Goal: Task Accomplishment & Management: Complete application form

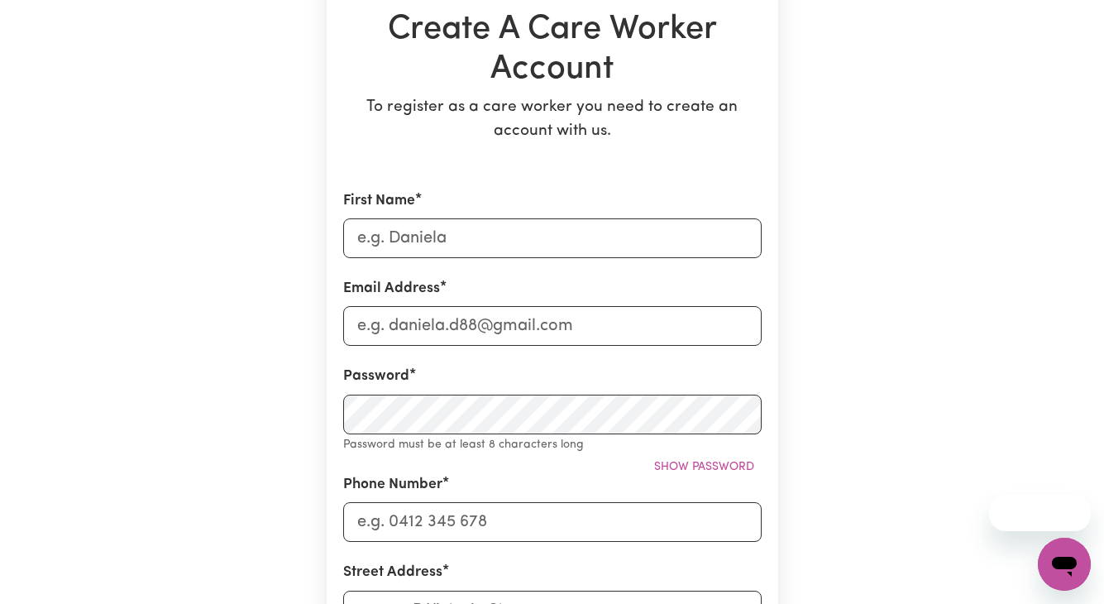
type input "[PERSON_NAME] ("
type input "[EMAIL_ADDRESS][DOMAIN_NAME]"
type input "0451164026"
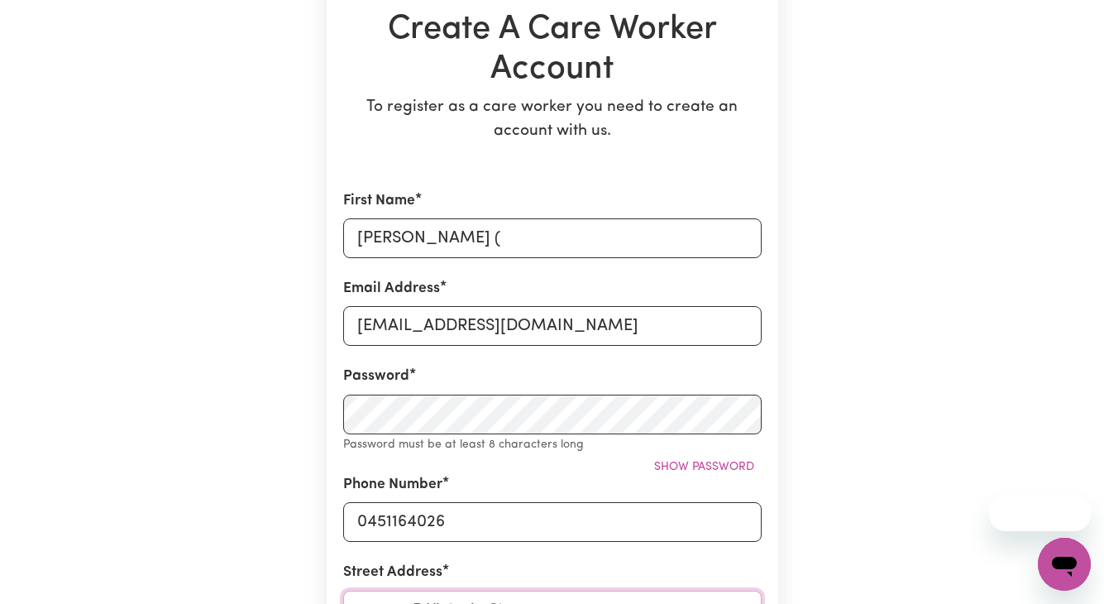
type input "[STREET_ADDRESS][PERSON_NAME]"
type input "[PERSON_NAME]"
click at [376, 317] on input "[EMAIL_ADDRESS][DOMAIN_NAME]" at bounding box center [552, 326] width 419 height 40
drag, startPoint x: 532, startPoint y: 329, endPoint x: 224, endPoint y: 307, distance: 308.5
click at [232, 309] on div "Create A Care Worker Account To register as a care worker you need to create an…" at bounding box center [552, 518] width 943 height 1271
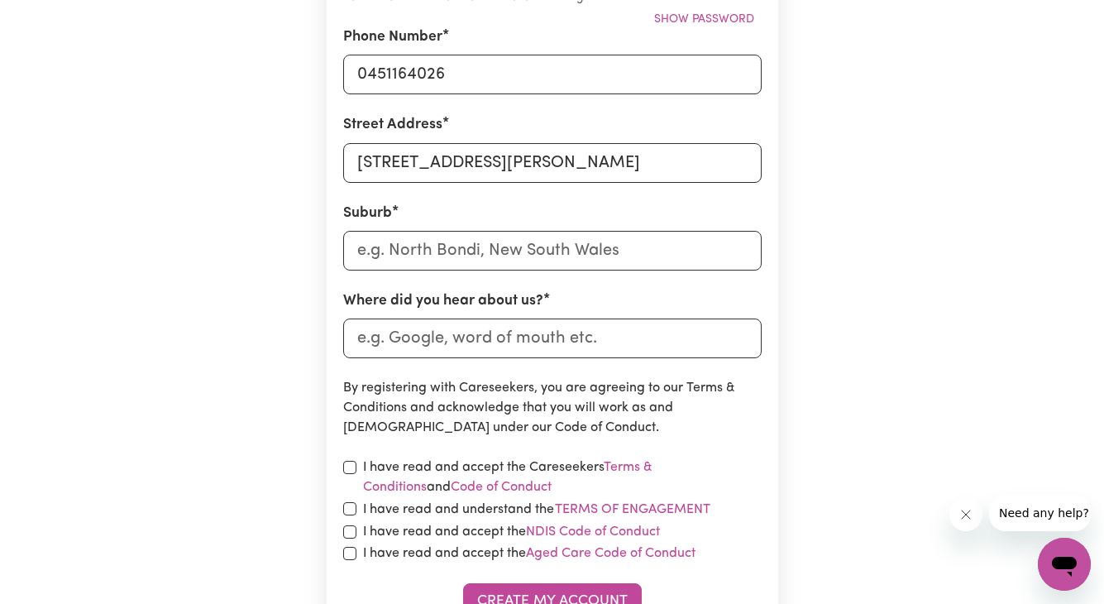
scroll to position [744, 0]
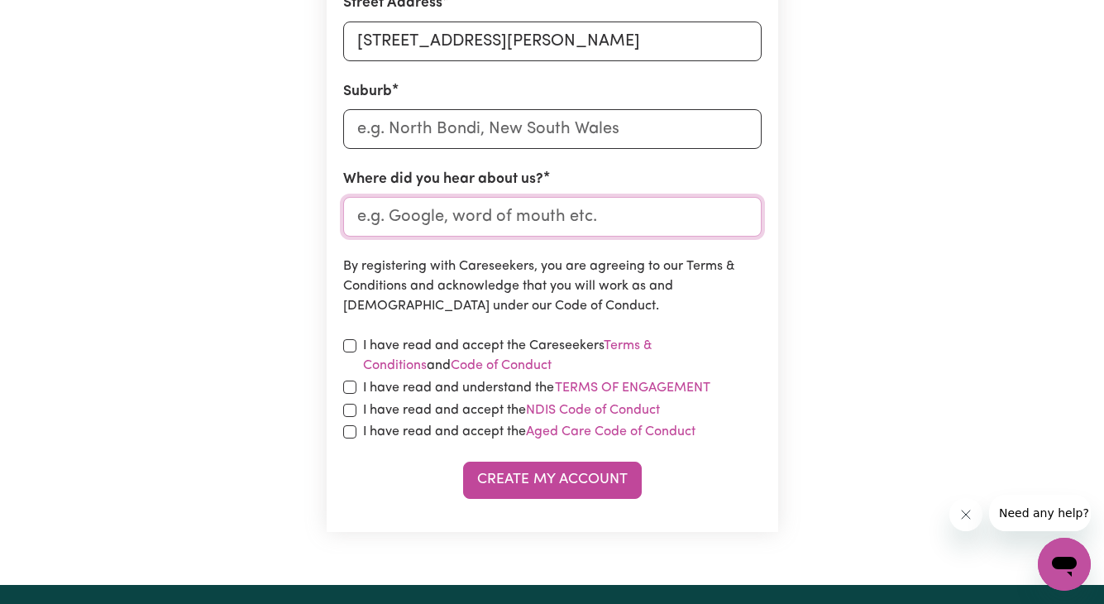
click at [442, 228] on input "Where did you hear about us?" at bounding box center [552, 217] width 419 height 40
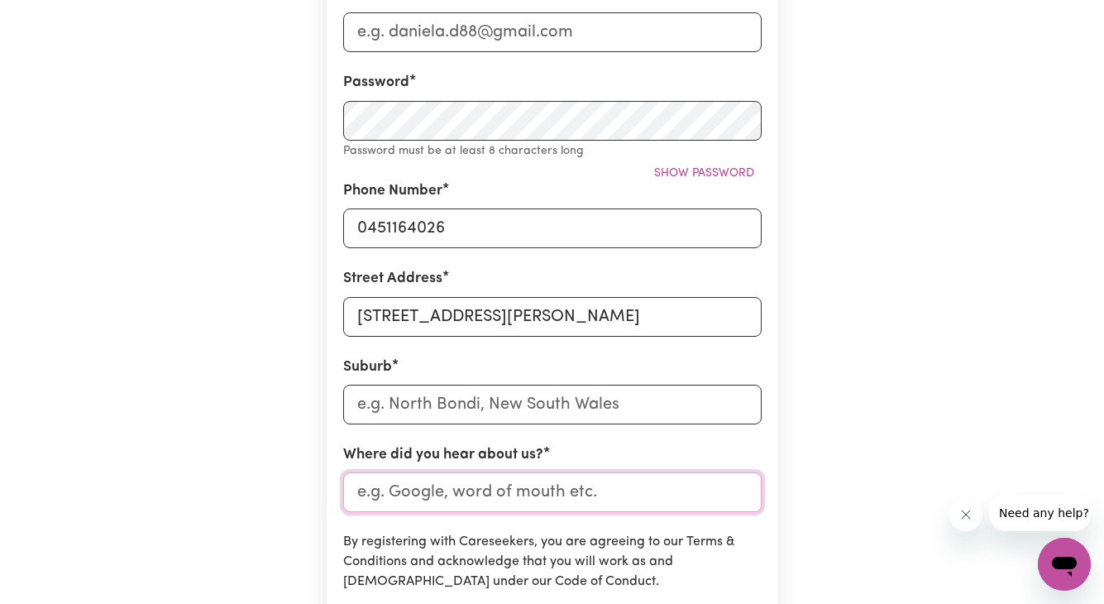
scroll to position [441, 0]
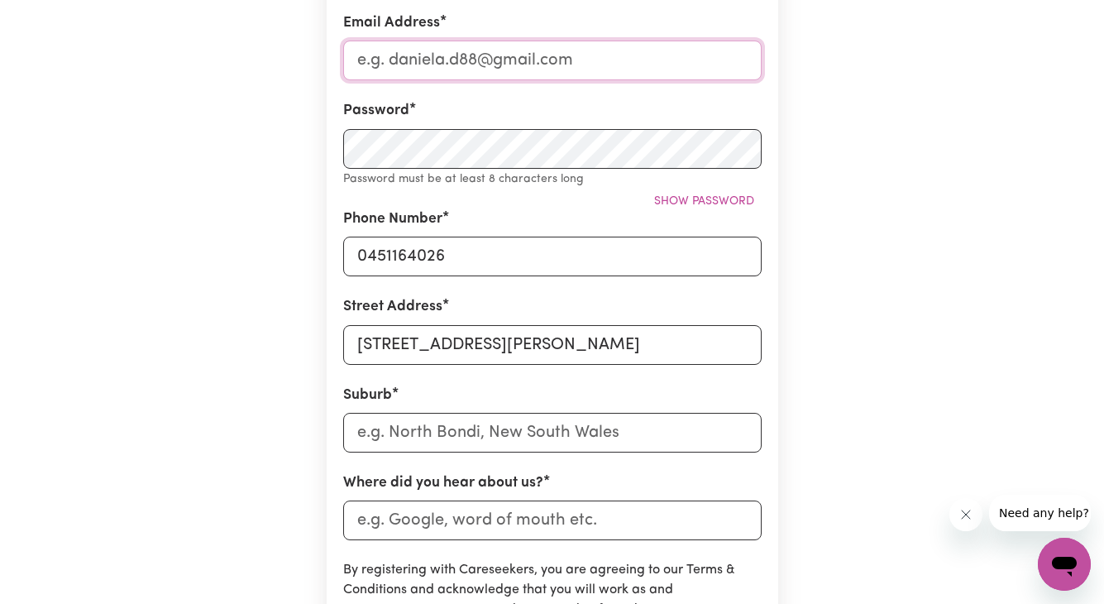
click at [476, 79] on input "Email Address" at bounding box center [552, 61] width 419 height 40
type input "[EMAIL_ADDRESS][DOMAIN_NAME]"
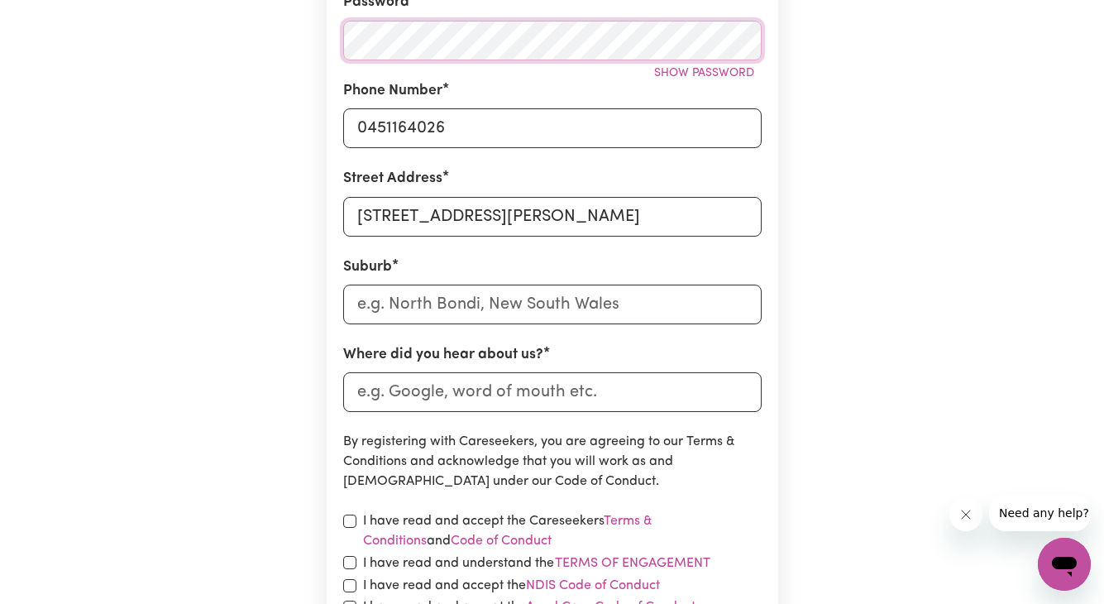
scroll to position [575, 0]
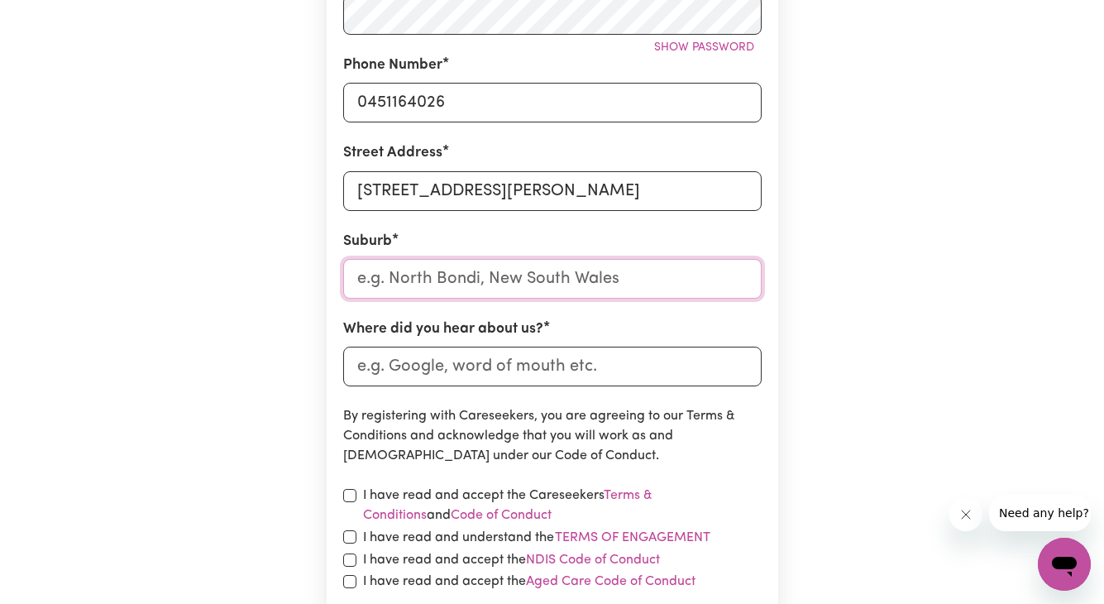
click at [490, 286] on input "text" at bounding box center [552, 279] width 419 height 40
type input "South Yarra"
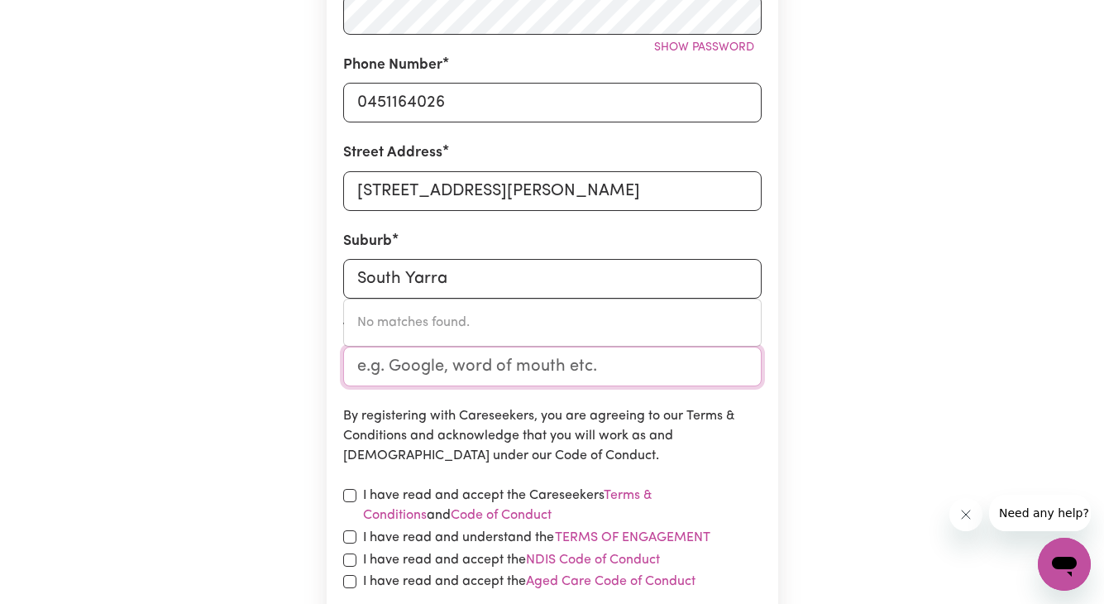
click at [475, 349] on input "Where did you hear about us?" at bounding box center [552, 367] width 419 height 40
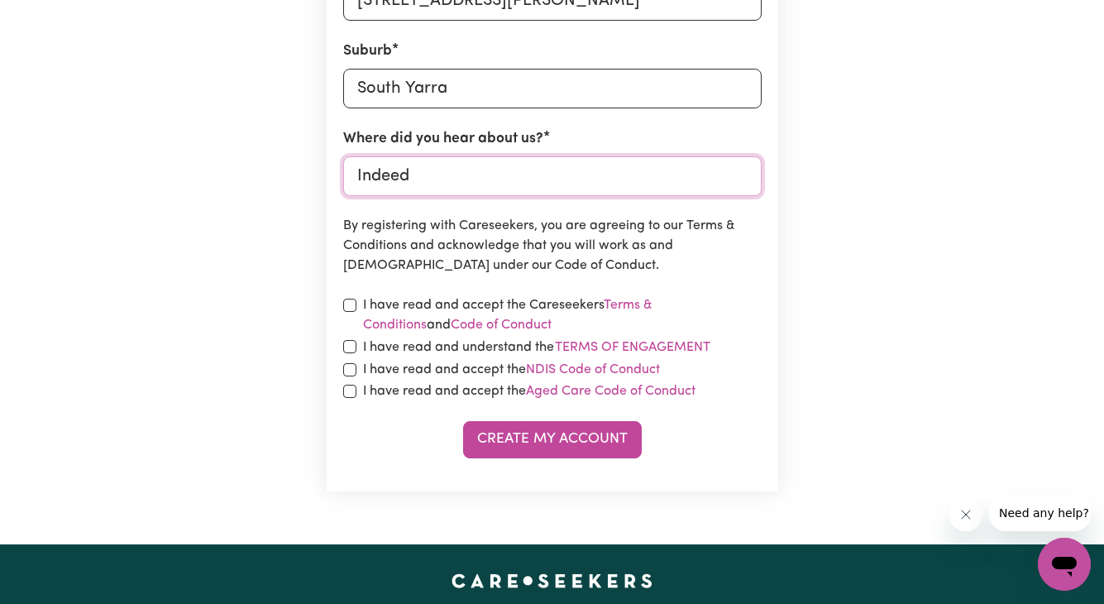
scroll to position [773, 0]
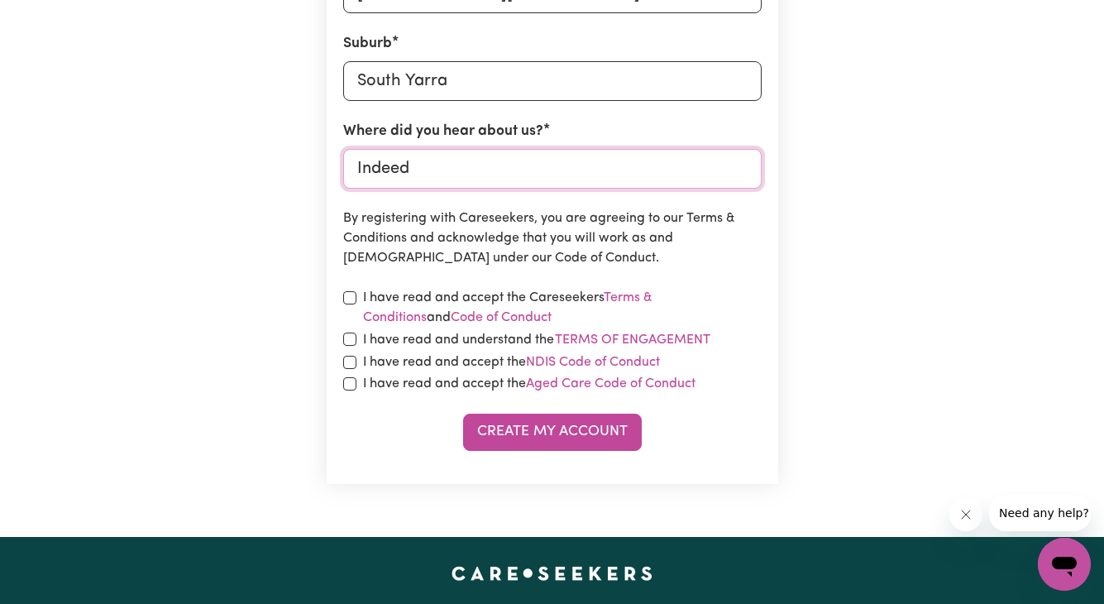
type input "Indeed"
click at [355, 294] on input "checkbox" at bounding box center [349, 297] width 13 height 13
checkbox input "true"
click at [352, 329] on div "I have read and understand the Terms of Engagement" at bounding box center [552, 340] width 419 height 22
click at [350, 338] on input "checkbox" at bounding box center [349, 339] width 13 height 13
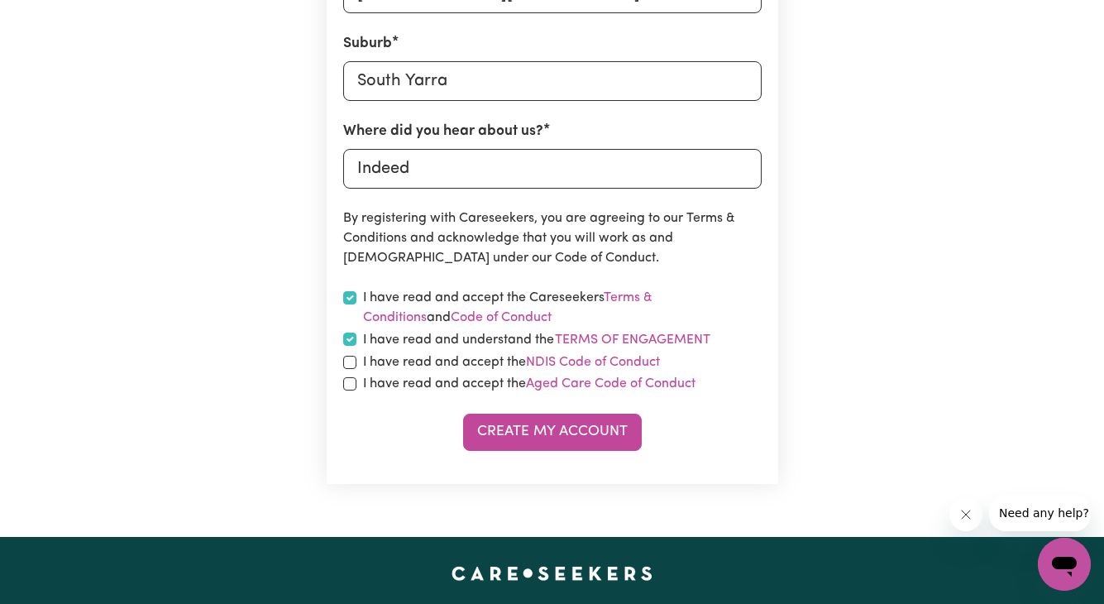
checkbox input "true"
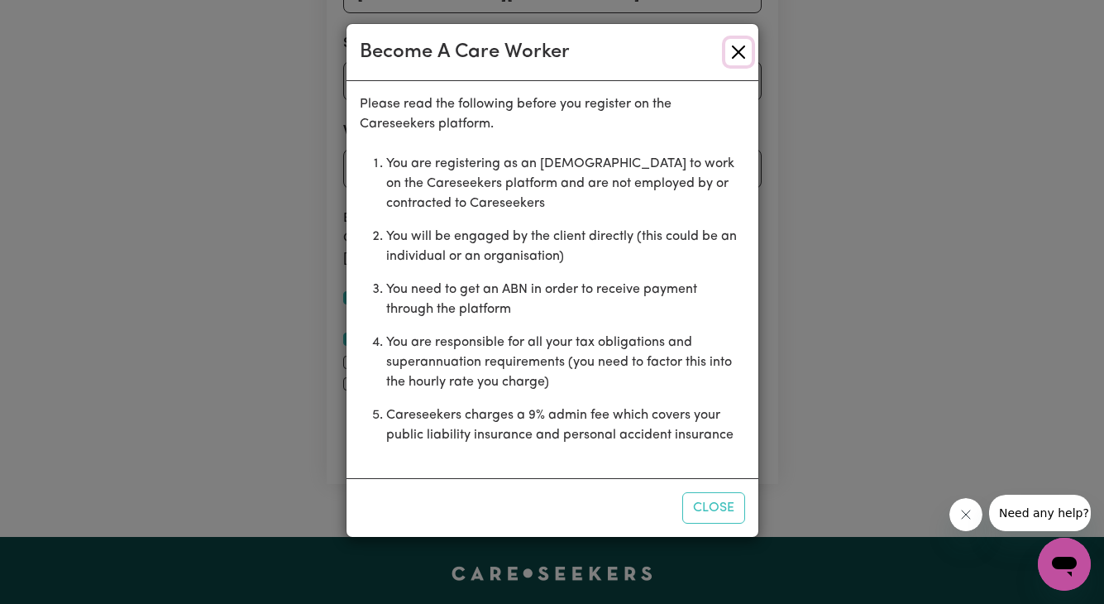
click at [740, 48] on button "Close" at bounding box center [738, 52] width 26 height 26
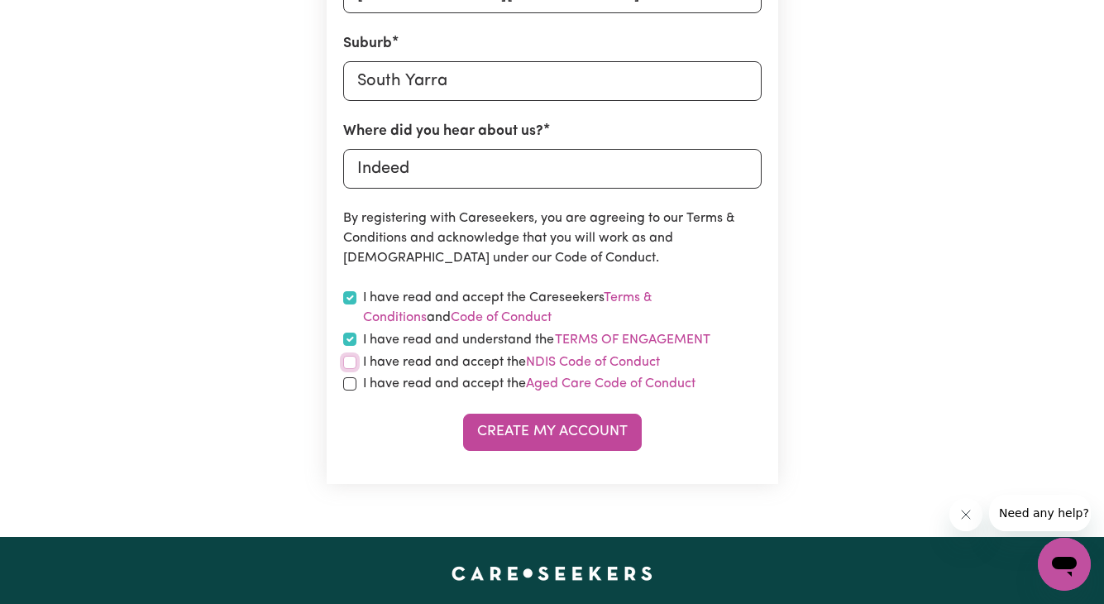
click at [351, 363] on input "checkbox" at bounding box center [349, 362] width 13 height 13
checkbox input "true"
click at [347, 386] on input "checkbox" at bounding box center [349, 383] width 13 height 13
checkbox input "true"
click at [566, 440] on button "Create My Account" at bounding box center [552, 432] width 179 height 36
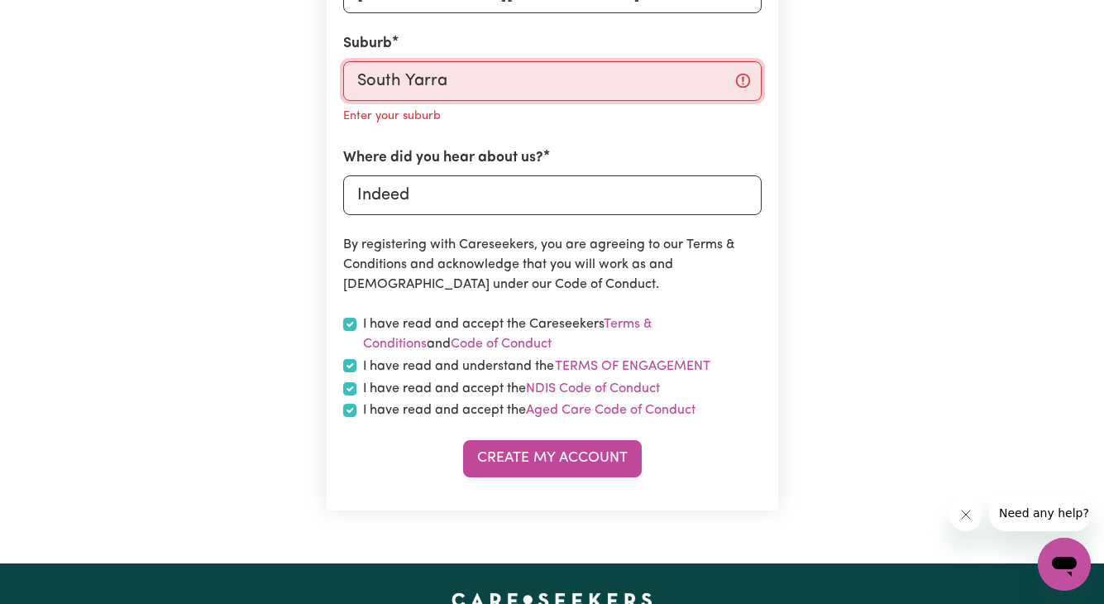
click at [510, 86] on input "South Yarra" at bounding box center [552, 81] width 419 height 40
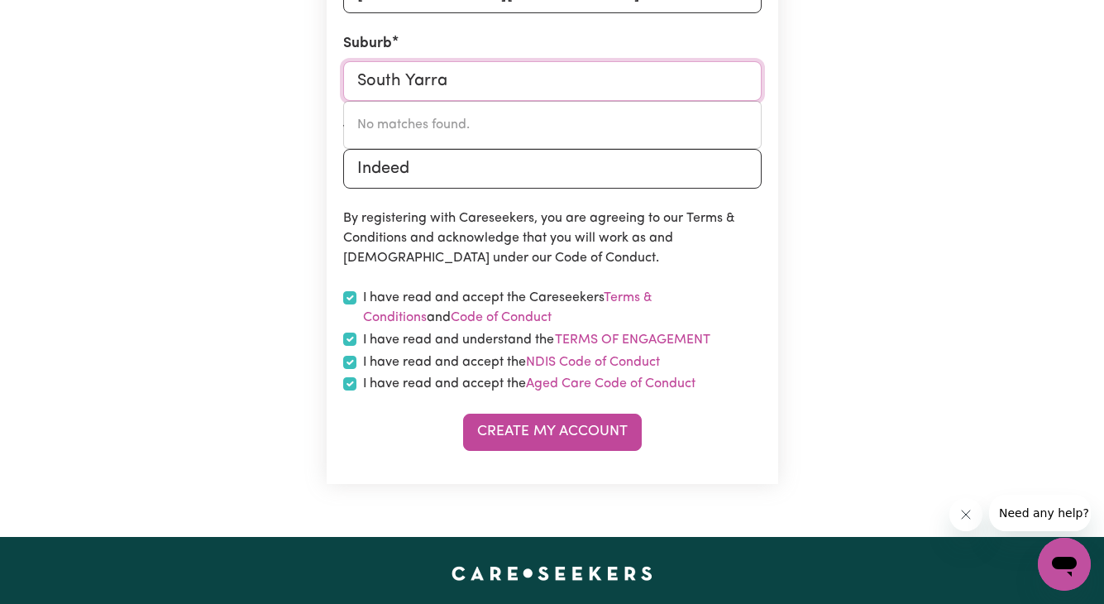
drag, startPoint x: 510, startPoint y: 85, endPoint x: 323, endPoint y: 80, distance: 187.0
type input "Vic"
type input "[PERSON_NAME][GEOGRAPHIC_DATA], [GEOGRAPHIC_DATA], 5211"
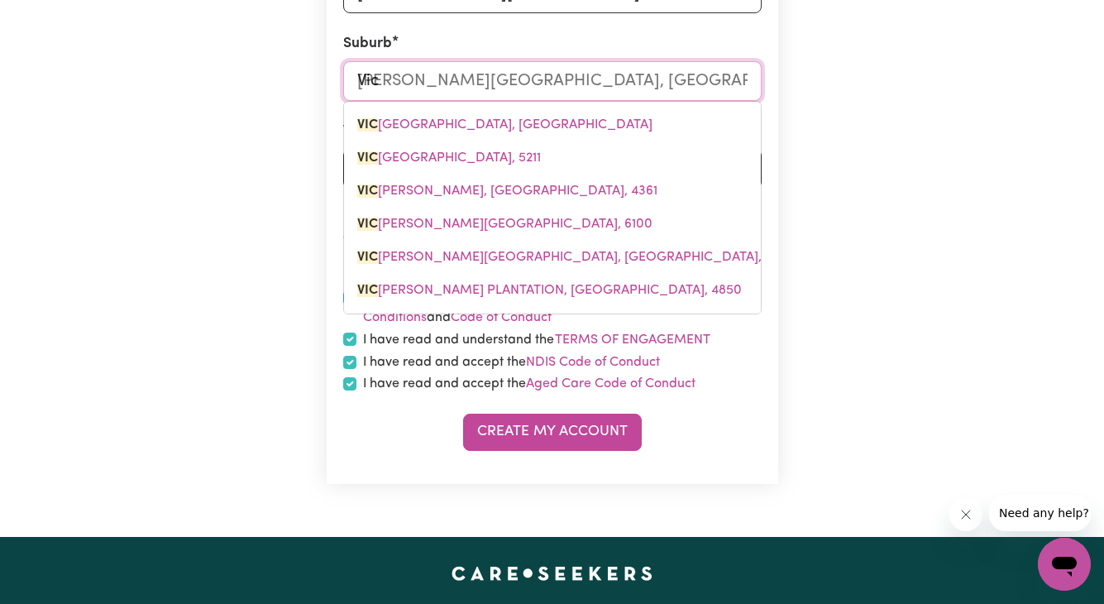
type input "Vict"
type input "[PERSON_NAME][GEOGRAPHIC_DATA], [GEOGRAPHIC_DATA], 5211"
type input "Victo"
type input "[PERSON_NAME][GEOGRAPHIC_DATA], [GEOGRAPHIC_DATA], 5211"
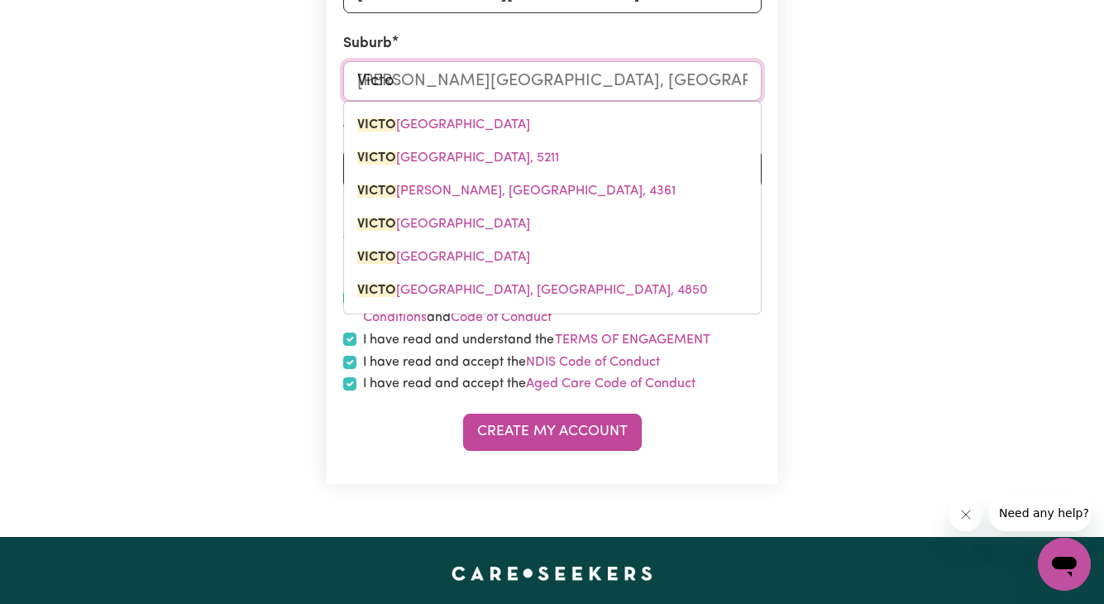
type input "[PERSON_NAME]"
type input "[PERSON_NAME][GEOGRAPHIC_DATA], [GEOGRAPHIC_DATA], 5211"
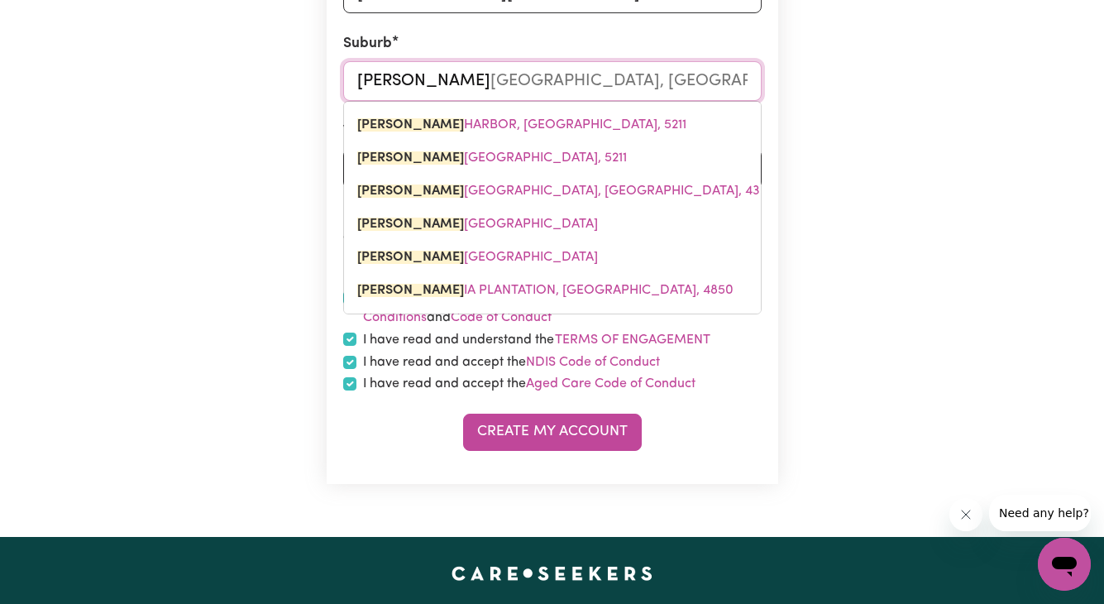
type input "Victori"
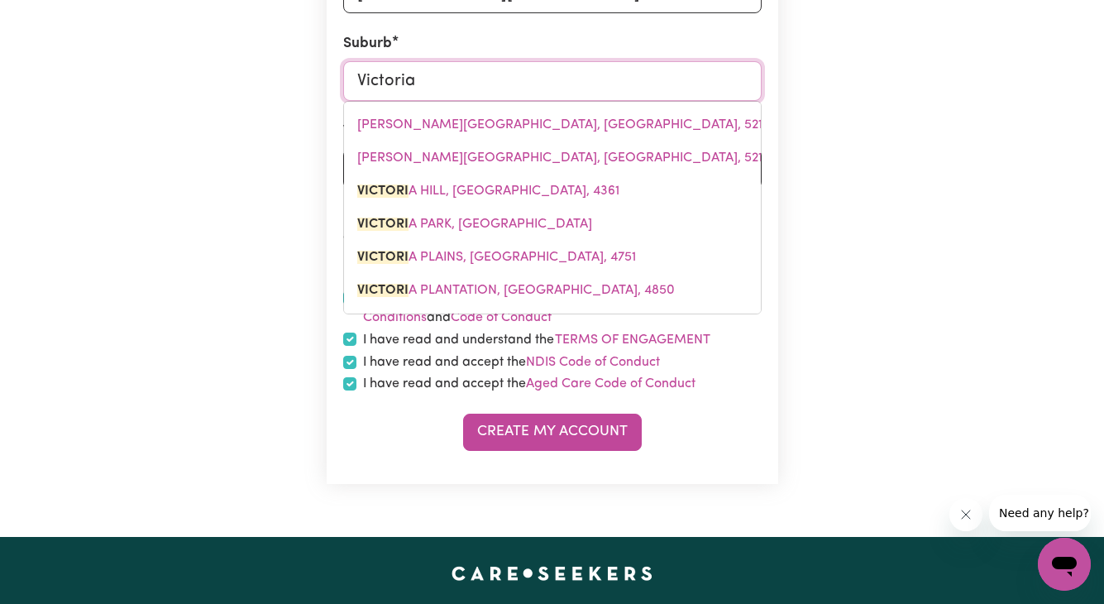
type input "Victoria"
type input "[PERSON_NAME], [GEOGRAPHIC_DATA], 4361"
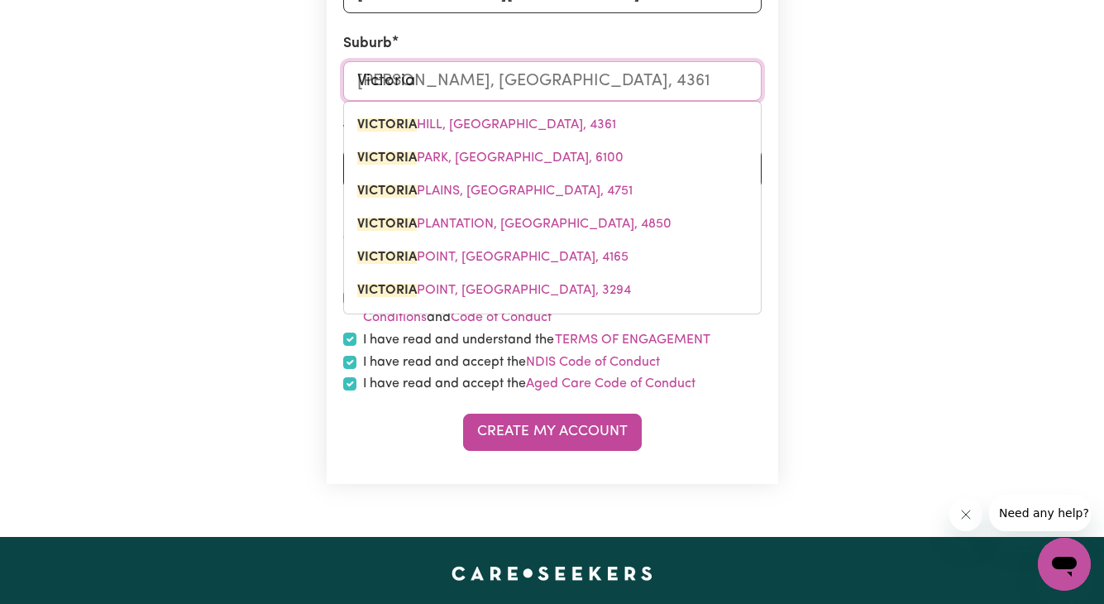
type input "[GEOGRAPHIC_DATA] ,"
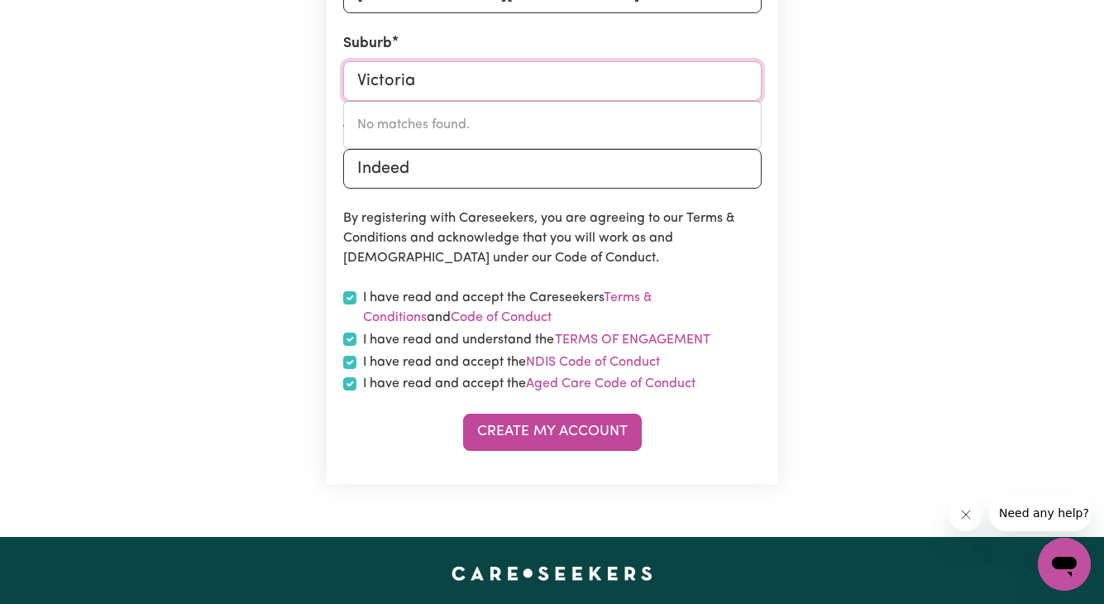
type input "Victoria"
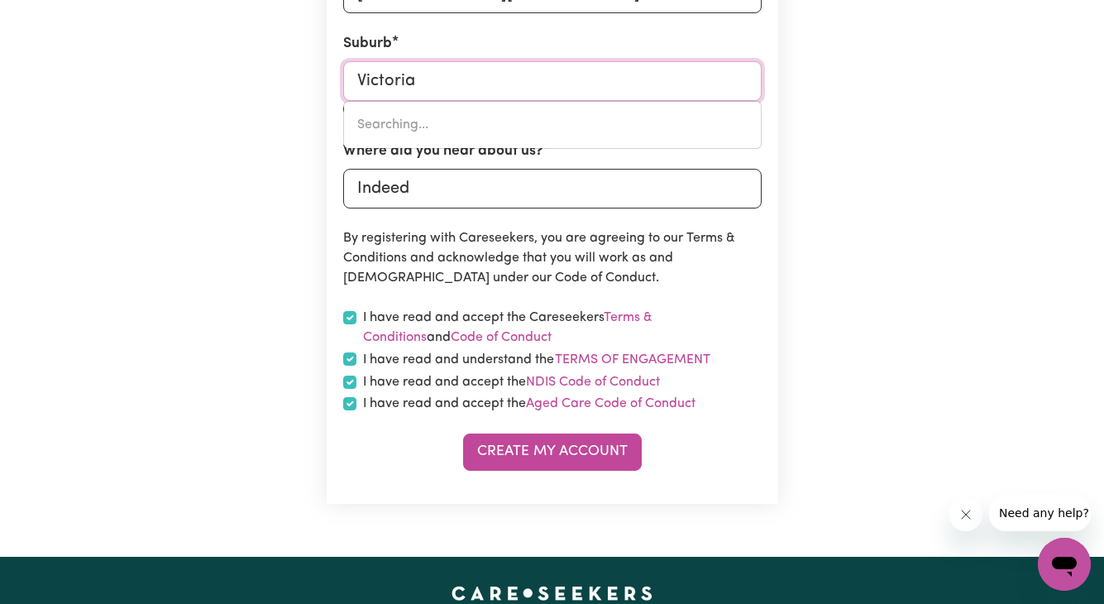
type input "[PERSON_NAME], [GEOGRAPHIC_DATA], 4361"
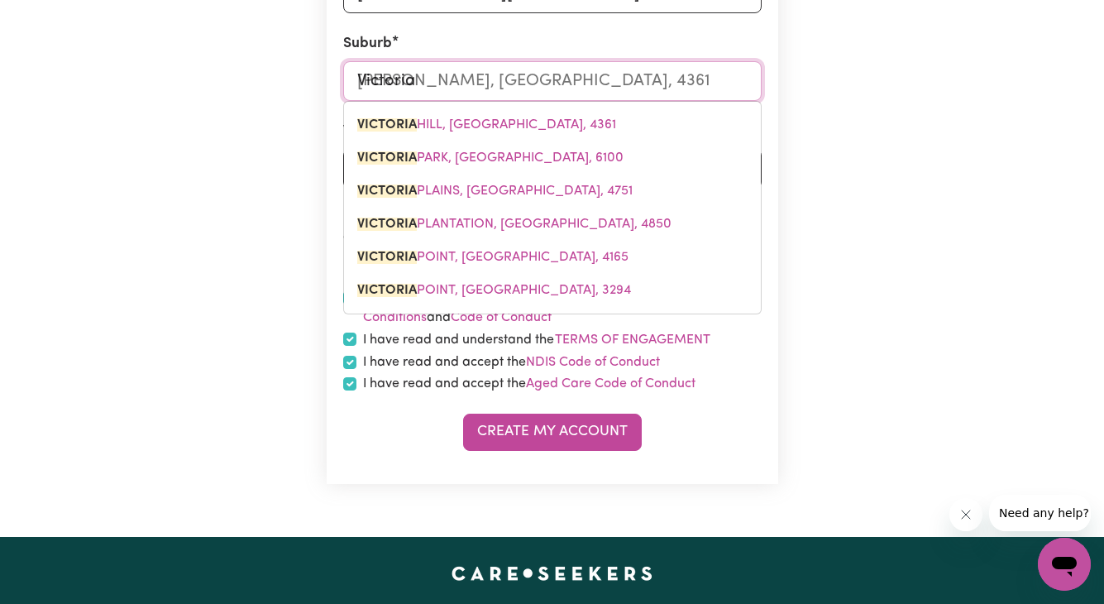
type input "[PERSON_NAME]"
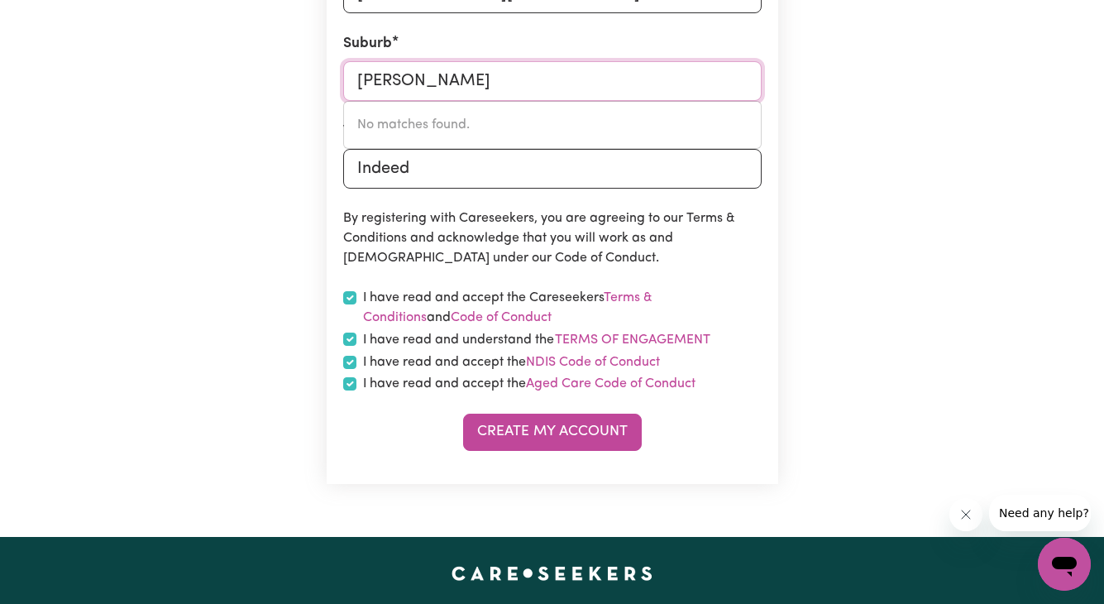
type input "Victoria"
type input "[PERSON_NAME], [GEOGRAPHIC_DATA], 4361"
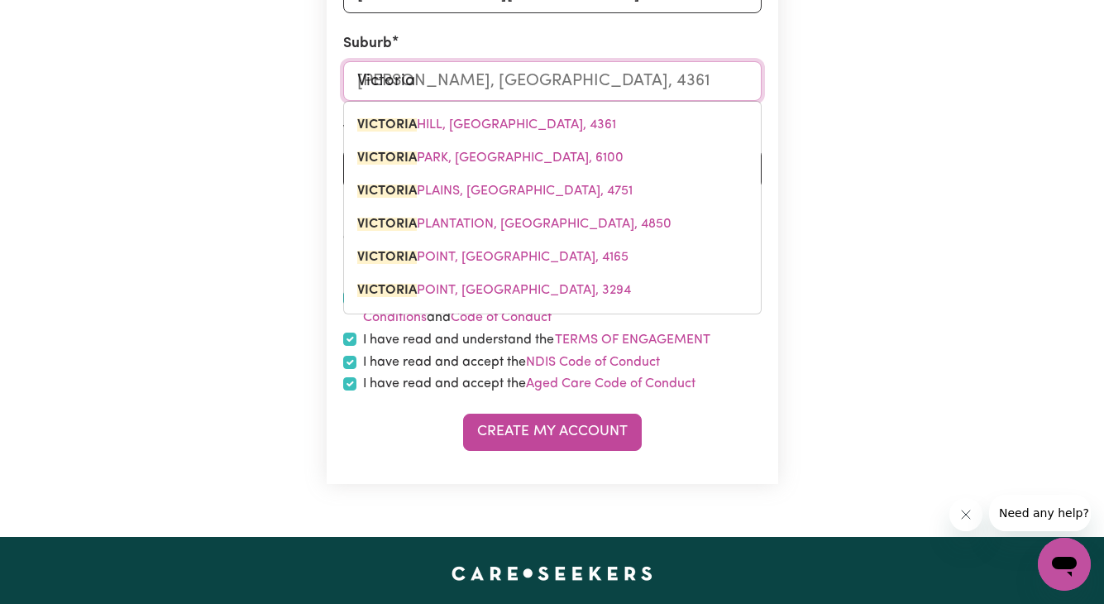
type input "Victoria 3"
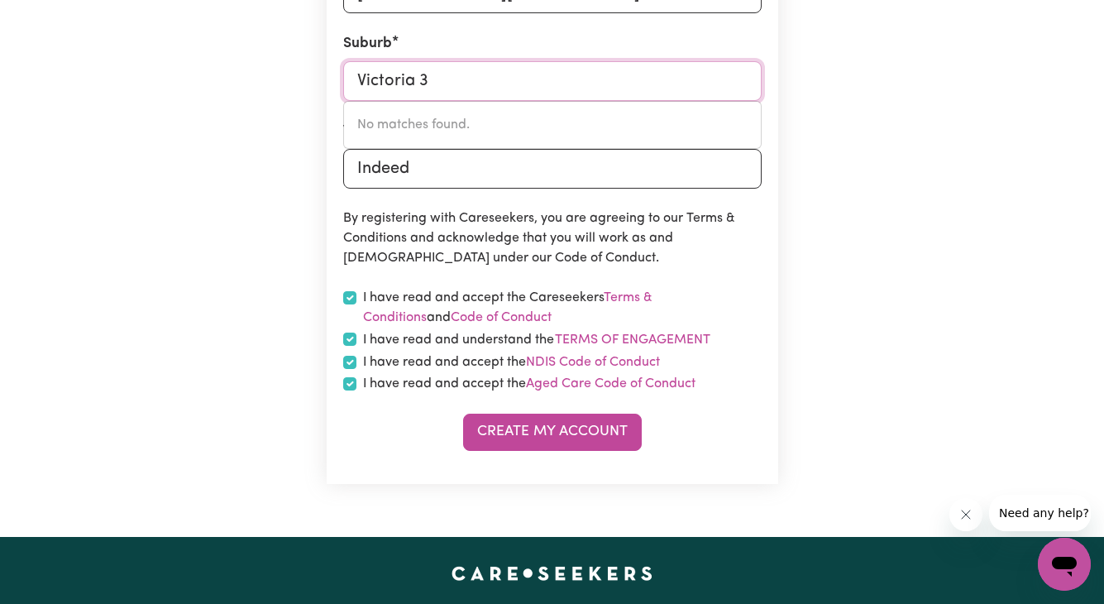
type input "Victoria"
type input "[PERSON_NAME], [GEOGRAPHIC_DATA], 4361"
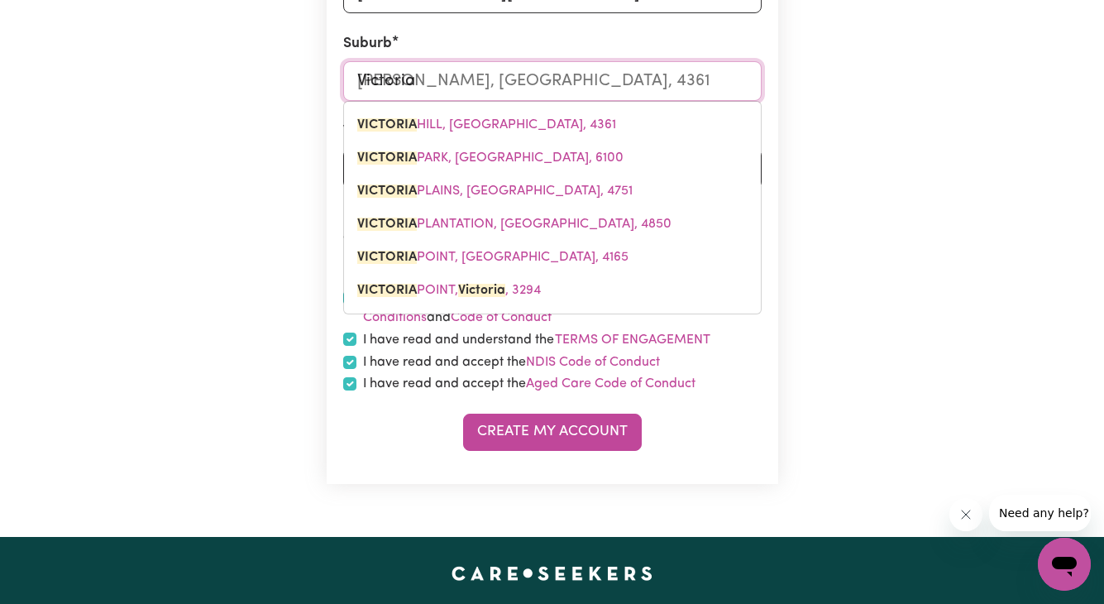
type input "Victori"
type input "[PERSON_NAME], [GEOGRAPHIC_DATA], 4361"
type input "[PERSON_NAME]"
type input "[PERSON_NAME], [GEOGRAPHIC_DATA], 4361"
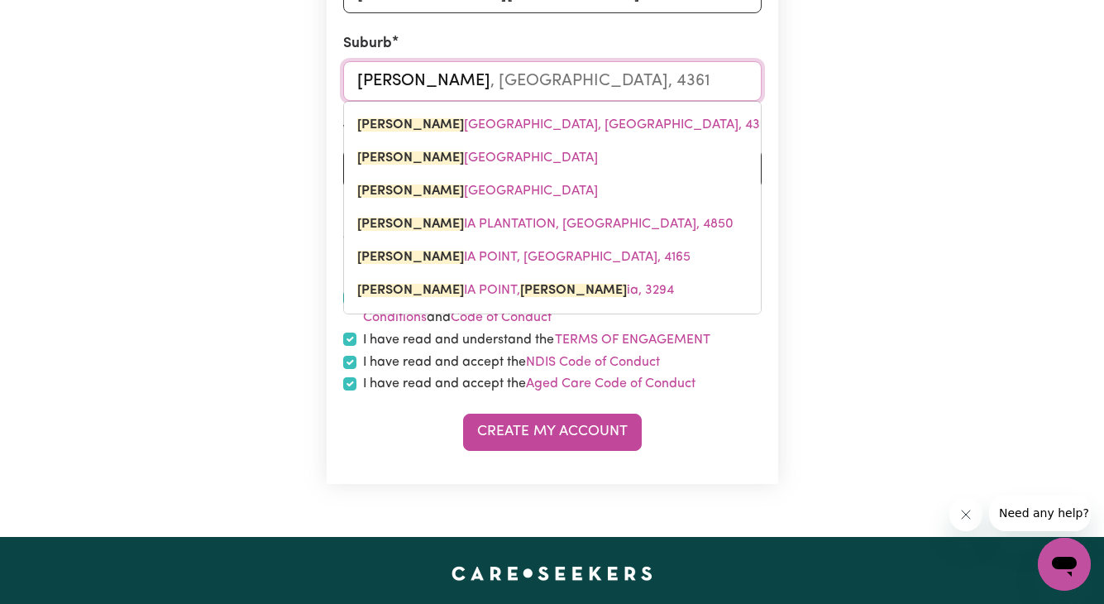
type input "Victo"
type input "[PERSON_NAME], [GEOGRAPHIC_DATA], 4361"
type input "Vict"
type input "[PERSON_NAME], [GEOGRAPHIC_DATA], 4361"
type input "Vic"
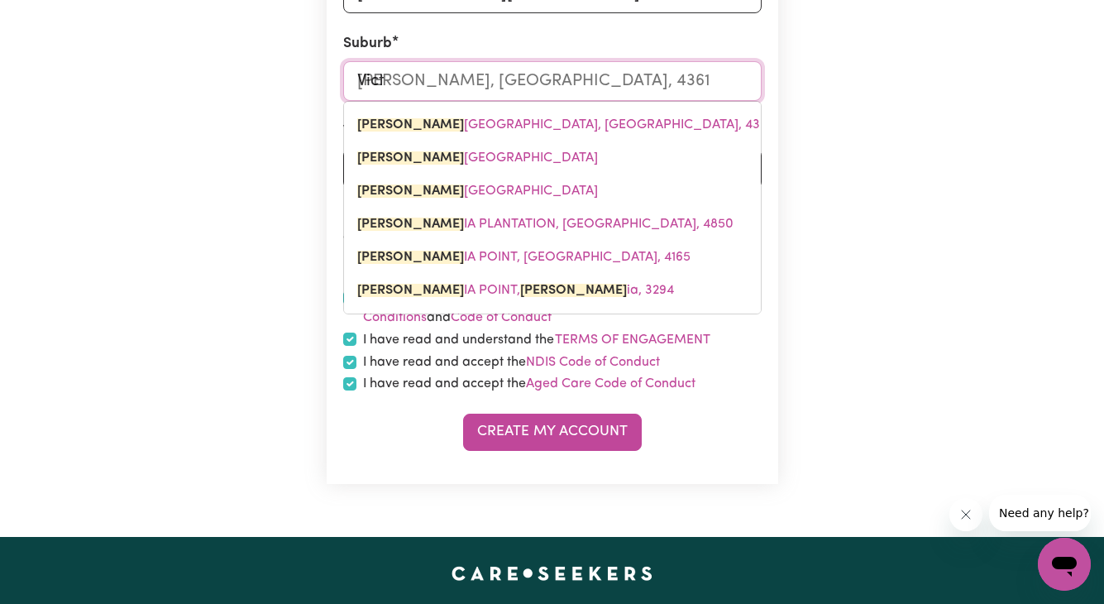
type input "[PERSON_NAME], [GEOGRAPHIC_DATA], 4361"
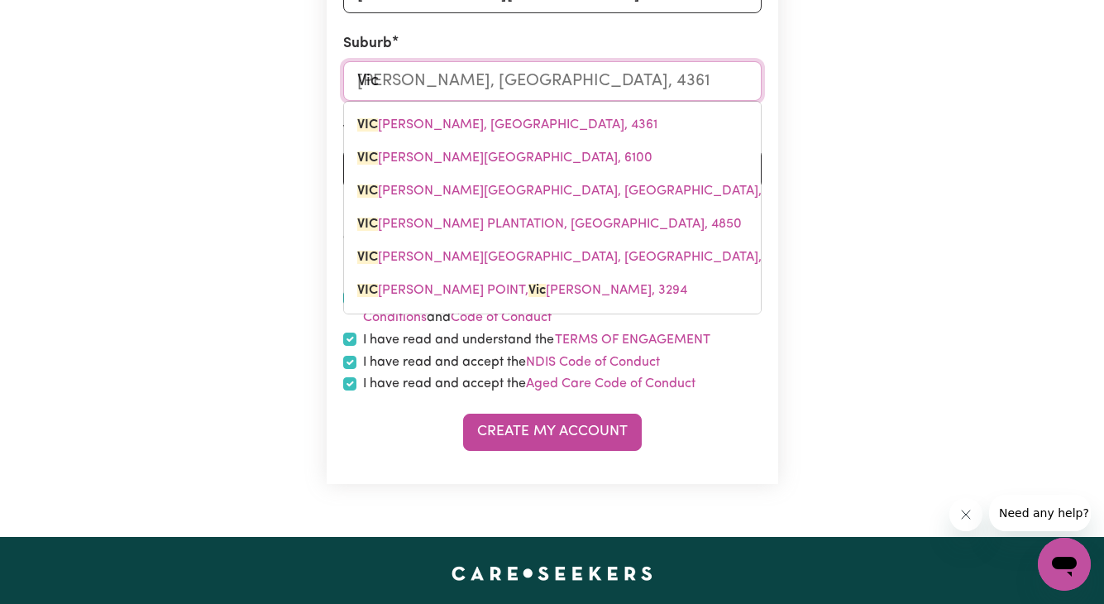
type input "Vi"
type input "V"
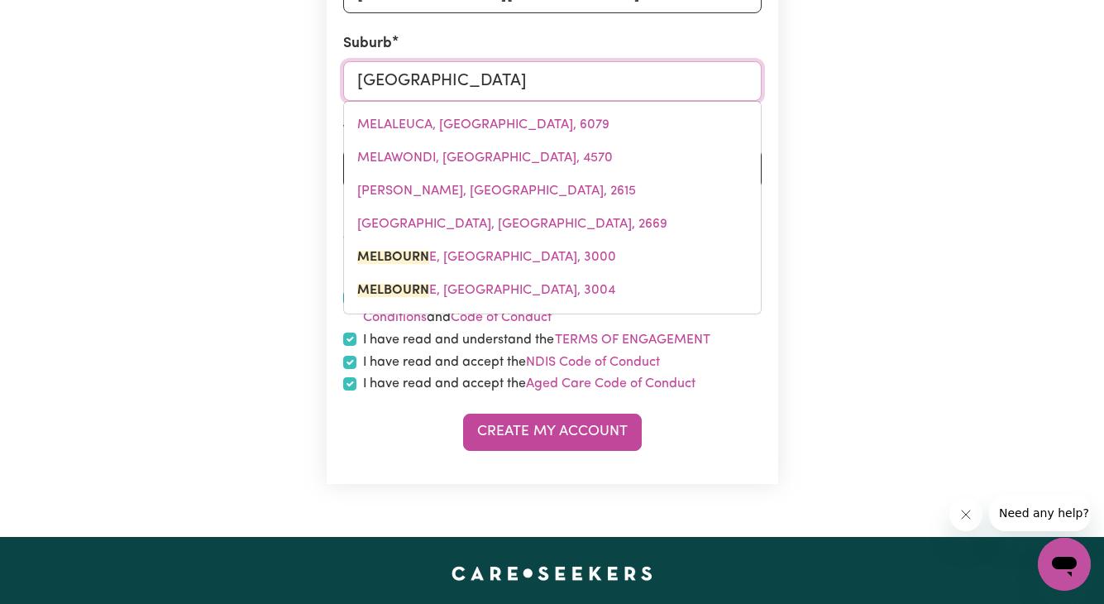
type input "[GEOGRAPHIC_DATA]"
type input "[GEOGRAPHIC_DATA], [GEOGRAPHIC_DATA], 3045"
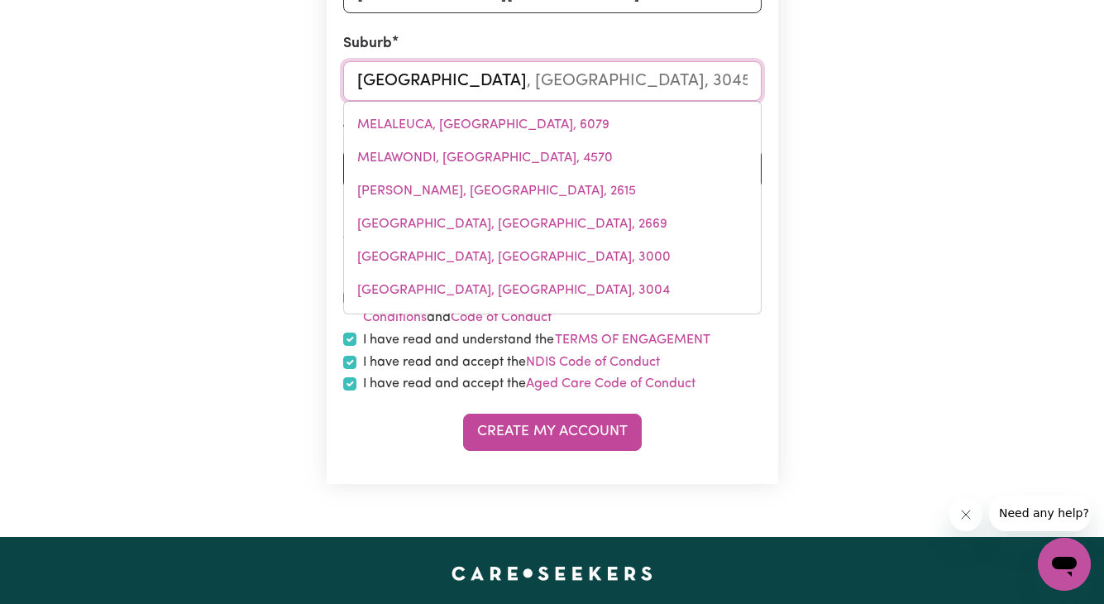
type input "[GEOGRAPHIC_DATA]"
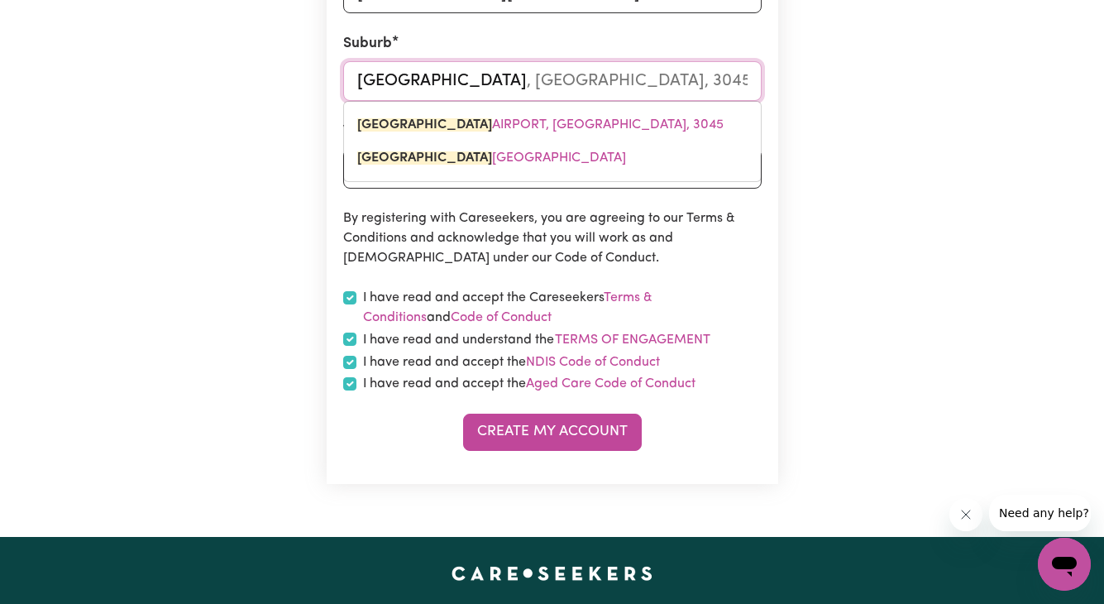
type input "[GEOGRAPHIC_DATA], [GEOGRAPHIC_DATA], 3000"
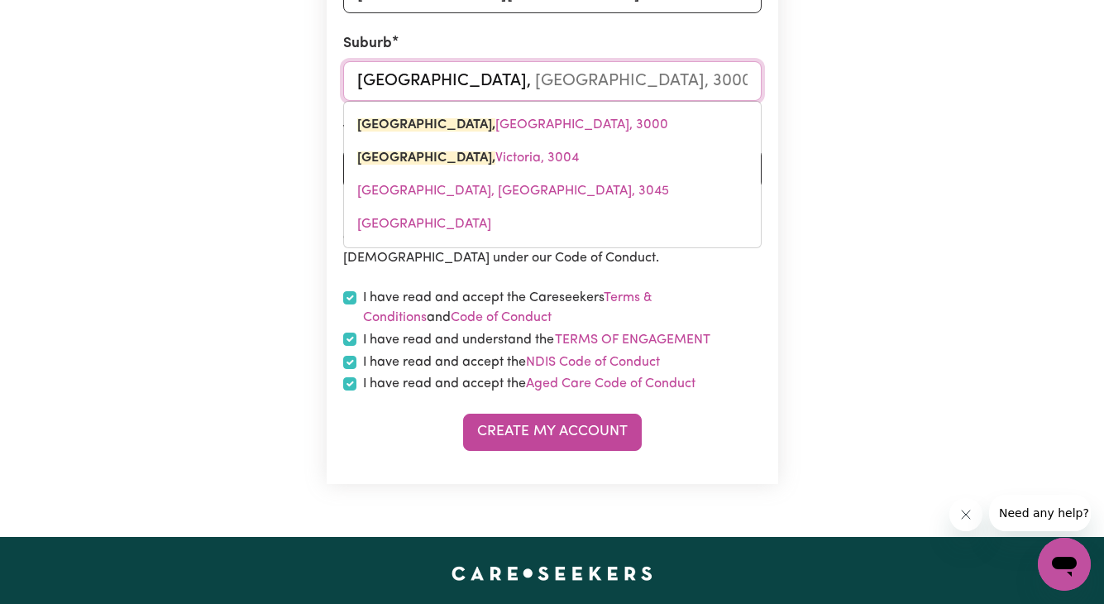
type input "[GEOGRAPHIC_DATA],"
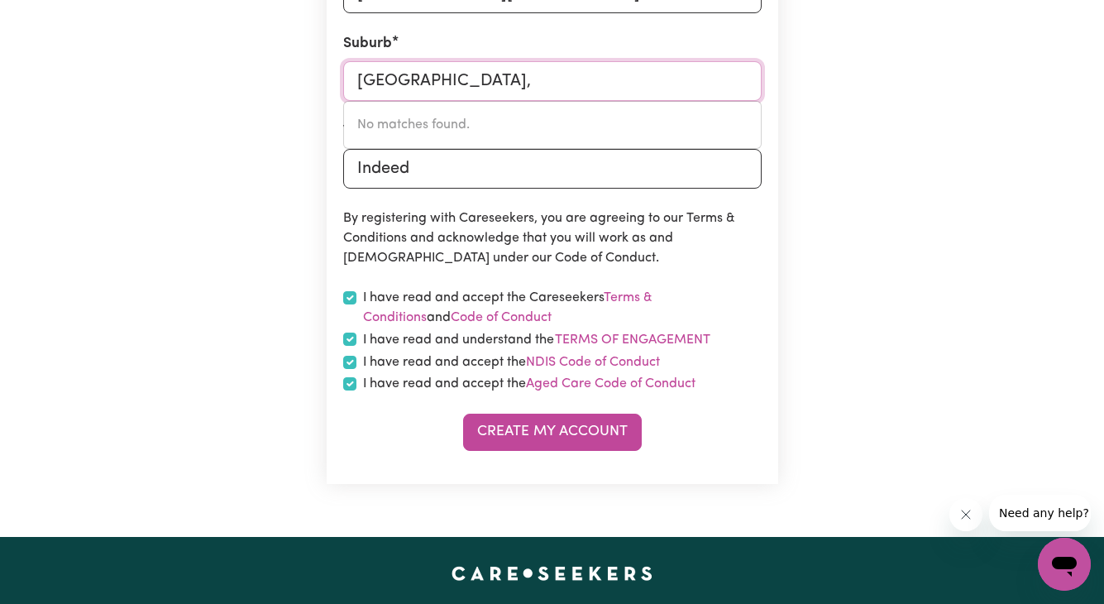
type input "[GEOGRAPHIC_DATA]"
type input "[GEOGRAPHIC_DATA], [GEOGRAPHIC_DATA], 3000"
type input "[GEOGRAPHIC_DATA]"
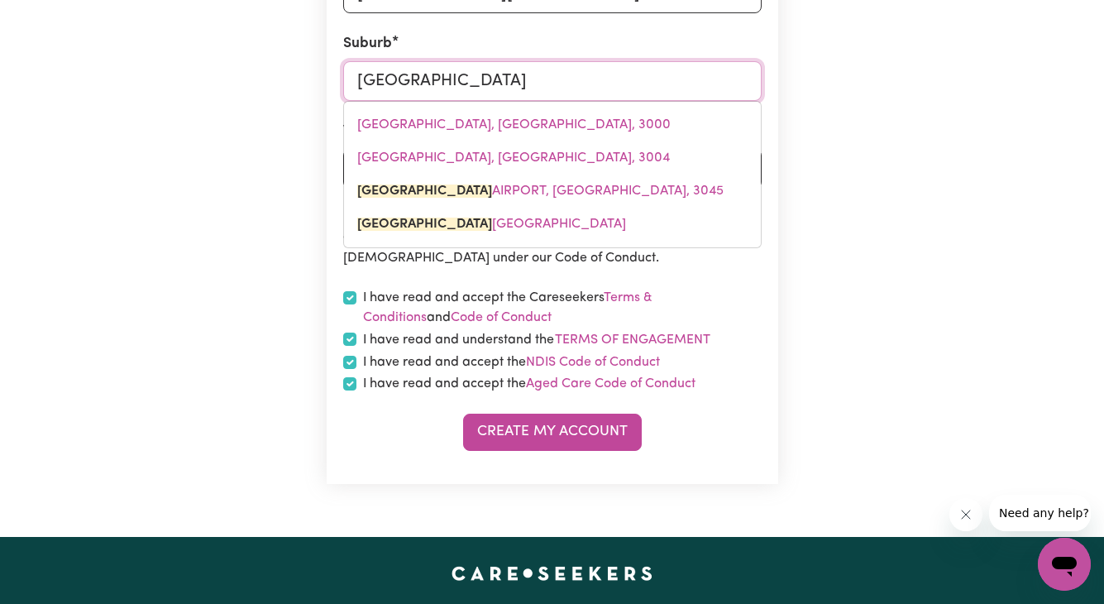
type input "[GEOGRAPHIC_DATA], [GEOGRAPHIC_DATA], 3045"
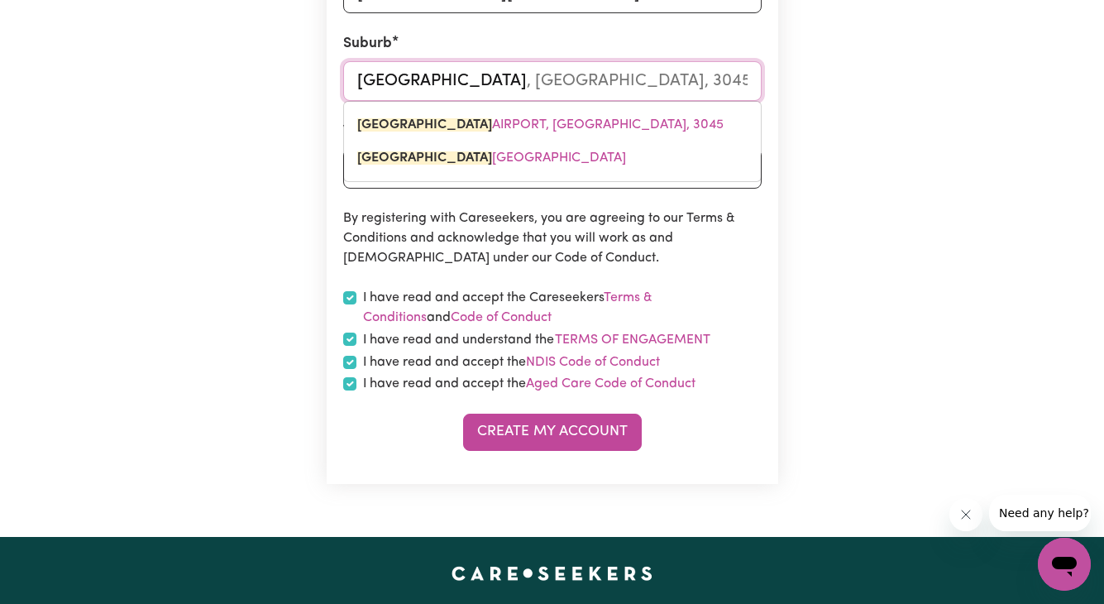
type input "Melbourn"
type input "[GEOGRAPHIC_DATA], [GEOGRAPHIC_DATA], 3045"
type input "Melbour"
type input "[GEOGRAPHIC_DATA], [GEOGRAPHIC_DATA], 3045"
type input "Melbou"
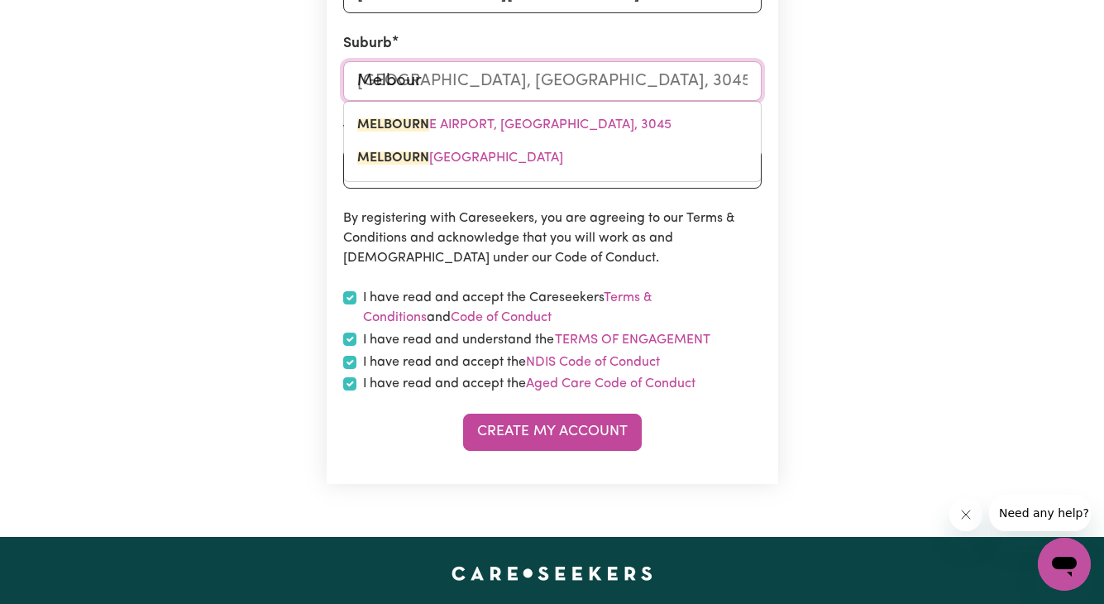
type input "[GEOGRAPHIC_DATA], [GEOGRAPHIC_DATA], 3045"
type input "Melbo"
type input "[GEOGRAPHIC_DATA], [GEOGRAPHIC_DATA], 3045"
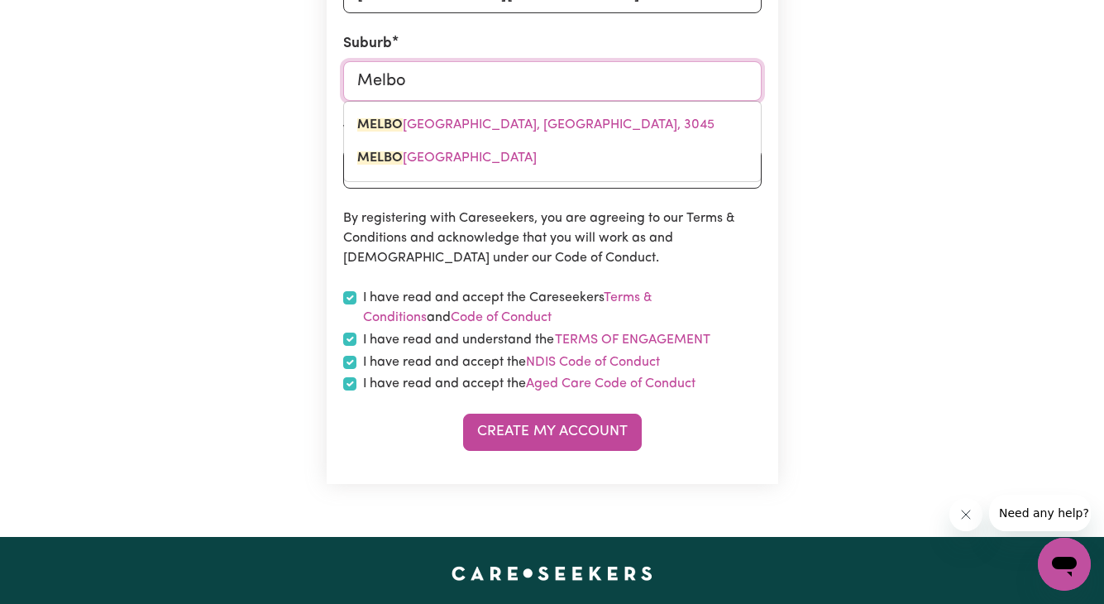
type input "MelboURNE, [GEOGRAPHIC_DATA], 3000"
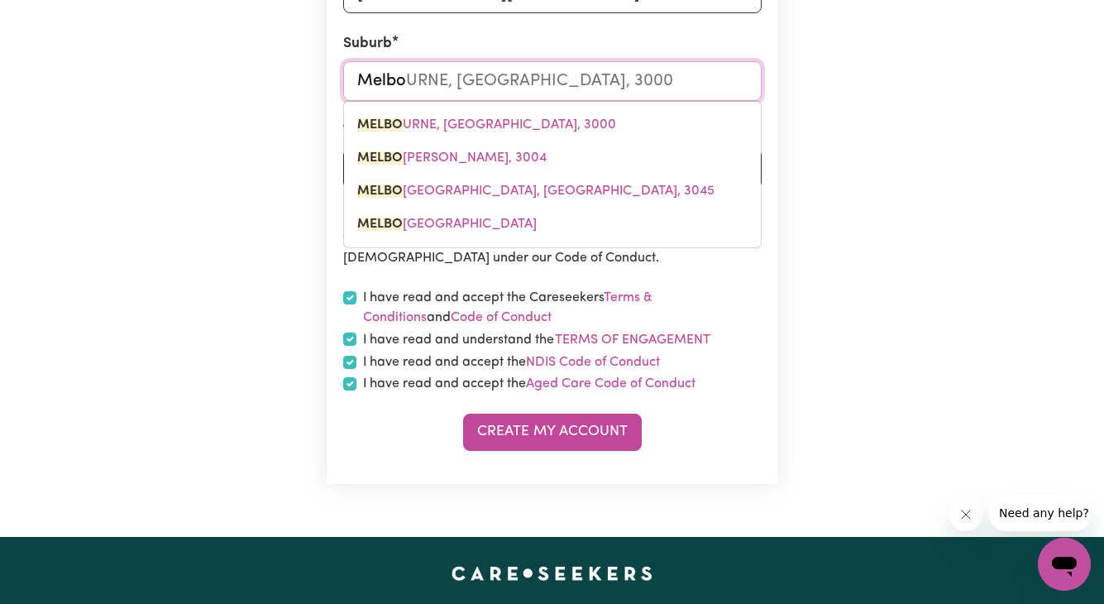
type input "Melb"
type input "MelbOURNE, [GEOGRAPHIC_DATA], 3000"
type input "[PERSON_NAME]"
type input "[GEOGRAPHIC_DATA], [GEOGRAPHIC_DATA], 3000"
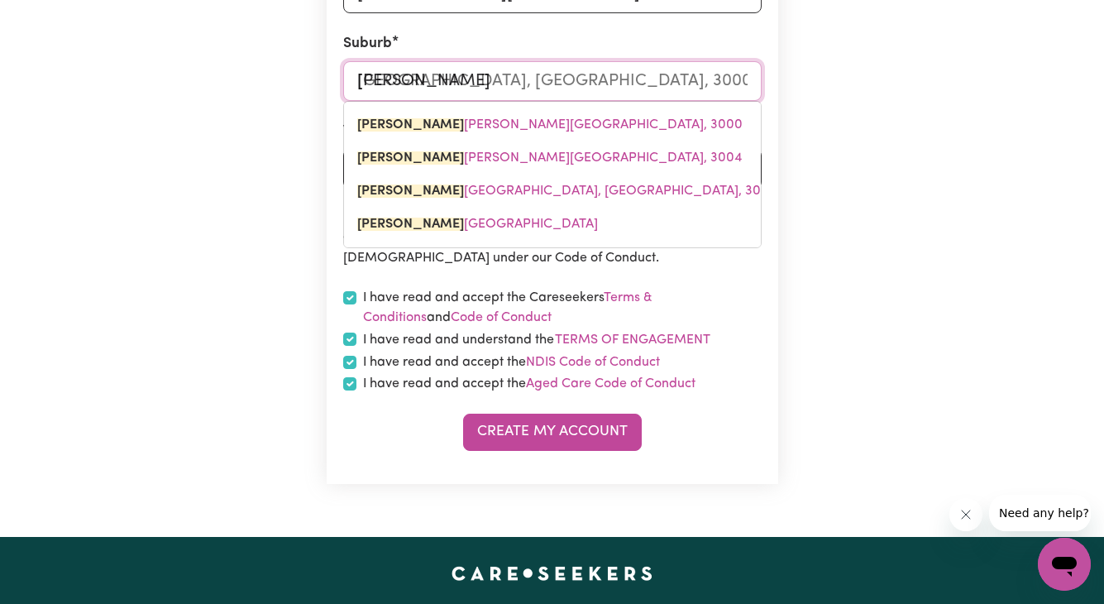
type input "Me"
type input "M"
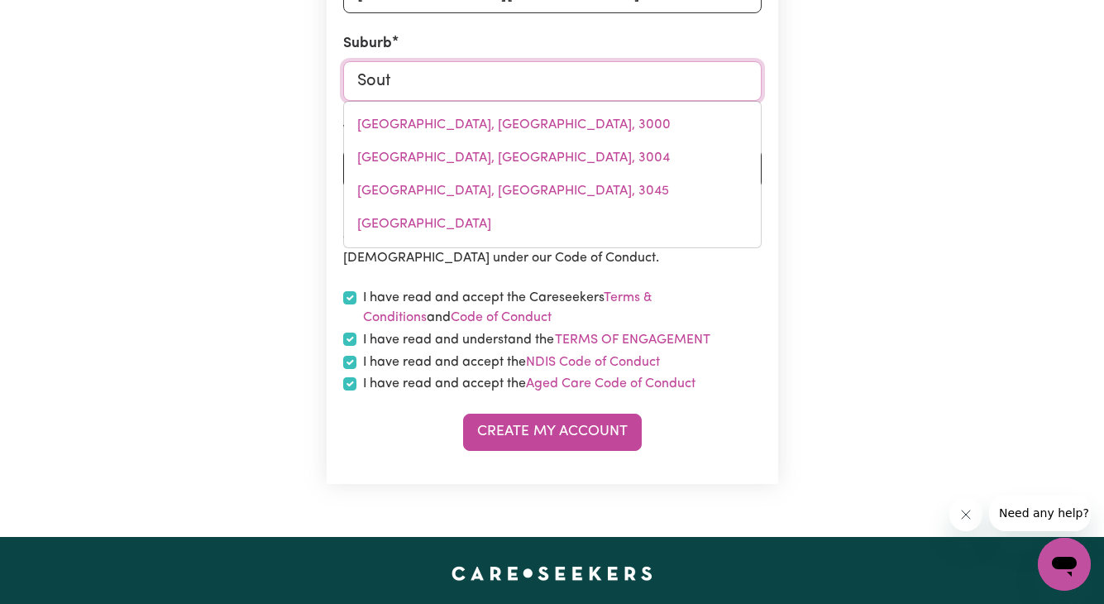
type input "South"
type input "[GEOGRAPHIC_DATA], [GEOGRAPHIC_DATA], 2640"
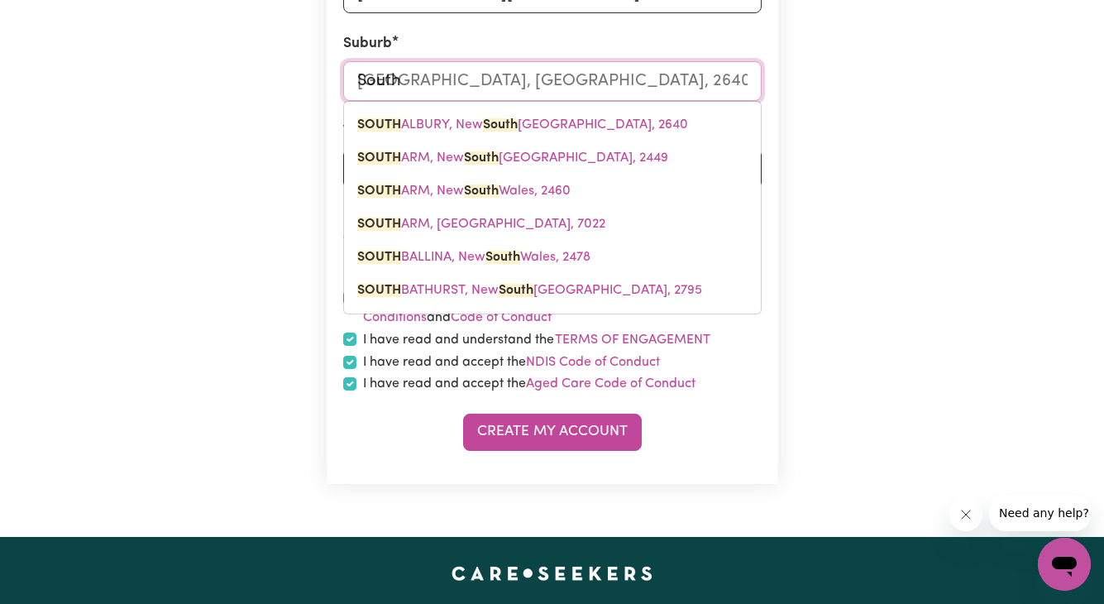
type input "South"
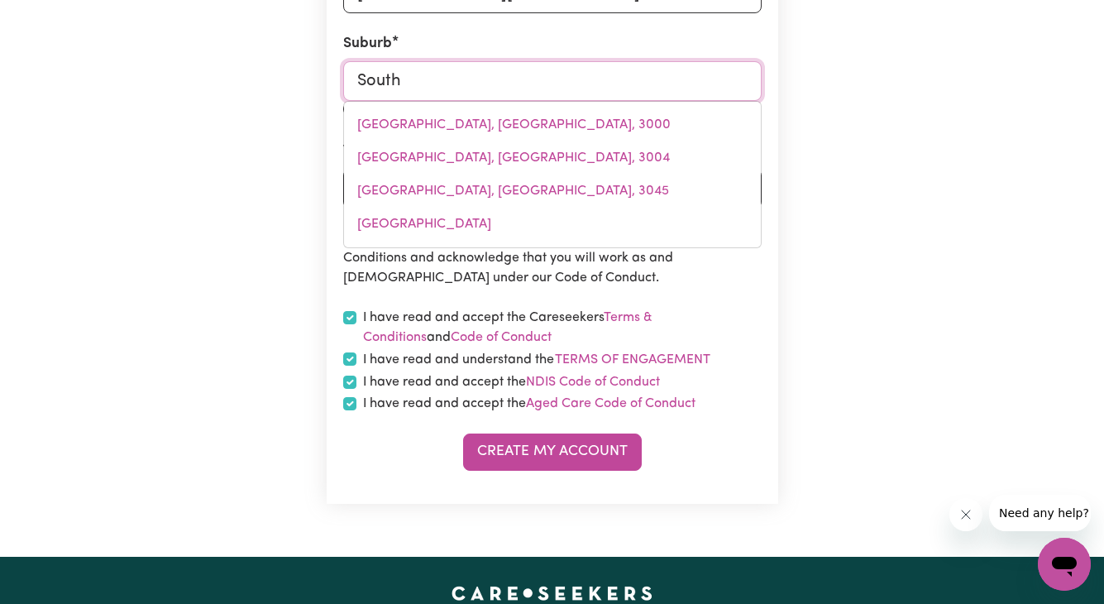
type input "[GEOGRAPHIC_DATA], [GEOGRAPHIC_DATA], 2640"
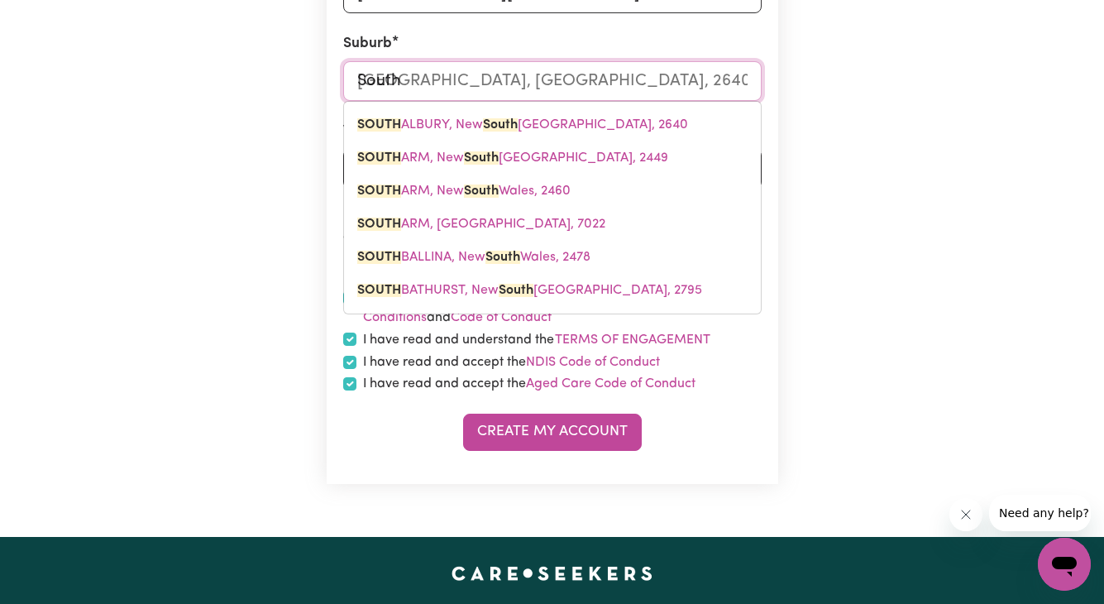
type input "South U"
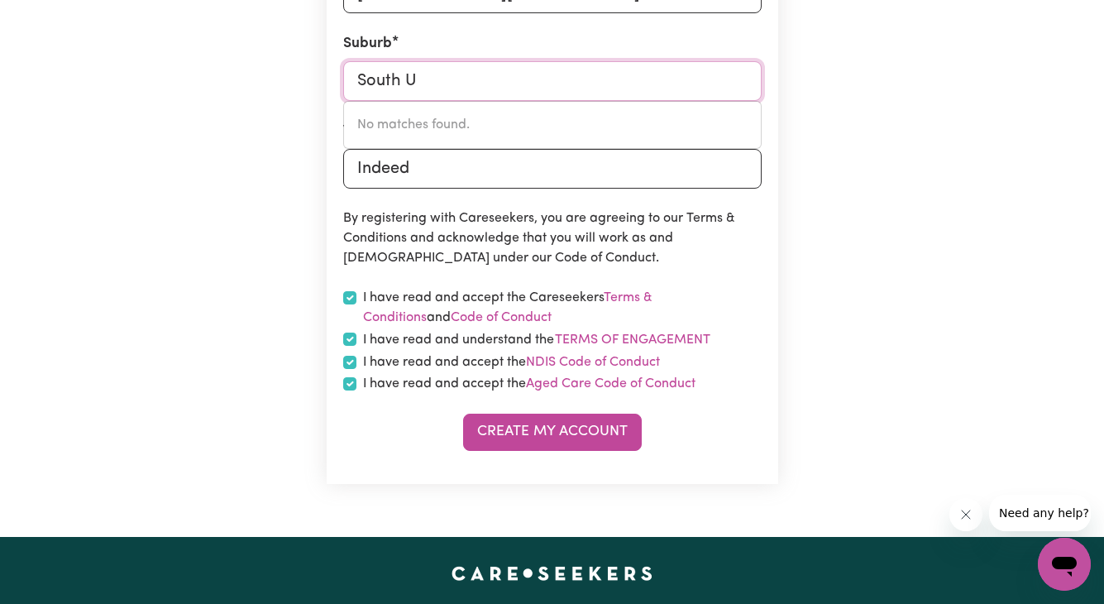
type input "South"
type input "[GEOGRAPHIC_DATA], [GEOGRAPHIC_DATA], 2640"
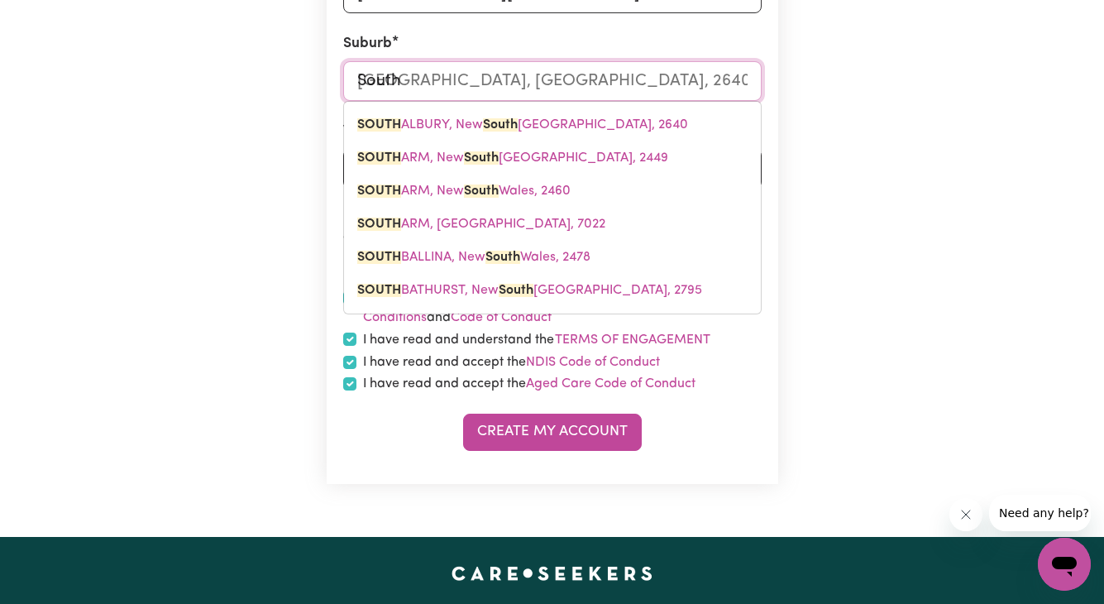
type input "South Y"
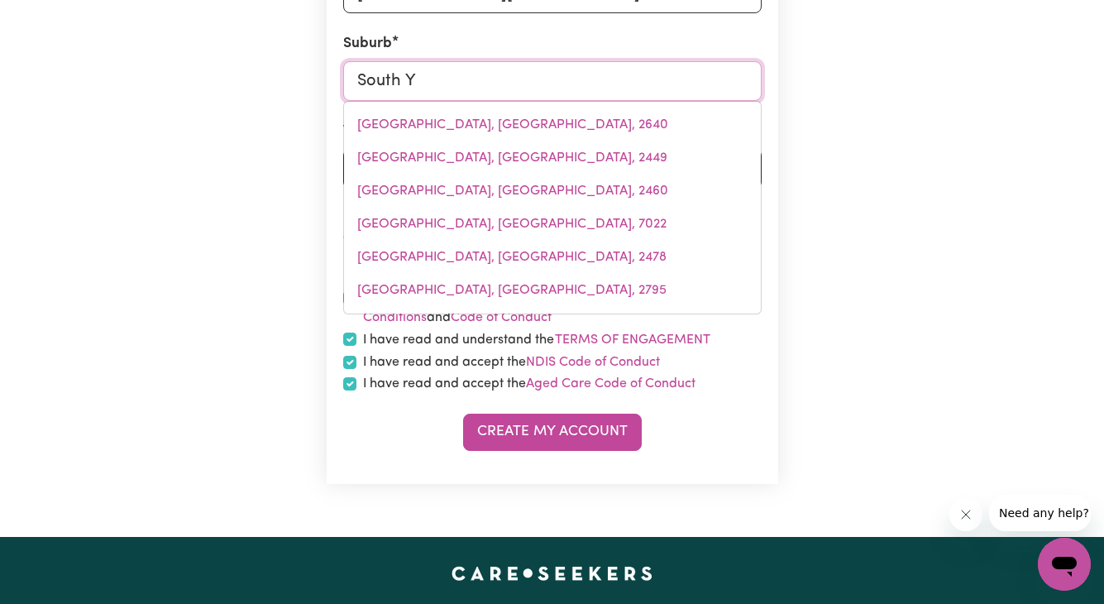
type input "[GEOGRAPHIC_DATA], [GEOGRAPHIC_DATA], 4702"
type input "South Ya"
type input "[GEOGRAPHIC_DATA], [GEOGRAPHIC_DATA], 4702"
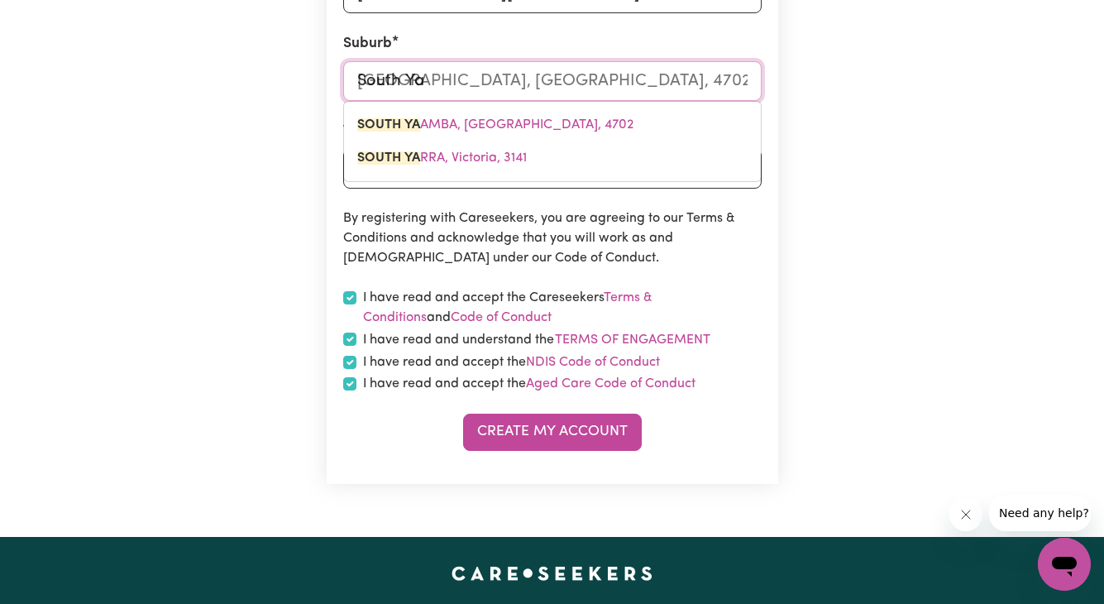
type input "South Yaa"
type input "[GEOGRAPHIC_DATA], [GEOGRAPHIC_DATA], 4702"
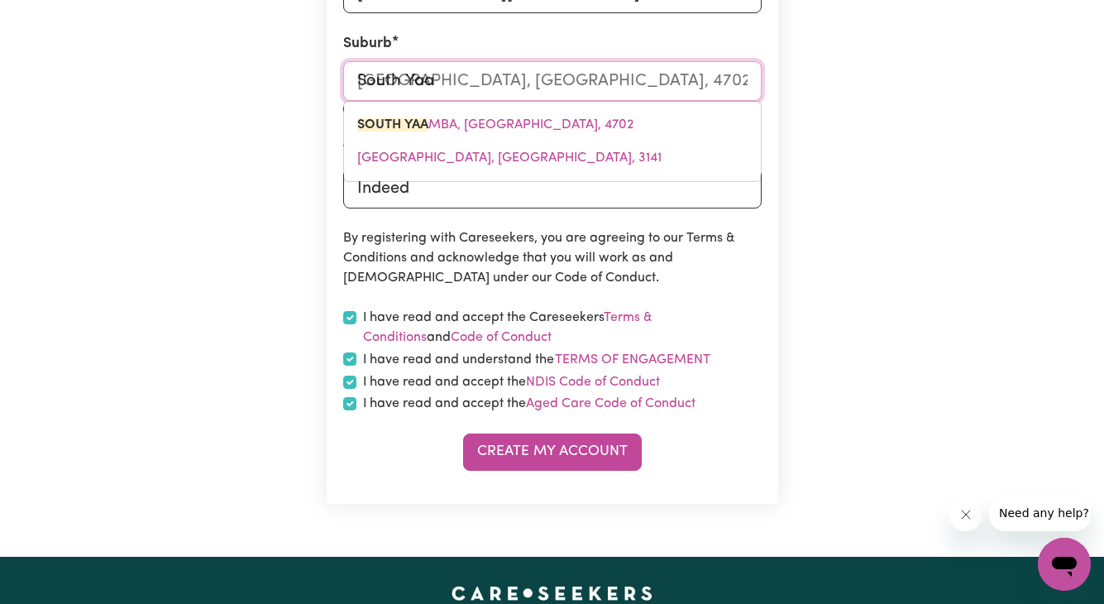
type input "South Yaar"
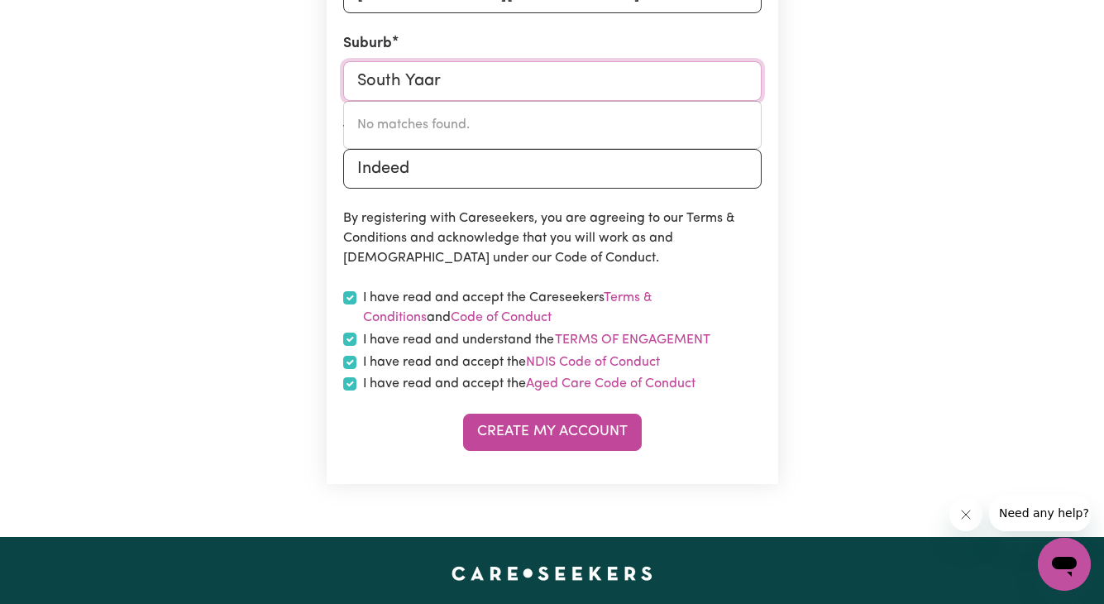
type input "South Yaa"
type input "[GEOGRAPHIC_DATA], [GEOGRAPHIC_DATA], 4702"
type input "South Ya"
type input "[GEOGRAPHIC_DATA], [GEOGRAPHIC_DATA], 4702"
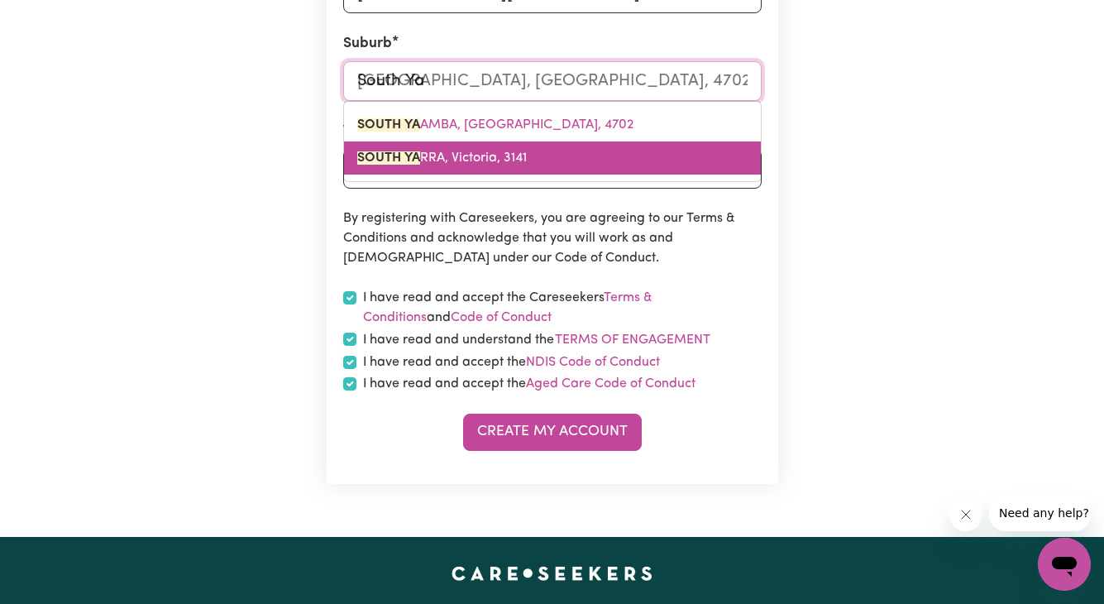
click at [389, 164] on mark "SOUTH YA" at bounding box center [388, 157] width 63 height 13
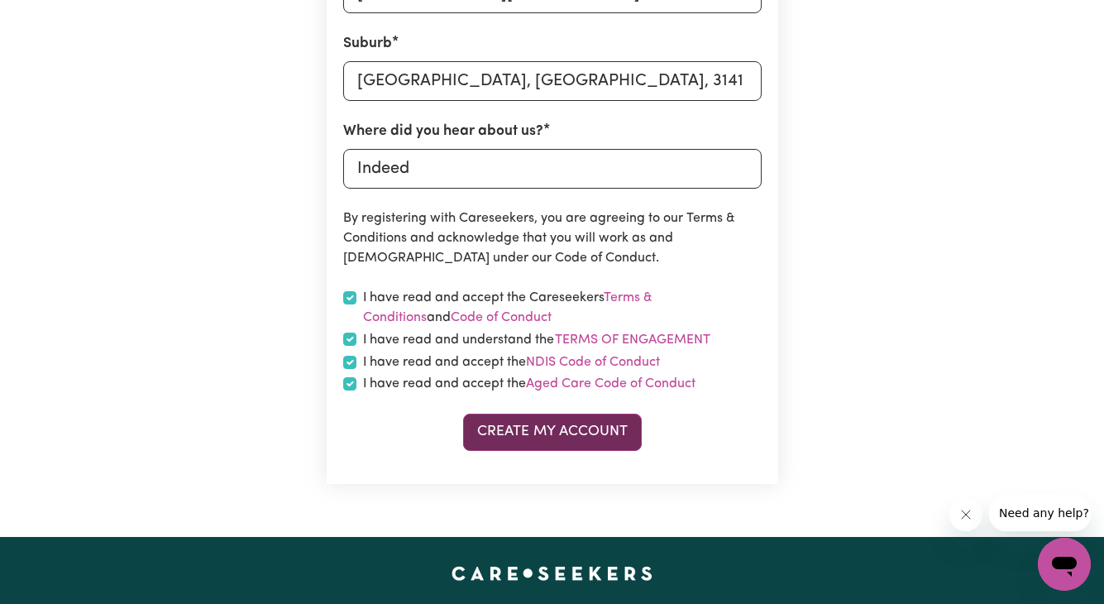
click at [558, 433] on button "Create My Account" at bounding box center [552, 432] width 179 height 36
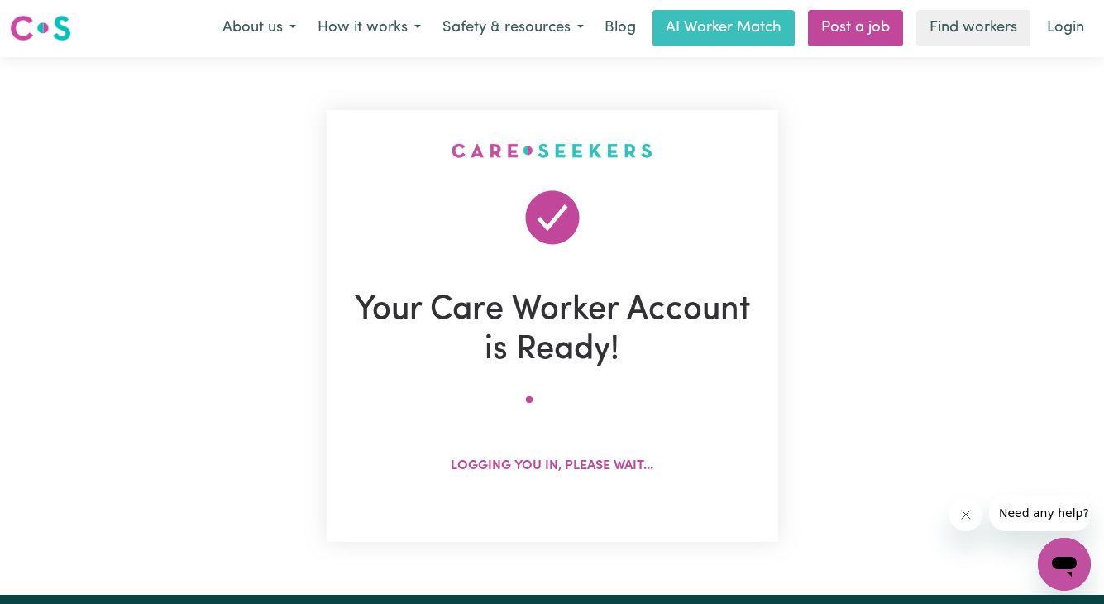
scroll to position [0, 0]
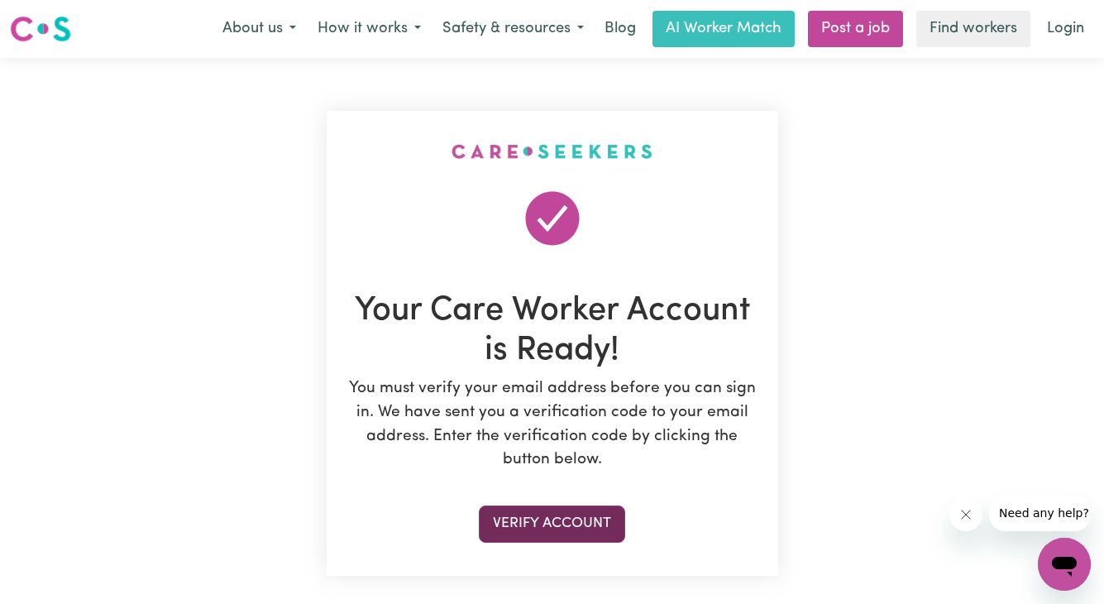
click at [576, 519] on button "Verify Account" at bounding box center [552, 523] width 146 height 36
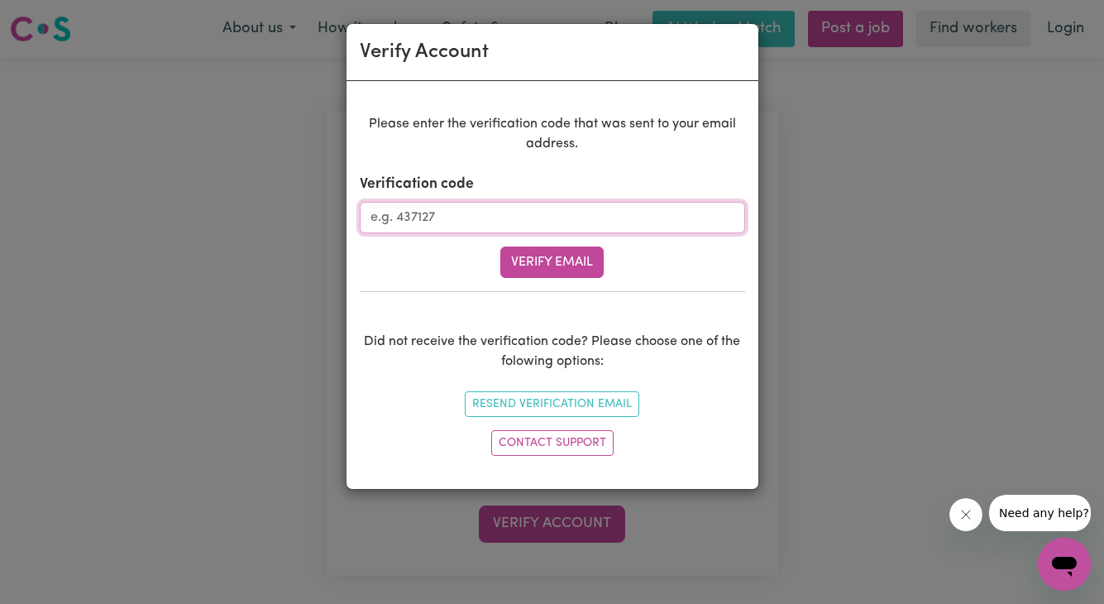
click at [541, 218] on input "Verification code" at bounding box center [552, 217] width 385 height 31
paste input "002441"
type input "002441"
click at [592, 257] on button "Verify Email" at bounding box center [551, 261] width 103 height 31
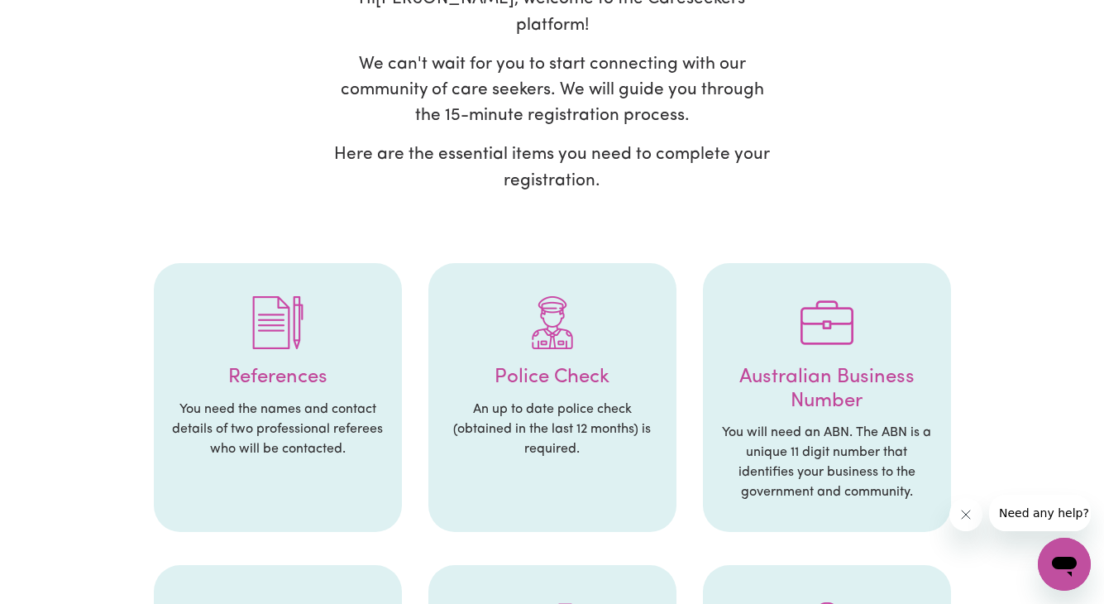
scroll to position [396, 0]
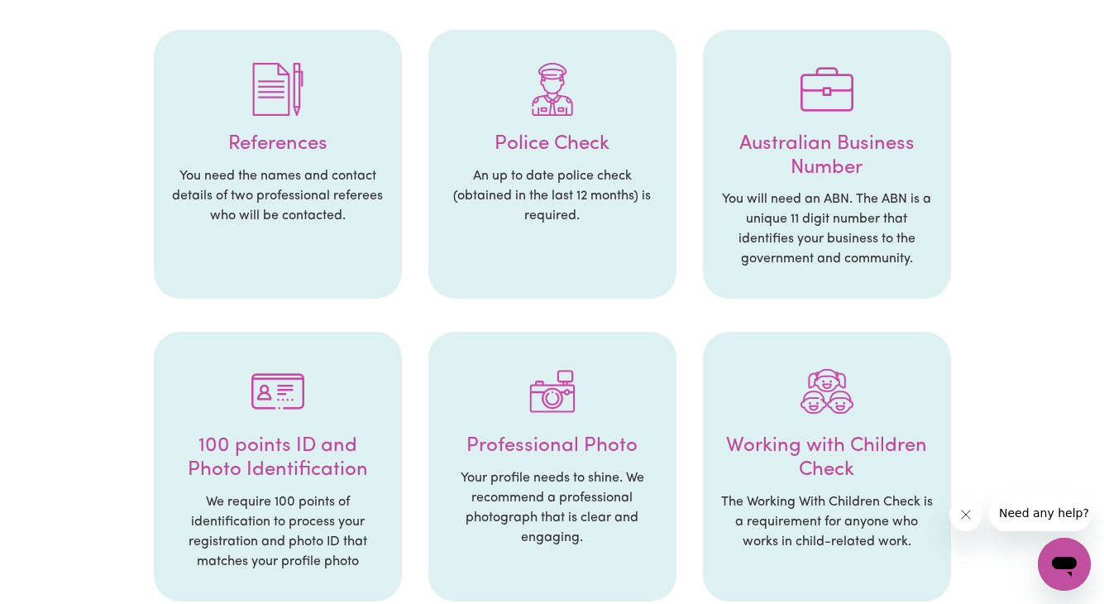
click at [352, 251] on li "References You need the names and contact details of two professional referees …" at bounding box center [278, 165] width 248 height 270
click at [333, 167] on p "You need the names and contact details of two professional referees who will be…" at bounding box center [277, 196] width 215 height 60
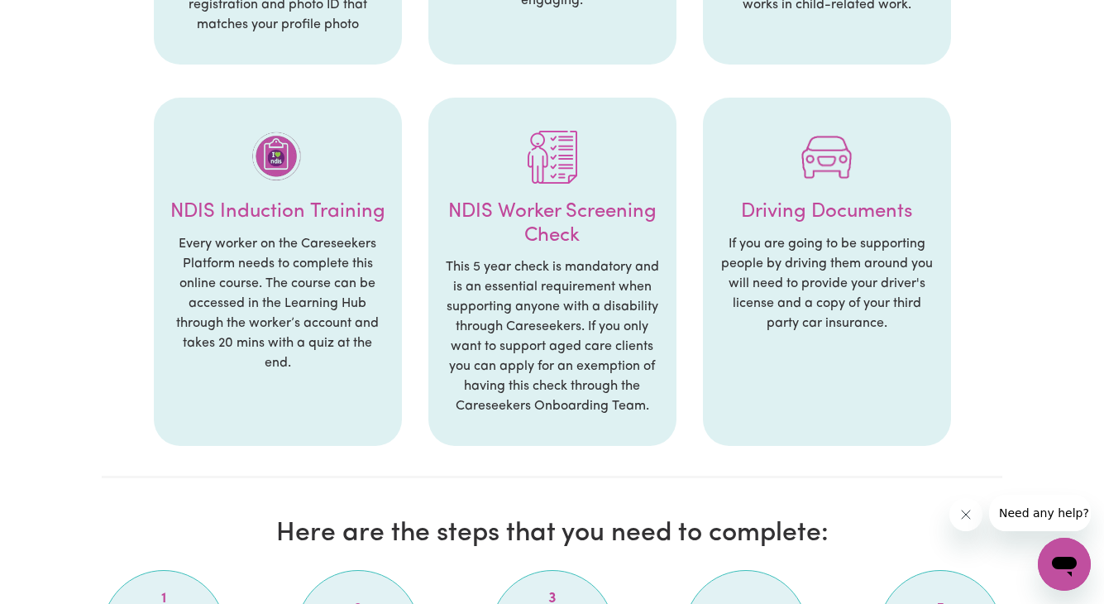
scroll to position [936, 0]
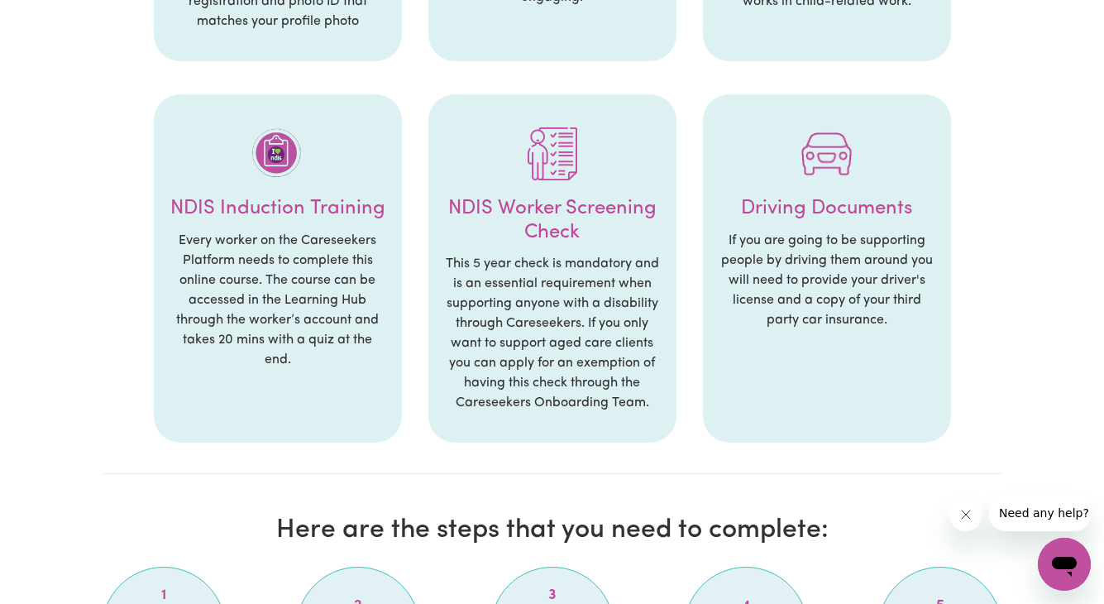
drag, startPoint x: 561, startPoint y: 246, endPoint x: 604, endPoint y: 247, distance: 43.0
click at [563, 254] on p "This 5 year check is mandatory and is an essential requirement when supporting …" at bounding box center [552, 333] width 215 height 159
click at [611, 260] on p "This 5 year check is mandatory and is an essential requirement when supporting …" at bounding box center [552, 333] width 215 height 159
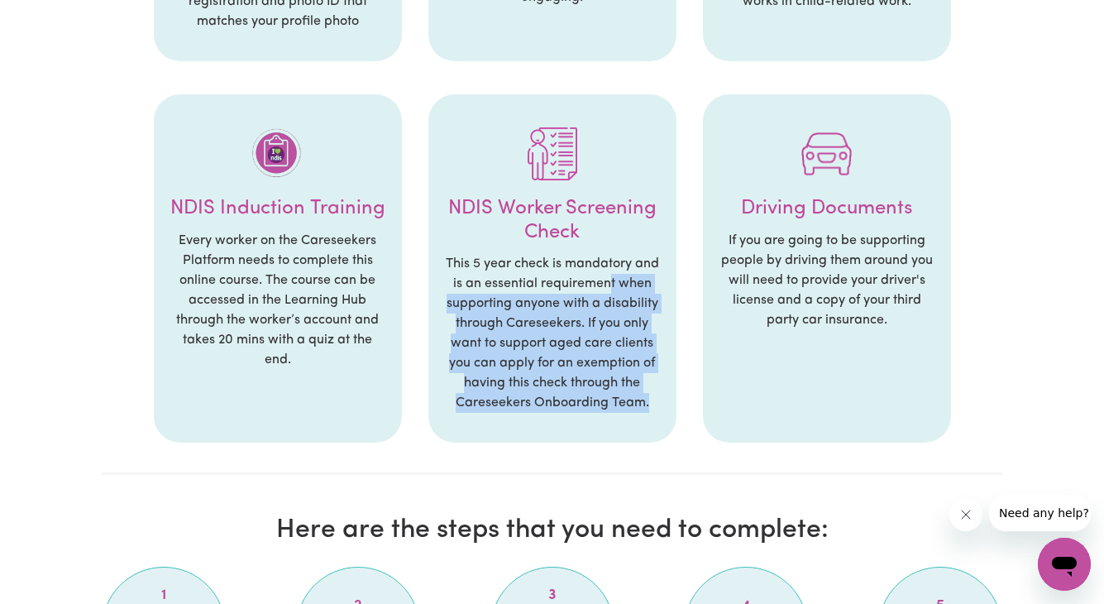
drag, startPoint x: 611, startPoint y: 260, endPoint x: 652, endPoint y: 381, distance: 128.2
click at [651, 381] on p "This 5 year check is mandatory and is an essential requirement when supporting …" at bounding box center [552, 333] width 215 height 159
click at [652, 381] on p "This 5 year check is mandatory and is an essential requirement when supporting …" at bounding box center [552, 333] width 215 height 159
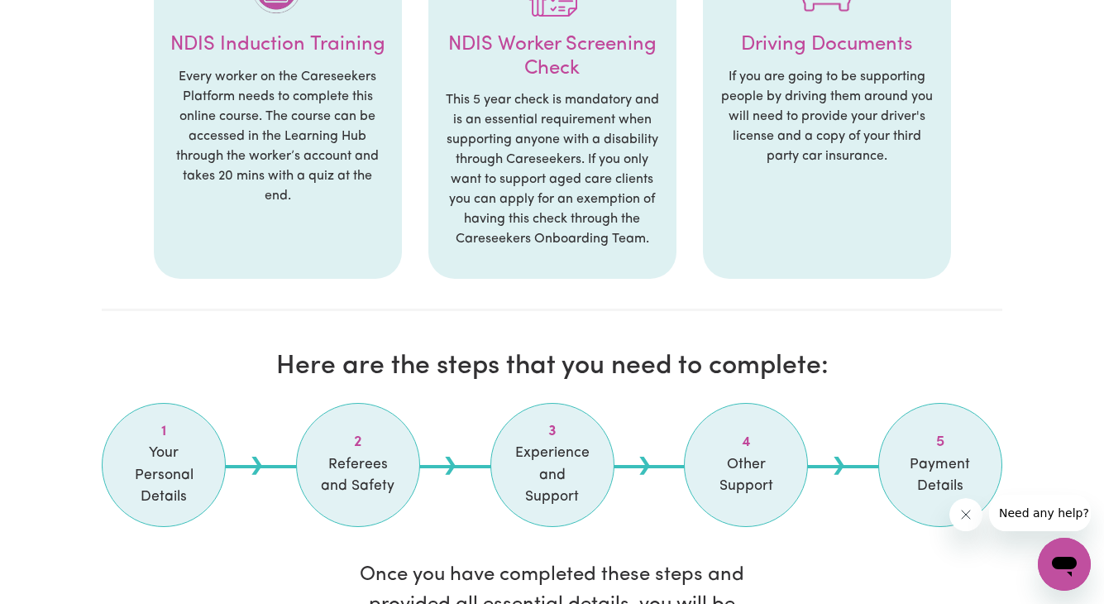
scroll to position [1492, 0]
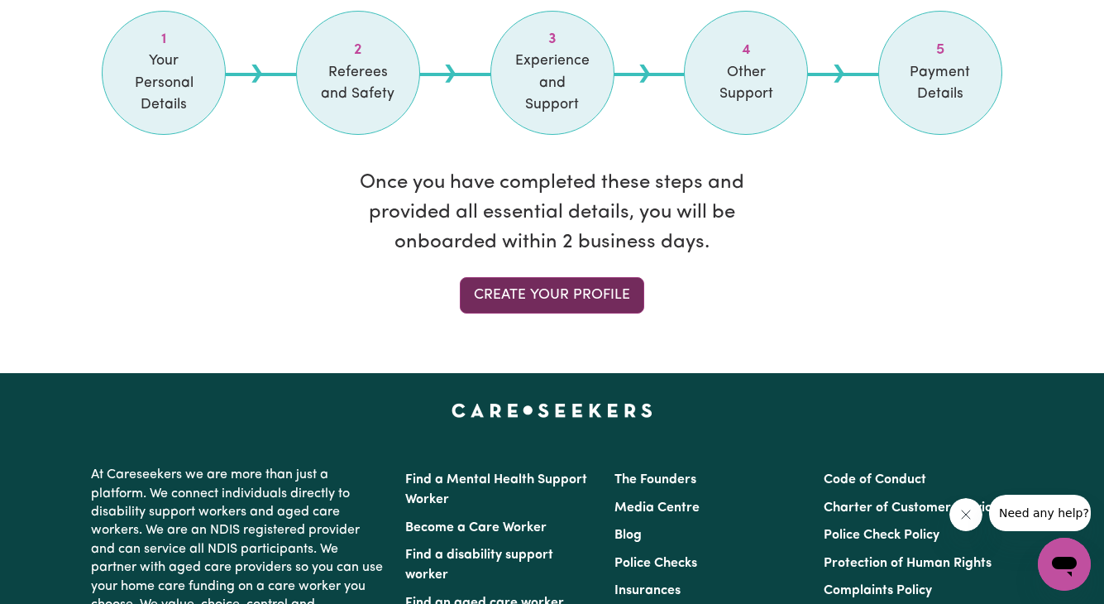
click at [558, 277] on link "Create your profile" at bounding box center [552, 295] width 184 height 36
select select "Studying a healthcare related degree or qualification"
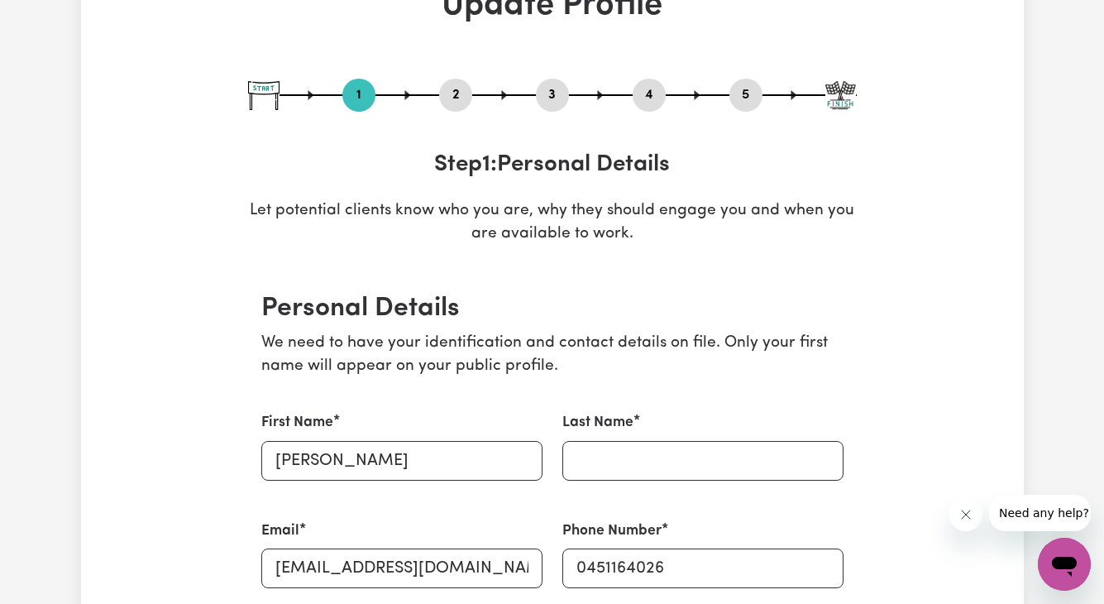
scroll to position [495, 0]
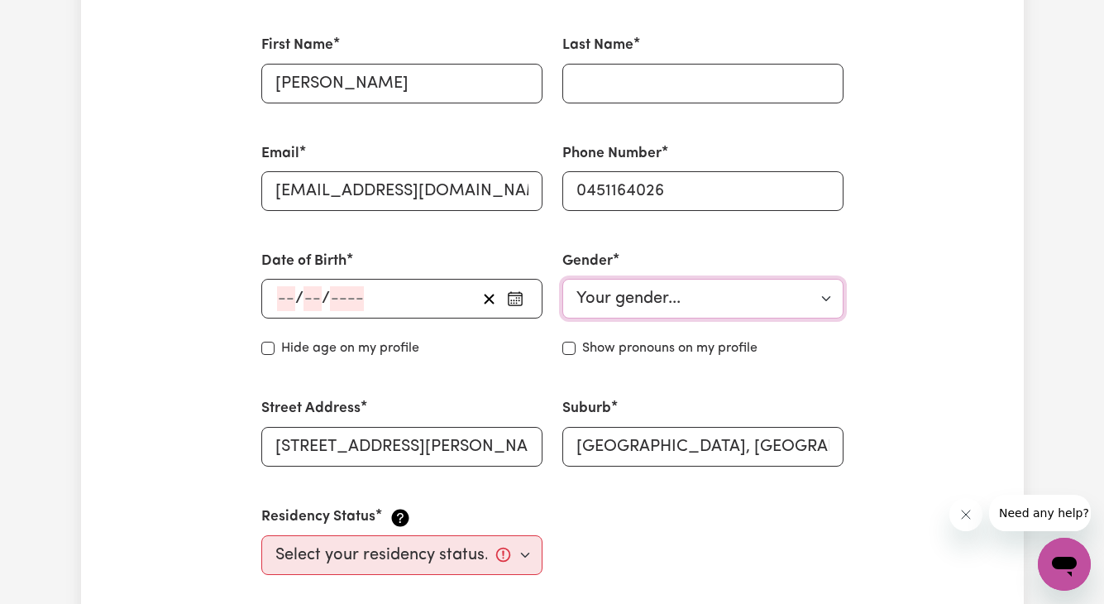
click at [637, 307] on select "Your gender... [DEMOGRAPHIC_DATA] [DEMOGRAPHIC_DATA] [DEMOGRAPHIC_DATA] Other P…" at bounding box center [702, 299] width 281 height 40
select select "[DEMOGRAPHIC_DATA]"
click at [562, 279] on select "Your gender... [DEMOGRAPHIC_DATA] [DEMOGRAPHIC_DATA] [DEMOGRAPHIC_DATA] Other P…" at bounding box center [702, 299] width 281 height 40
click at [442, 300] on div "/ /" at bounding box center [375, 298] width 201 height 25
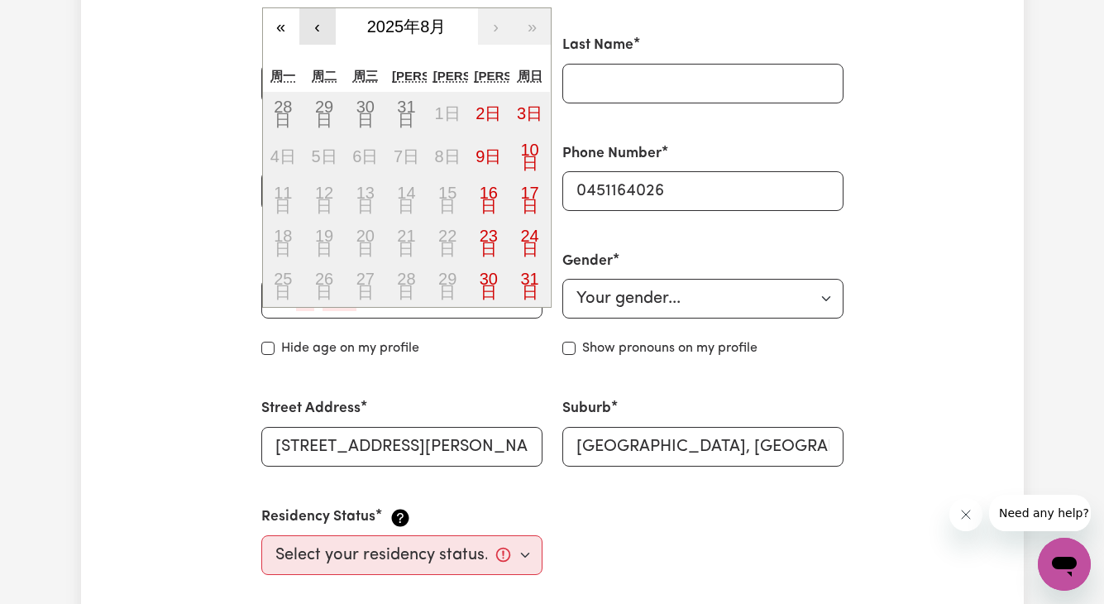
type input "2"
click at [314, 30] on button "‹" at bounding box center [317, 26] width 36 height 36
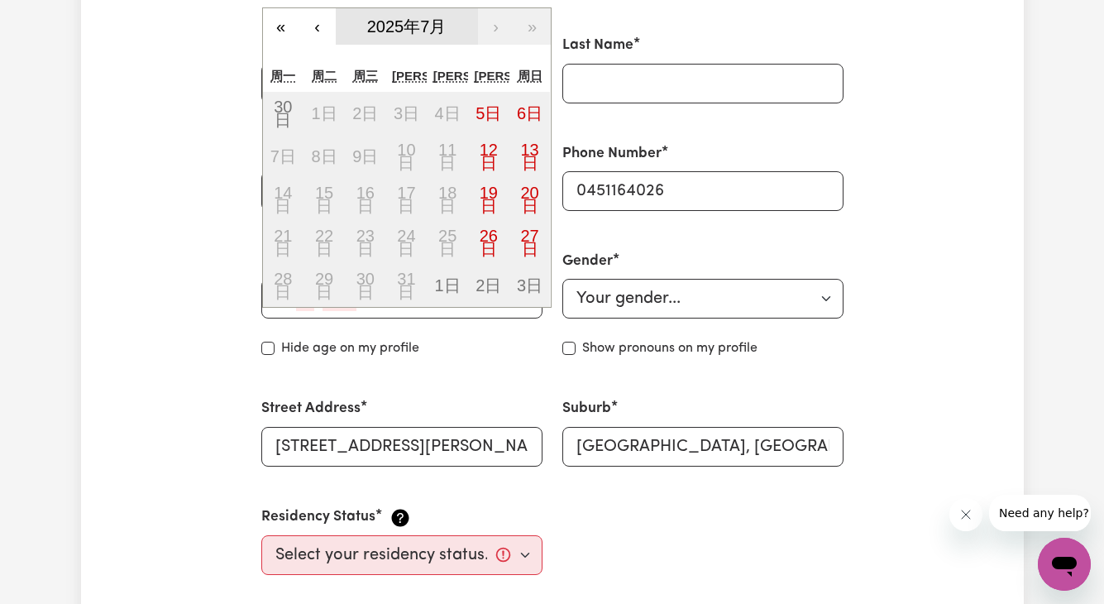
click at [426, 26] on span "2025年7月" at bounding box center [406, 26] width 79 height 18
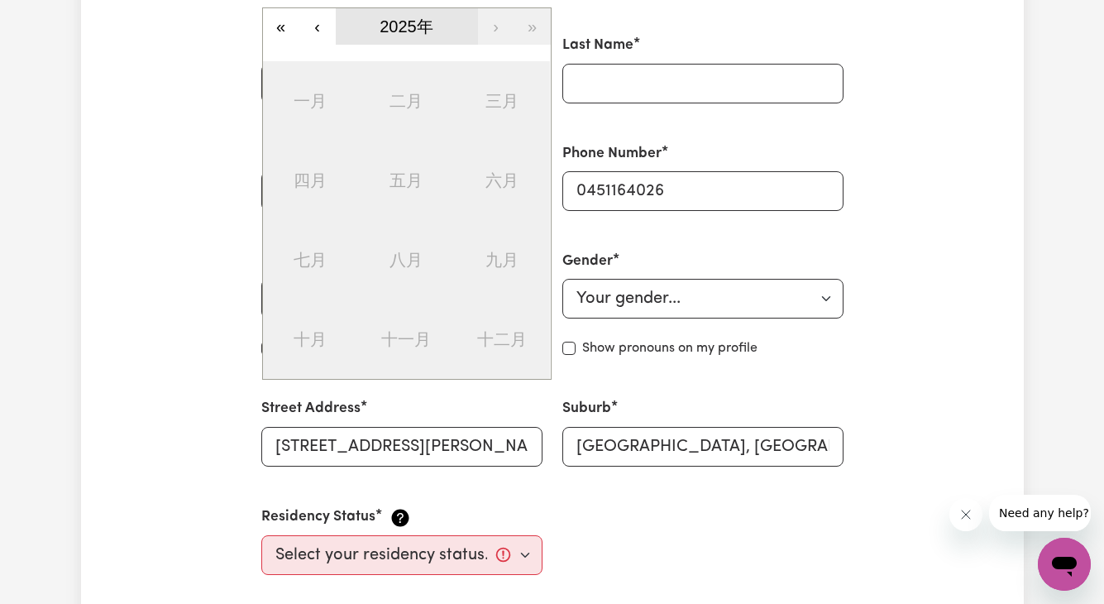
click at [426, 26] on span "2025年" at bounding box center [407, 26] width 54 height 18
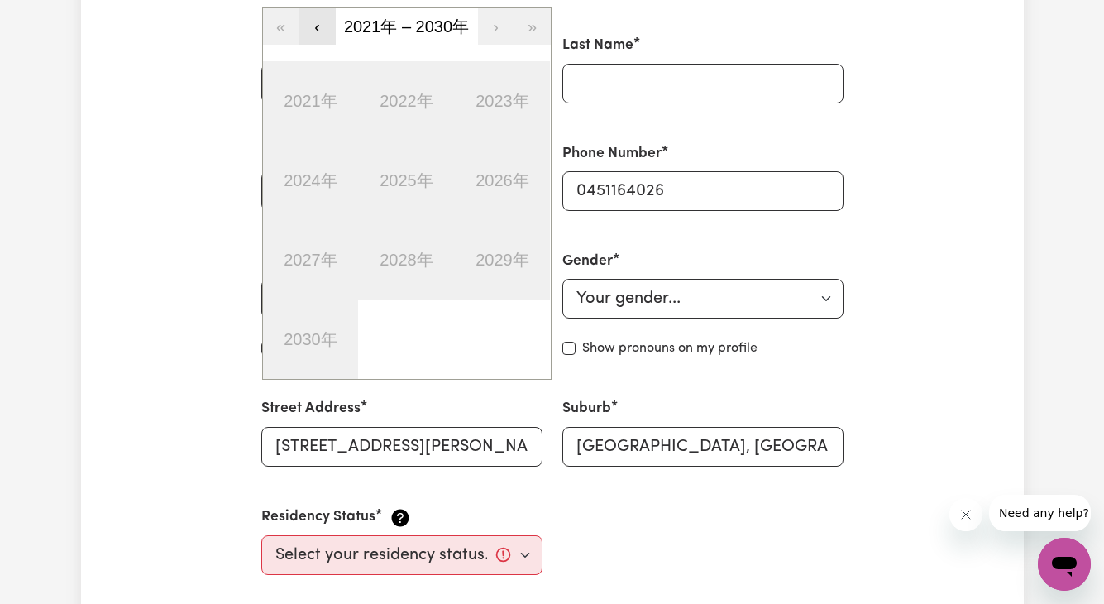
click at [318, 21] on button "‹" at bounding box center [317, 26] width 36 height 36
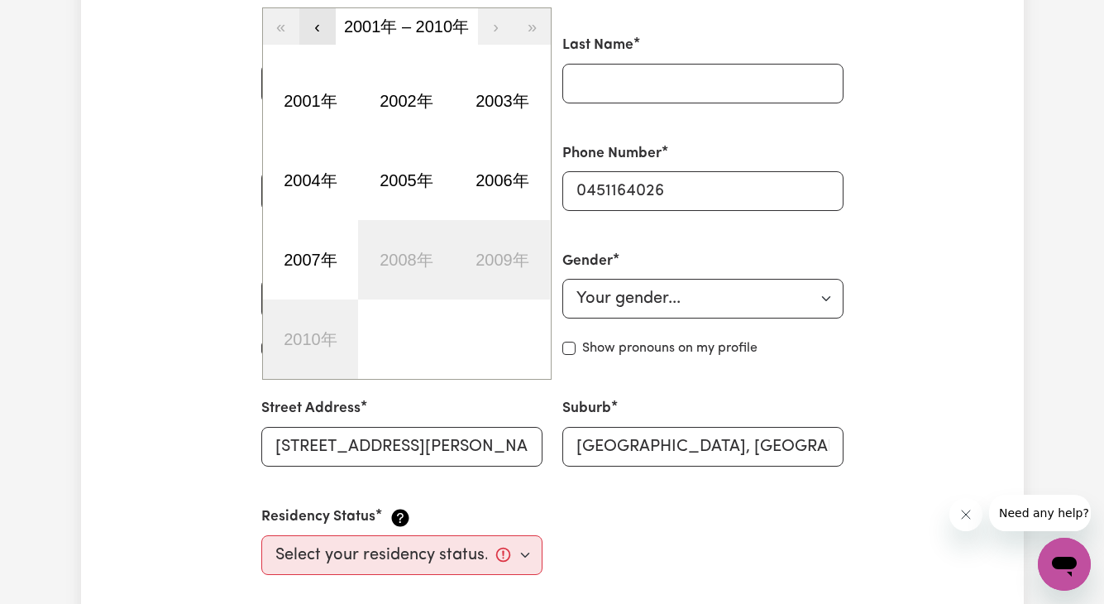
click at [318, 21] on button "‹" at bounding box center [317, 26] width 36 height 36
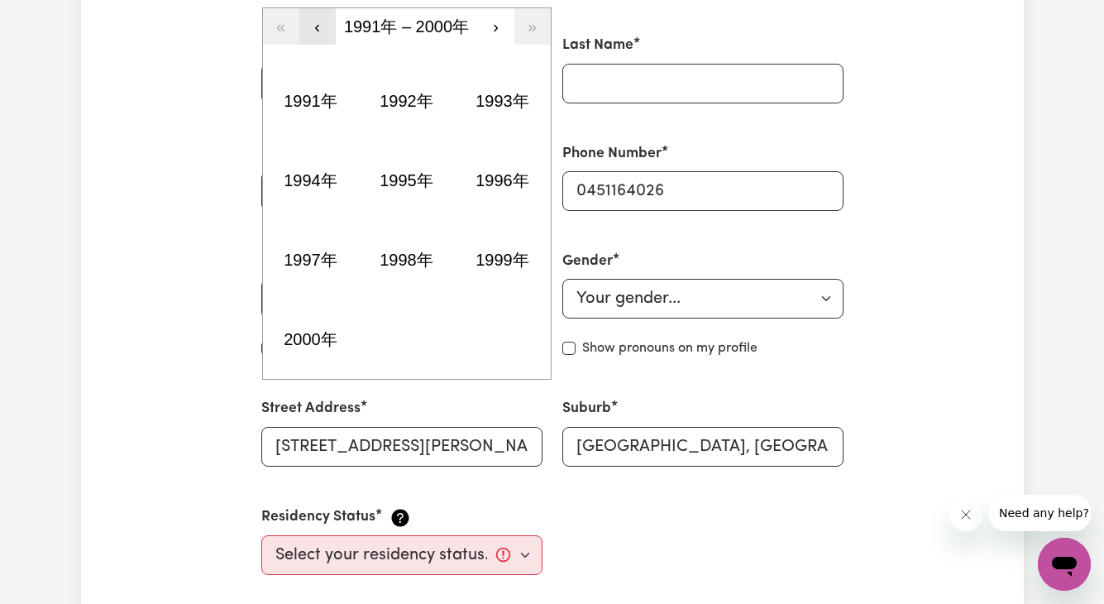
click at [318, 21] on button "‹" at bounding box center [317, 26] width 36 height 36
click at [495, 26] on button "›" at bounding box center [496, 26] width 36 height 36
click at [322, 247] on button "1997年" at bounding box center [311, 259] width 96 height 79
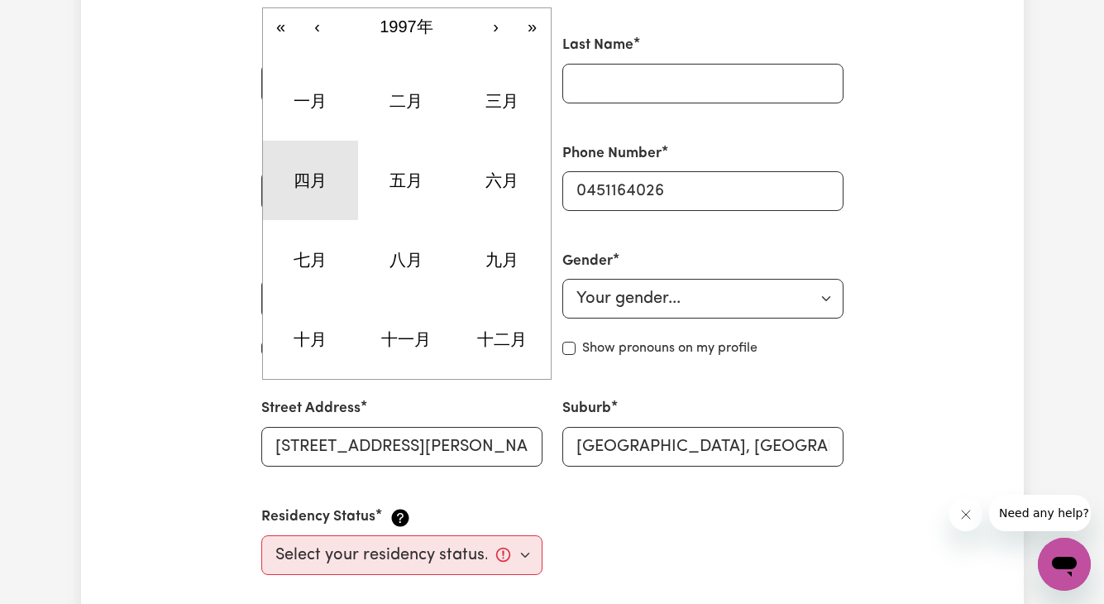
click at [313, 194] on button "四月" at bounding box center [311, 180] width 96 height 79
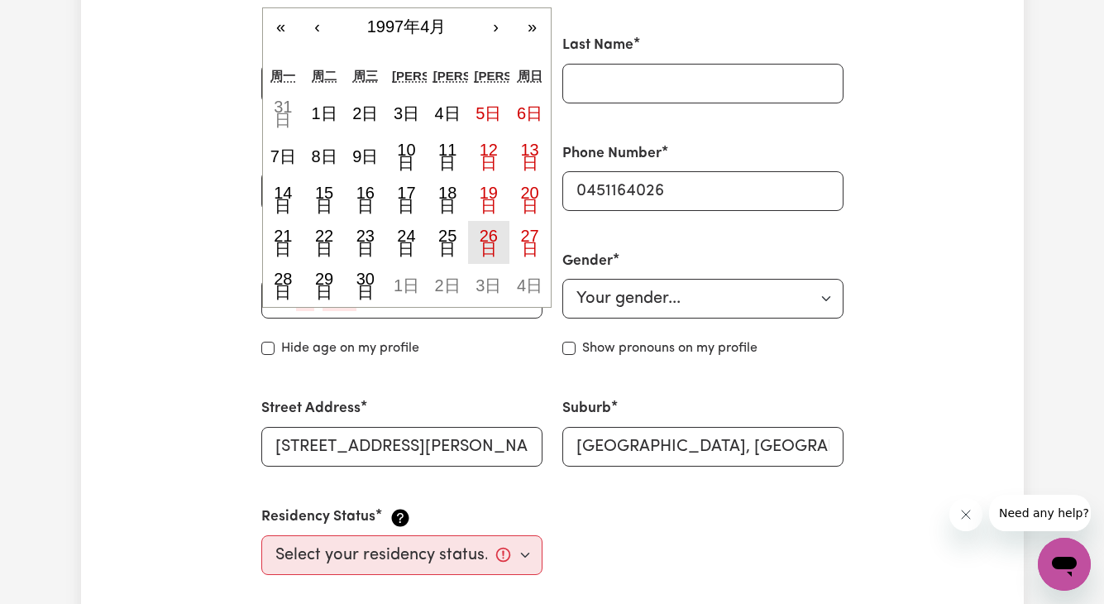
click at [495, 238] on abbr "26日" at bounding box center [489, 242] width 18 height 31
type input "[DATE]"
type input "26"
type input "4"
type input "1997"
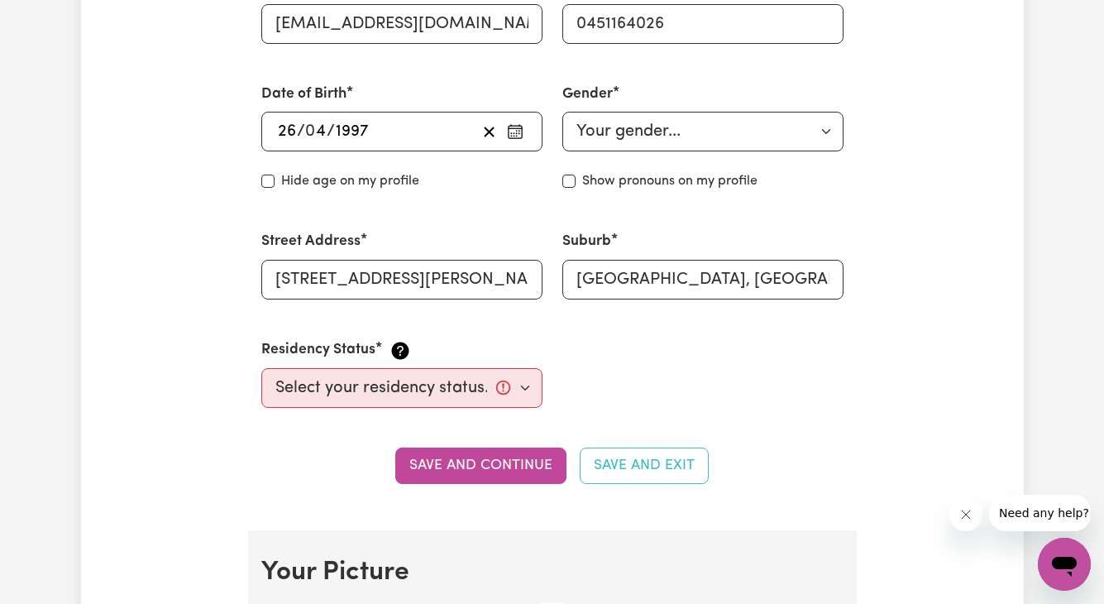
scroll to position [667, 0]
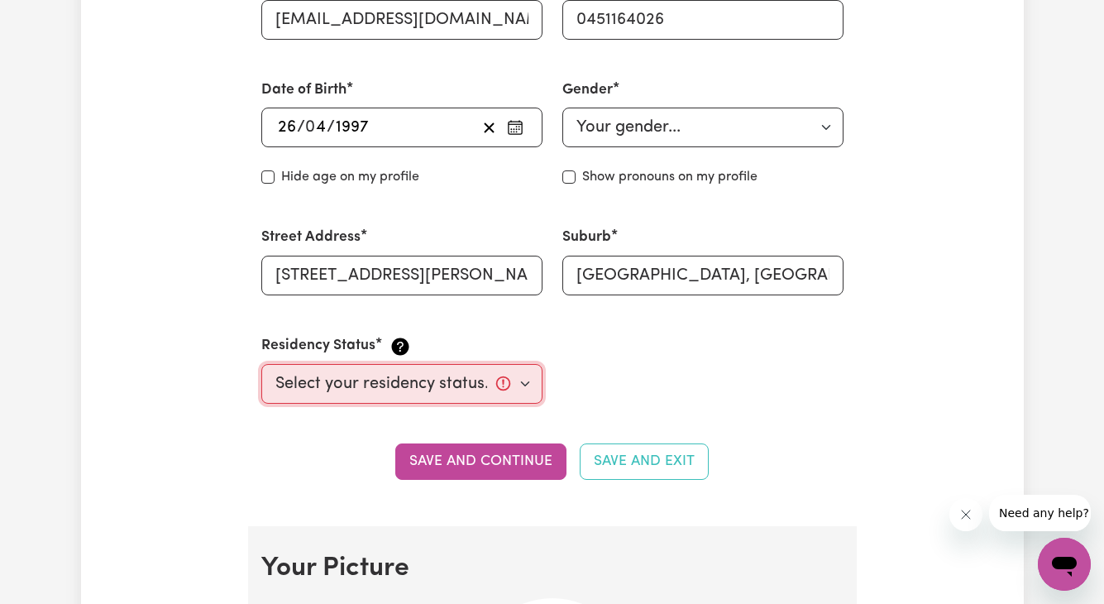
click at [444, 382] on select "Select your residency status... [DEMOGRAPHIC_DATA] citizen Australian PR [DEMOG…" at bounding box center [401, 384] width 281 height 40
select select "Australian PR"
click at [261, 364] on select "Select your residency status... [DEMOGRAPHIC_DATA] citizen Australian PR [DEMOG…" at bounding box center [401, 384] width 281 height 40
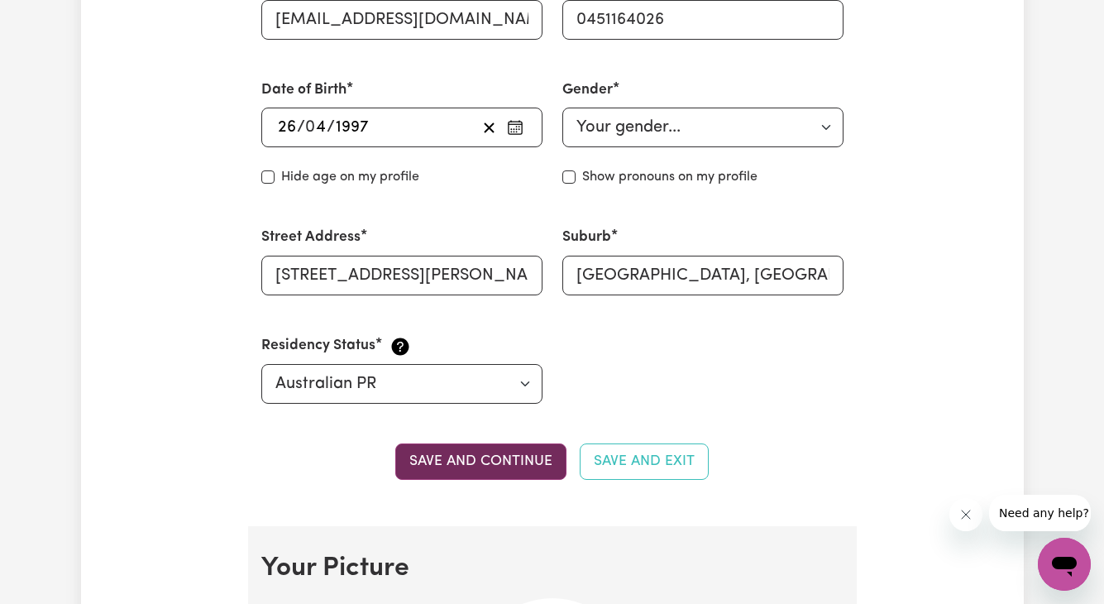
click at [508, 467] on button "Save and continue" at bounding box center [480, 461] width 171 height 36
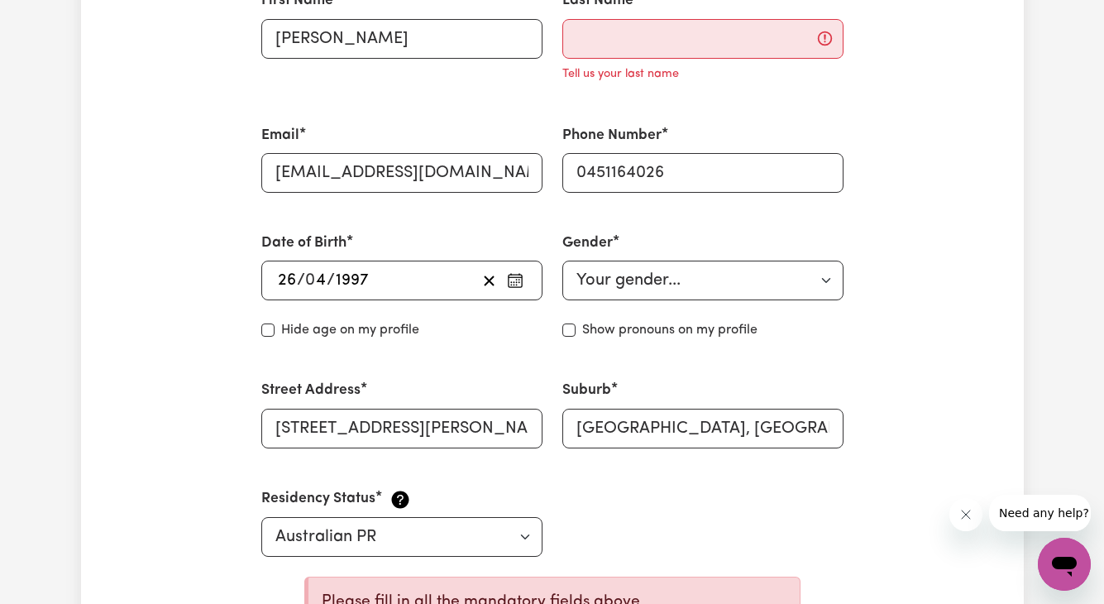
scroll to position [528, 0]
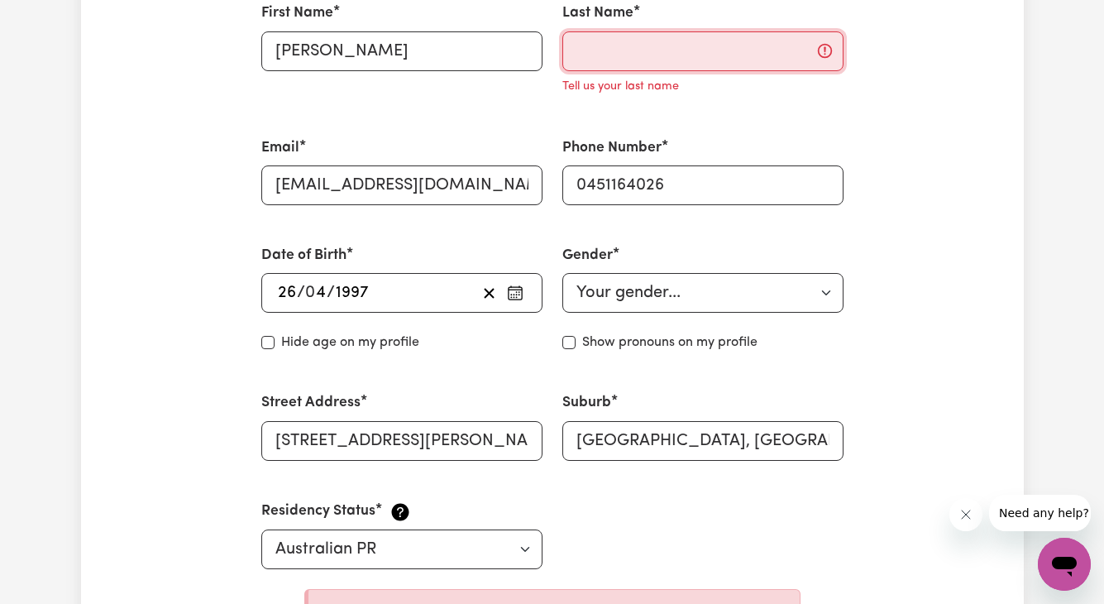
click at [682, 52] on input "Last Name" at bounding box center [702, 51] width 281 height 40
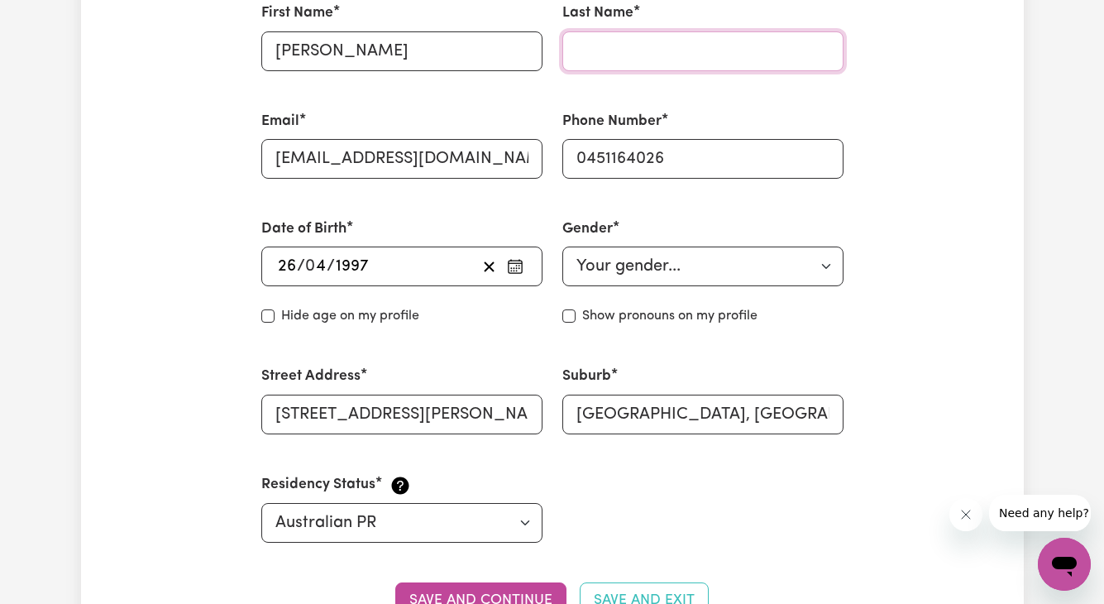
type input "[PERSON_NAME]"
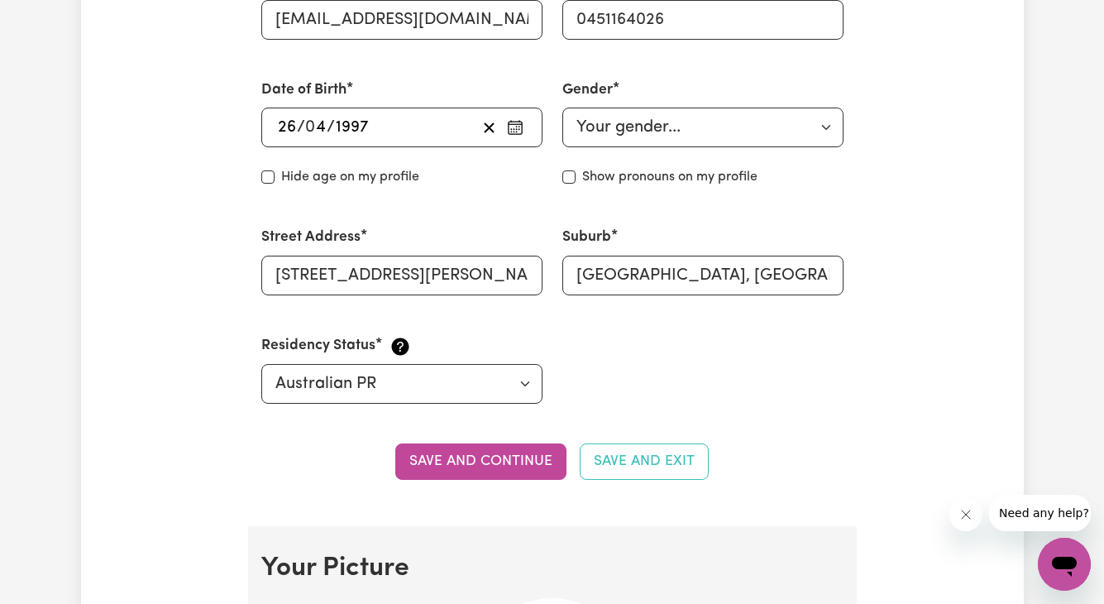
scroll to position [667, 0]
click at [475, 471] on button "Save and continue" at bounding box center [480, 461] width 171 height 36
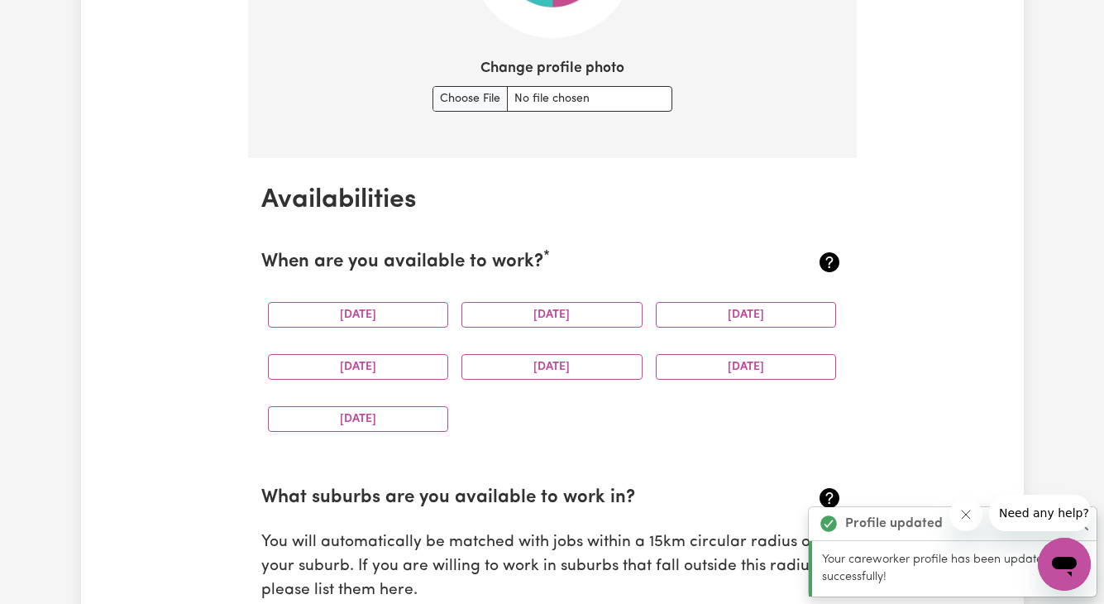
scroll to position [1393, 0]
click at [545, 311] on button "[DATE]" at bounding box center [552, 314] width 181 height 26
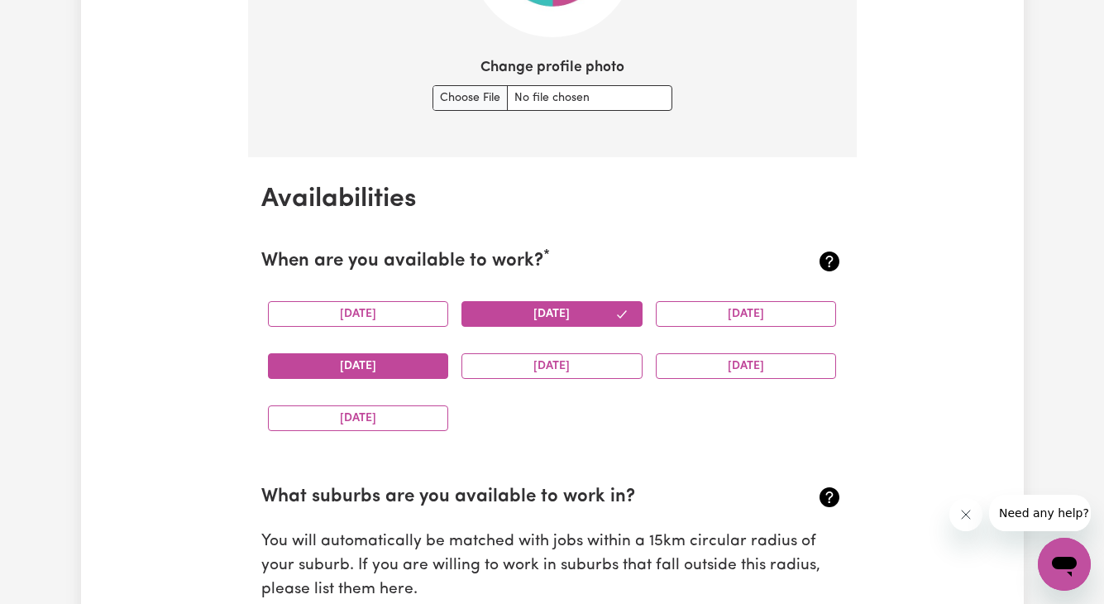
click at [391, 371] on button "[DATE]" at bounding box center [358, 366] width 181 height 26
click at [605, 376] on button "[DATE]" at bounding box center [552, 366] width 181 height 26
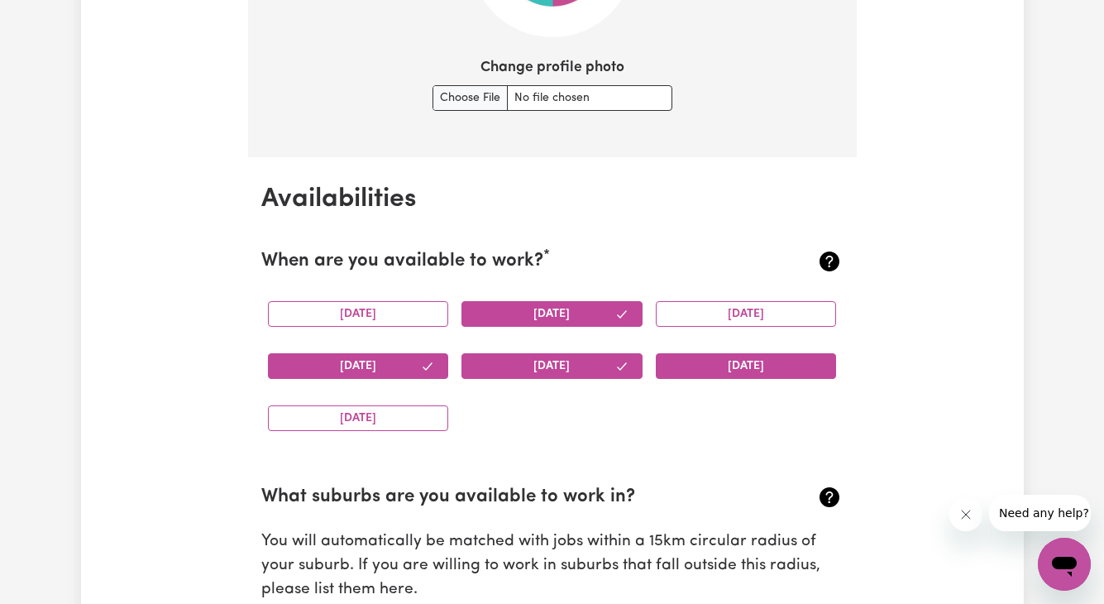
click at [690, 371] on button "[DATE]" at bounding box center [746, 366] width 181 height 26
click at [735, 312] on button "[DATE]" at bounding box center [746, 314] width 181 height 26
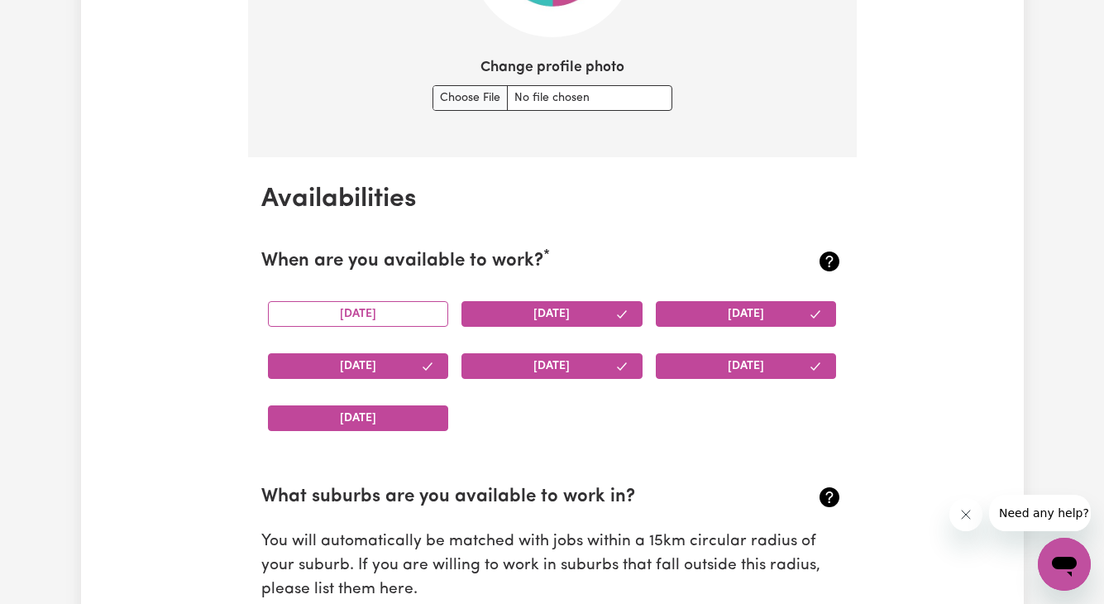
click at [413, 408] on button "[DATE]" at bounding box center [358, 418] width 181 height 26
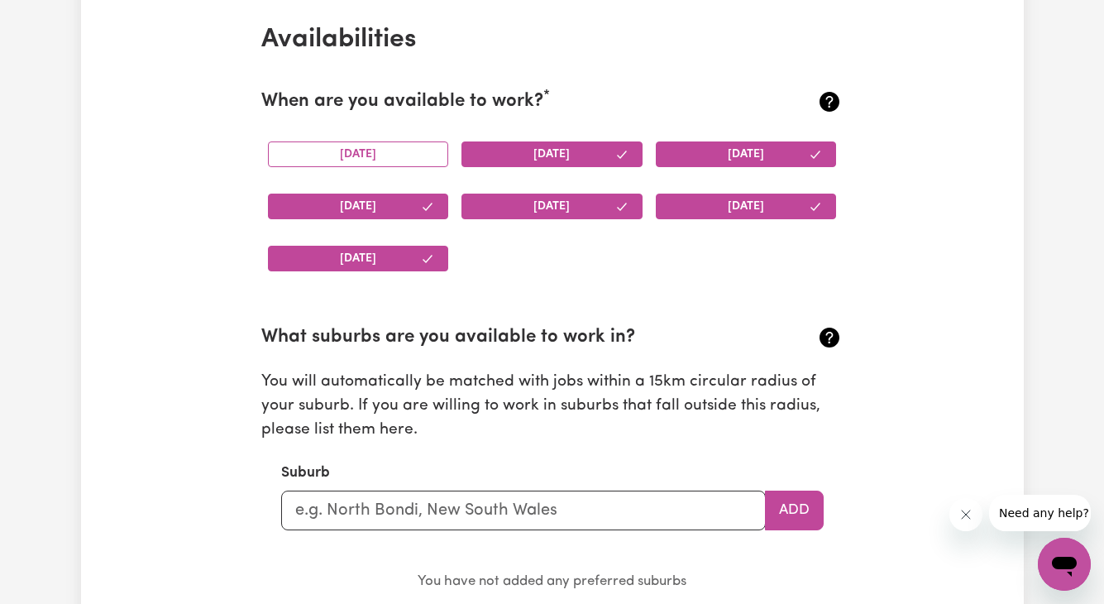
scroll to position [1658, 0]
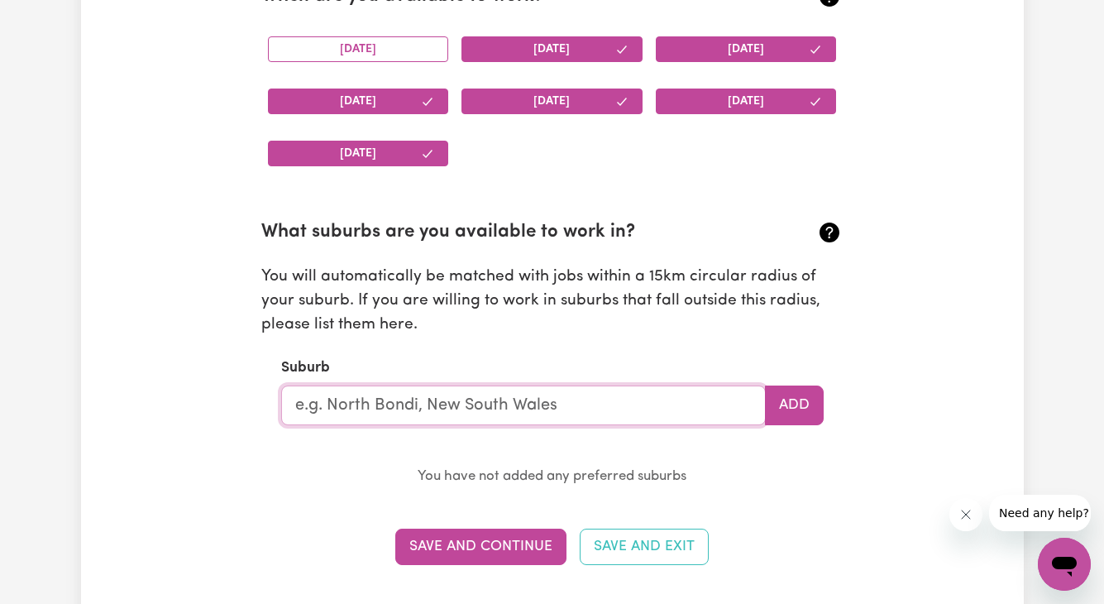
click at [413, 408] on input "text" at bounding box center [523, 405] width 485 height 40
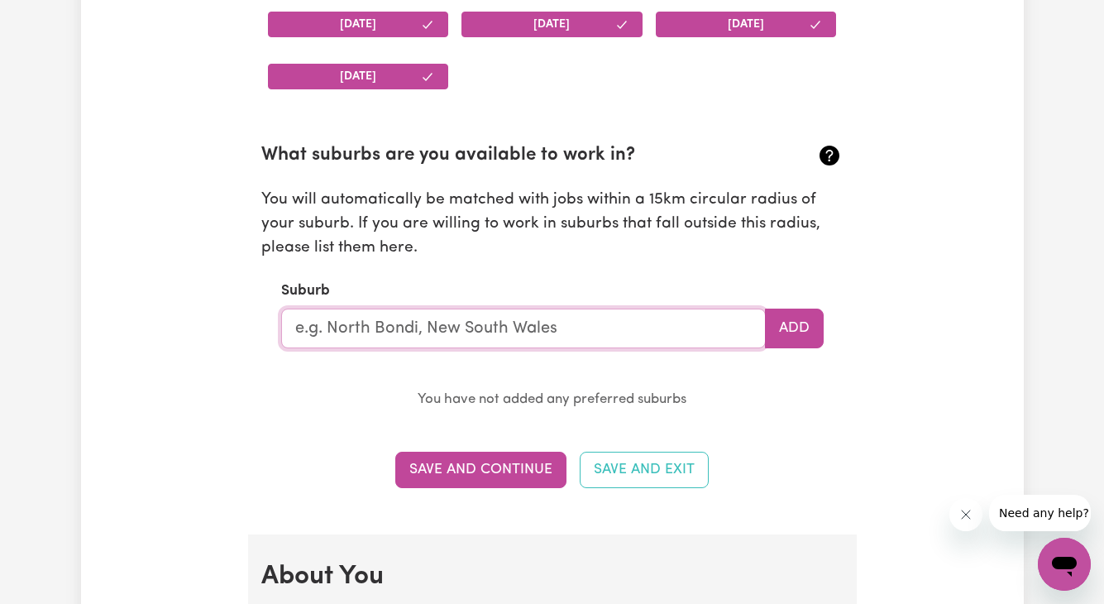
scroll to position [1736, 0]
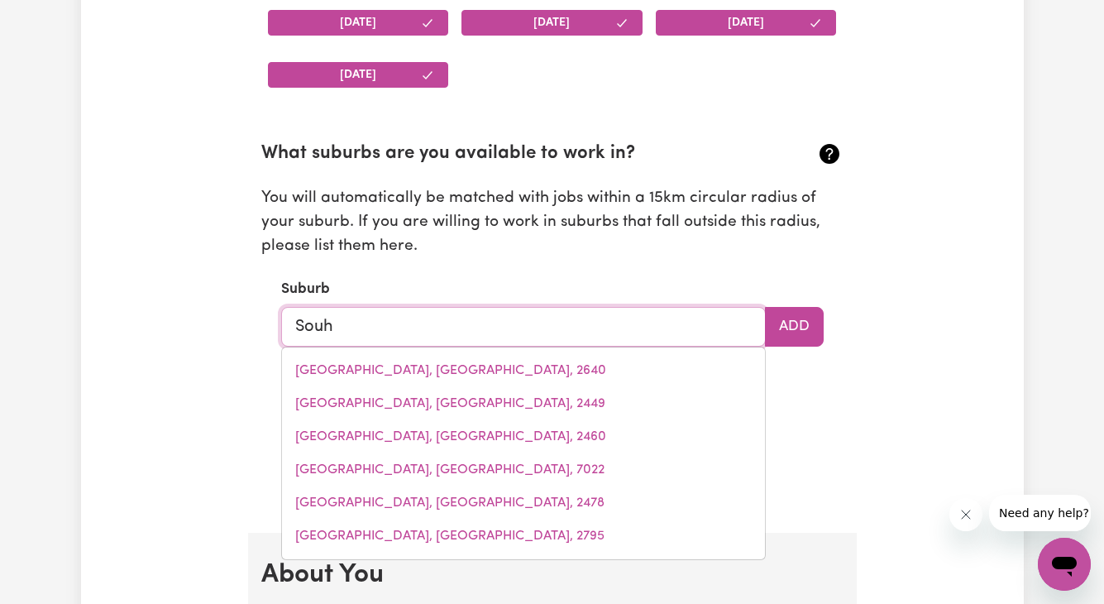
type input "Sou"
type input "SouTH ALBURY, [GEOGRAPHIC_DATA], 2640"
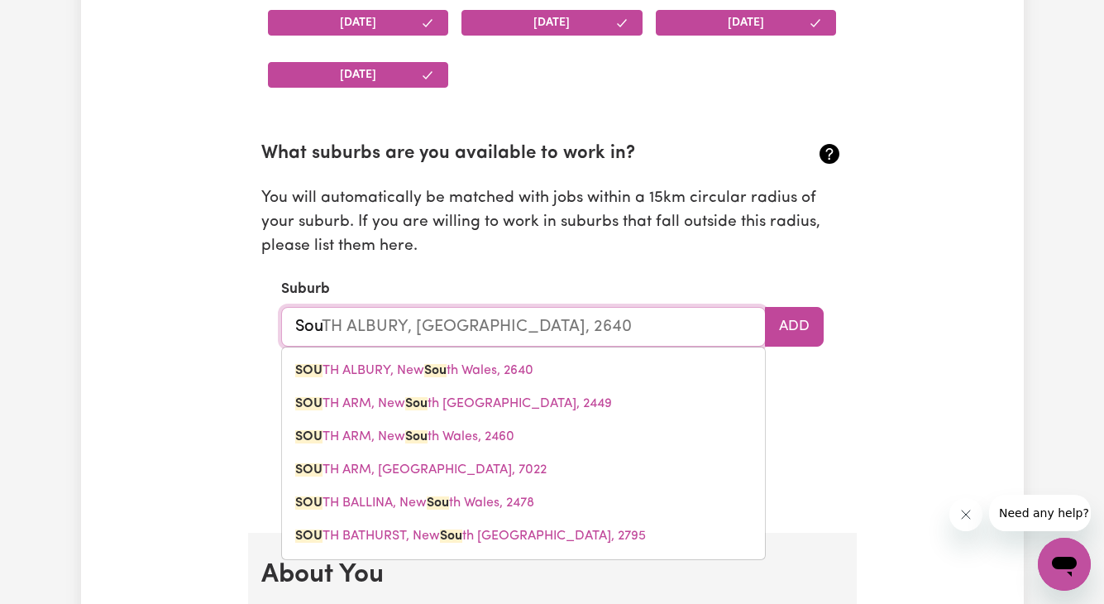
type input "Sout"
type input "SoutH ALBURY, [GEOGRAPHIC_DATA], 2640"
type input "South"
type input "[GEOGRAPHIC_DATA], [GEOGRAPHIC_DATA], 2640"
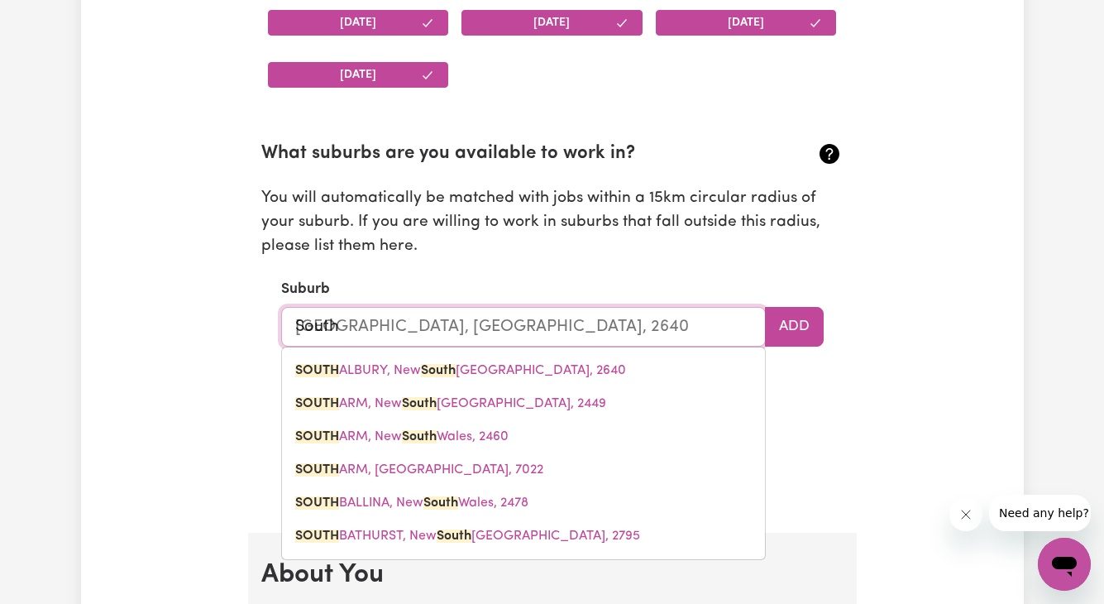
type input "South"
type input "[GEOGRAPHIC_DATA], [GEOGRAPHIC_DATA], 2640"
type input "South Y"
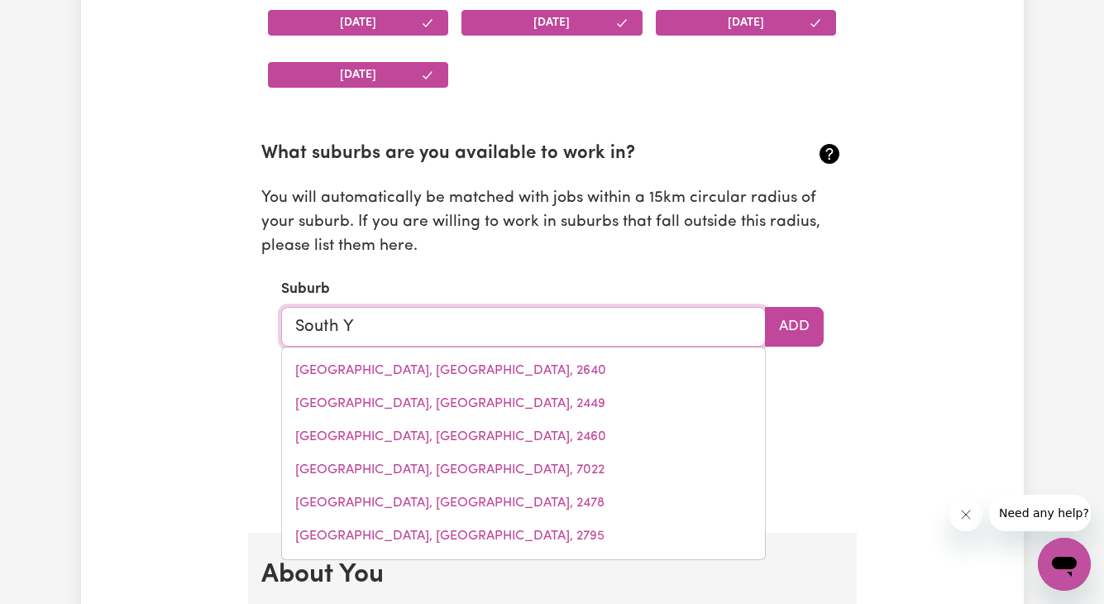
type input "South Ya"
type input "[GEOGRAPHIC_DATA], [GEOGRAPHIC_DATA], 4702"
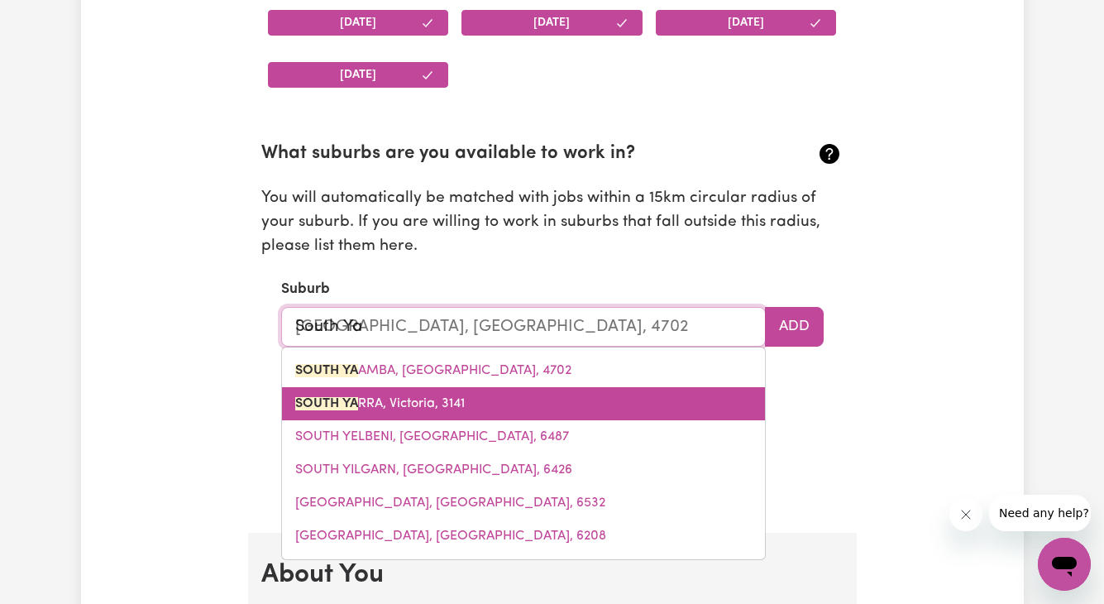
click at [495, 407] on link "[GEOGRAPHIC_DATA], [GEOGRAPHIC_DATA], 3141" at bounding box center [523, 403] width 483 height 33
type input "[GEOGRAPHIC_DATA], [GEOGRAPHIC_DATA], 3141"
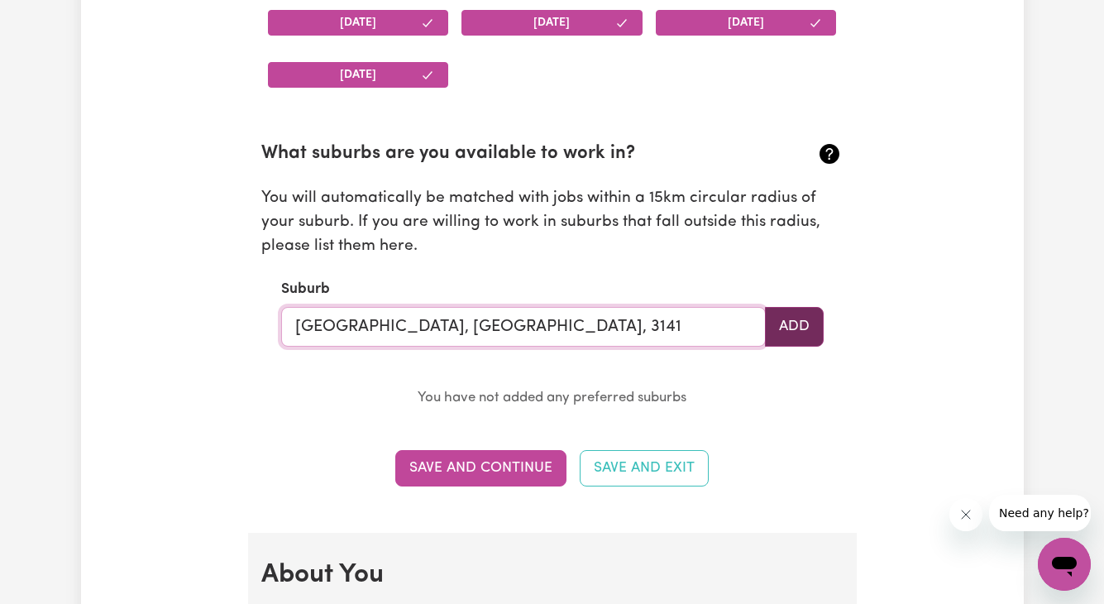
type input "[GEOGRAPHIC_DATA], [GEOGRAPHIC_DATA], 3141"
click at [796, 327] on button "Add" at bounding box center [794, 327] width 59 height 40
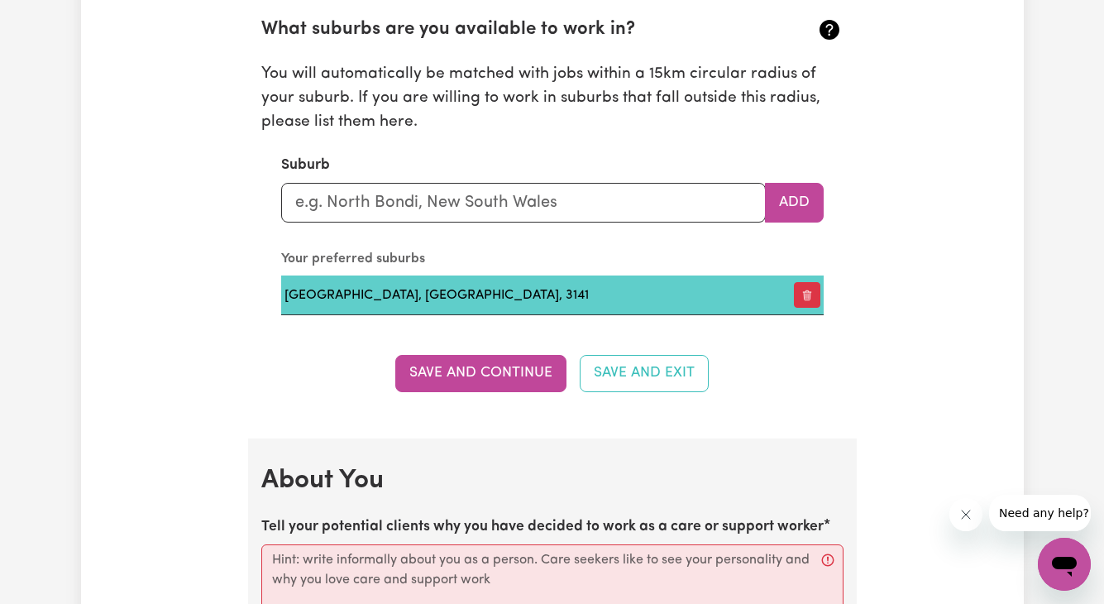
scroll to position [1862, 0]
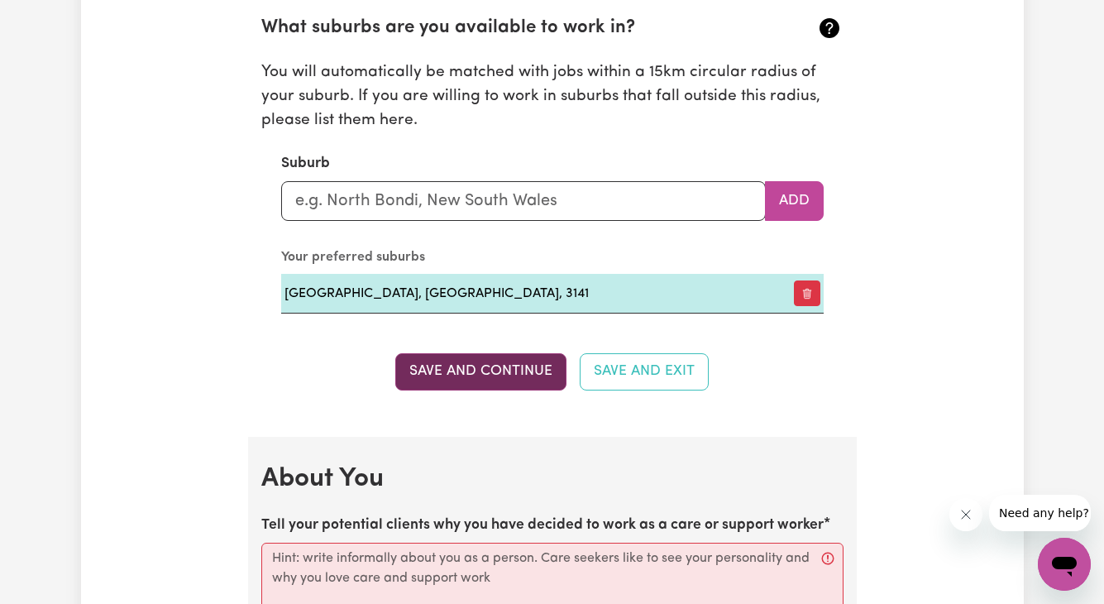
click at [500, 369] on button "Save and Continue" at bounding box center [480, 371] width 171 height 36
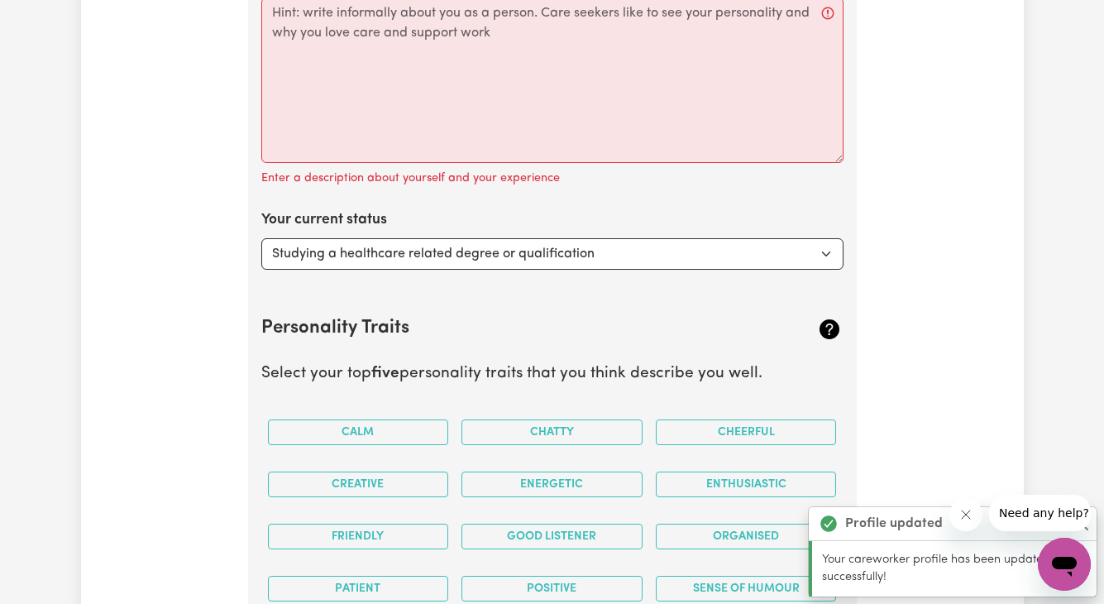
scroll to position [2408, 0]
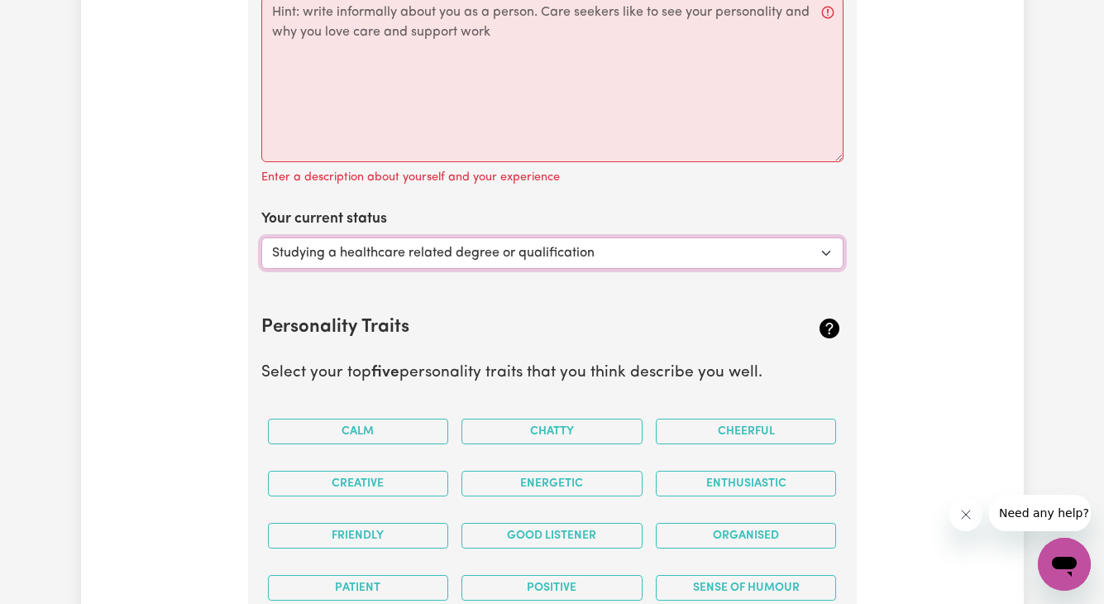
click at [579, 256] on select "Select... Studying a healthcare related degree or qualification Studying a non-…" at bounding box center [552, 252] width 582 height 31
click at [261, 237] on select "Select... Studying a healthcare related degree or qualification Studying a non-…" at bounding box center [552, 252] width 582 height 31
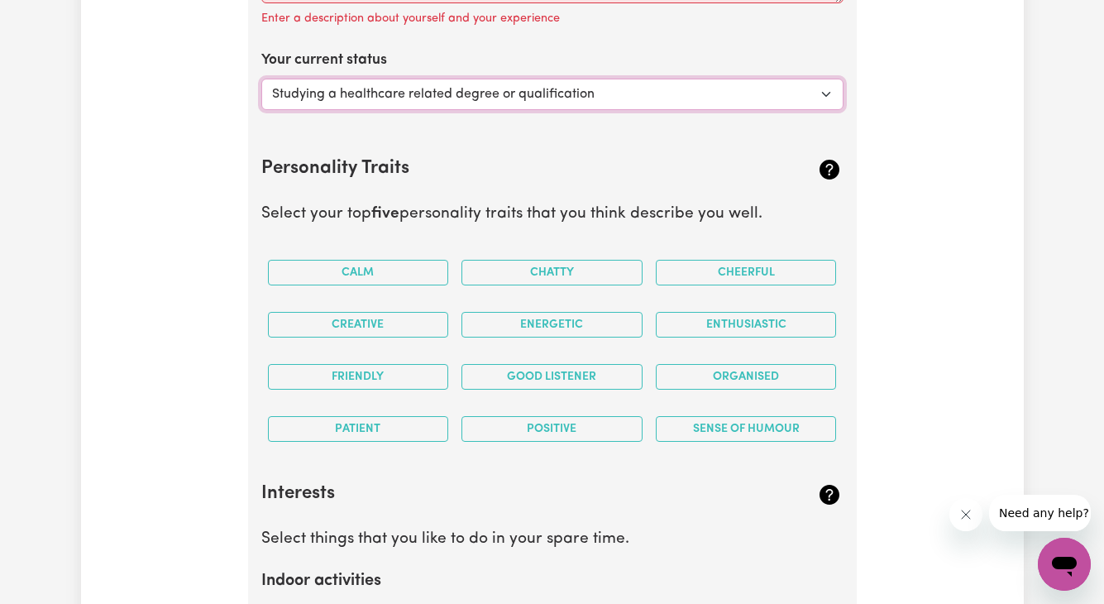
scroll to position [2570, 0]
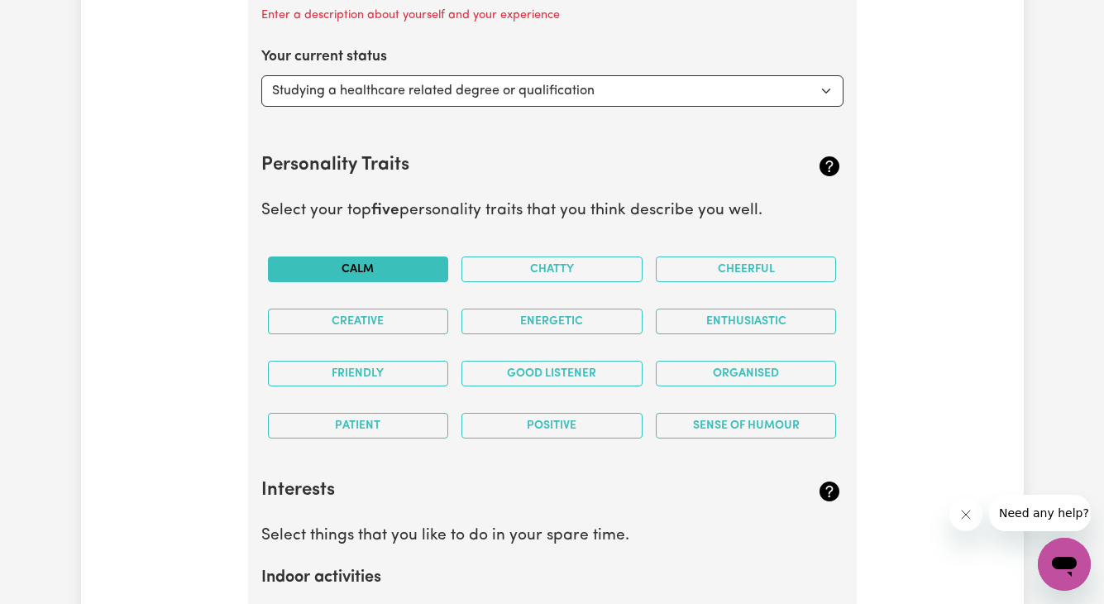
click at [413, 280] on button "Calm" at bounding box center [358, 269] width 181 height 26
click at [567, 282] on div "Chatty" at bounding box center [552, 269] width 194 height 52
click at [582, 315] on button "Energetic" at bounding box center [552, 322] width 181 height 26
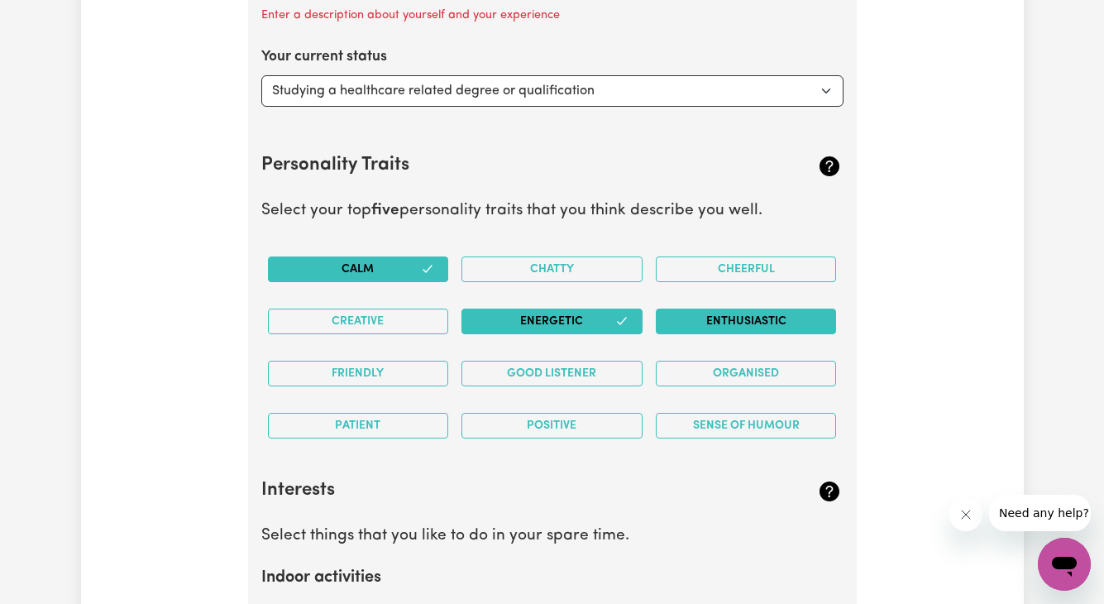
click at [742, 313] on button "Enthusiastic" at bounding box center [746, 322] width 181 height 26
click at [747, 254] on div "Cheerful" at bounding box center [746, 269] width 194 height 52
click at [570, 366] on button "Good Listener" at bounding box center [552, 374] width 181 height 26
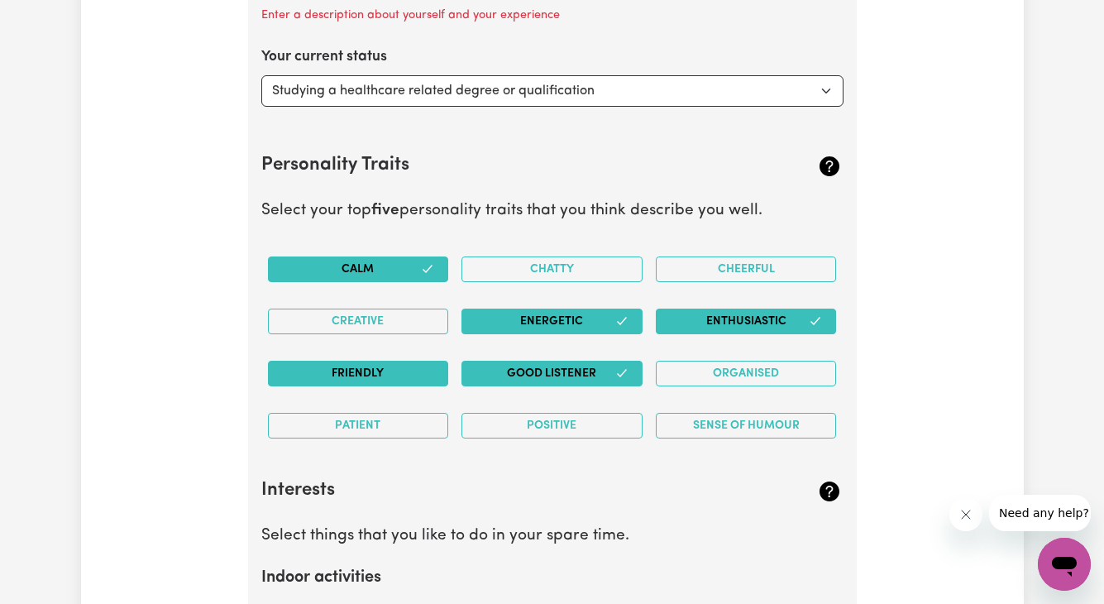
click at [395, 378] on button "Friendly" at bounding box center [358, 374] width 181 height 26
click at [780, 381] on button "Organised" at bounding box center [746, 374] width 181 height 26
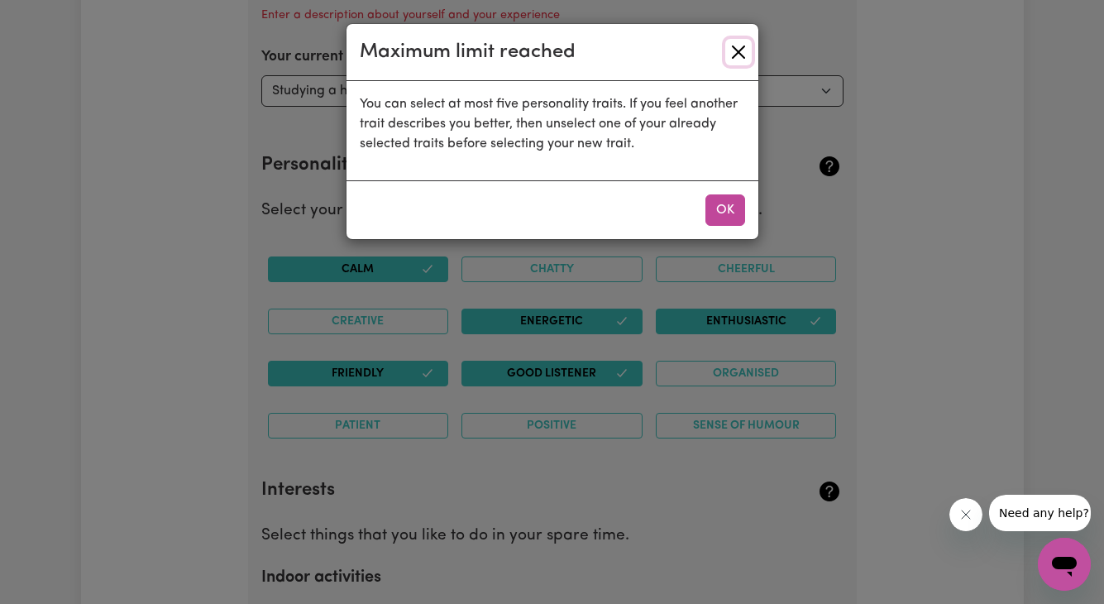
click at [730, 53] on button "Close" at bounding box center [738, 52] width 26 height 26
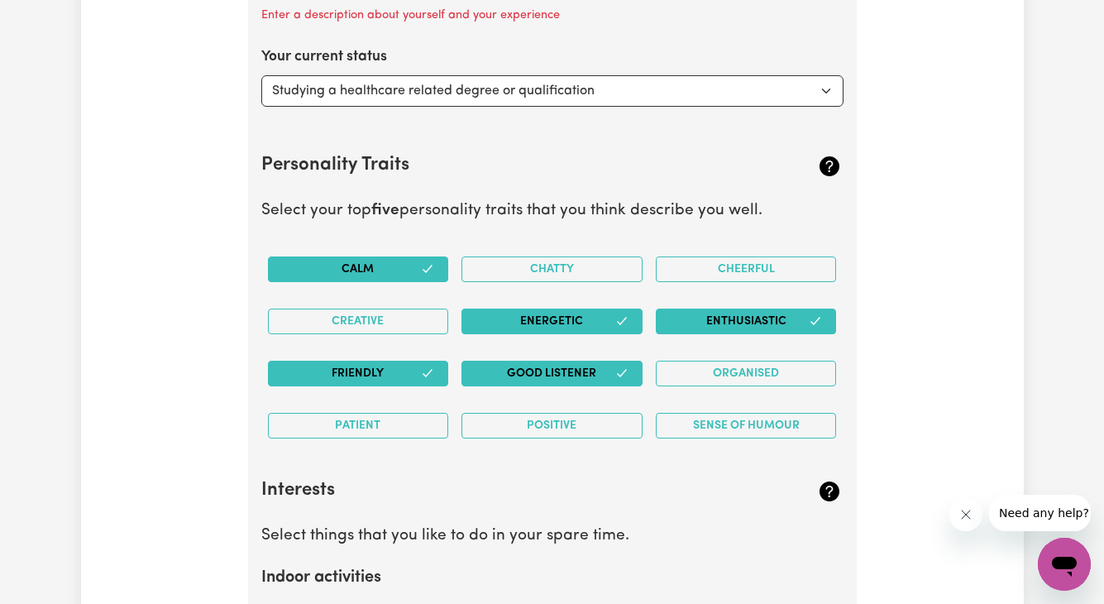
click at [583, 327] on button "Energetic" at bounding box center [552, 322] width 181 height 26
click at [589, 323] on button "Energetic" at bounding box center [552, 322] width 181 height 26
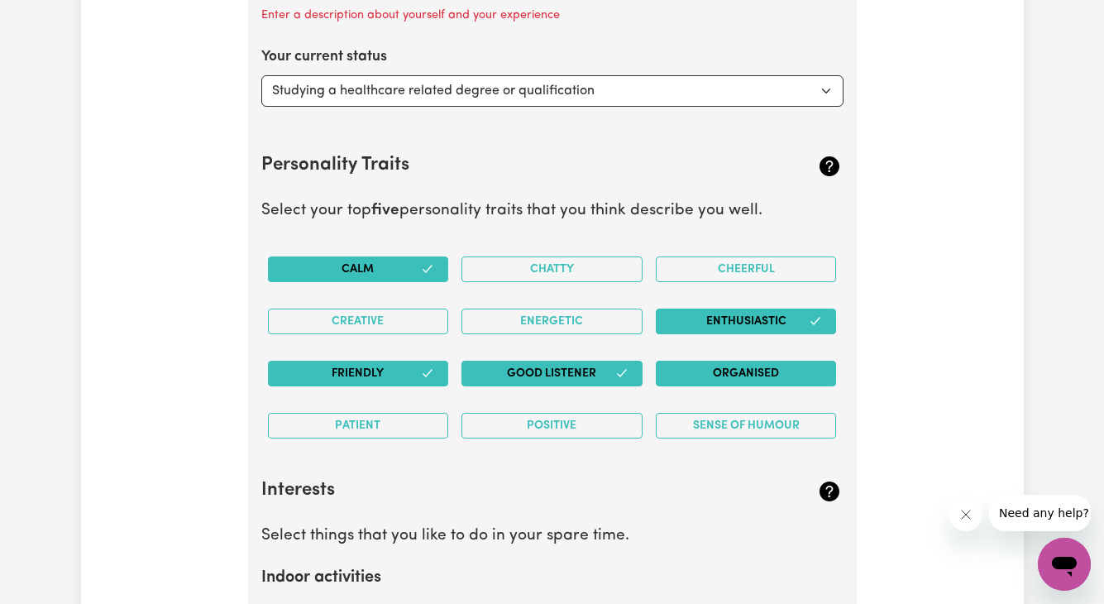
click at [741, 368] on button "Organised" at bounding box center [746, 374] width 181 height 26
click at [620, 428] on button "Positive" at bounding box center [552, 426] width 181 height 26
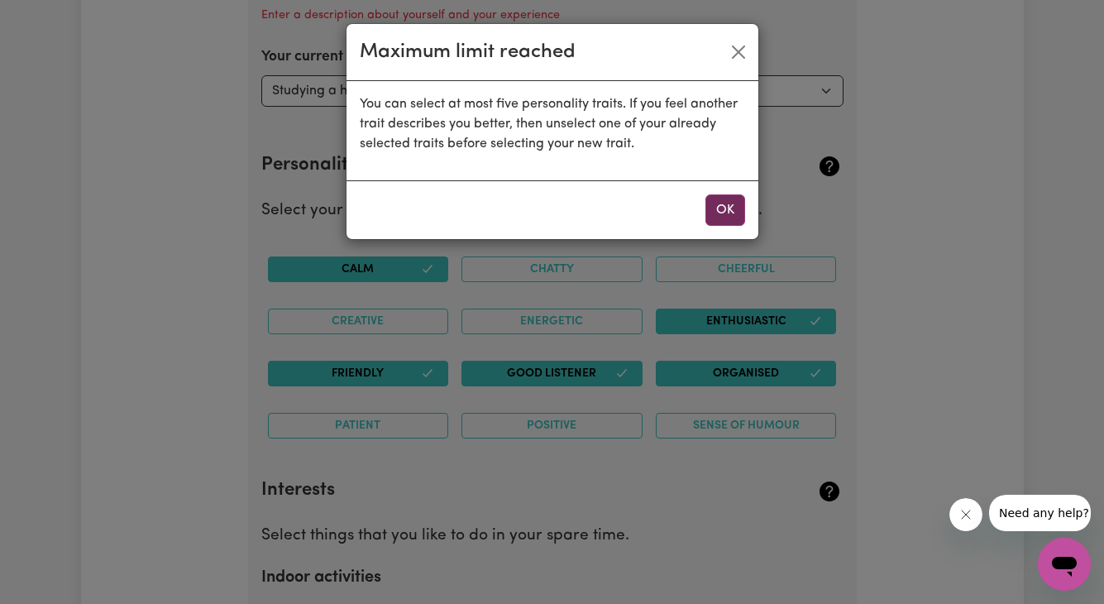
click at [719, 208] on button "OK" at bounding box center [726, 209] width 40 height 31
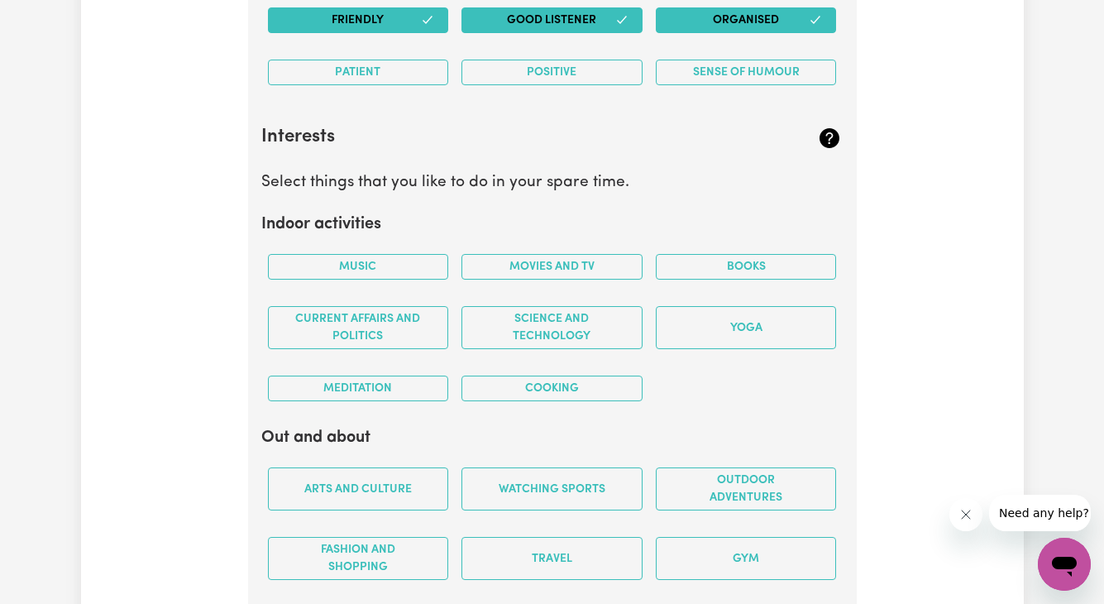
scroll to position [2928, 0]
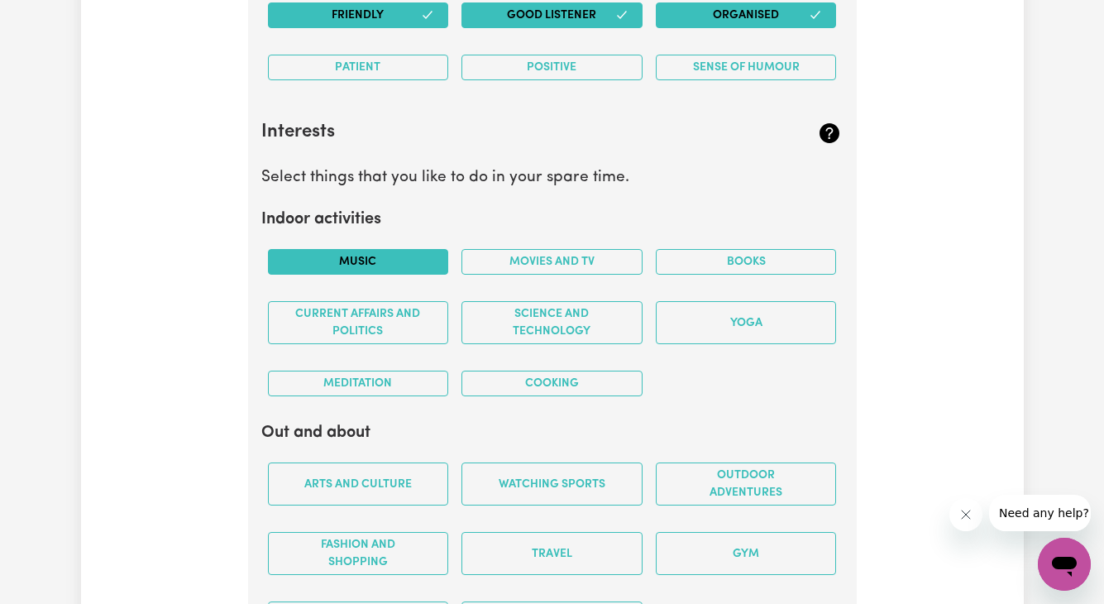
click at [363, 254] on button "Music" at bounding box center [358, 262] width 181 height 26
click at [394, 375] on button "Meditation" at bounding box center [358, 384] width 181 height 26
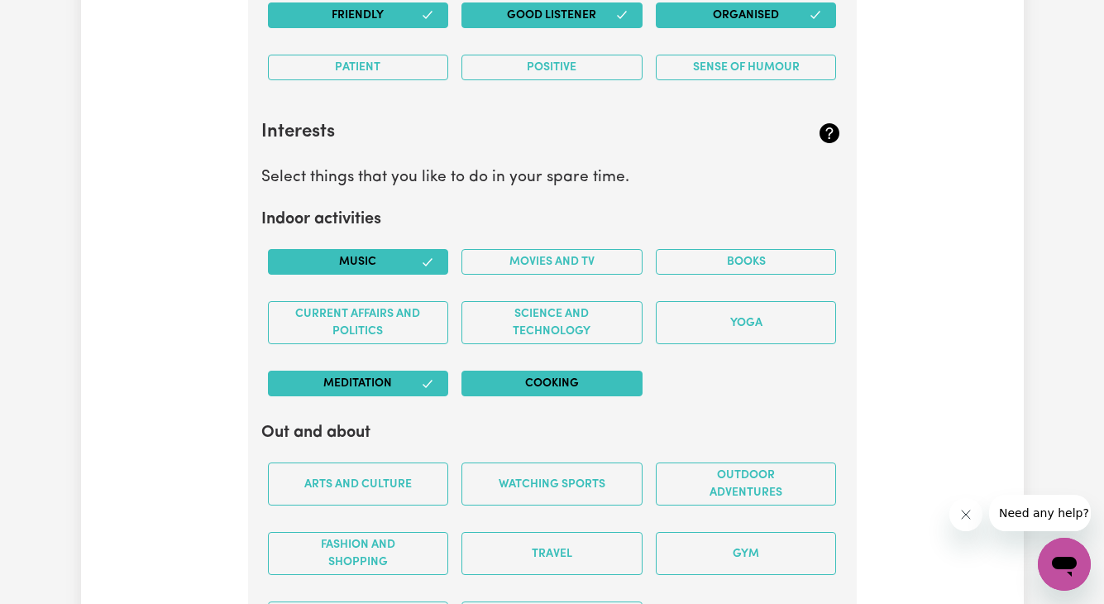
click at [544, 390] on button "Cooking" at bounding box center [552, 384] width 181 height 26
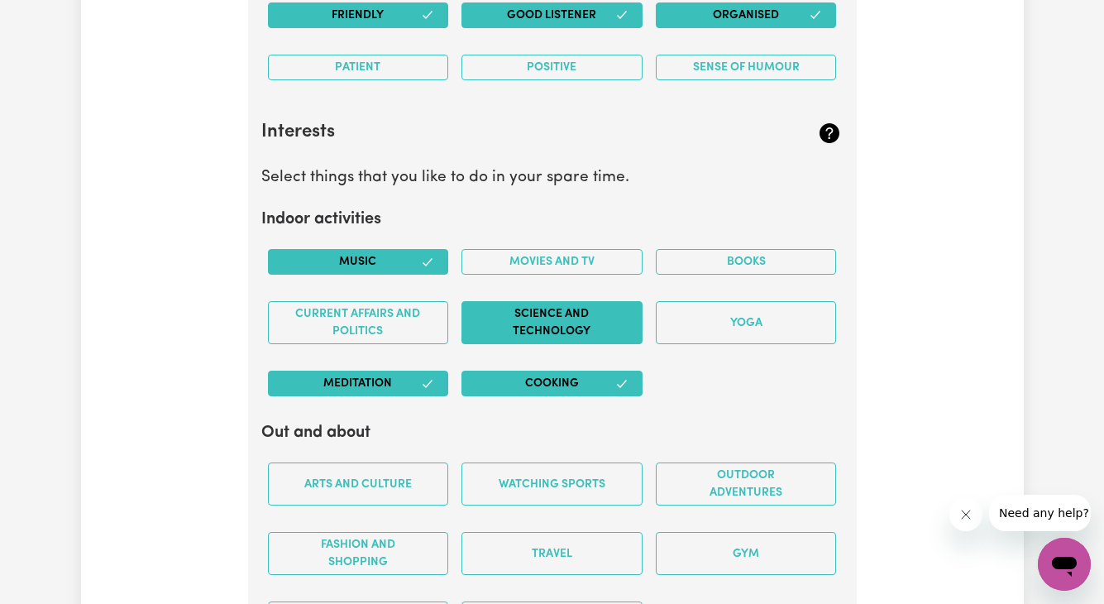
click at [558, 333] on button "Science and Technology" at bounding box center [552, 322] width 181 height 43
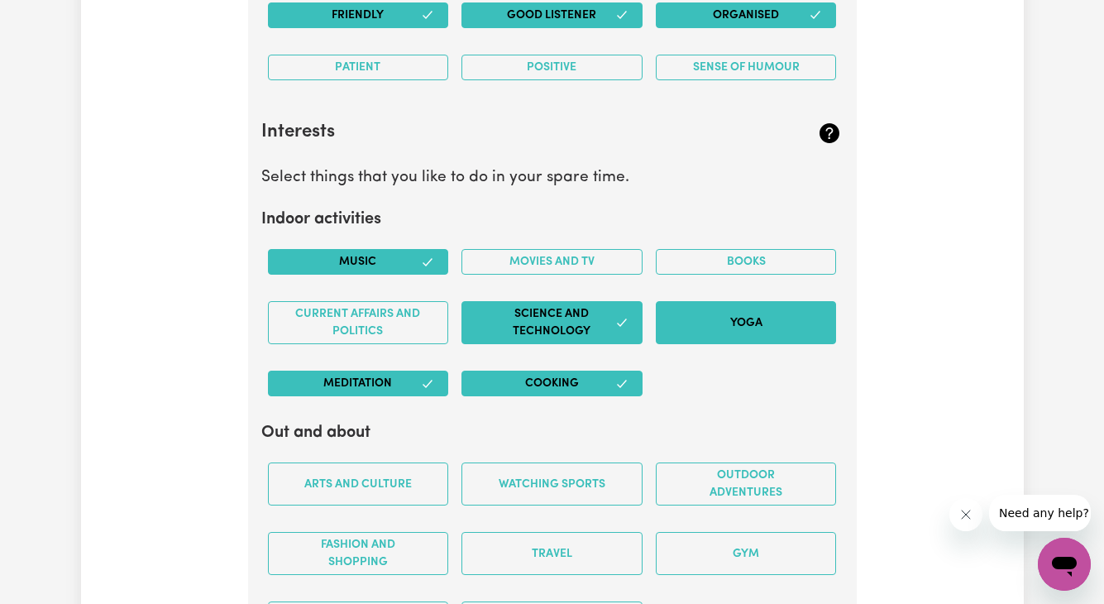
click at [747, 322] on button "Yoga" at bounding box center [746, 322] width 181 height 43
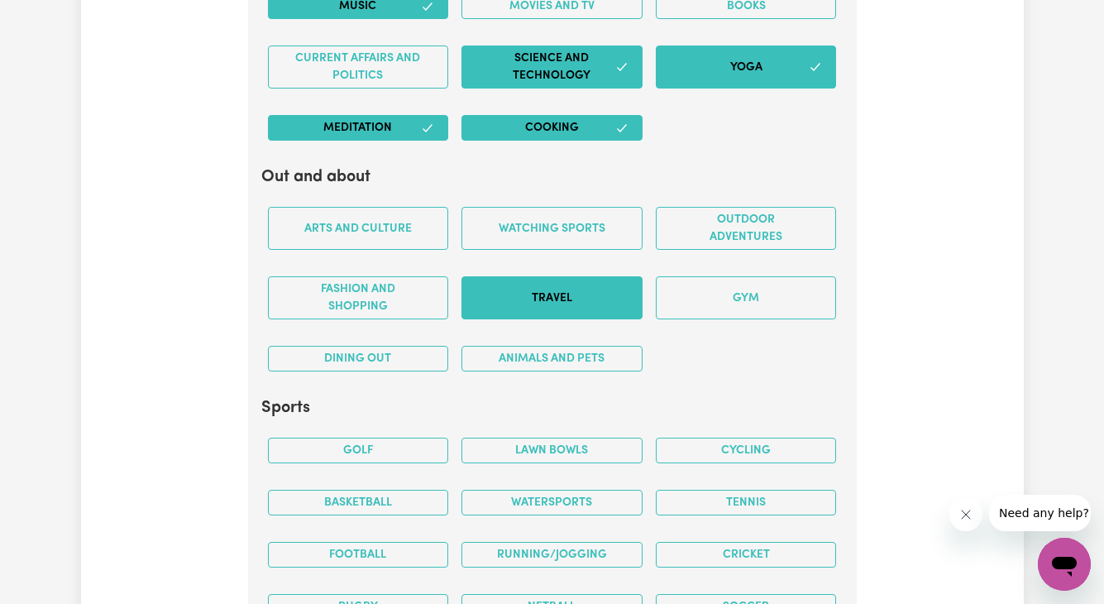
scroll to position [3182, 0]
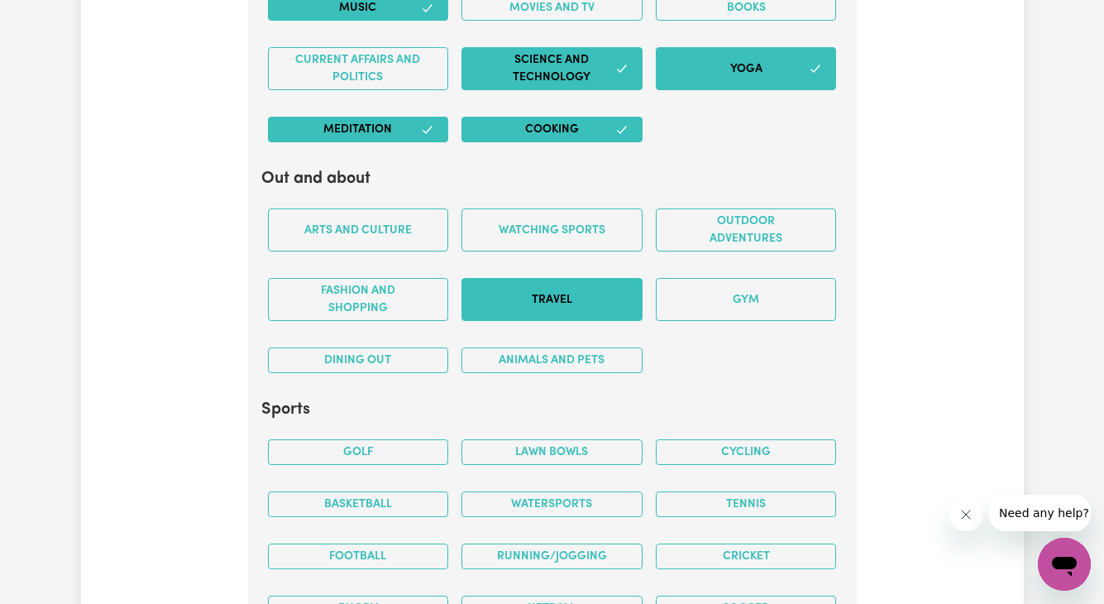
click at [548, 310] on button "Travel" at bounding box center [552, 299] width 181 height 43
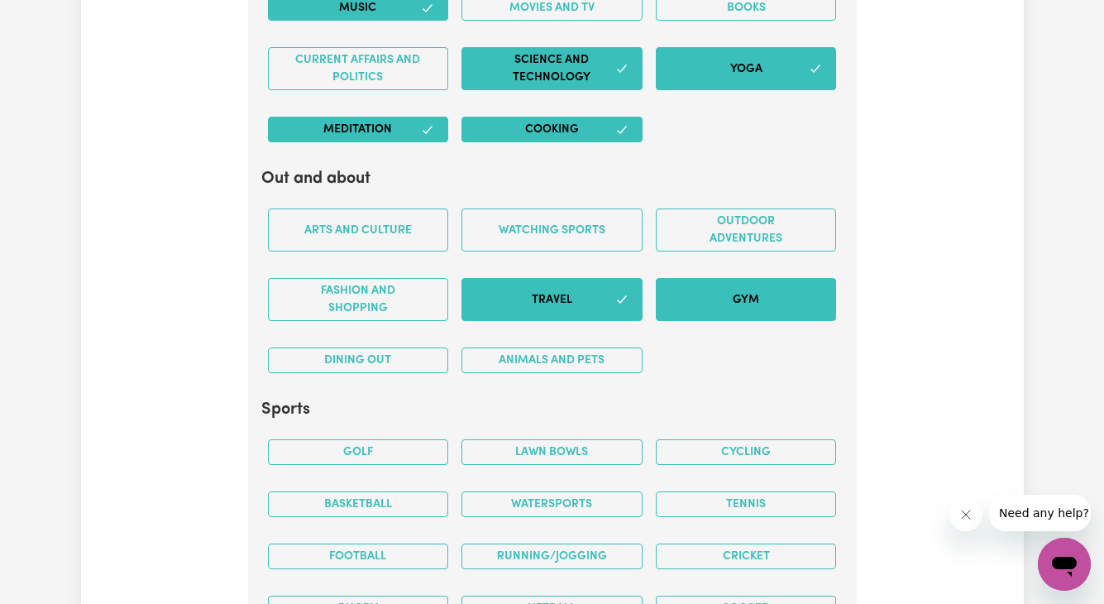
click at [720, 296] on button "Gym" at bounding box center [746, 299] width 181 height 43
click at [357, 364] on button "Dining out" at bounding box center [358, 360] width 181 height 26
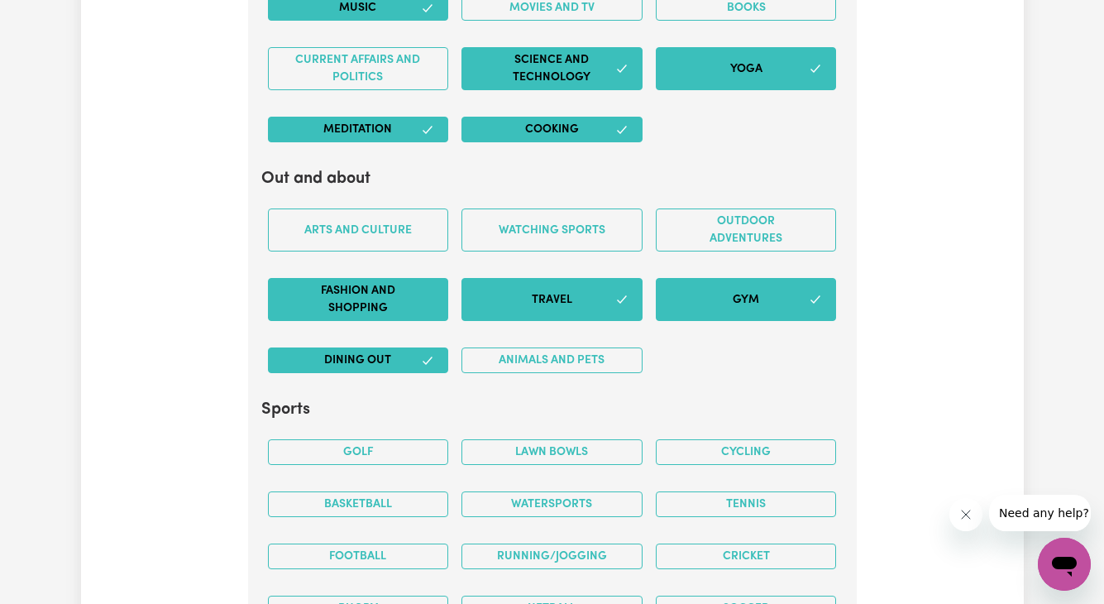
click at [337, 313] on button "Fashion and shopping" at bounding box center [358, 299] width 181 height 43
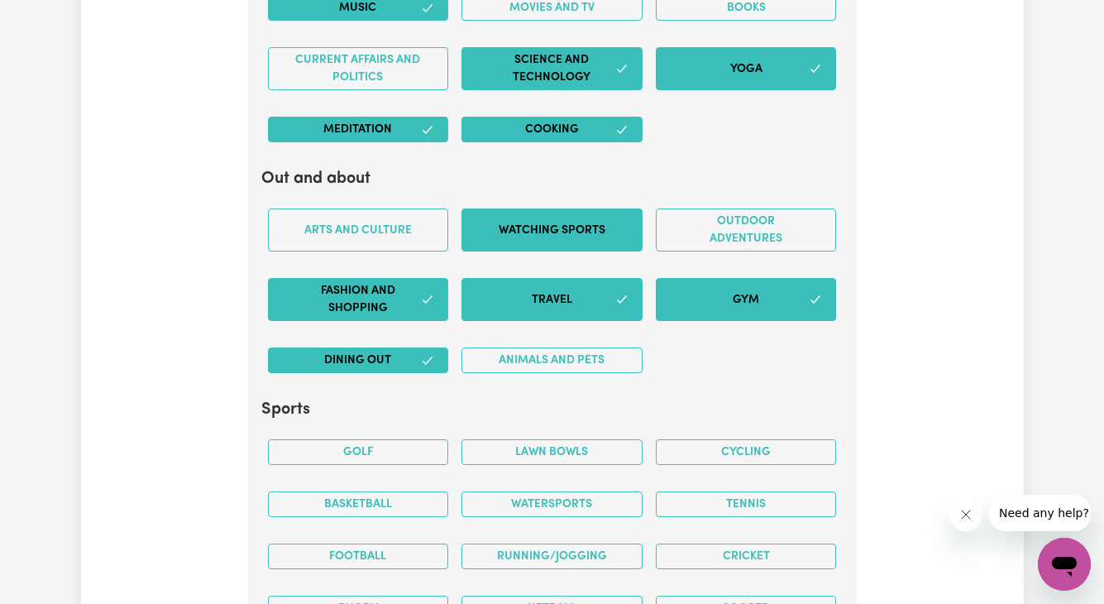
click at [586, 227] on button "Watching sports" at bounding box center [552, 229] width 181 height 43
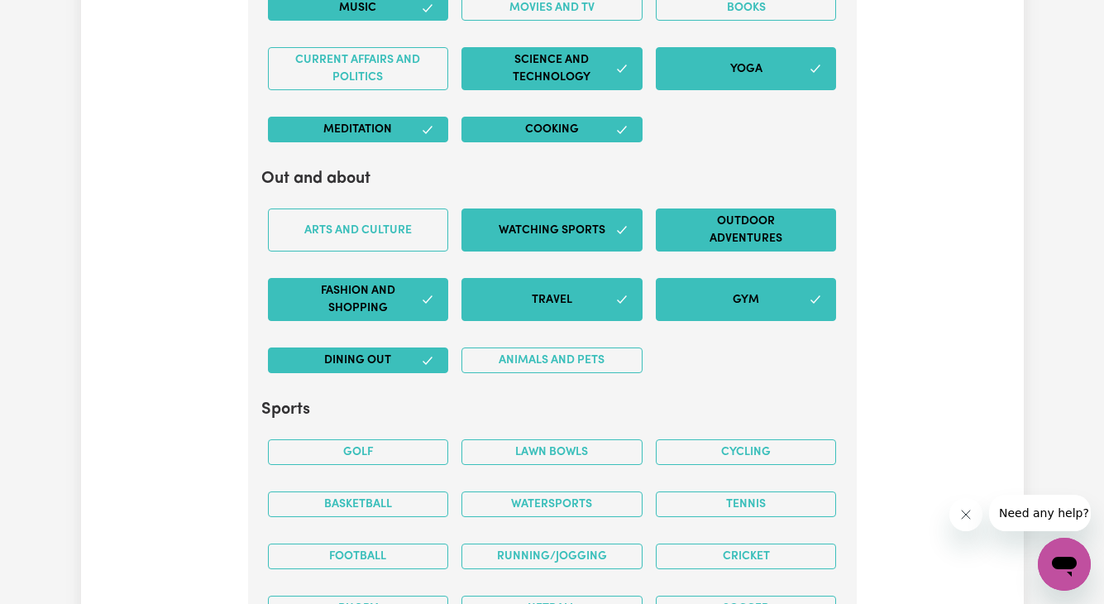
click at [711, 229] on button "Outdoor adventures" at bounding box center [746, 229] width 181 height 43
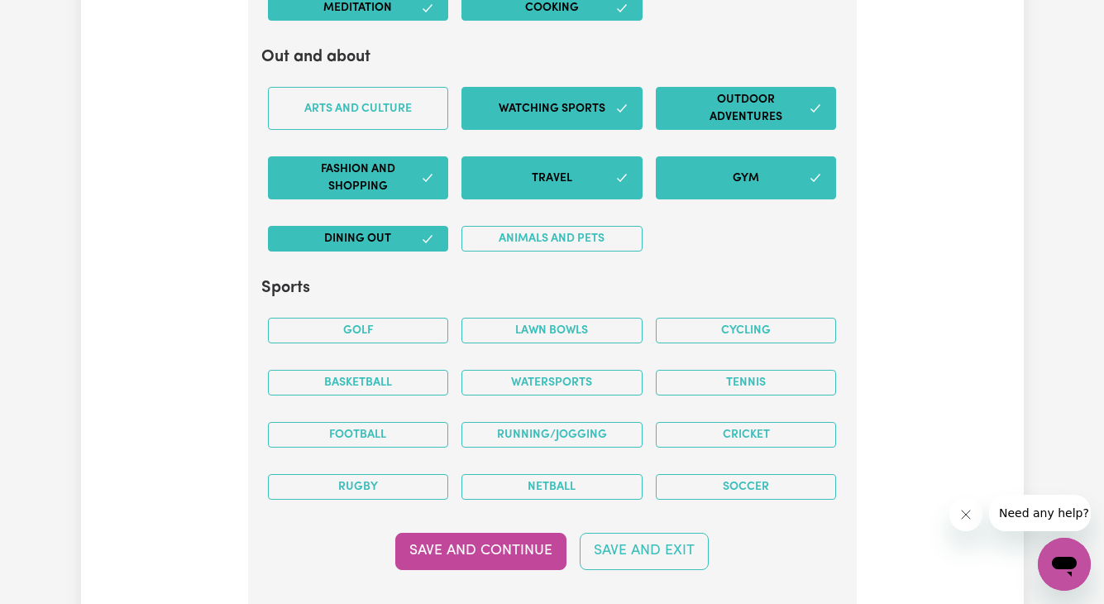
scroll to position [3433, 0]
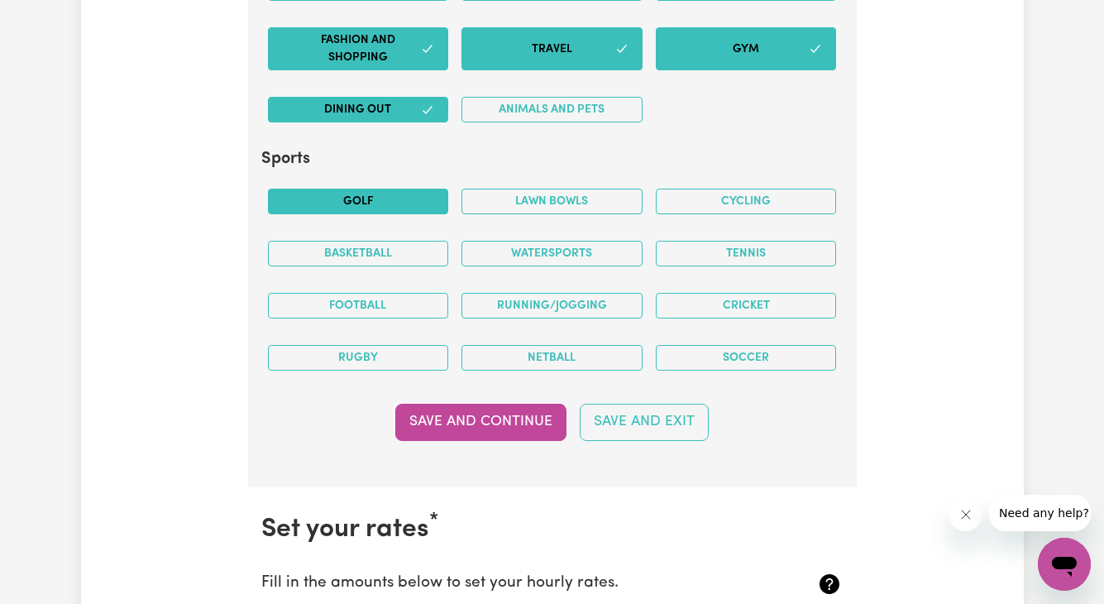
click at [408, 206] on button "Golf" at bounding box center [358, 202] width 181 height 26
click at [739, 204] on button "Cycling" at bounding box center [746, 202] width 181 height 26
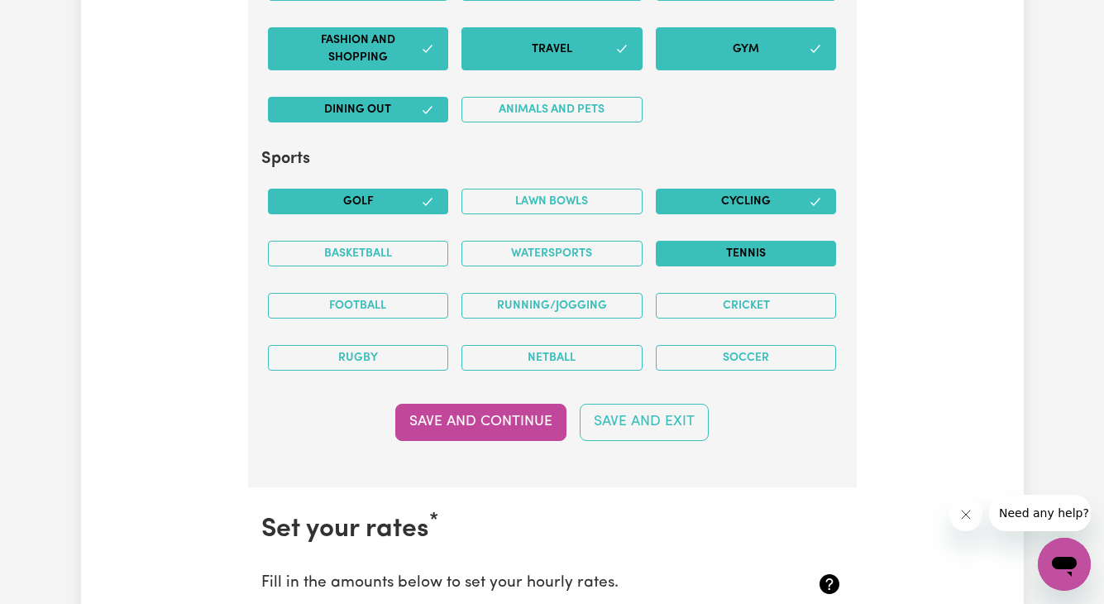
click at [728, 246] on button "Tennis" at bounding box center [746, 254] width 181 height 26
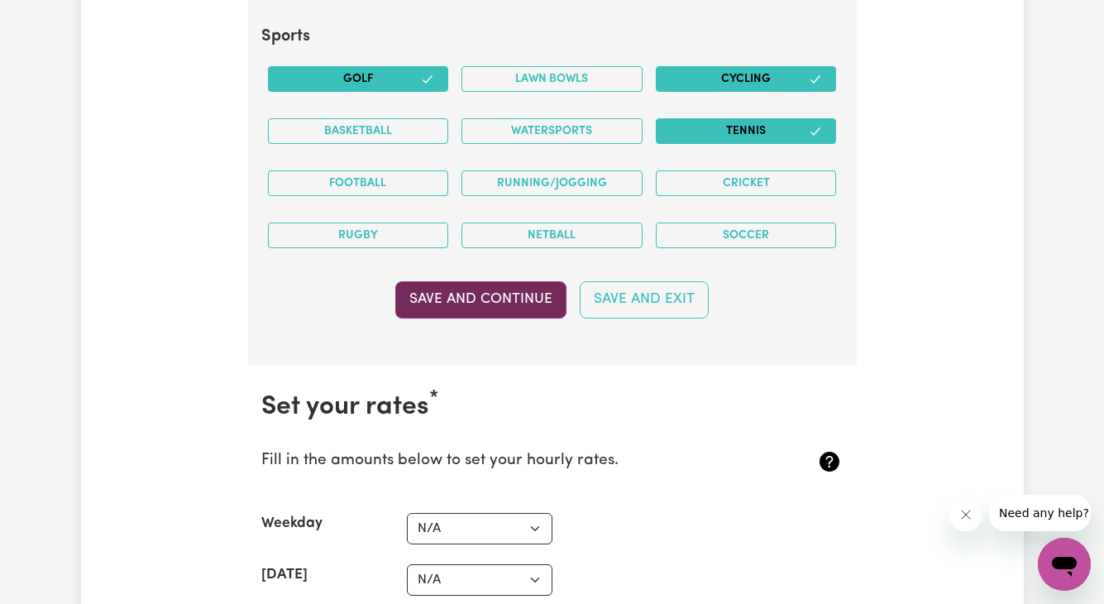
scroll to position [3558, 0]
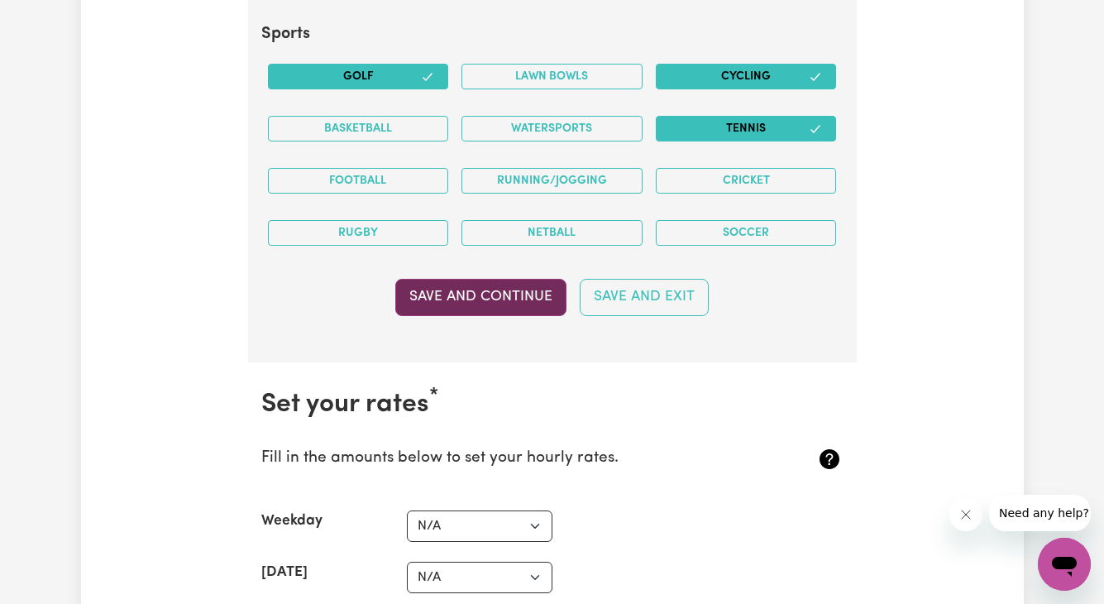
click at [518, 300] on button "Save and Continue" at bounding box center [480, 297] width 171 height 36
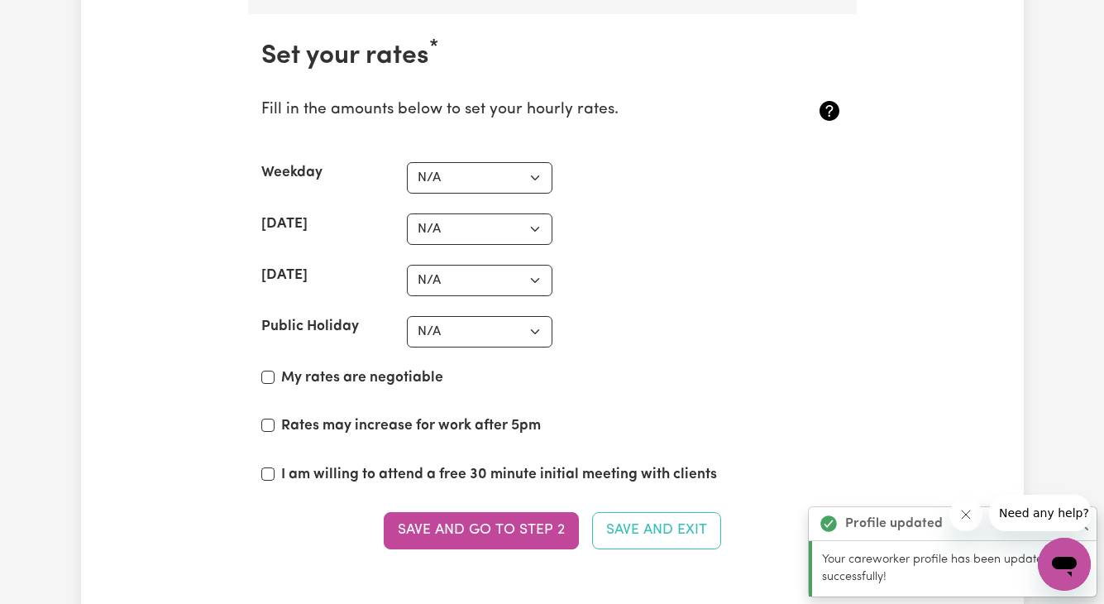
scroll to position [3823, 0]
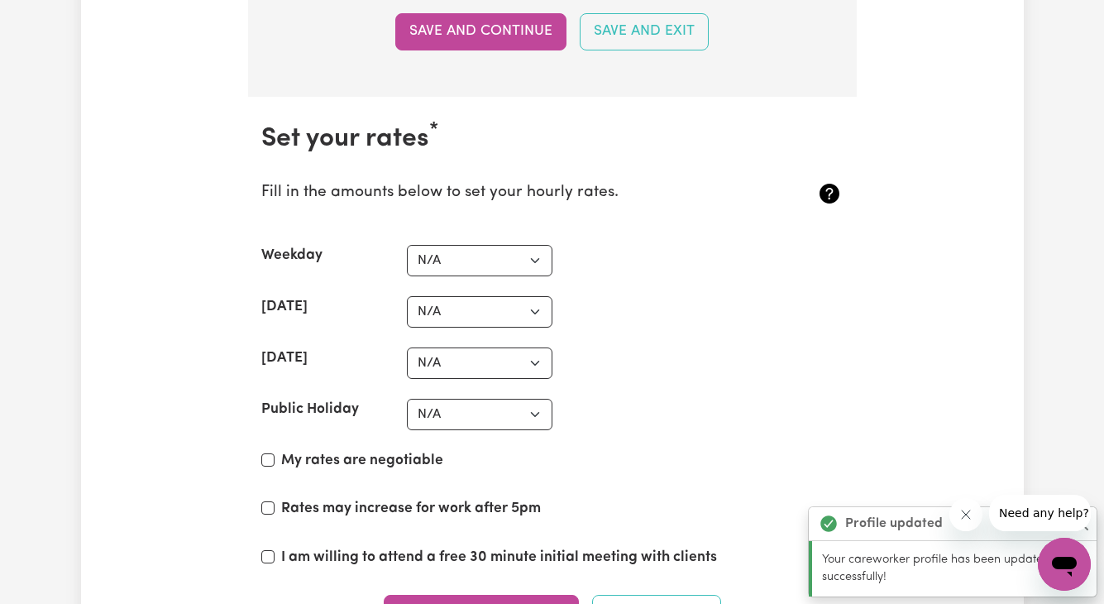
click at [508, 276] on section "Set your rates * Fill in the amounts below to set your hourly rates. Weekday N/…" at bounding box center [552, 387] width 609 height 581
click at [511, 268] on select "N/A $37 $38 $39 $40 $41 $42 $43 $44 $45 $46 $47 $48 $49 $50 $51 $52 $53 $54 $55…" at bounding box center [480, 260] width 146 height 31
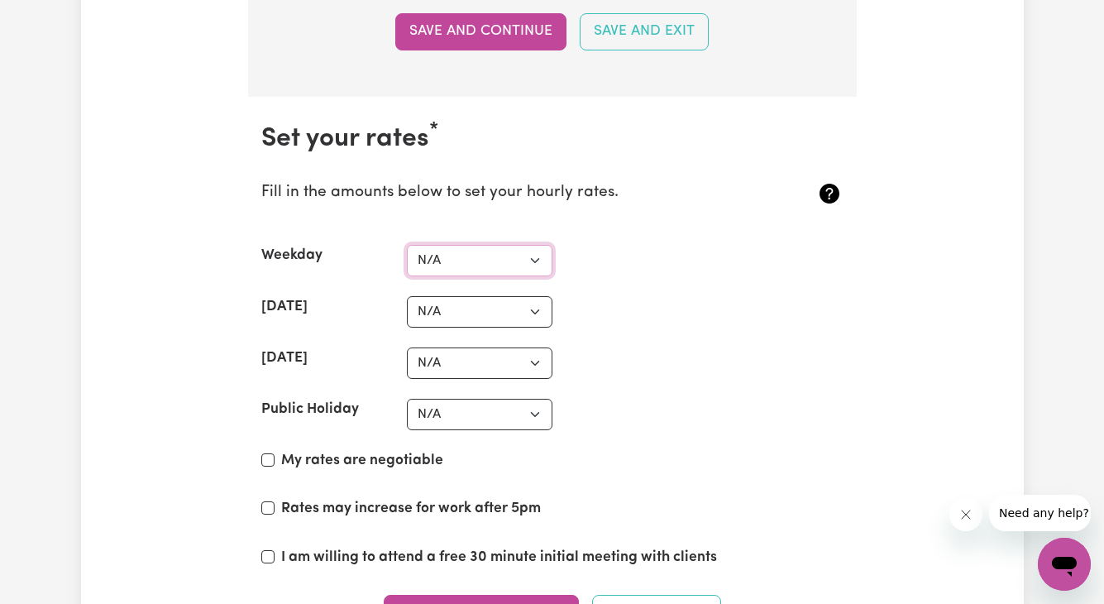
select select "38"
click at [407, 245] on select "N/A $37 $38 $39 $40 $41 $42 $43 $44 $45 $46 $47 $48 $49 $50 $51 $52 $53 $54 $55…" at bounding box center [480, 260] width 146 height 31
click at [507, 301] on select "N/A $37 $38 $39 $40 $41 $42 $43 $44 $45 $46 $47 $48 $49 $50 $51 $52 $53 $54 $55…" at bounding box center [480, 311] width 146 height 31
select select "40"
click at [407, 296] on select "N/A $37 $38 $39 $40 $41 $42 $43 $44 $45 $46 $47 $48 $49 $50 $51 $52 $53 $54 $55…" at bounding box center [480, 311] width 146 height 31
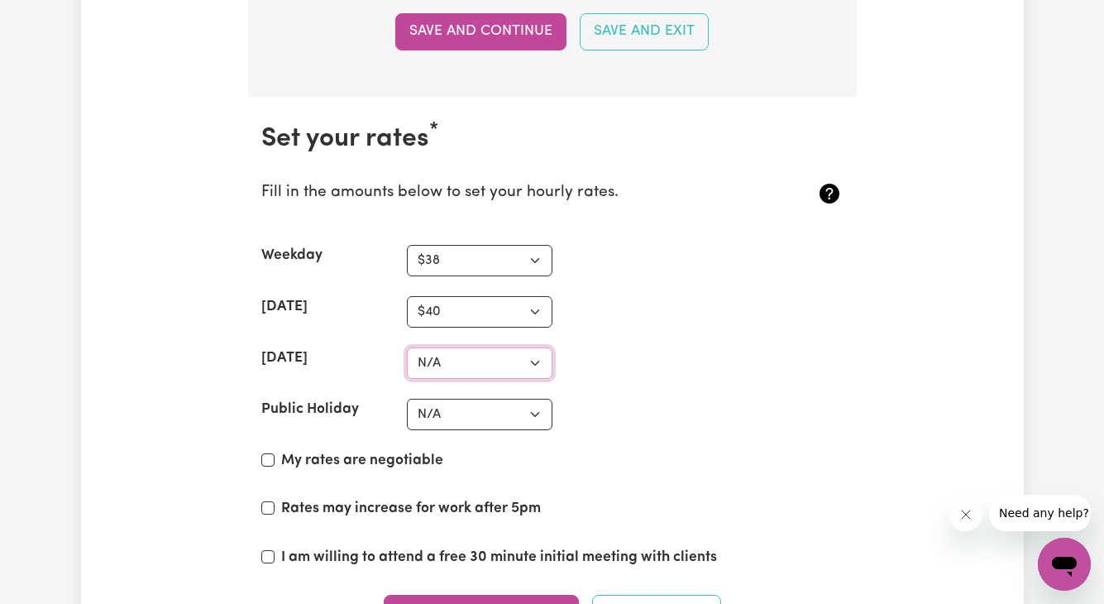
click at [505, 363] on select "N/A $37 $38 $39 $40 $41 $42 $43 $44 $45 $46 $47 $48 $49 $50 $51 $52 $53 $54 $55…" at bounding box center [480, 362] width 146 height 31
select select "42"
click at [407, 347] on select "N/A $37 $38 $39 $40 $41 $42 $43 $44 $45 $46 $47 $48 $49 $50 $51 $52 $53 $54 $55…" at bounding box center [480, 362] width 146 height 31
click at [516, 419] on select "N/A $37 $38 $39 $40 $41 $42 $43 $44 $45 $46 $47 $48 $49 $50 $51 $52 $53 $54 $55…" at bounding box center [480, 414] width 146 height 31
select select "42"
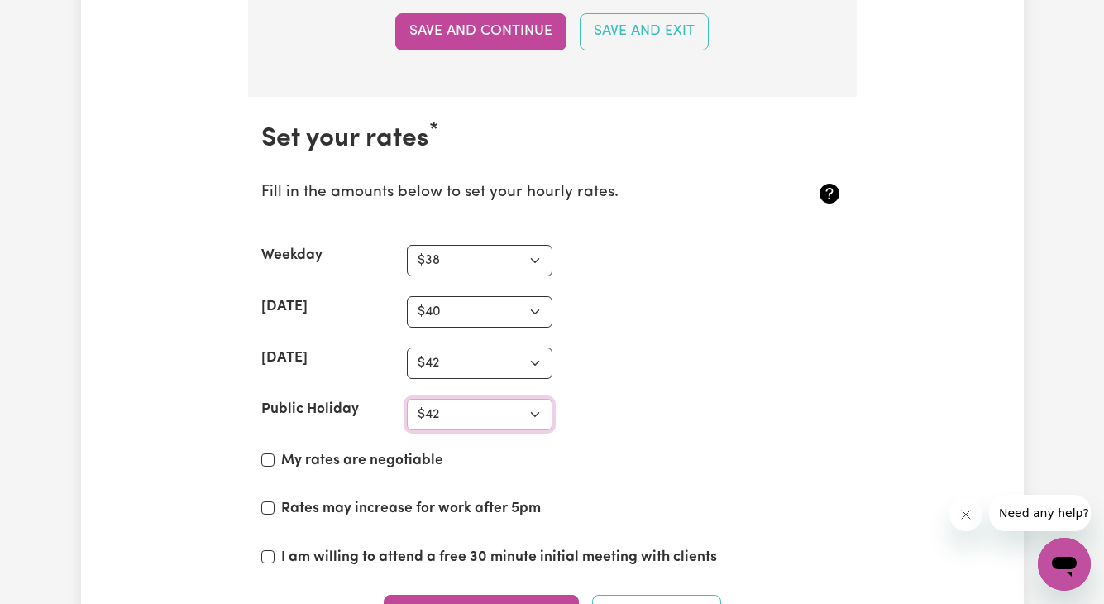
click at [407, 399] on select "N/A $37 $38 $39 $40 $41 $42 $43 $44 $45 $46 $47 $48 $49 $50 $51 $52 $53 $54 $55…" at bounding box center [480, 414] width 146 height 31
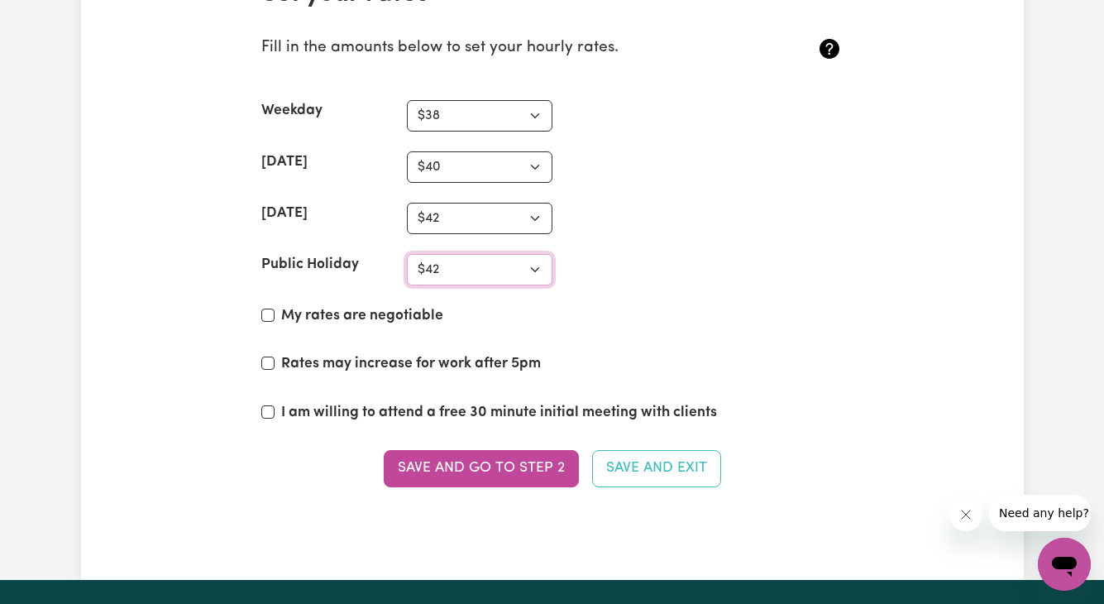
scroll to position [3973, 0]
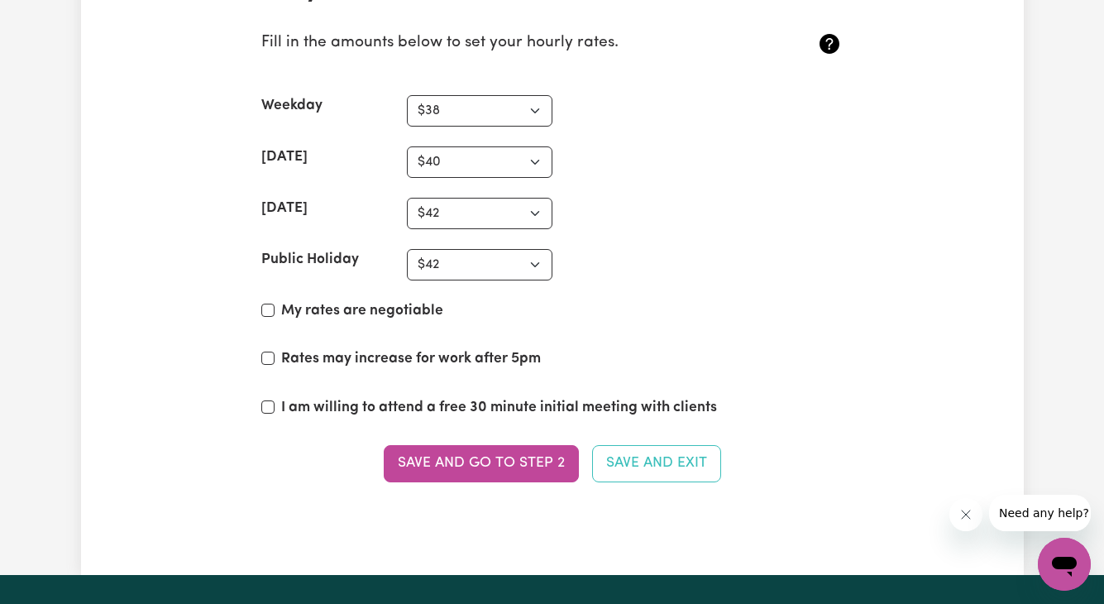
click at [400, 318] on label "My rates are negotiable" at bounding box center [362, 311] width 162 height 22
click at [275, 317] on input "My rates are negotiable" at bounding box center [267, 310] width 13 height 13
checkbox input "true"
click at [396, 355] on label "Rates may increase for work after 5pm" at bounding box center [411, 359] width 260 height 22
click at [275, 355] on input "Rates may increase for work after 5pm" at bounding box center [267, 358] width 13 height 13
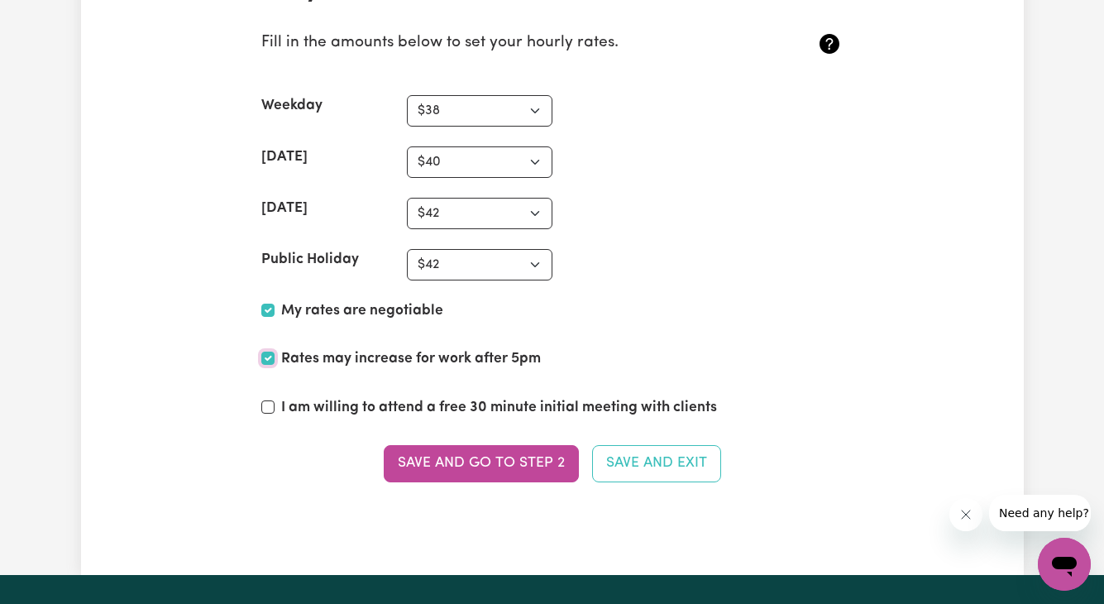
checkbox input "true"
click at [385, 415] on label "I am willing to attend a free 30 minute initial meeting with clients" at bounding box center [499, 408] width 436 height 22
click at [275, 414] on input "I am willing to attend a free 30 minute initial meeting with clients" at bounding box center [267, 406] width 13 height 13
checkbox input "true"
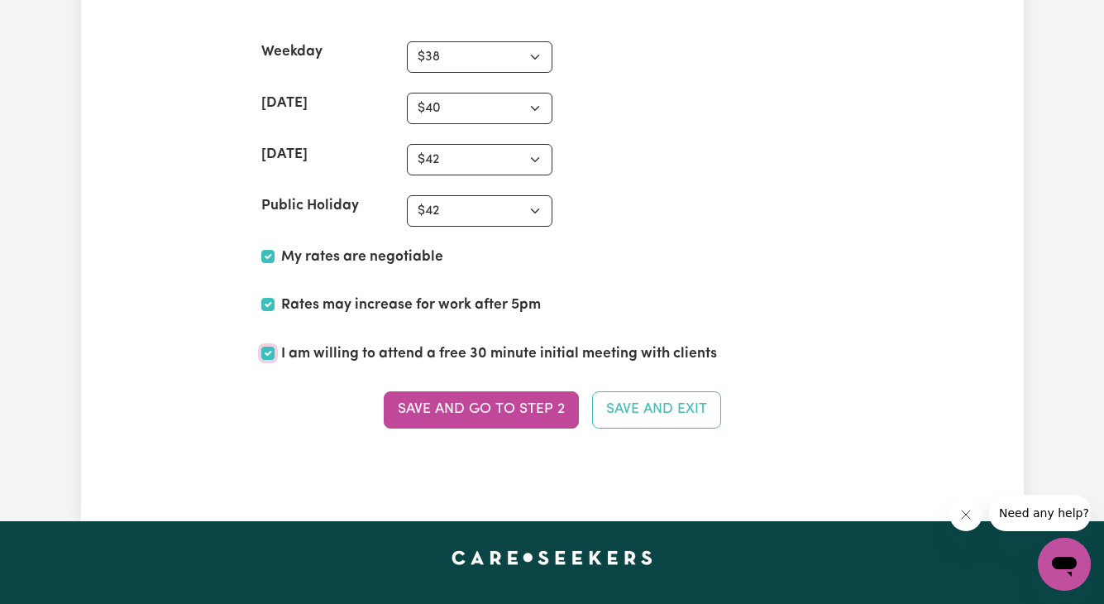
scroll to position [4027, 0]
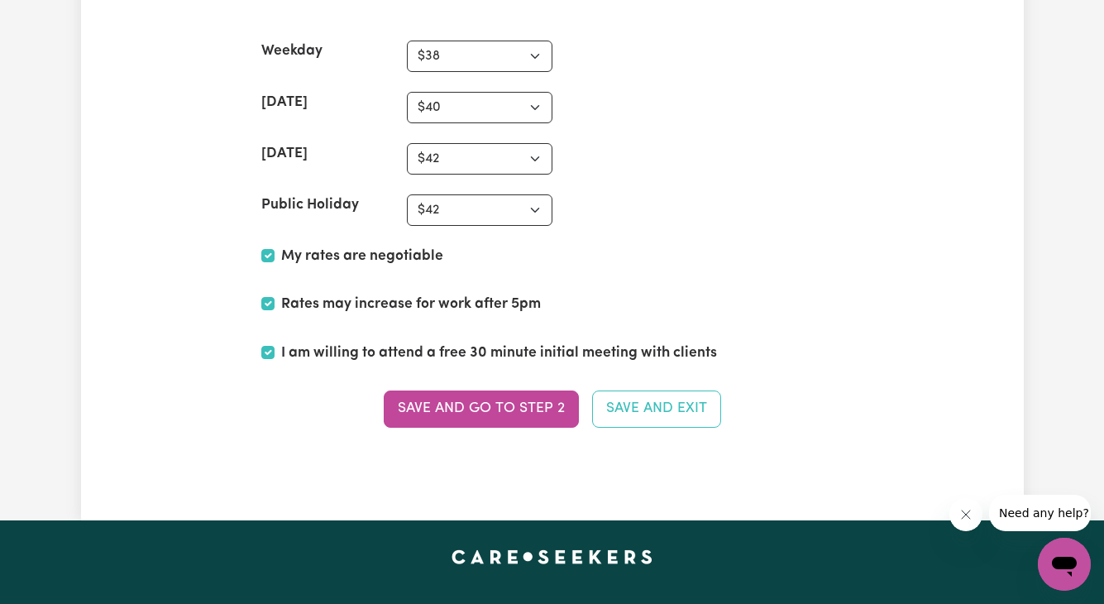
click at [352, 309] on label "Rates may increase for work after 5pm" at bounding box center [411, 305] width 260 height 22
click at [275, 309] on input "Rates may increase for work after 5pm" at bounding box center [267, 303] width 13 height 13
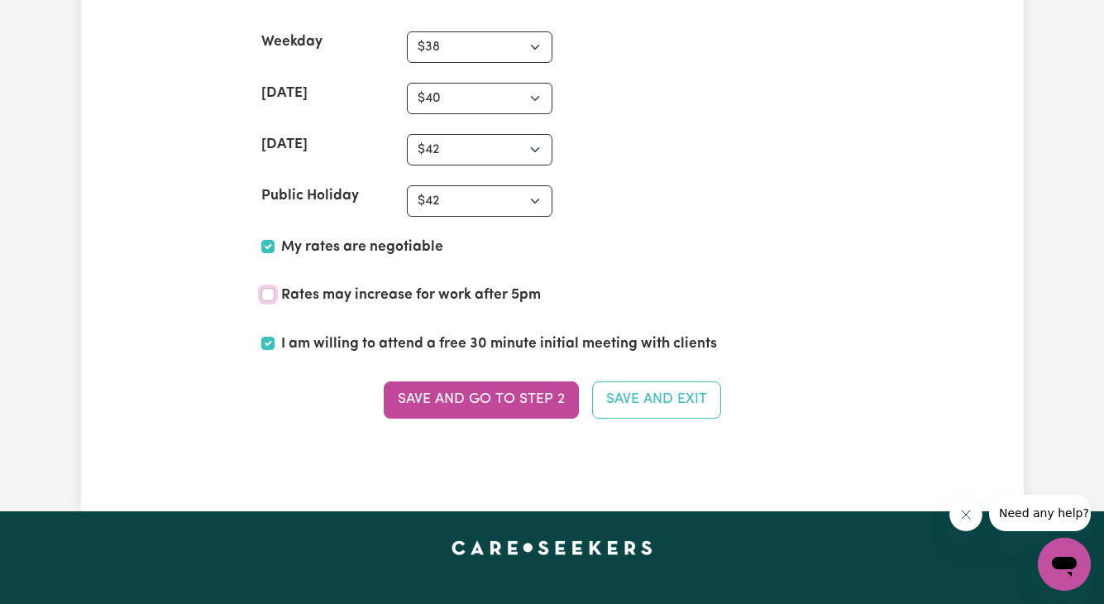
scroll to position [4039, 0]
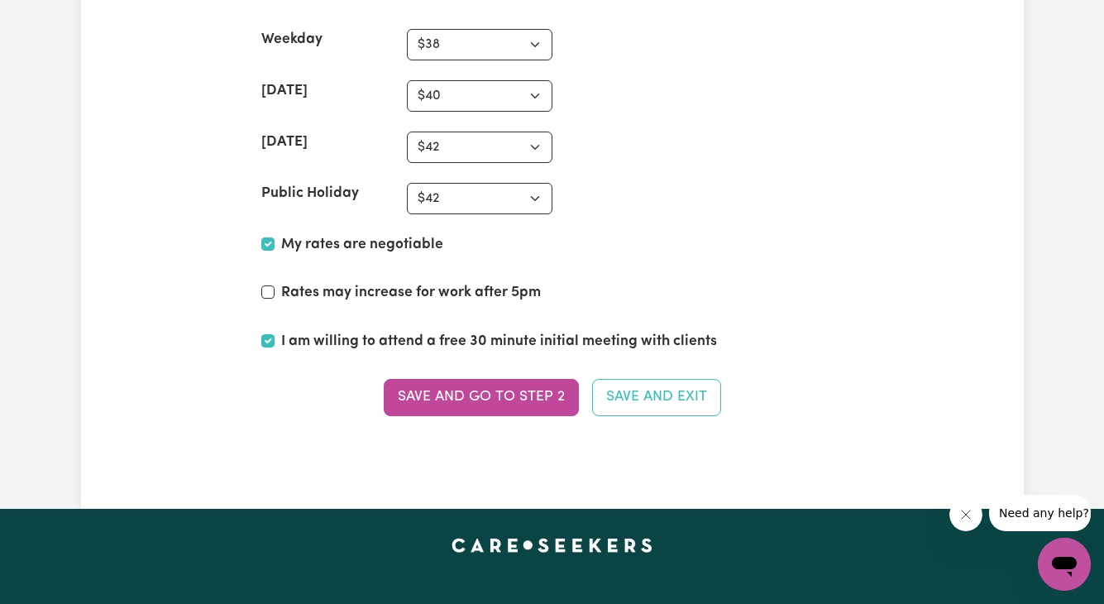
click at [338, 300] on label "Rates may increase for work after 5pm" at bounding box center [411, 293] width 260 height 22
click at [275, 299] on input "Rates may increase for work after 5pm" at bounding box center [267, 291] width 13 height 13
checkbox input "true"
click at [491, 339] on label "I am willing to attend a free 30 minute initial meeting with clients" at bounding box center [499, 342] width 436 height 22
click at [275, 339] on input "I am willing to attend a free 30 minute initial meeting with clients" at bounding box center [267, 340] width 13 height 13
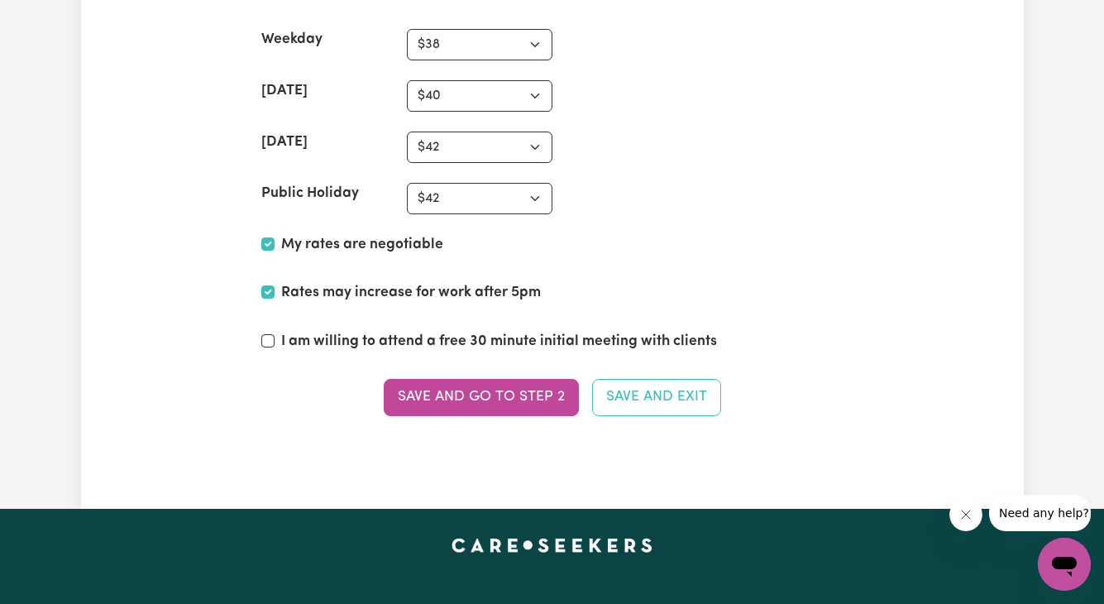
click at [491, 339] on label "I am willing to attend a free 30 minute initial meeting with clients" at bounding box center [499, 342] width 436 height 22
click at [275, 339] on input "I am willing to attend a free 30 minute initial meeting with clients" at bounding box center [267, 340] width 13 height 13
checkbox input "true"
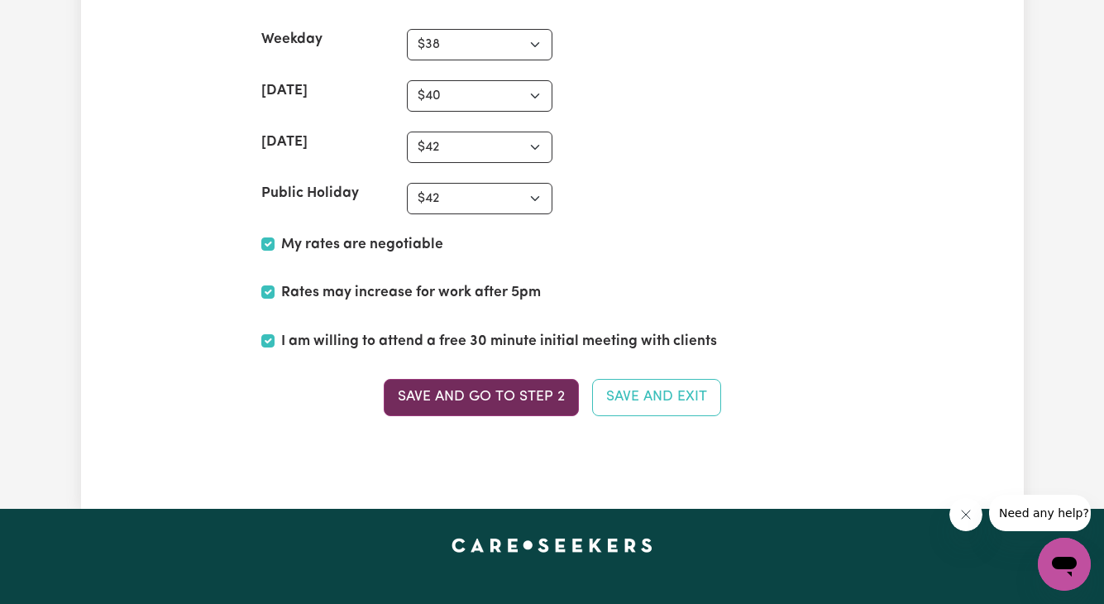
click at [514, 406] on button "Save and go to Step 2" at bounding box center [481, 397] width 195 height 36
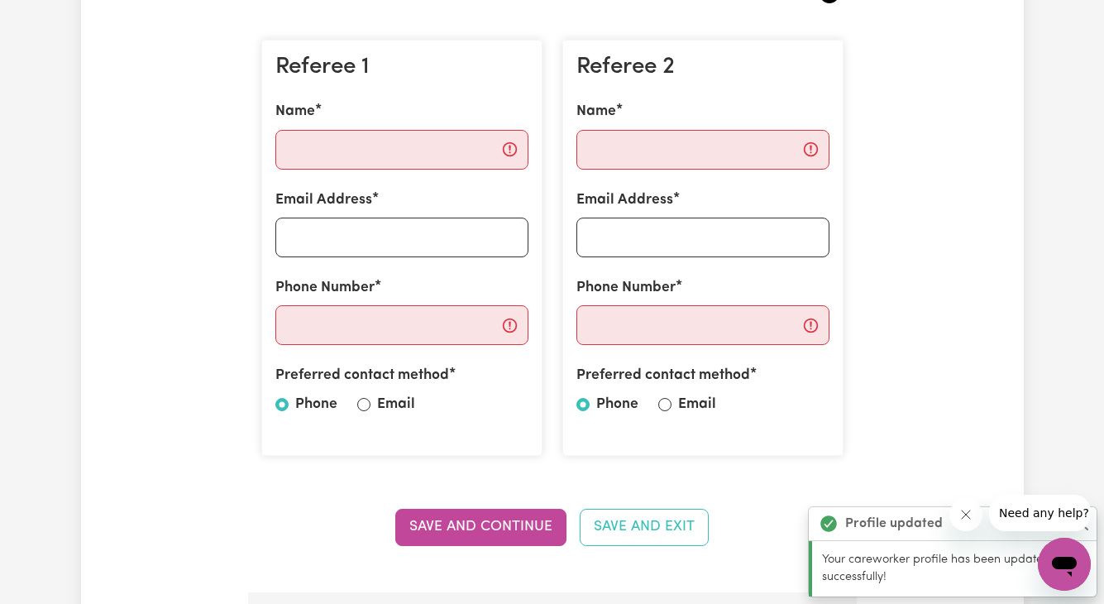
scroll to position [440, 0]
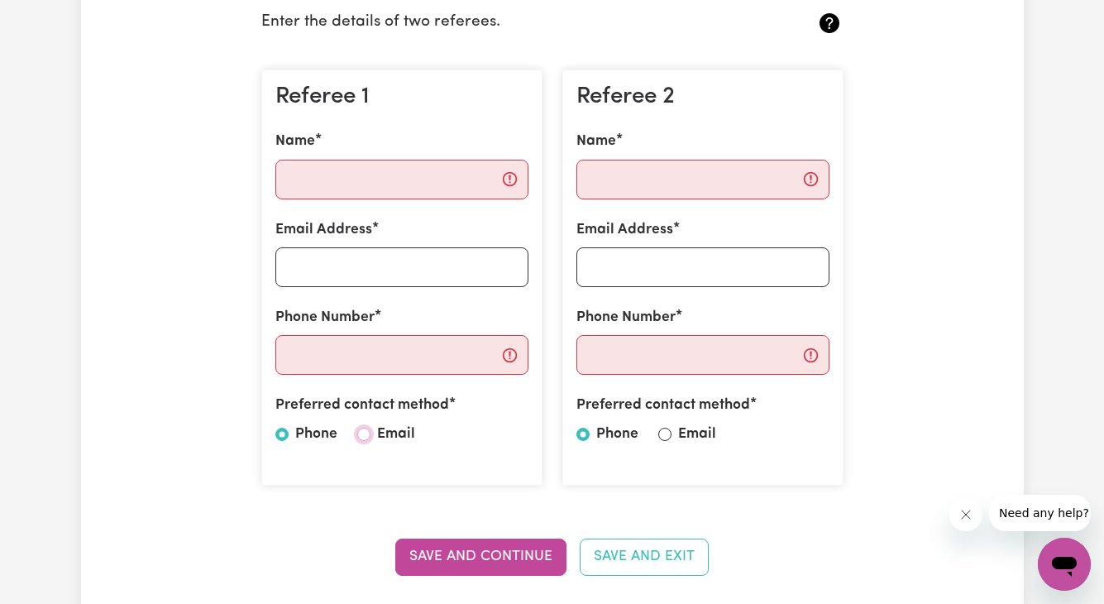
click at [367, 433] on input "Email" at bounding box center [363, 434] width 13 height 13
radio input "true"
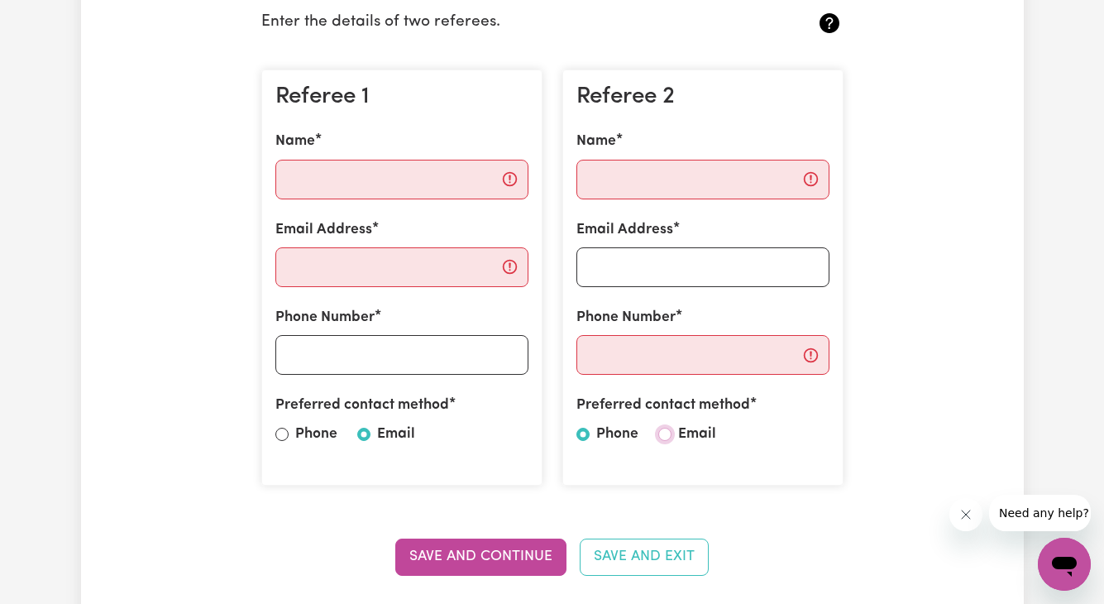
click at [658, 436] on input "Email" at bounding box center [664, 434] width 13 height 13
radio input "true"
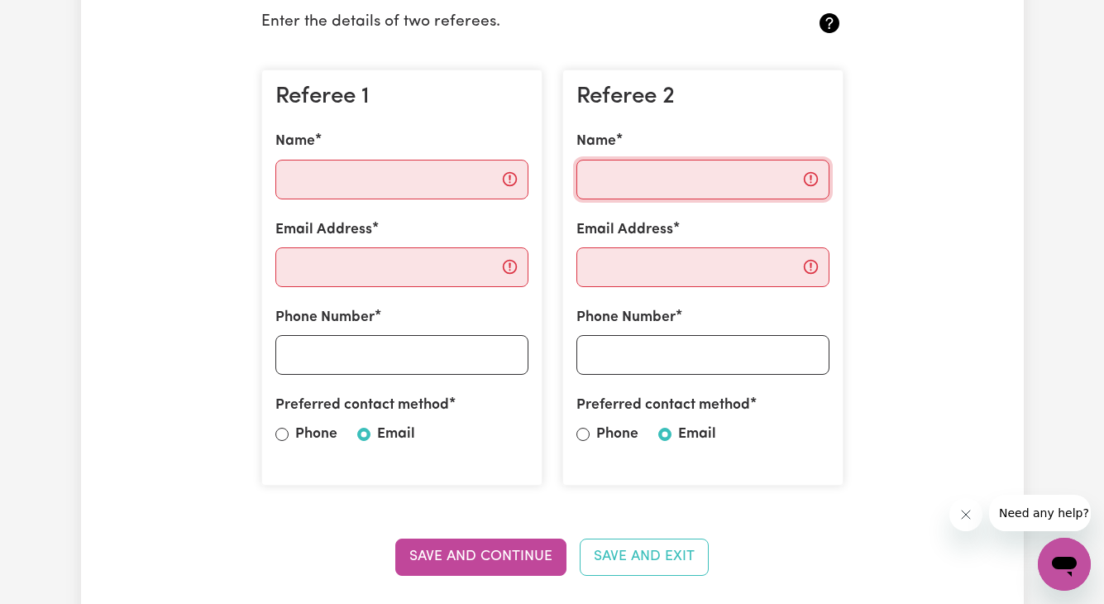
click at [636, 182] on input "Name" at bounding box center [703, 180] width 253 height 40
paste input "[PERSON_NAME]"
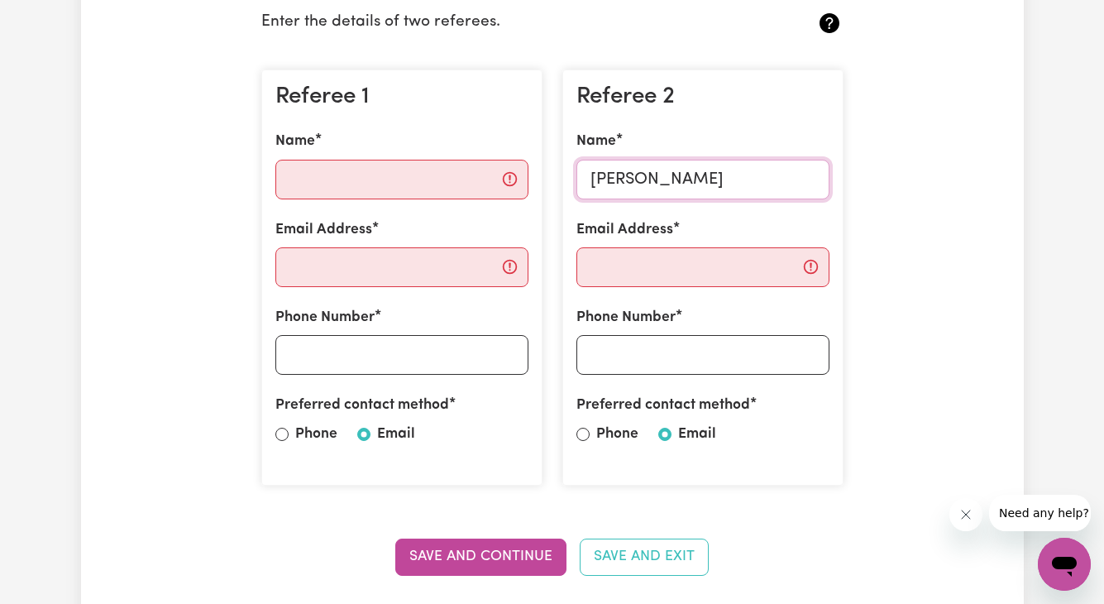
type input "[PERSON_NAME]"
click at [620, 255] on input "Email Address" at bounding box center [703, 267] width 253 height 40
paste input "[EMAIL_ADDRESS][DOMAIN_NAME]"
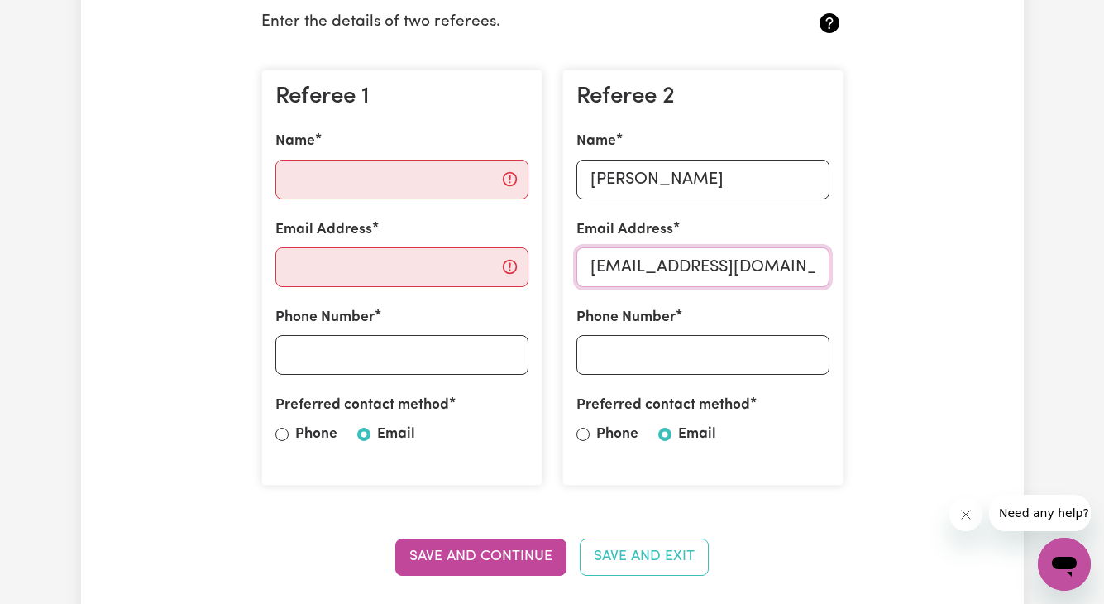
type input "[EMAIL_ADDRESS][DOMAIN_NAME]"
click at [680, 357] on input "Phone Number" at bounding box center [703, 355] width 253 height 40
paste input "0475 740 215"
type input "0475 740 215"
click at [426, 171] on input "Name" at bounding box center [401, 180] width 253 height 40
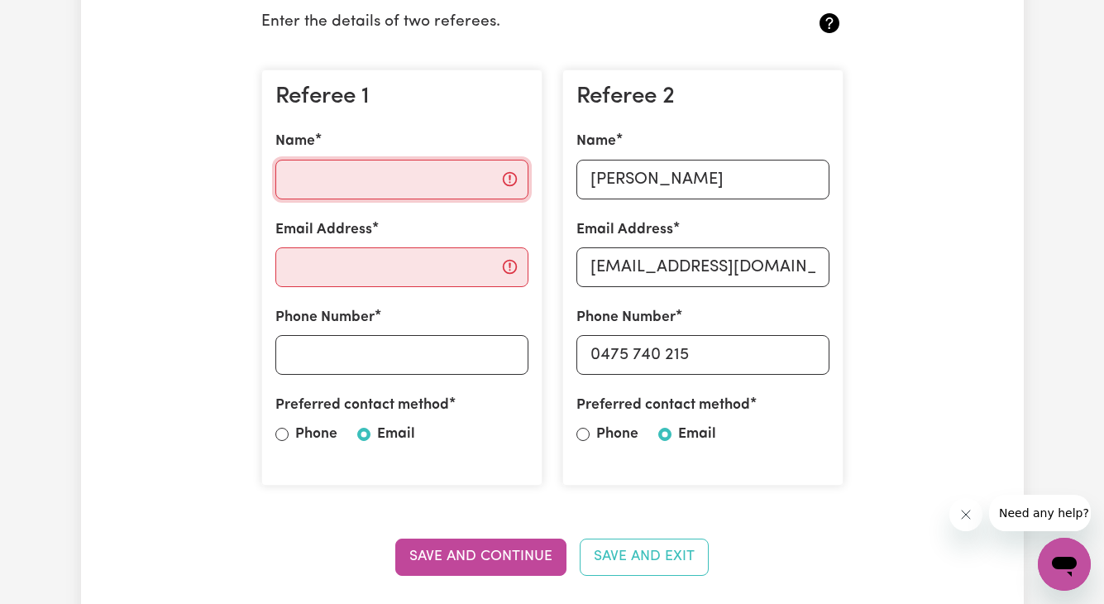
paste input "[PERSON_NAME]"
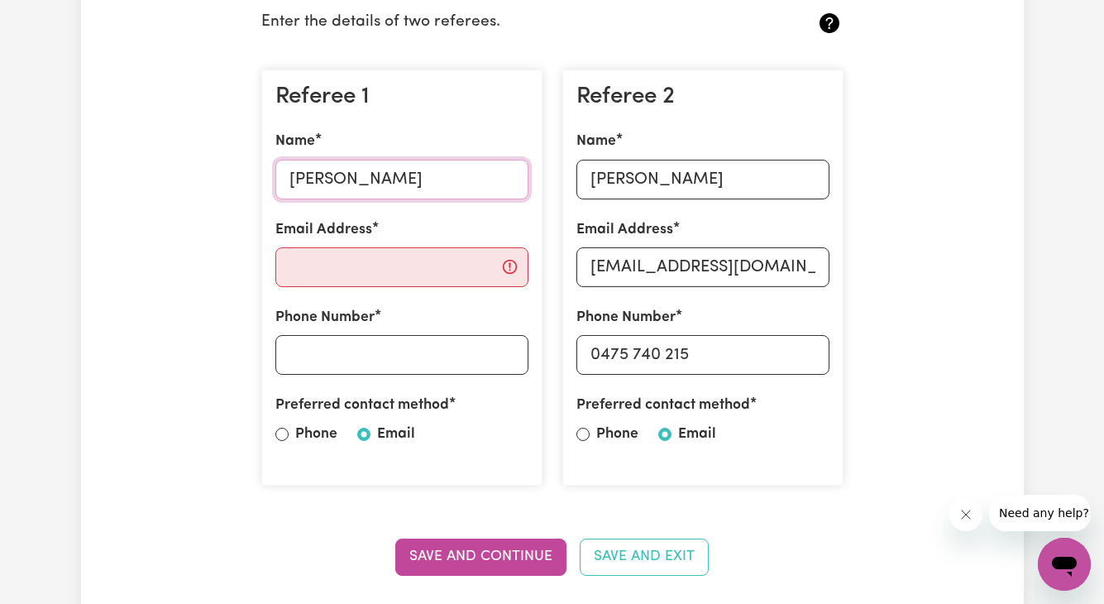
type input "[PERSON_NAME]"
click at [286, 256] on input "Email Address" at bounding box center [401, 267] width 253 height 40
paste input "[EMAIL_ADDRESS][DOMAIN_NAME]"
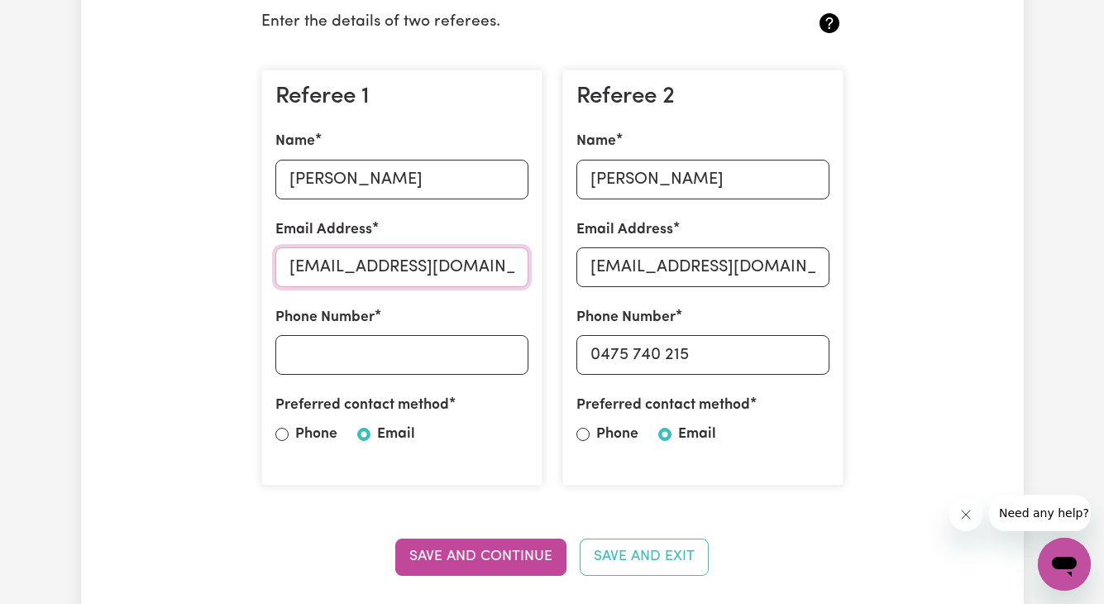
type input "[EMAIL_ADDRESS][DOMAIN_NAME]"
click at [346, 359] on input "Phone Number" at bounding box center [401, 355] width 253 height 40
paste input "0412 776 311"
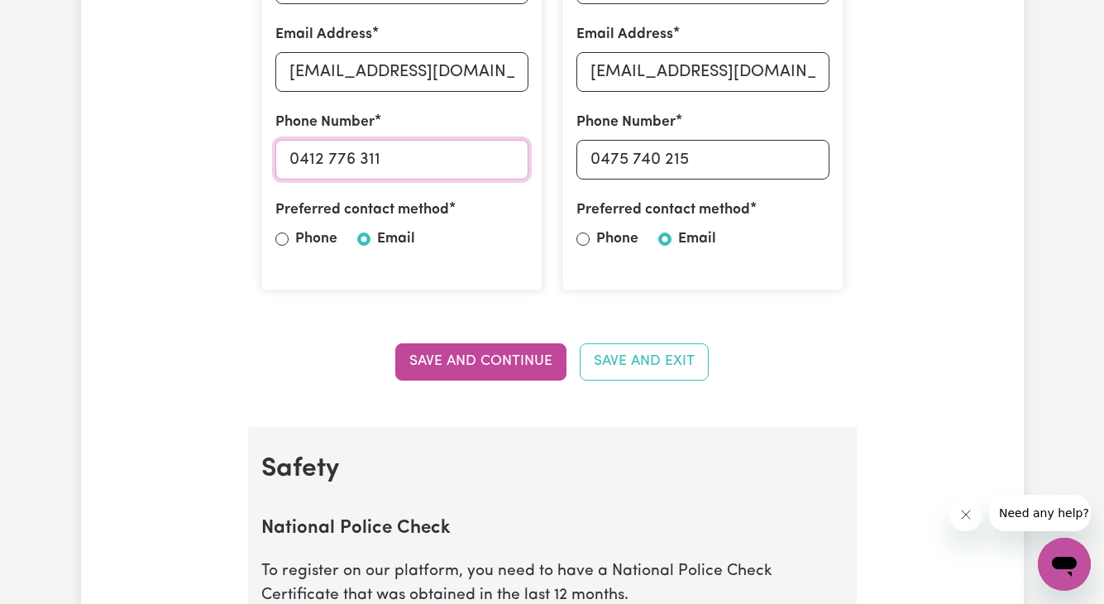
scroll to position [636, 0]
type input "0412 776 311"
click at [500, 341] on section "Referees Enter the details of two referees. Referee 1 Name [PERSON_NAME] Email …" at bounding box center [552, 87] width 609 height 677
click at [510, 366] on button "Save and Continue" at bounding box center [480, 360] width 171 height 36
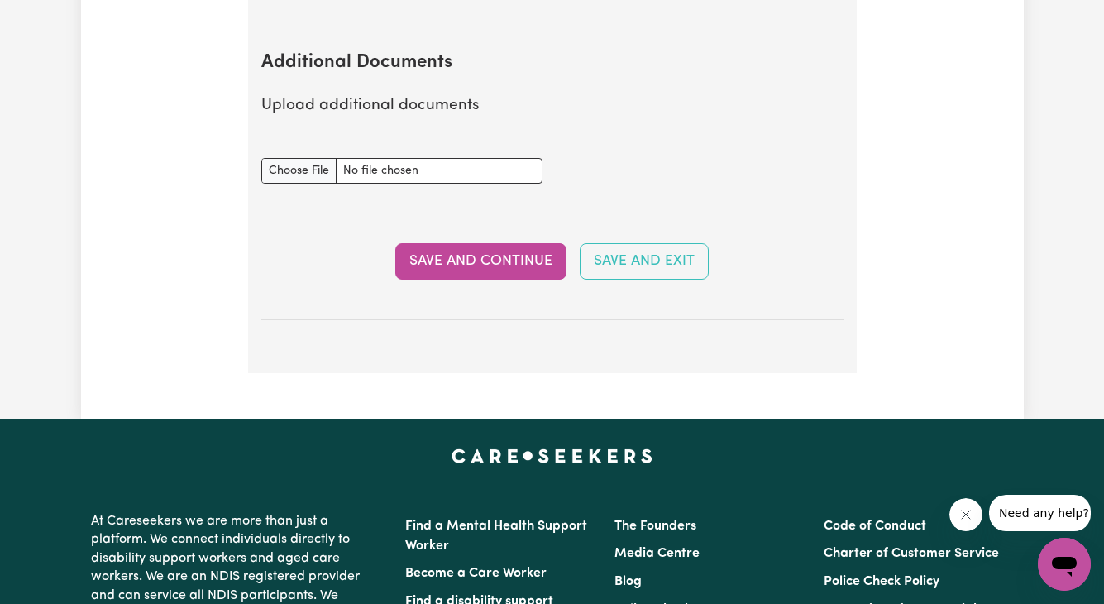
scroll to position [2904, 0]
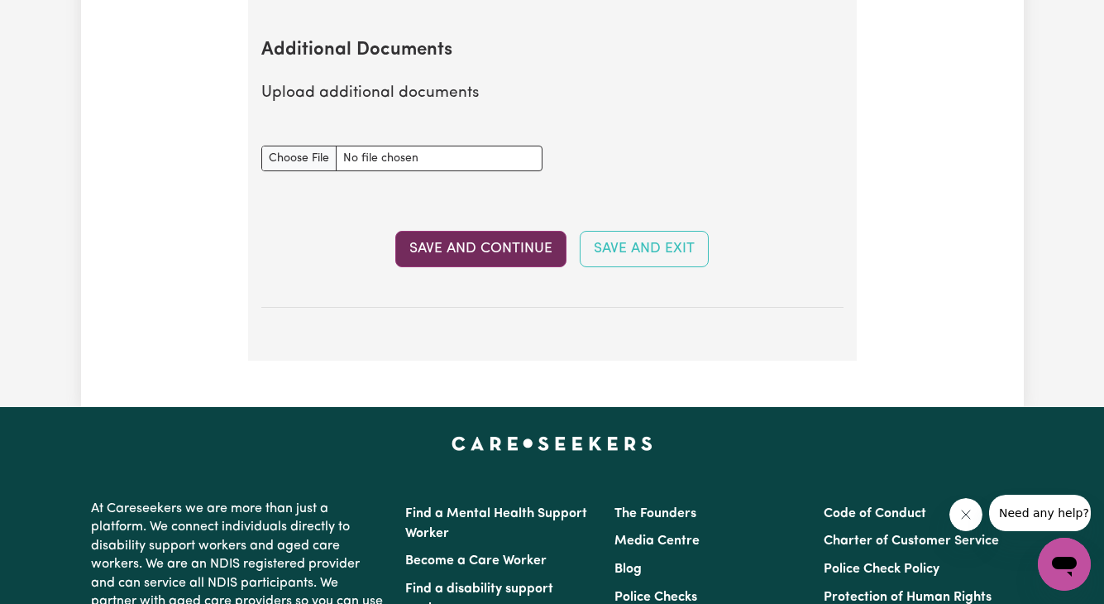
click at [456, 261] on button "Save and Continue" at bounding box center [480, 249] width 171 height 36
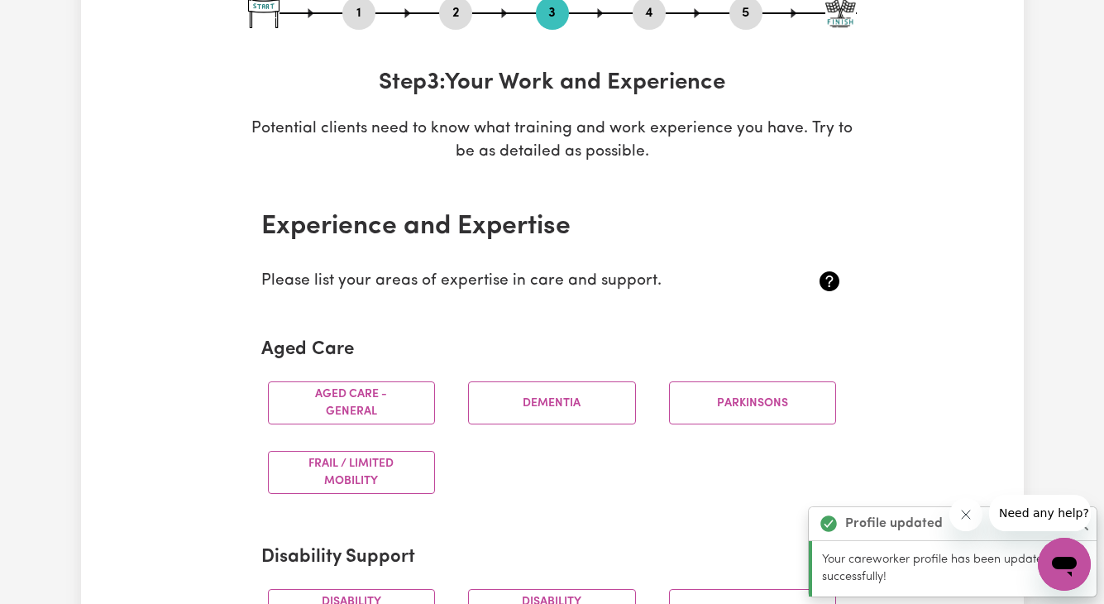
scroll to position [382, 0]
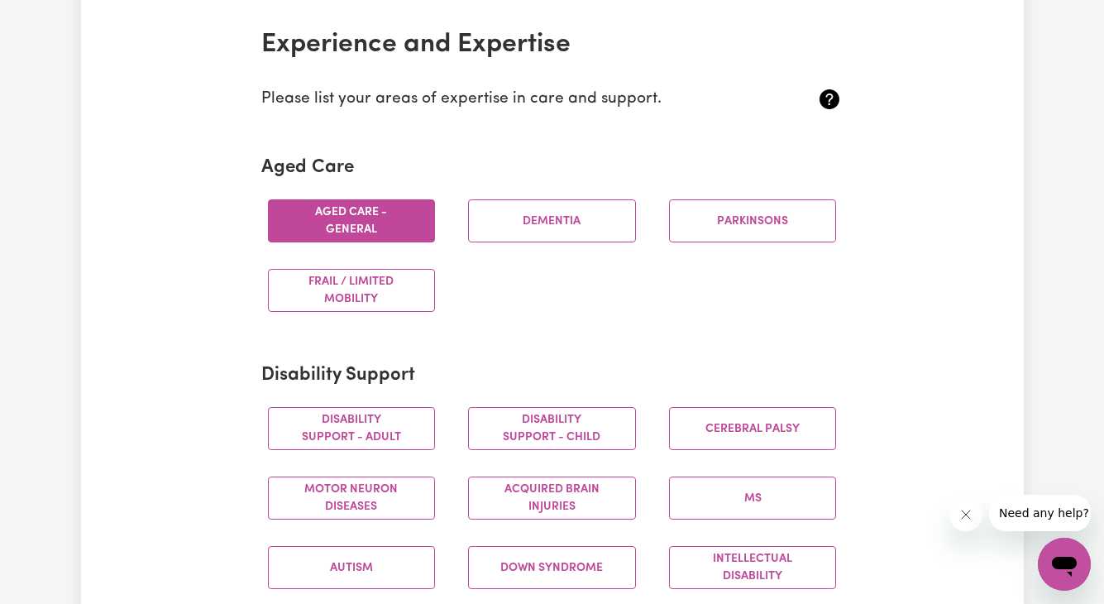
click at [414, 208] on button "Aged care - General" at bounding box center [352, 220] width 168 height 43
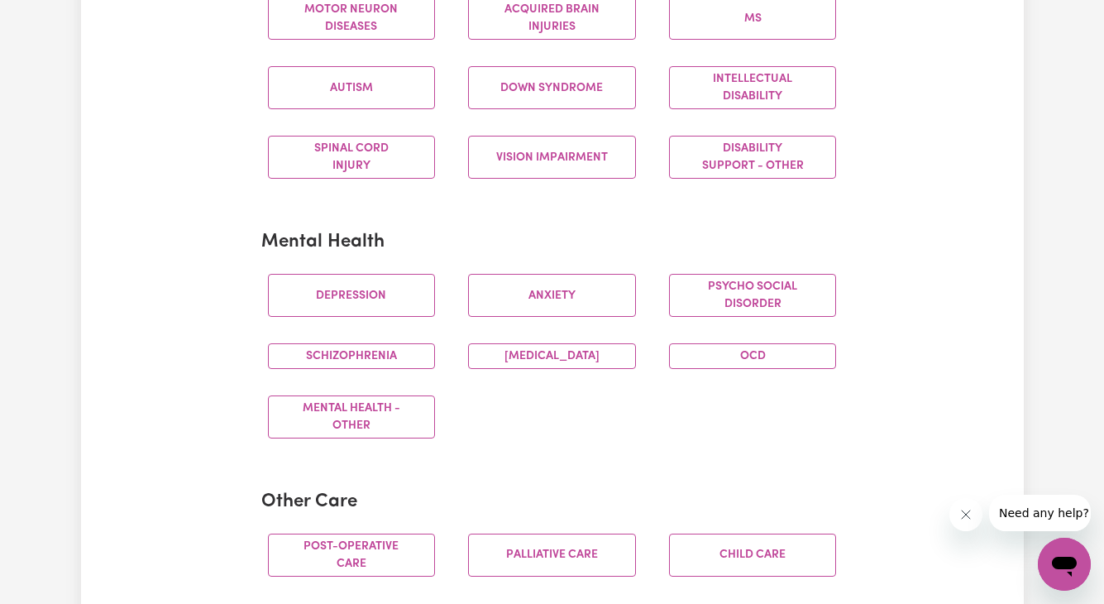
scroll to position [1122, 0]
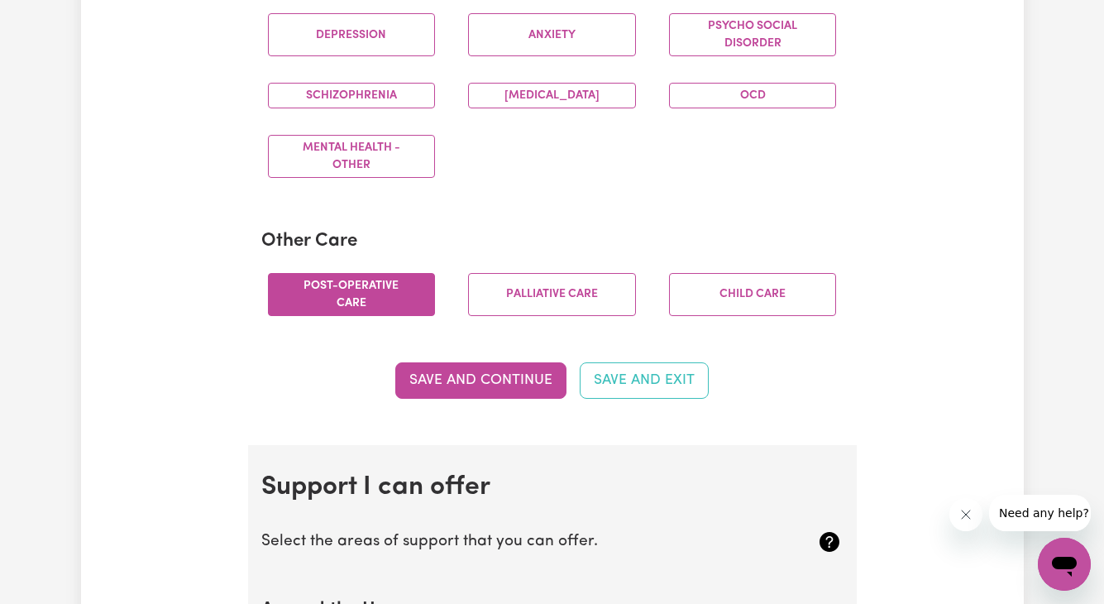
click at [358, 295] on button "Post-operative care" at bounding box center [352, 294] width 168 height 43
click at [514, 378] on button "Save and Continue" at bounding box center [480, 380] width 171 height 36
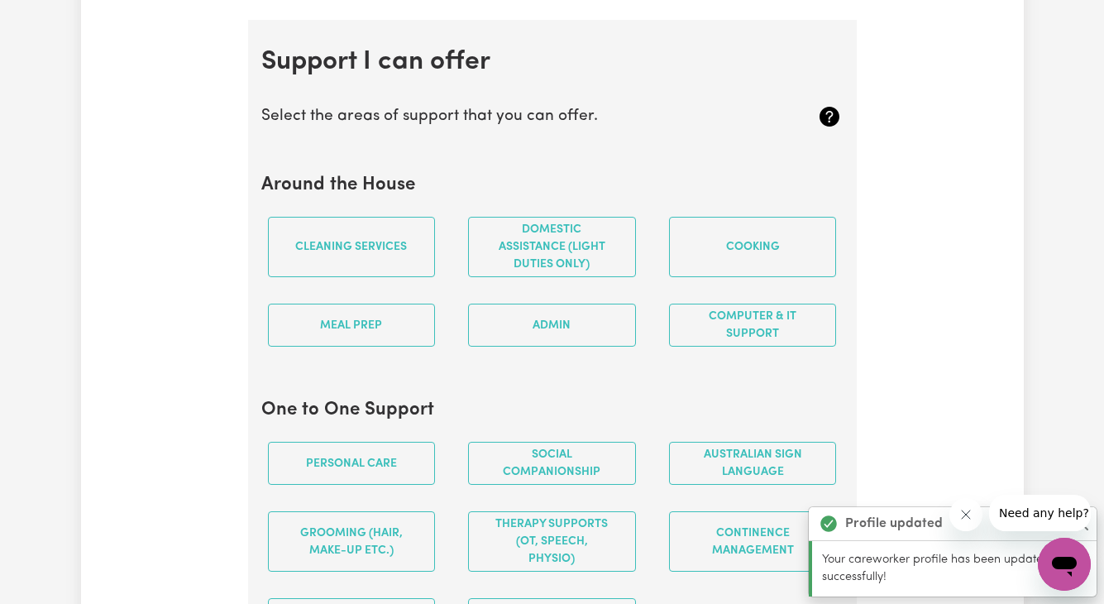
scroll to position [1567, 0]
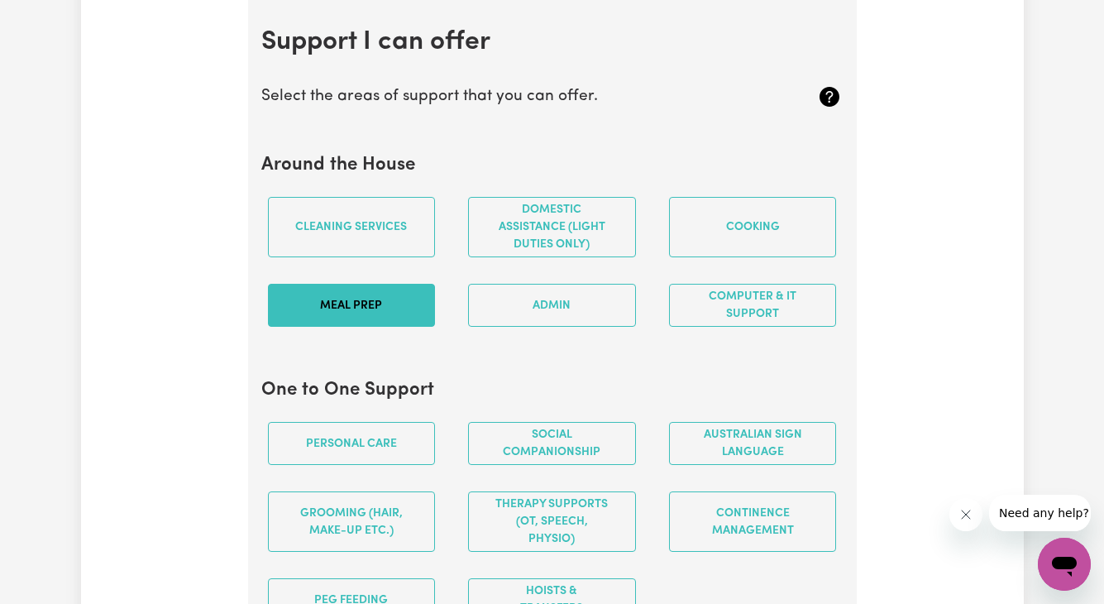
click at [380, 299] on button "Meal prep" at bounding box center [352, 305] width 168 height 43
click at [733, 191] on div "Cooking" at bounding box center [753, 227] width 201 height 87
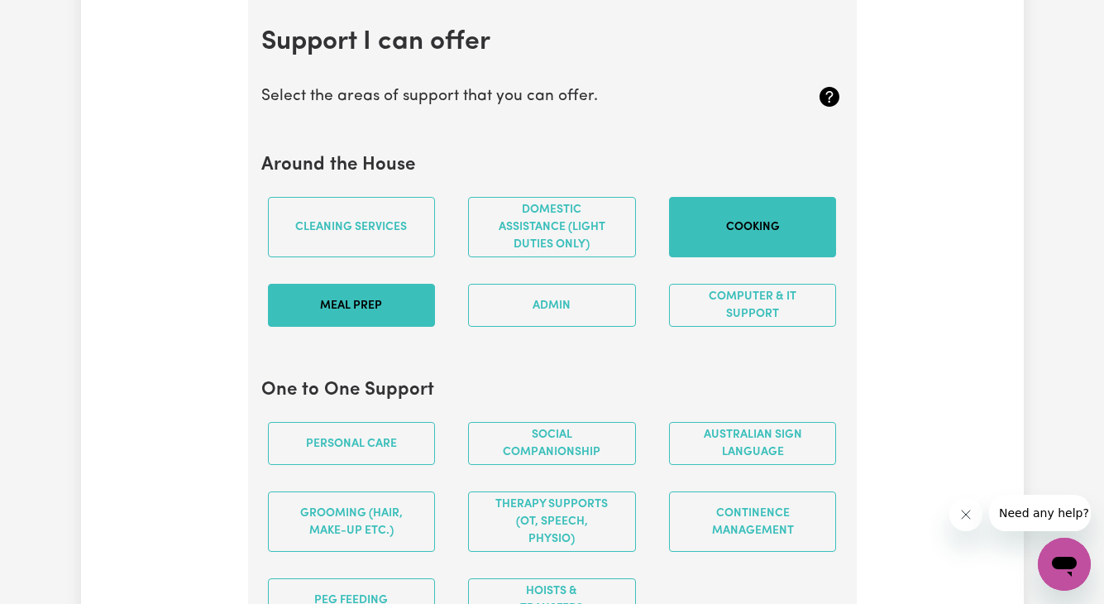
click at [731, 215] on button "Cooking" at bounding box center [753, 227] width 168 height 60
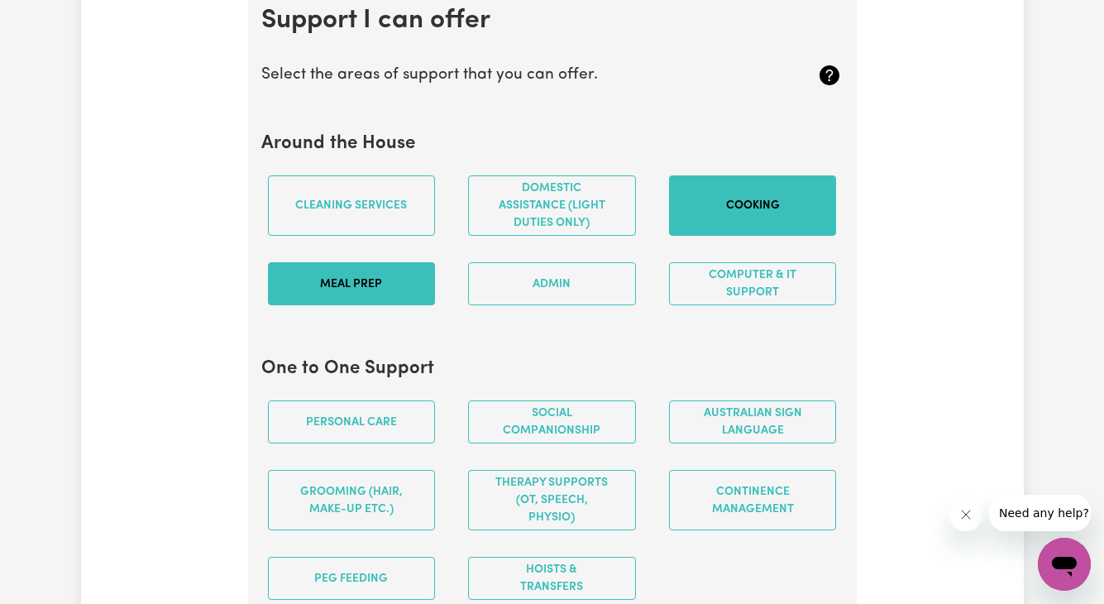
scroll to position [1588, 0]
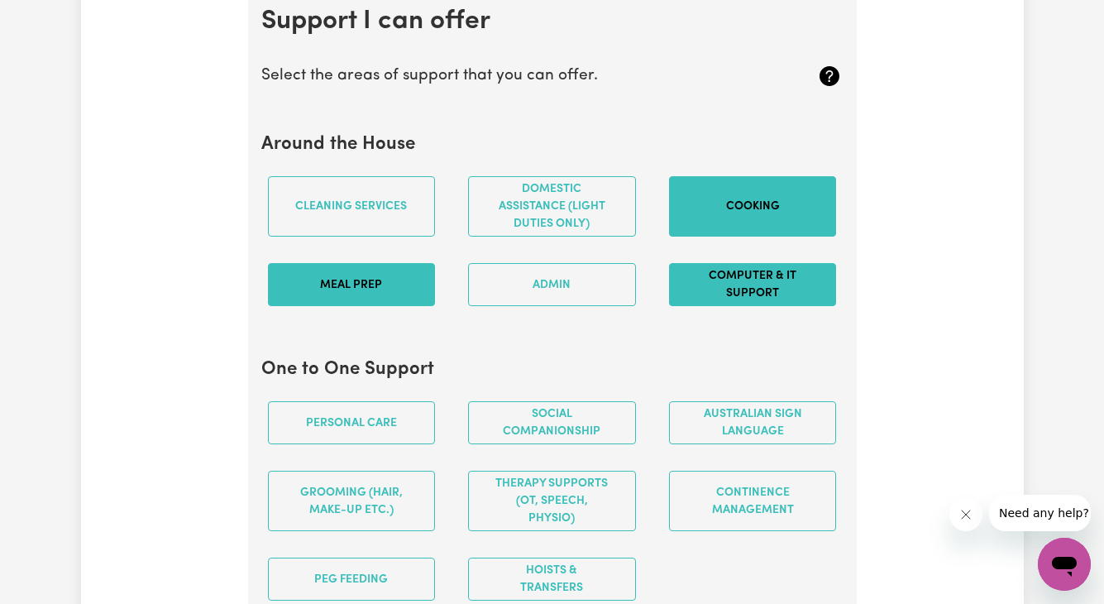
click at [778, 305] on button "Computer & IT Support" at bounding box center [753, 284] width 168 height 43
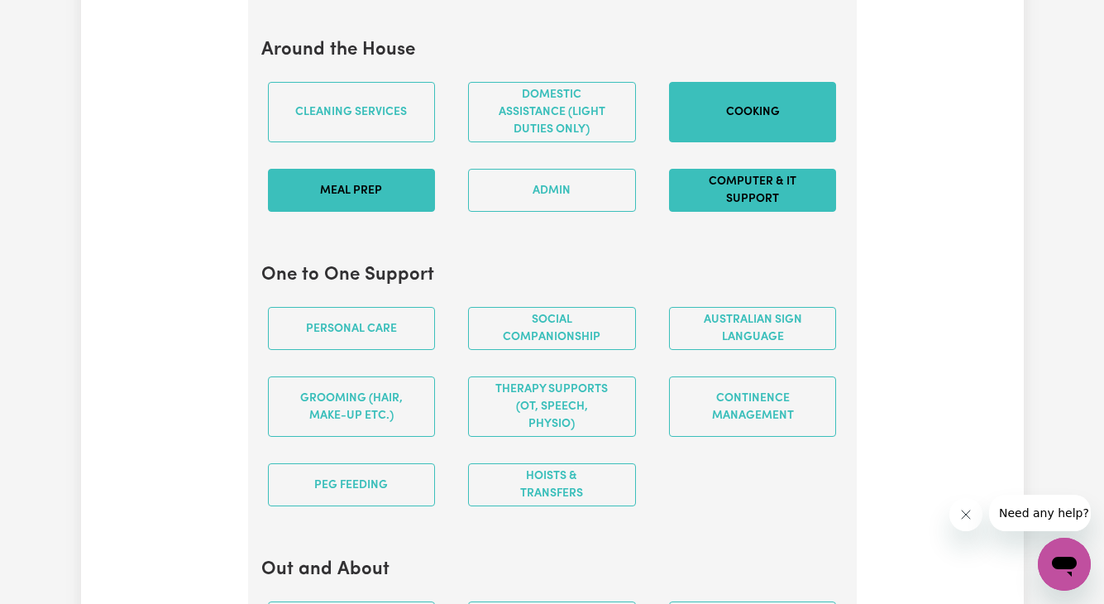
scroll to position [1686, 0]
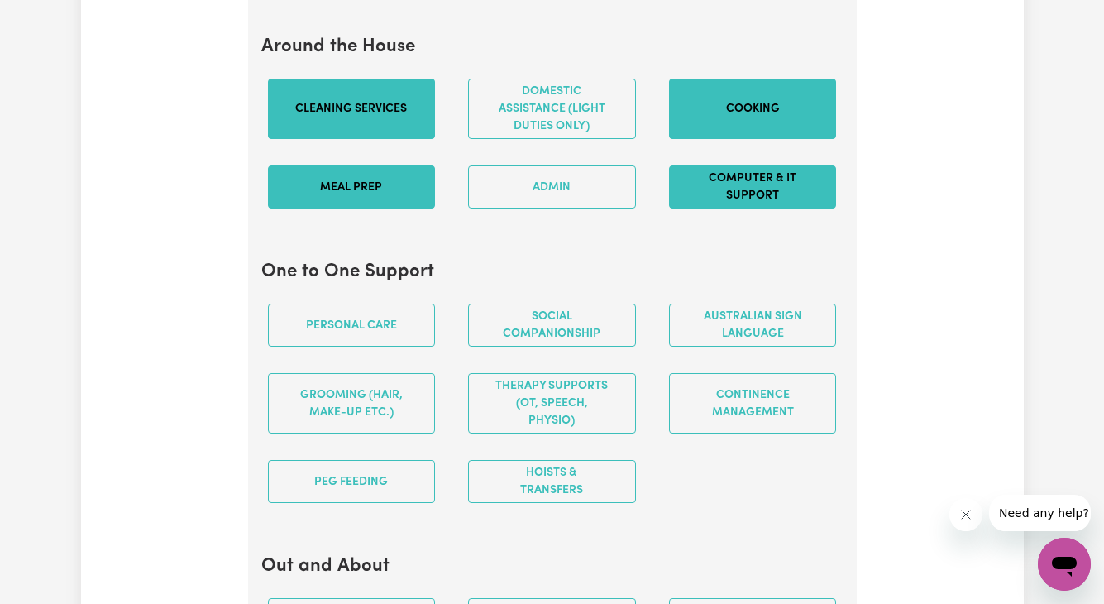
click at [342, 101] on button "Cleaning services" at bounding box center [352, 109] width 168 height 60
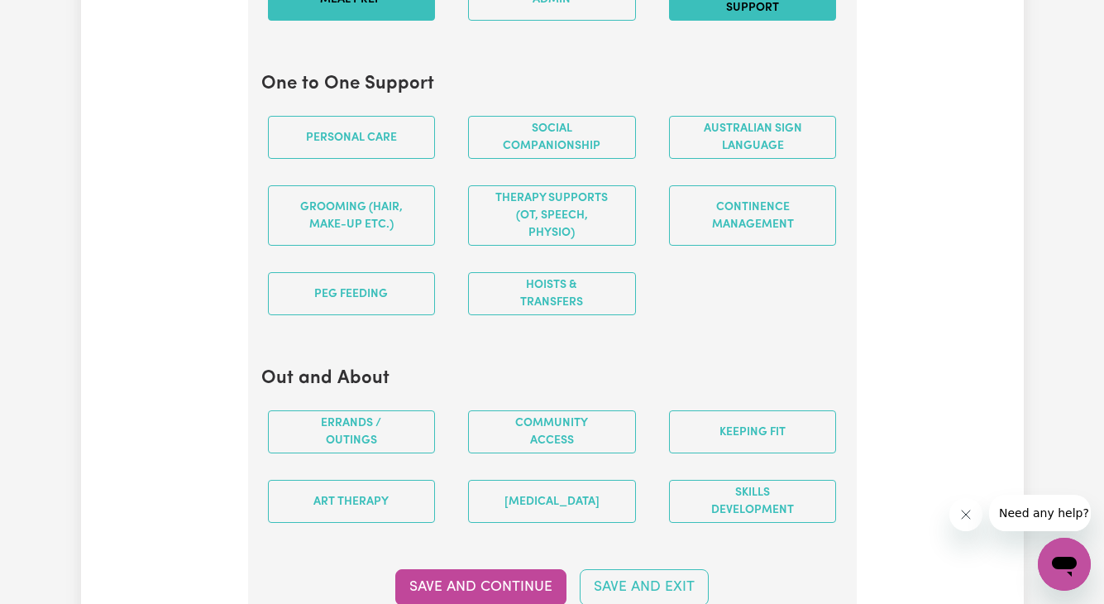
scroll to position [1879, 0]
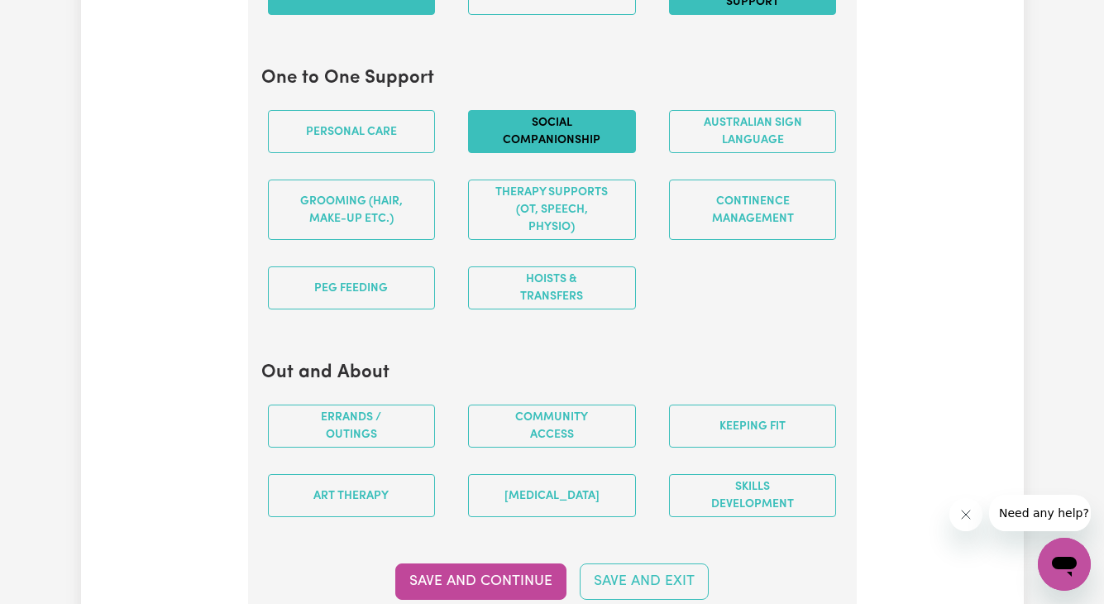
click at [591, 134] on button "Social companionship" at bounding box center [552, 131] width 168 height 43
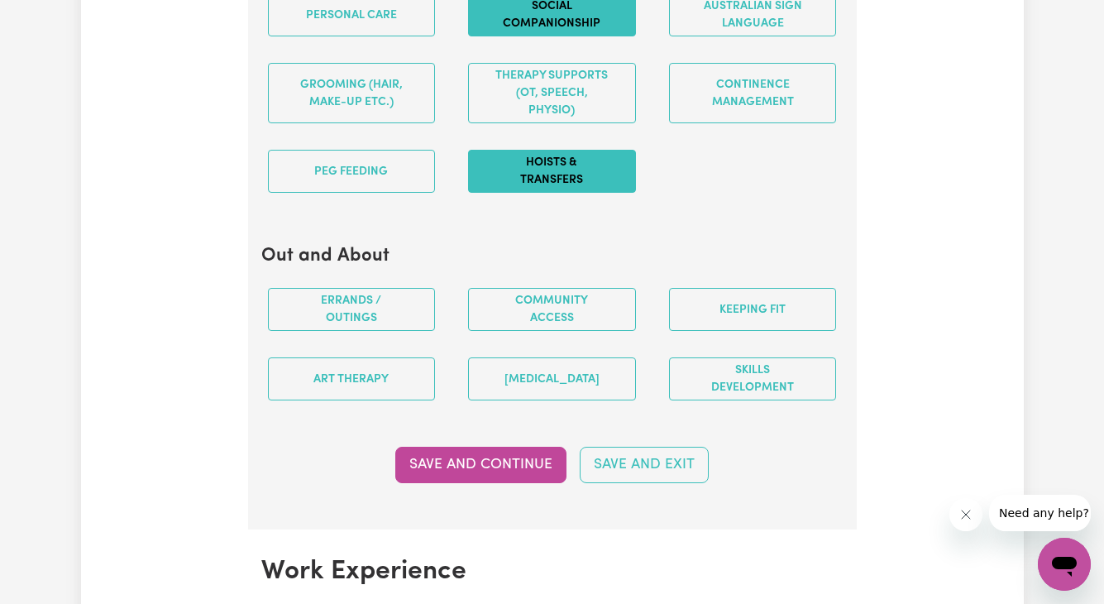
scroll to position [2008, 0]
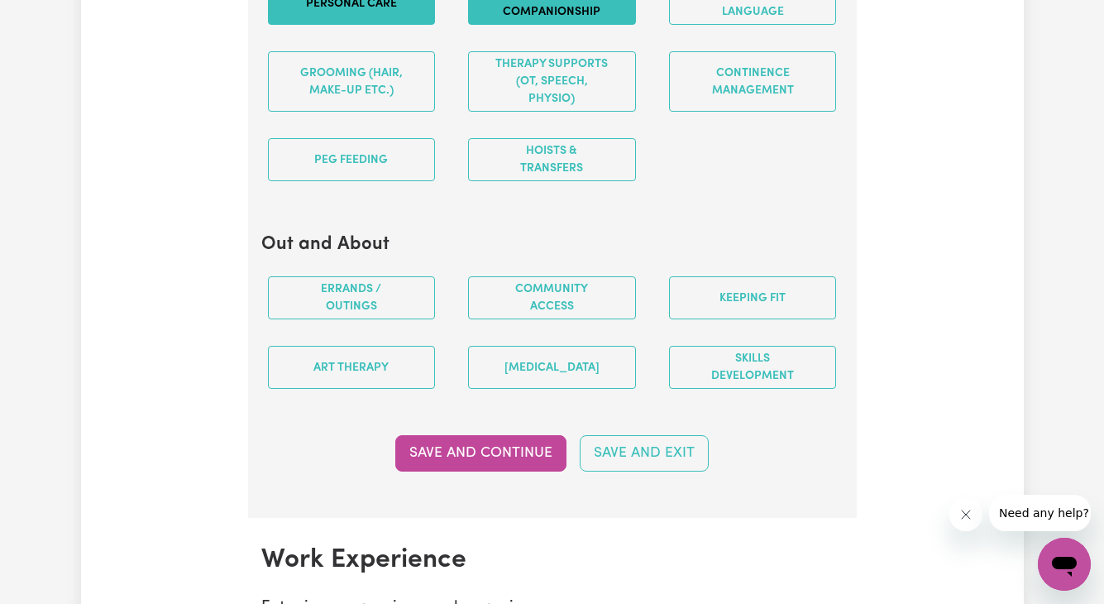
click at [373, 0] on button "Personal care" at bounding box center [352, 3] width 168 height 43
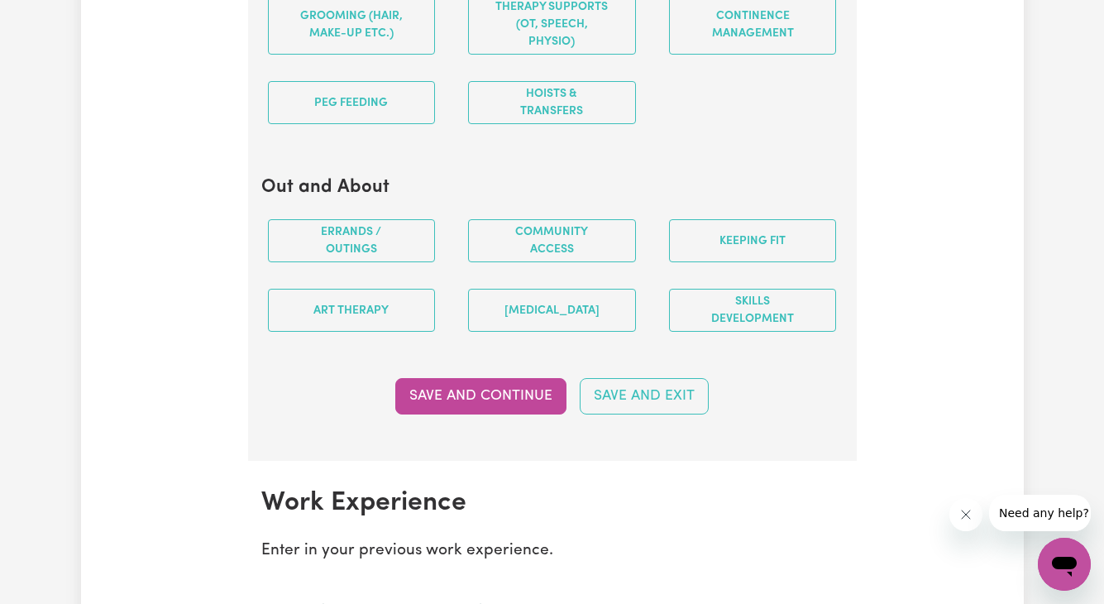
scroll to position [2076, 0]
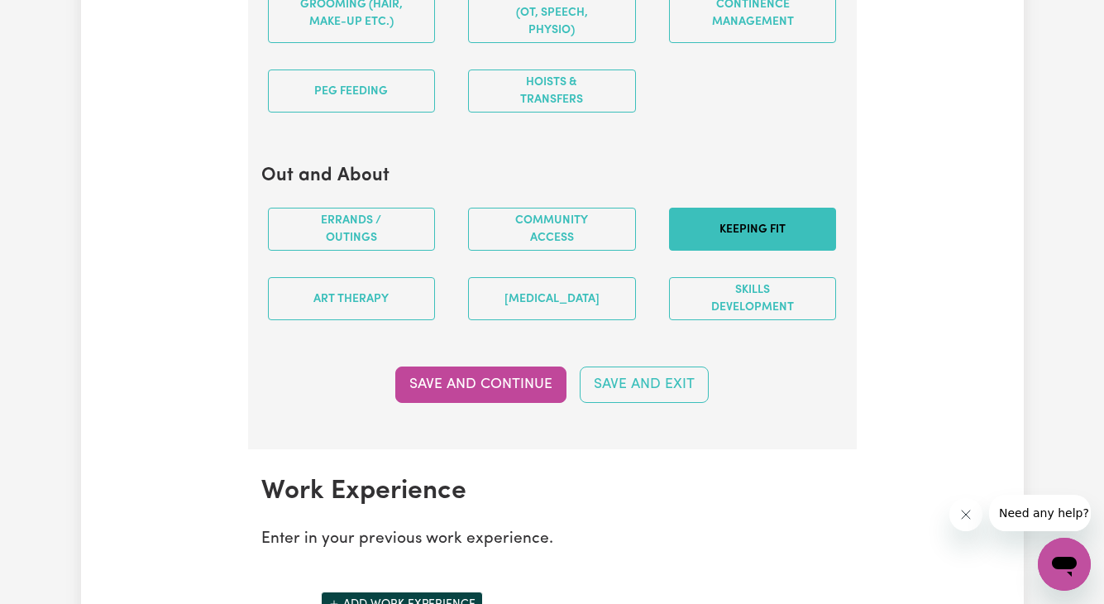
click at [823, 221] on button "Keeping fit" at bounding box center [753, 229] width 168 height 43
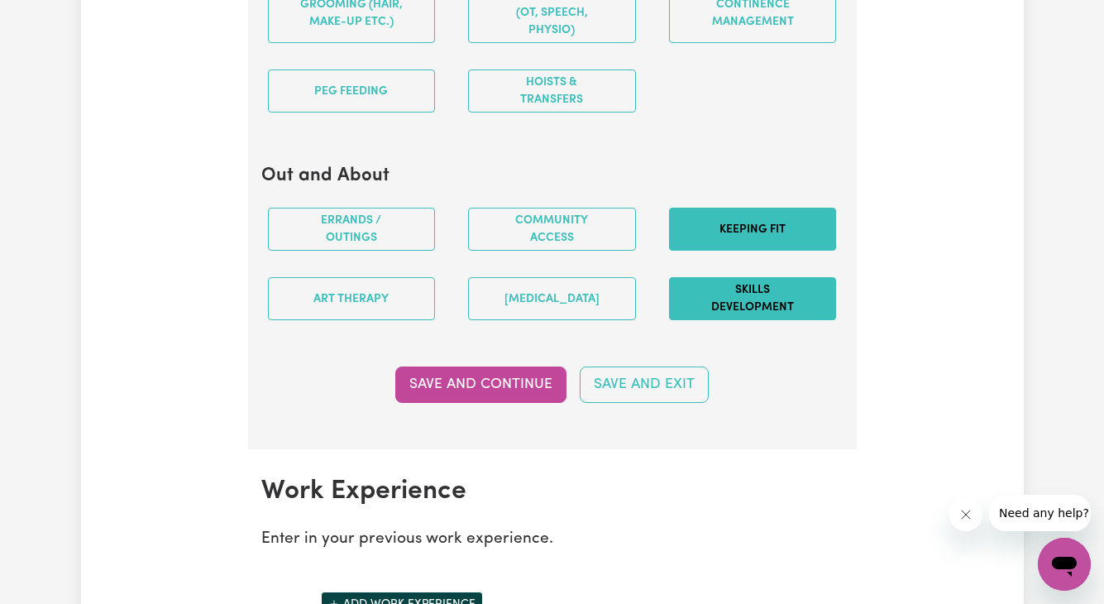
click at [778, 305] on button "Skills Development" at bounding box center [753, 298] width 168 height 43
click at [534, 380] on button "Save and Continue" at bounding box center [480, 384] width 171 height 36
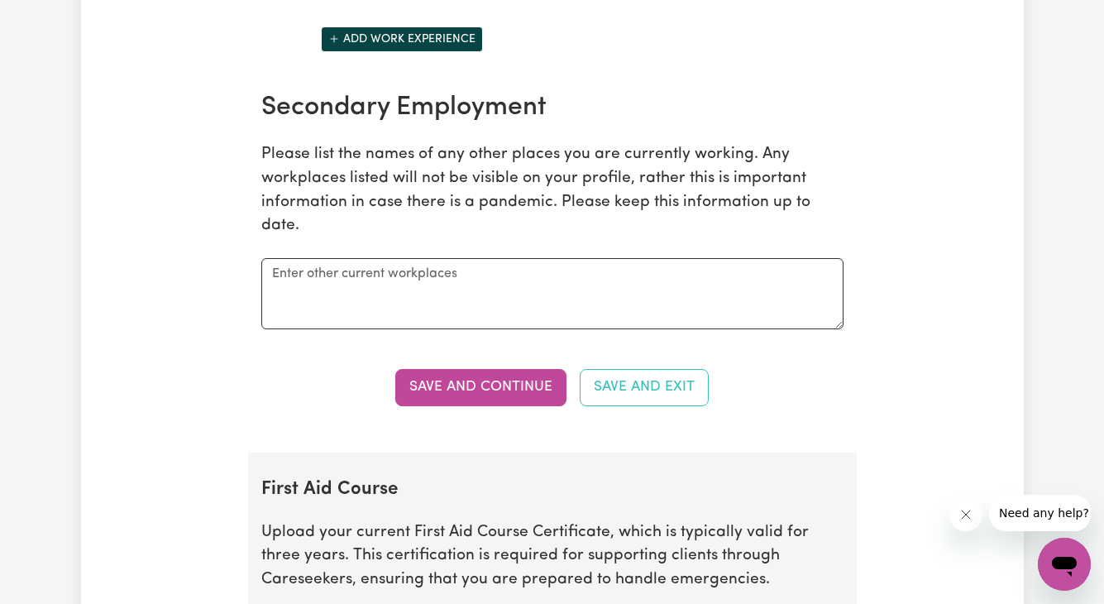
scroll to position [2693, 0]
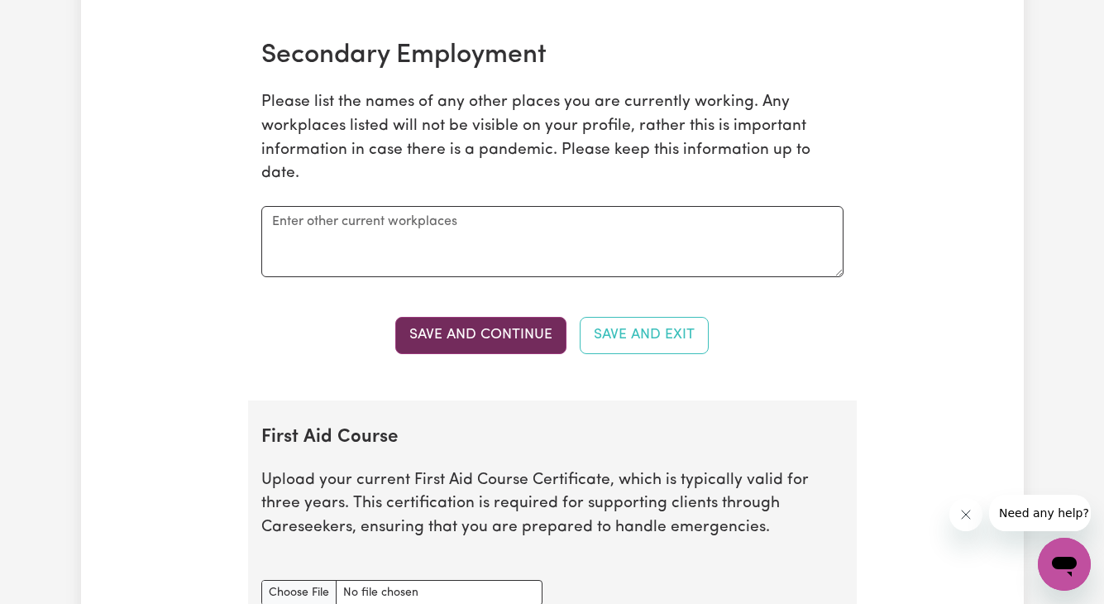
click at [512, 334] on button "Save and Continue" at bounding box center [480, 335] width 171 height 36
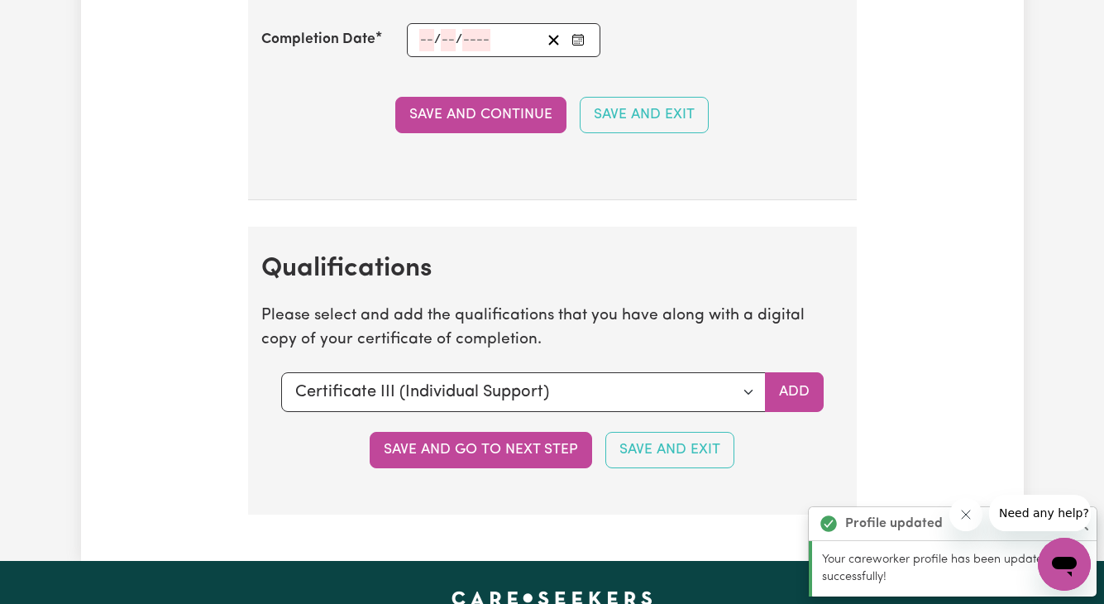
scroll to position [3750, 0]
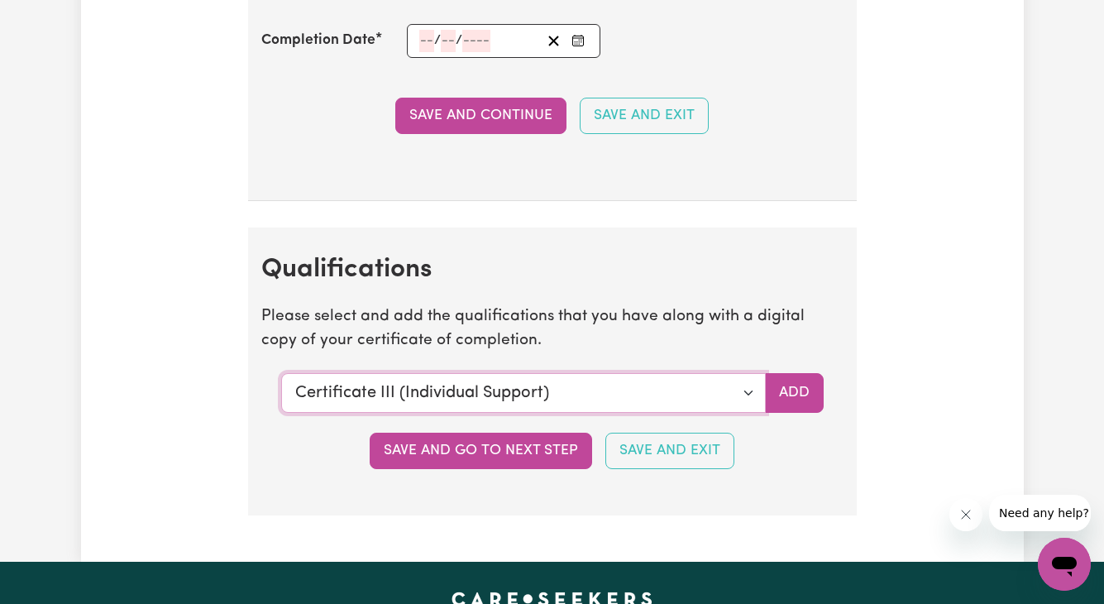
click at [521, 400] on select "Select a qualification to add... Certificate III (Individual Support) Certifica…" at bounding box center [523, 393] width 485 height 40
select select "Bachelor of Nursing - Australian registered nurse"
click at [281, 373] on select "Select a qualification to add... Certificate III (Individual Support) Certifica…" at bounding box center [523, 393] width 485 height 40
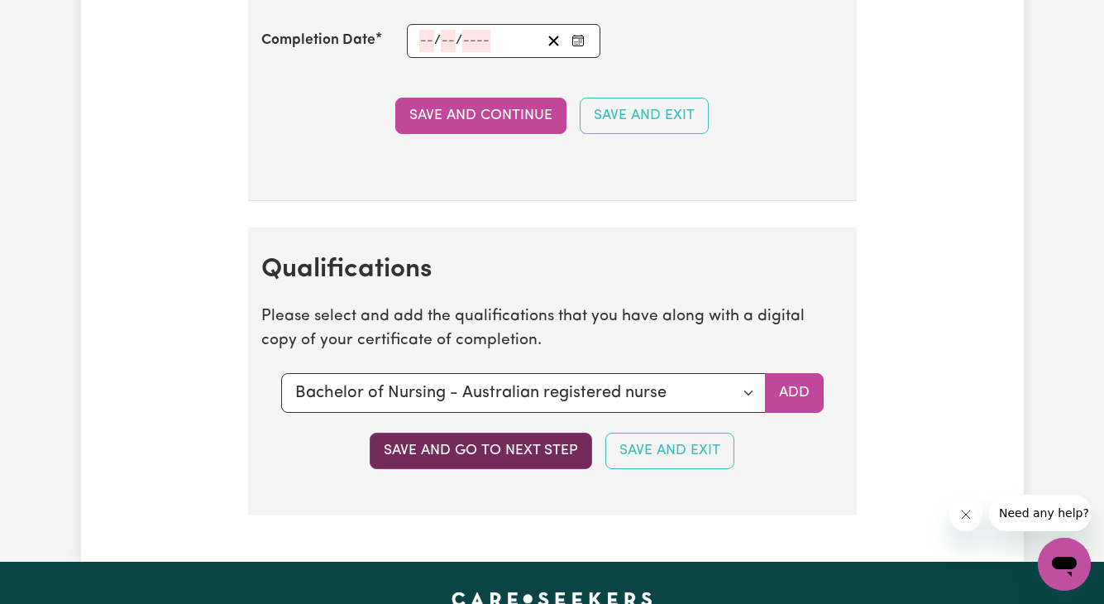
click at [533, 453] on button "Save and go to next step" at bounding box center [481, 451] width 223 height 36
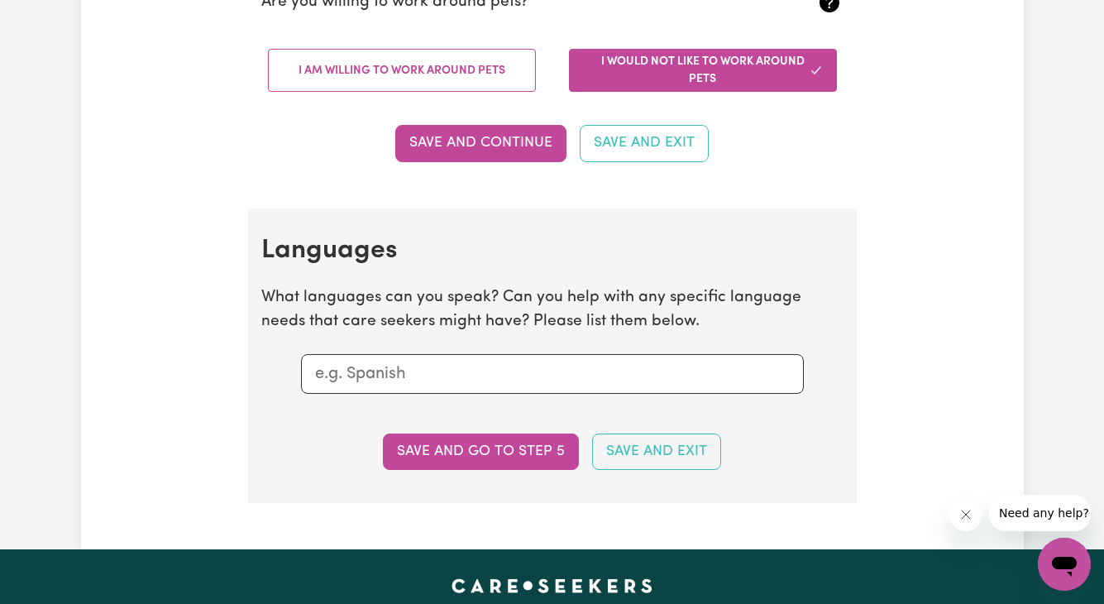
scroll to position [1555, 0]
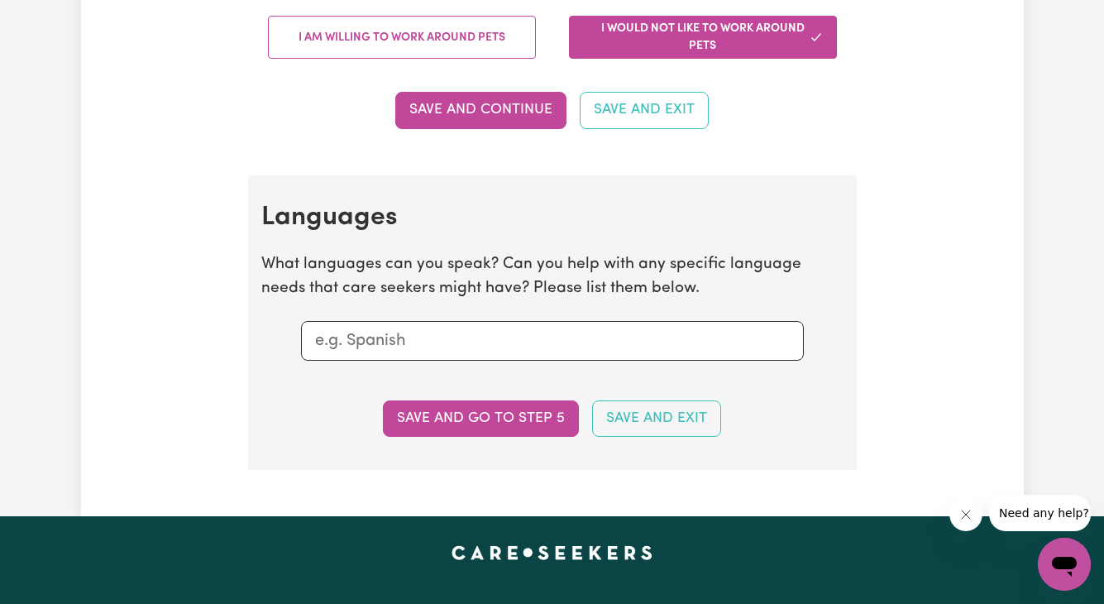
click at [540, 333] on input "text" at bounding box center [552, 340] width 475 height 25
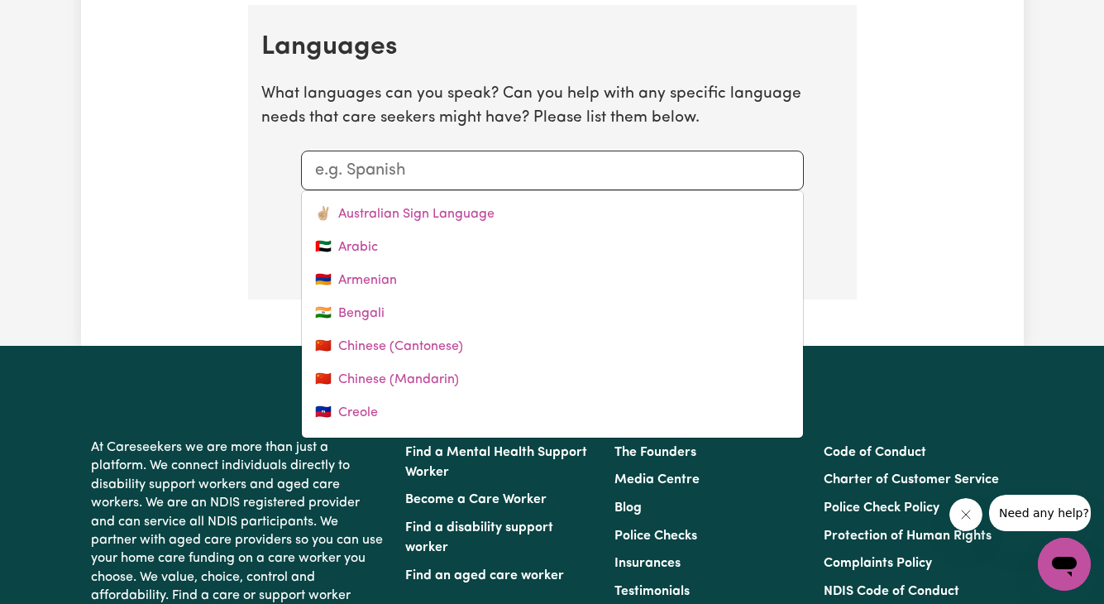
scroll to position [1721, 0]
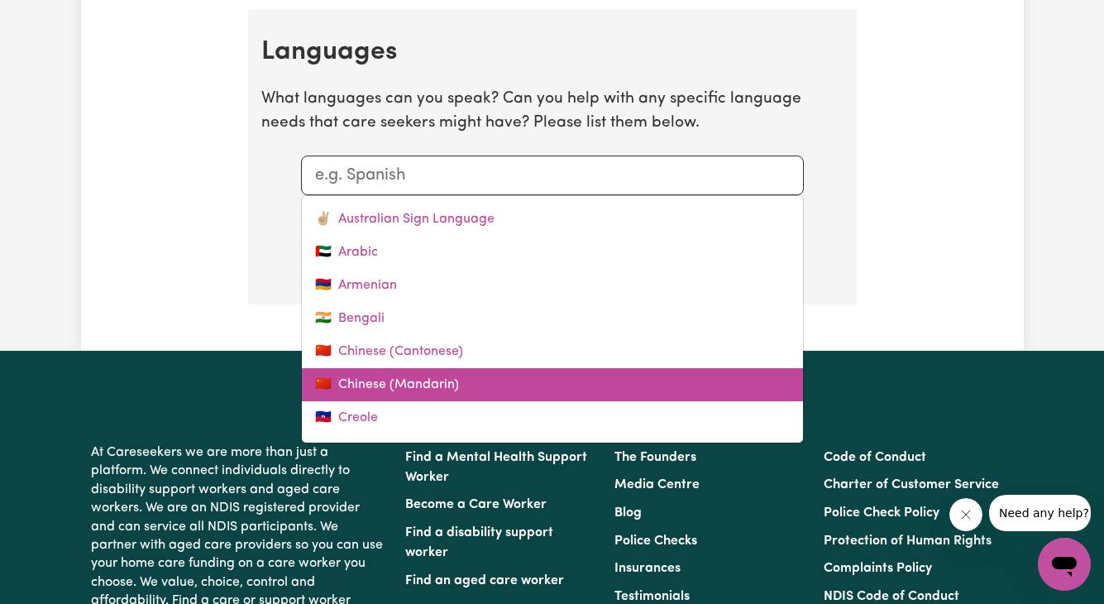
click at [534, 387] on link "🇨🇳 Chinese (Mandarin)" at bounding box center [552, 384] width 501 height 33
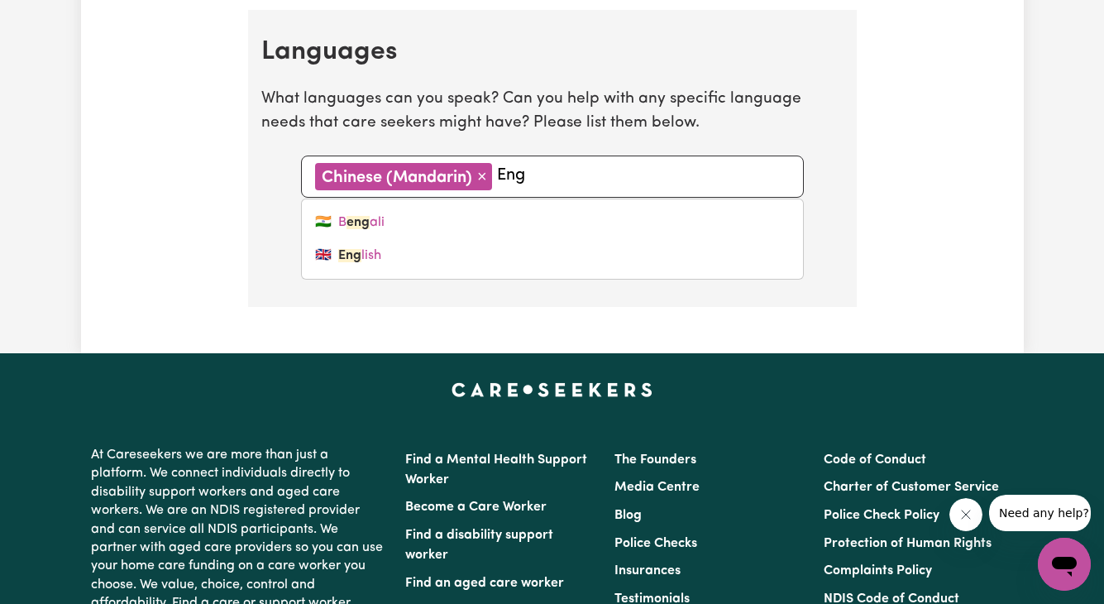
type input "Engl"
type input "English"
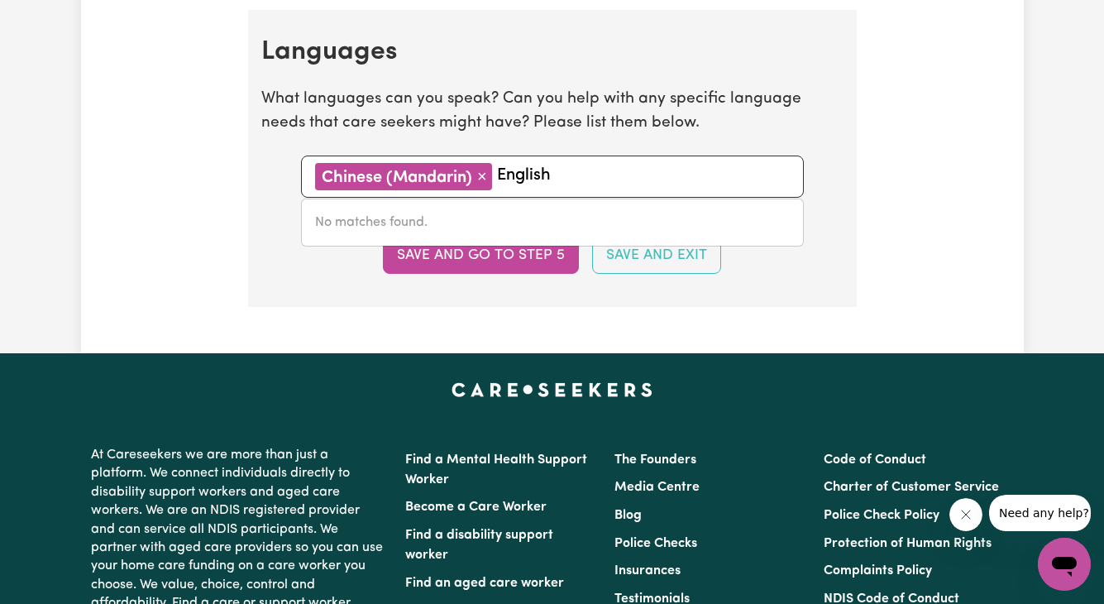
type input "English"
type input "Eng"
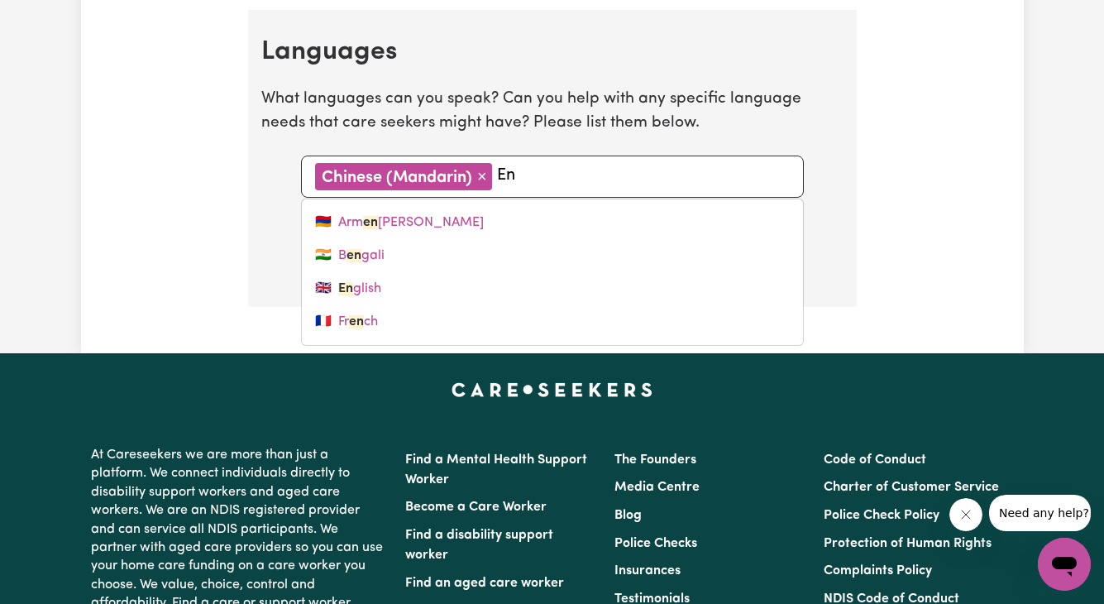
type input "E"
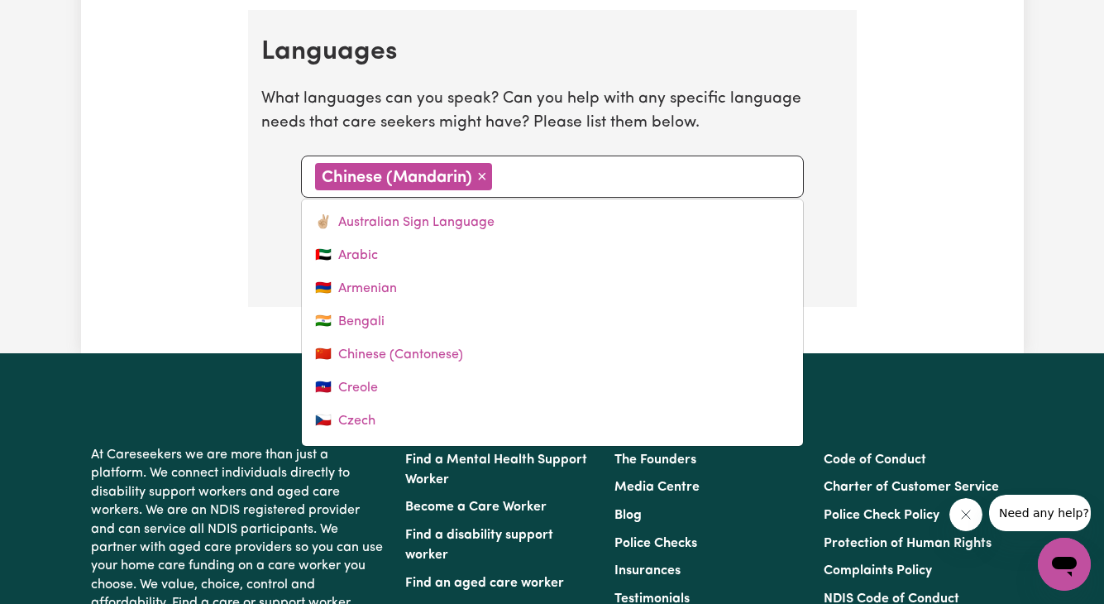
click at [806, 123] on p "What languages can you speak? Can you help with any specific language needs tha…" at bounding box center [552, 112] width 582 height 48
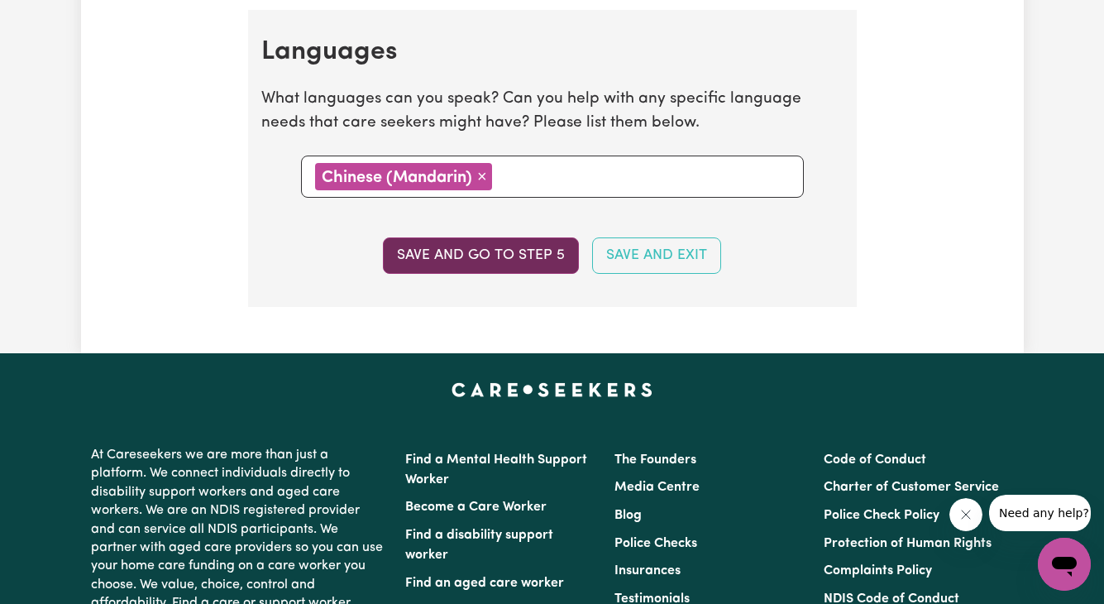
click at [550, 253] on button "Save and go to step 5" at bounding box center [481, 255] width 196 height 36
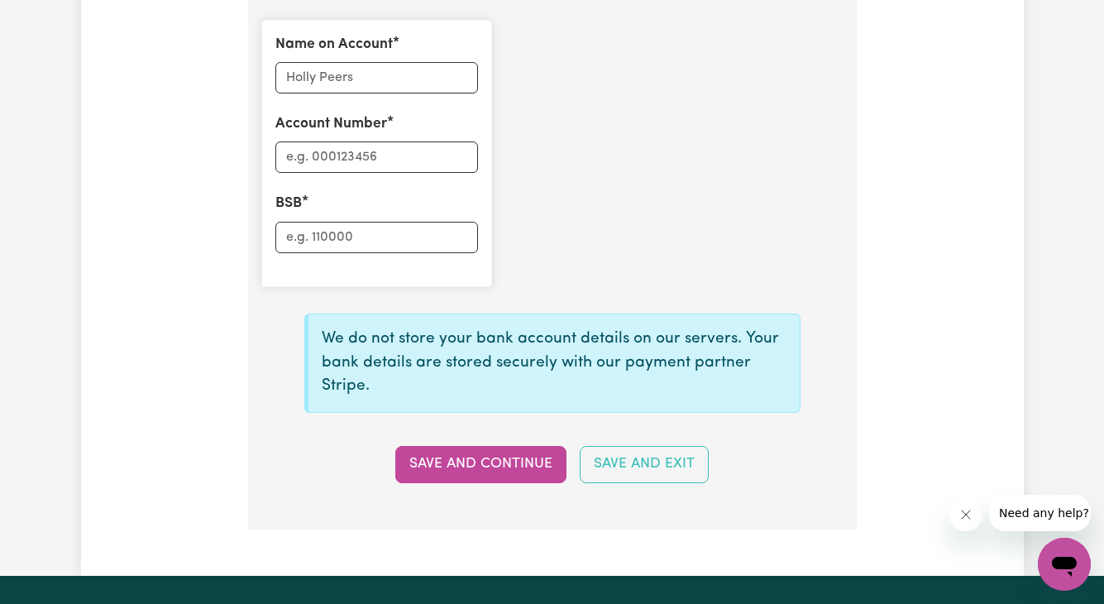
scroll to position [1304, 0]
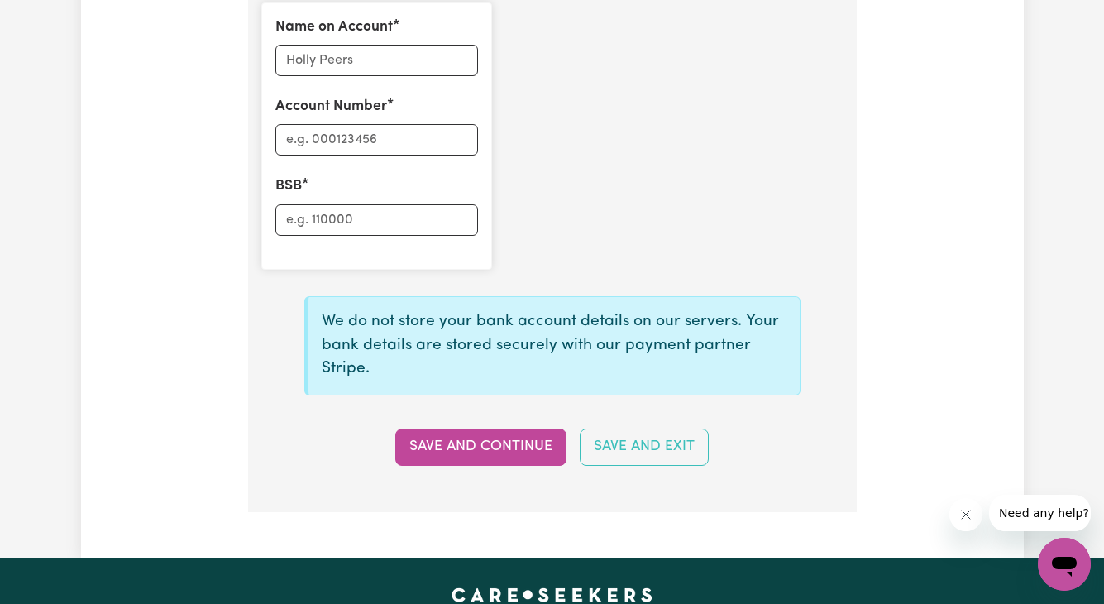
click at [507, 432] on button "Save and Continue" at bounding box center [480, 446] width 171 height 36
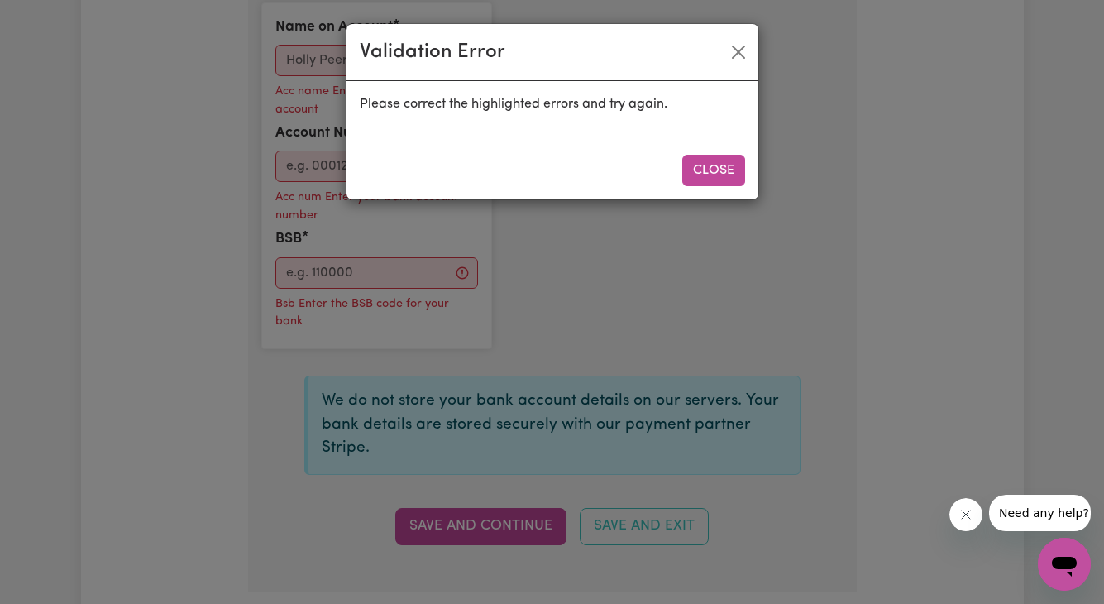
click at [713, 188] on div "Close" at bounding box center [553, 170] width 412 height 59
click at [731, 167] on button "Close" at bounding box center [713, 170] width 63 height 31
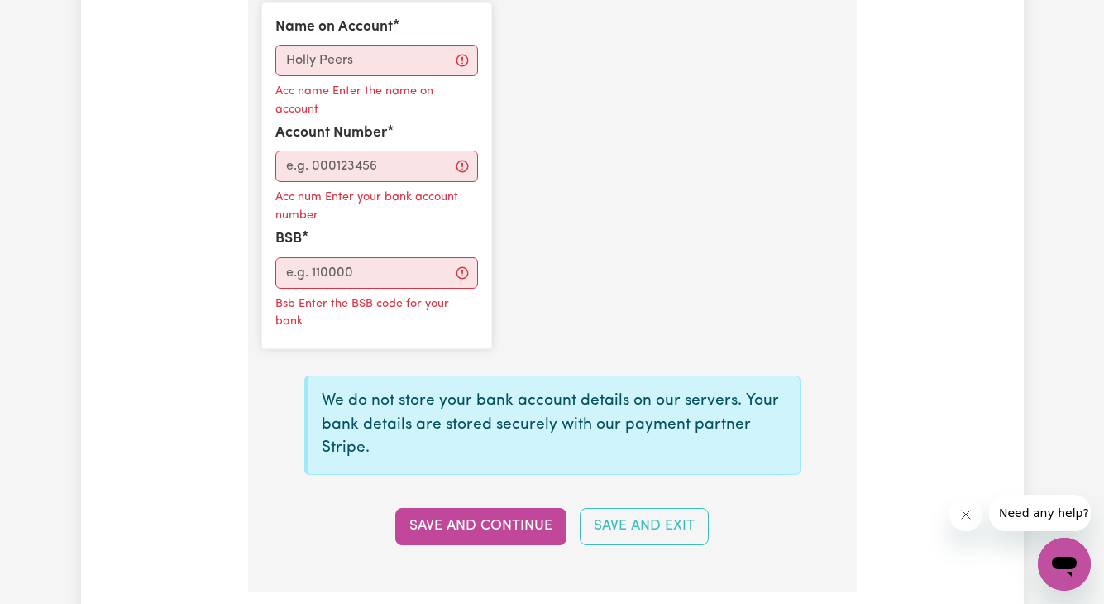
scroll to position [1305, 0]
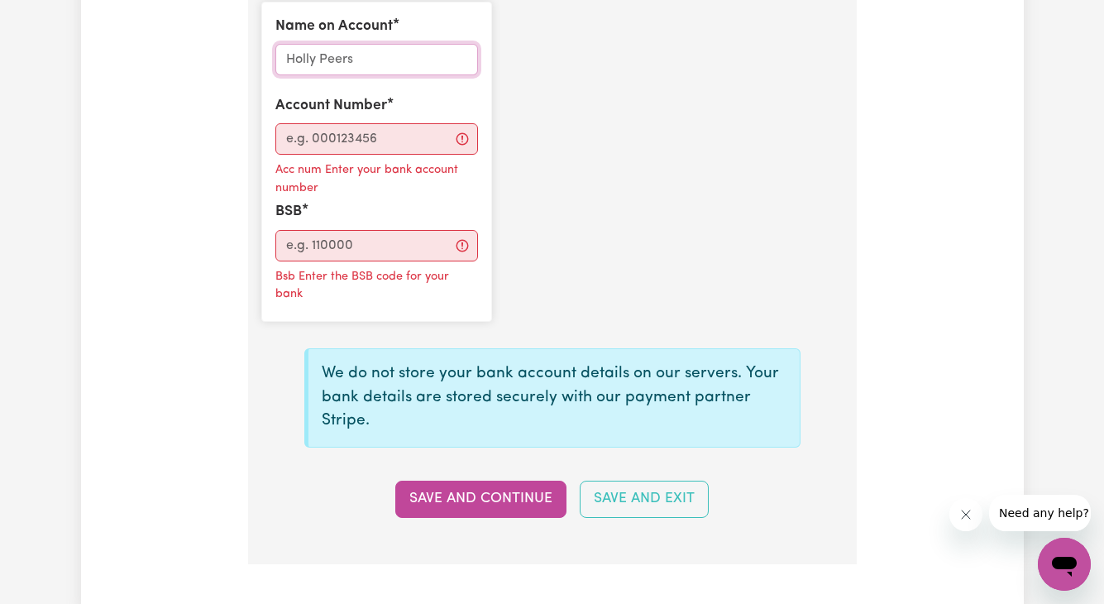
click at [420, 65] on input "Name on Account" at bounding box center [376, 59] width 203 height 31
type input "[PERSON_NAME]"
click at [382, 144] on input "Account Number" at bounding box center [376, 138] width 203 height 31
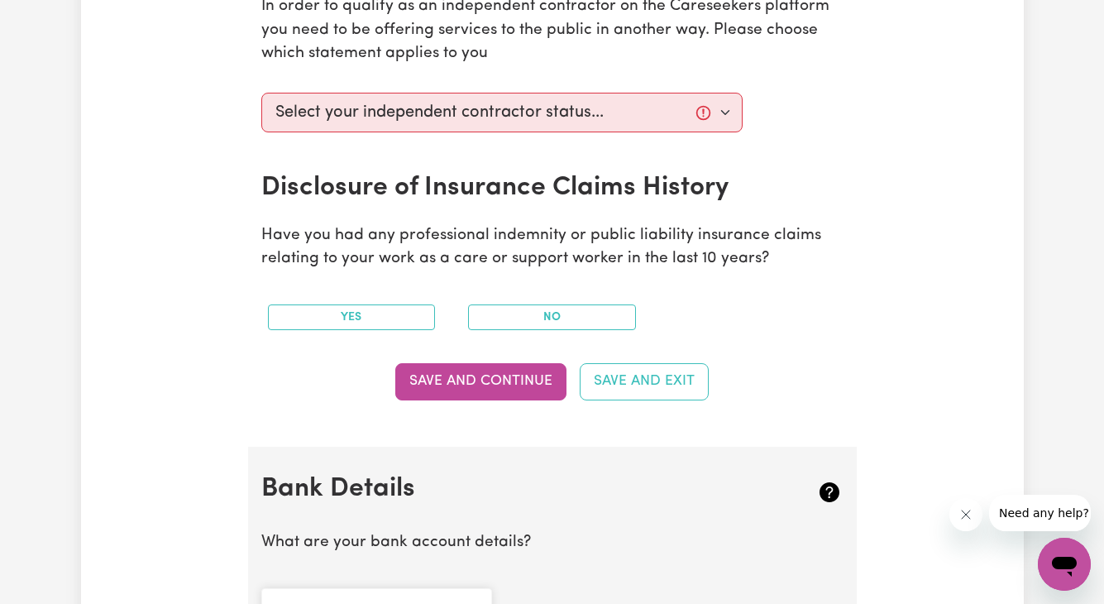
scroll to position [715, 0]
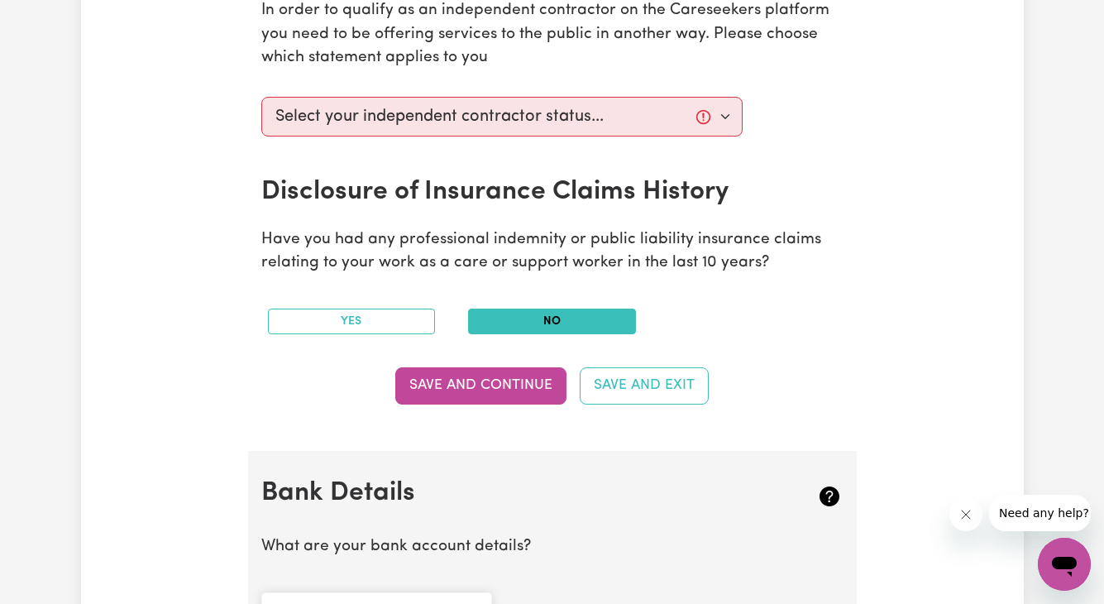
click at [586, 321] on button "No" at bounding box center [552, 322] width 168 height 26
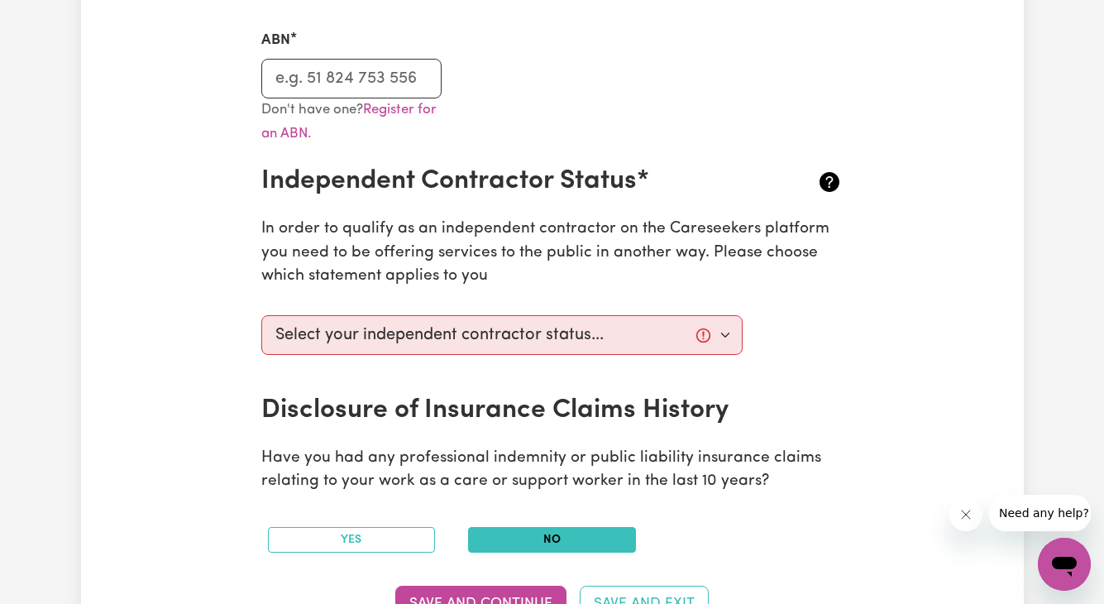
scroll to position [500, 0]
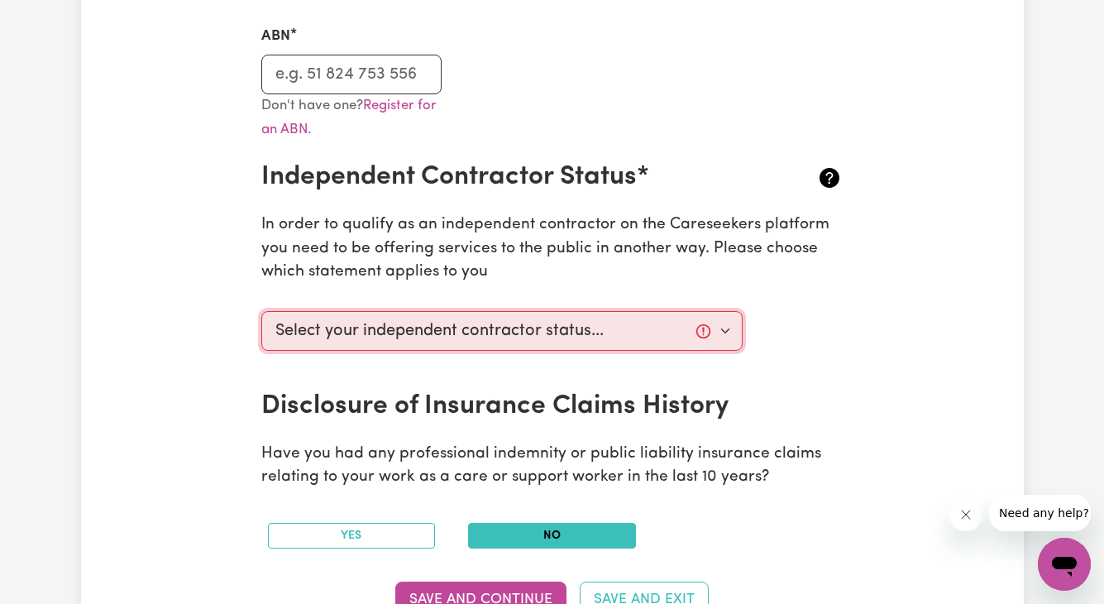
click at [590, 325] on select "Select your independent contractor status... I am providing services through an…" at bounding box center [502, 331] width 482 height 40
click at [668, 345] on select "Select your independent contractor status... I am providing services through an…" at bounding box center [502, 331] width 482 height 40
select select "I am working in another industry"
click at [261, 311] on select "Select your independent contractor status... I am providing services through an…" at bounding box center [502, 331] width 482 height 40
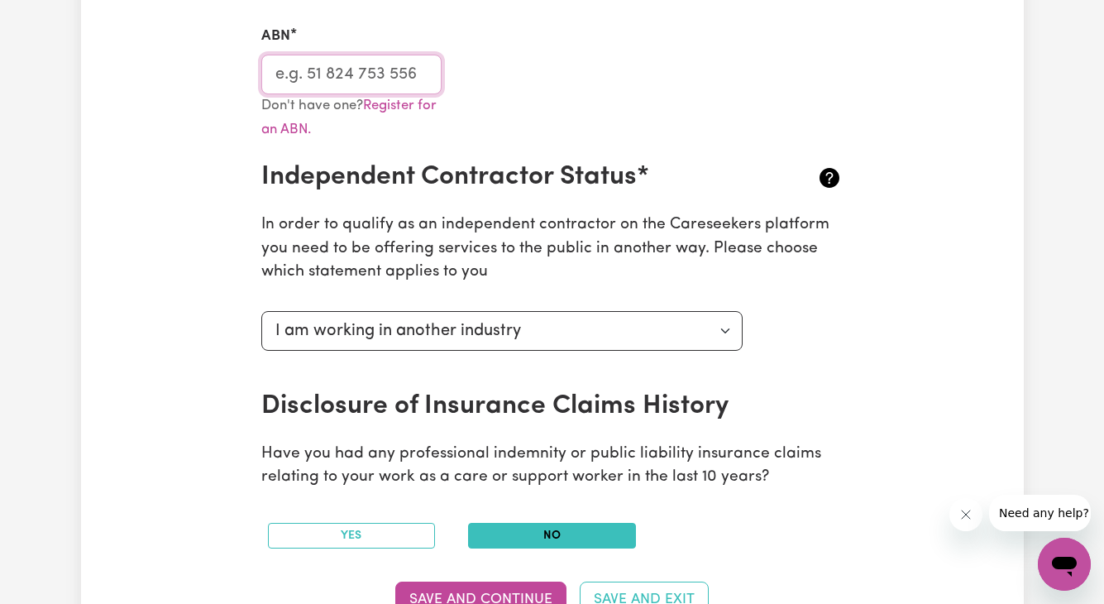
click at [373, 72] on input "ABN" at bounding box center [351, 75] width 181 height 40
click at [409, 104] on link "Register for an ABN." at bounding box center [348, 117] width 175 height 38
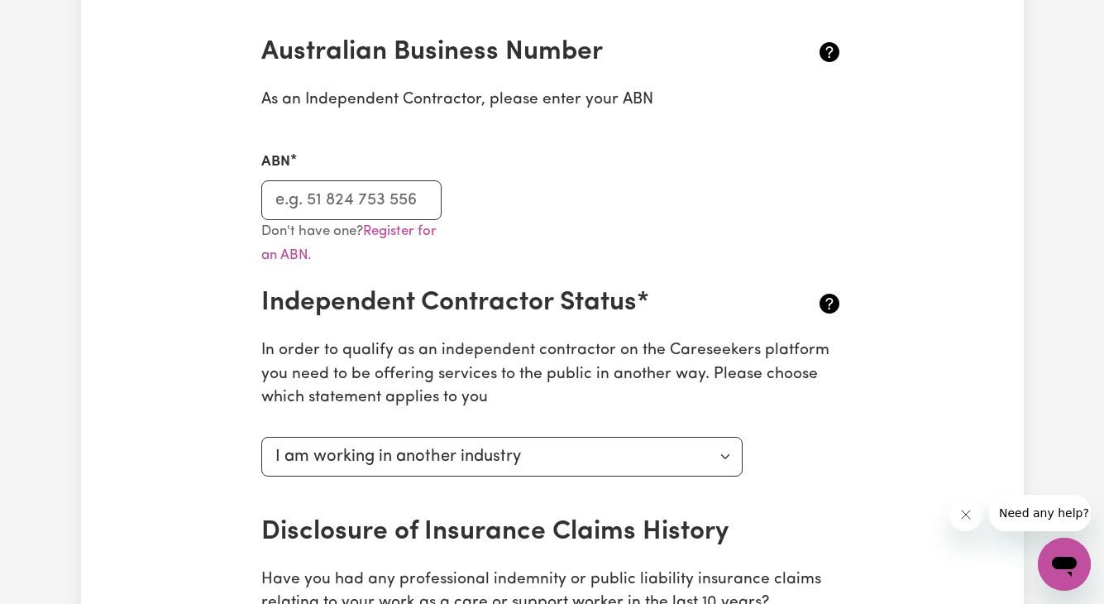
scroll to position [373, 0]
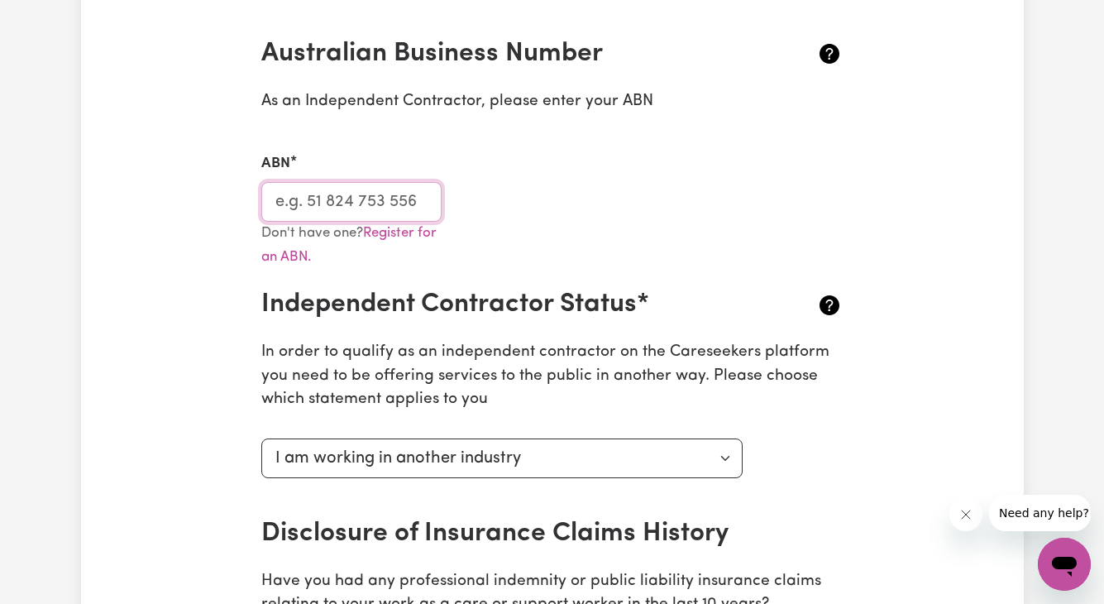
click at [393, 209] on input "ABN" at bounding box center [351, 202] width 181 height 40
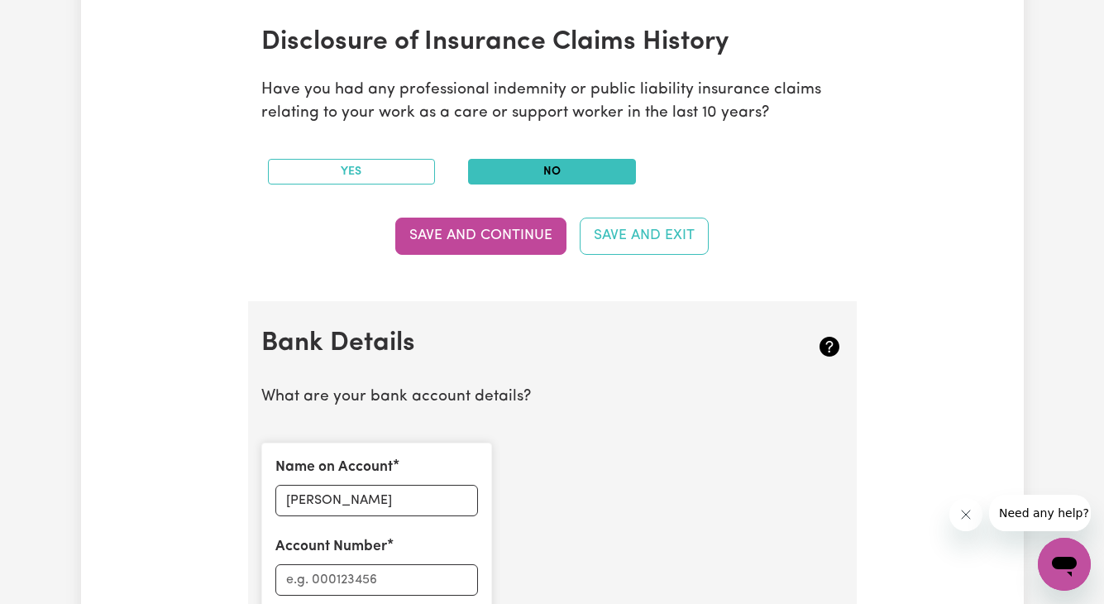
scroll to position [1070, 0]
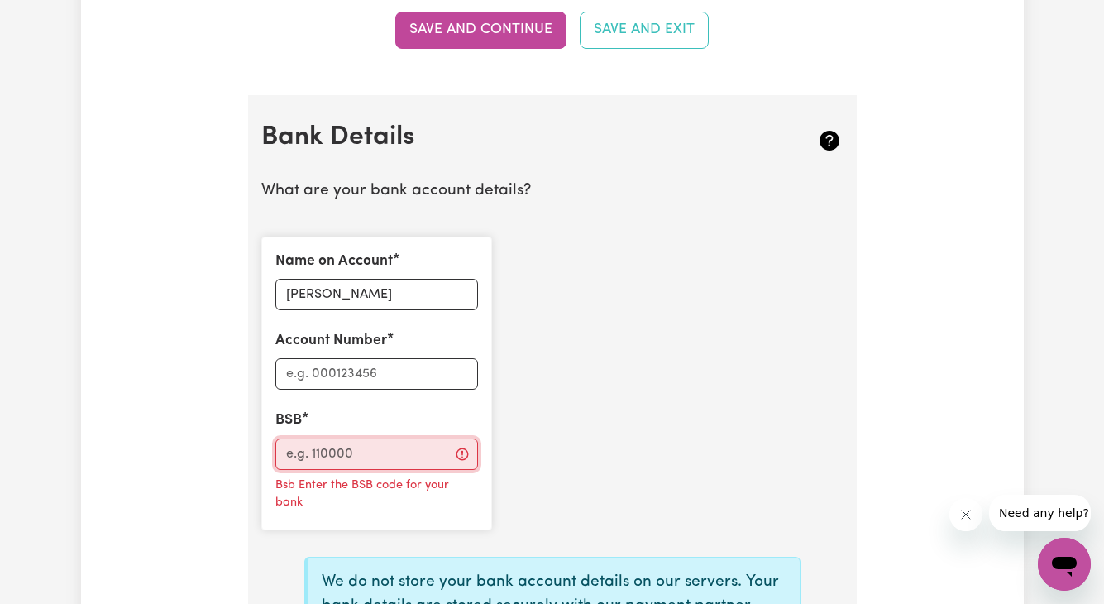
click at [384, 458] on input "BSB" at bounding box center [376, 453] width 203 height 31
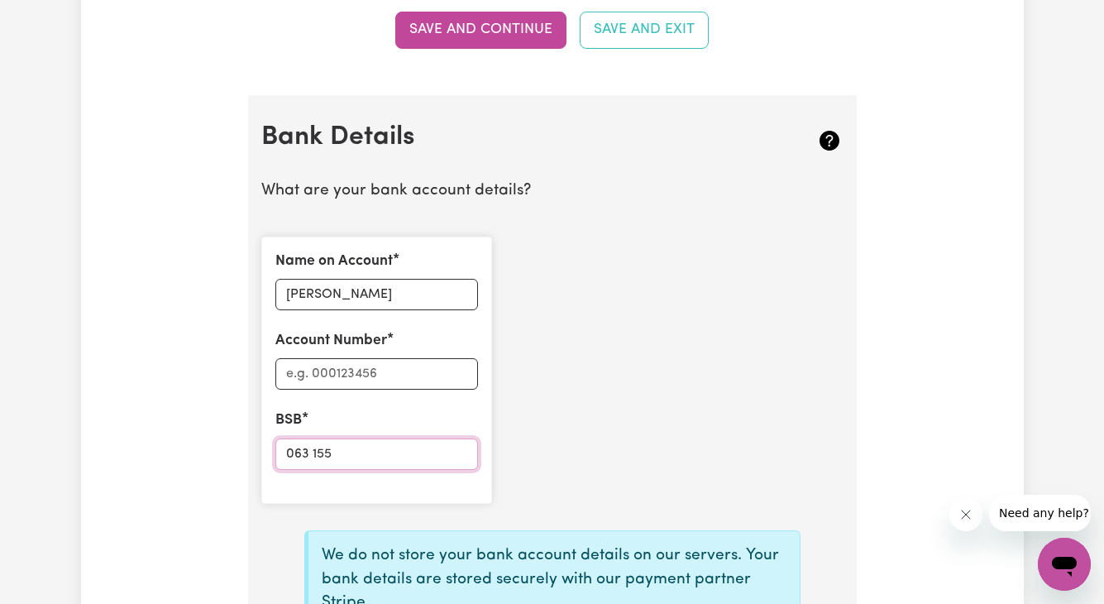
type input "063 155"
click at [364, 373] on input "Account Number" at bounding box center [376, 373] width 203 height 31
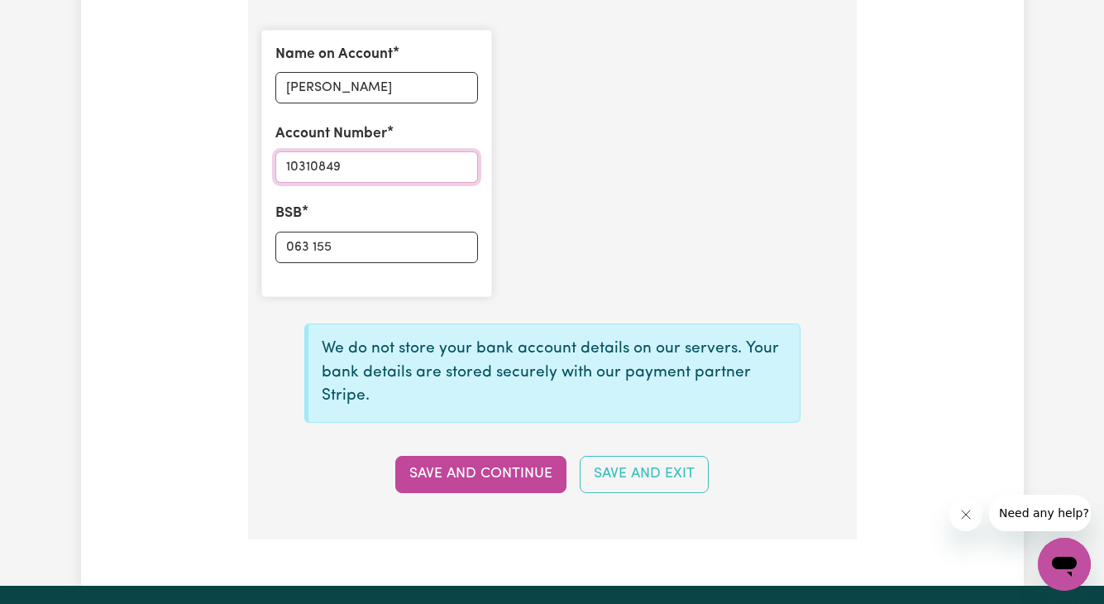
scroll to position [1275, 0]
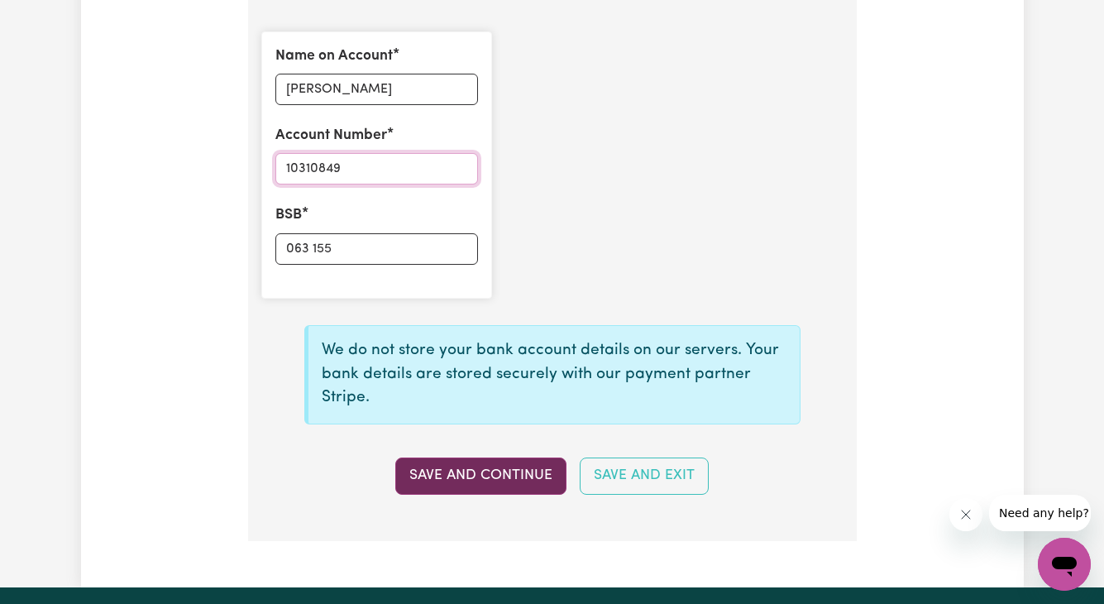
type input "10310849"
click at [499, 484] on button "Save and Continue" at bounding box center [480, 475] width 171 height 36
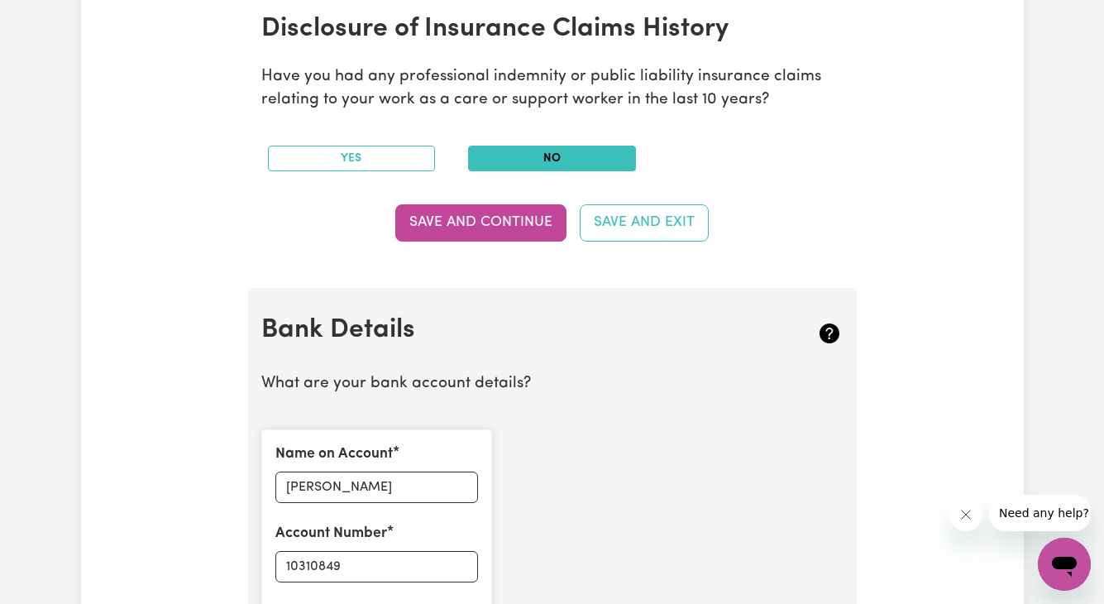
select select
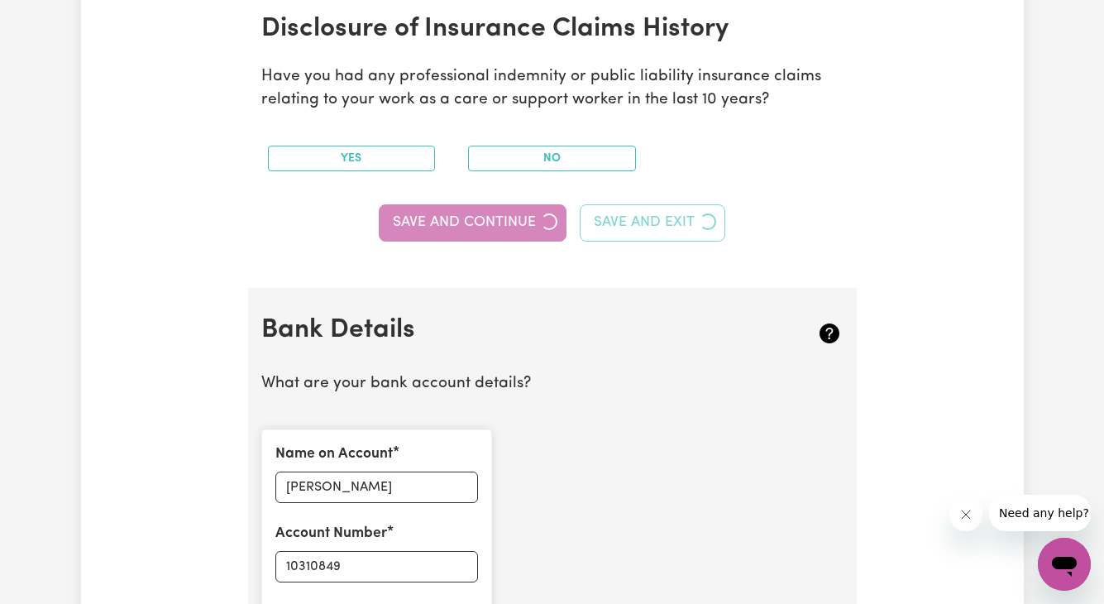
scroll to position [955, 0]
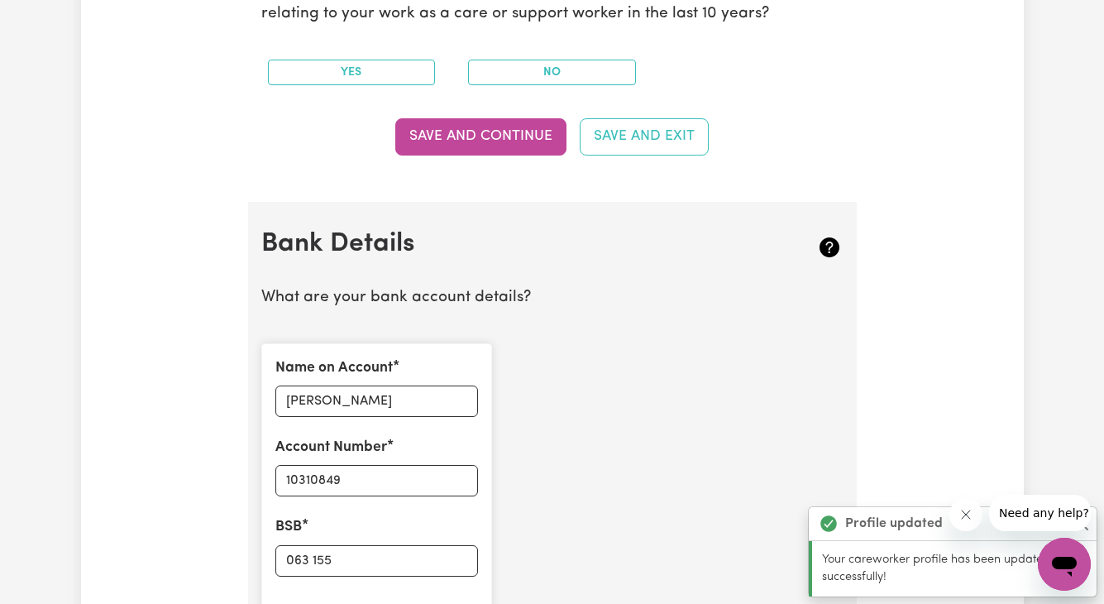
type input "****0849"
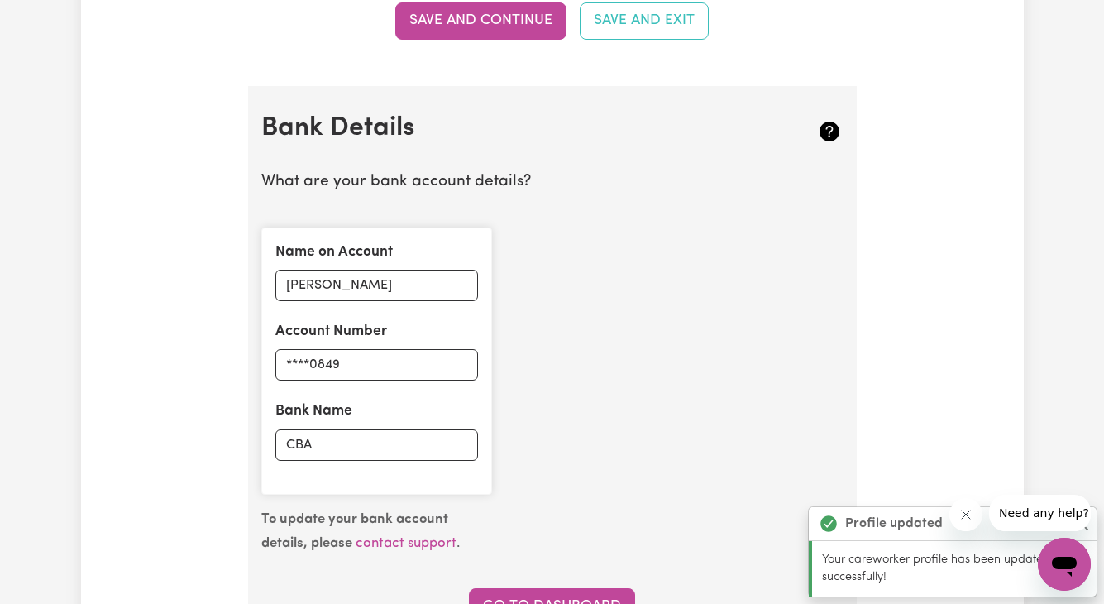
scroll to position [1034, 0]
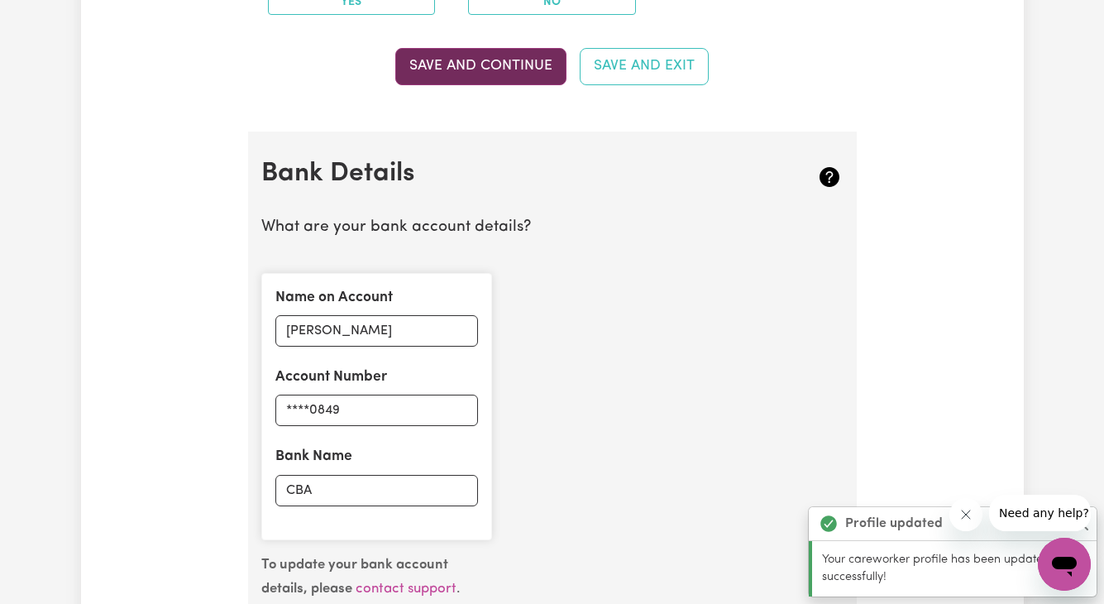
click at [515, 83] on button "Save and Continue" at bounding box center [480, 66] width 171 height 36
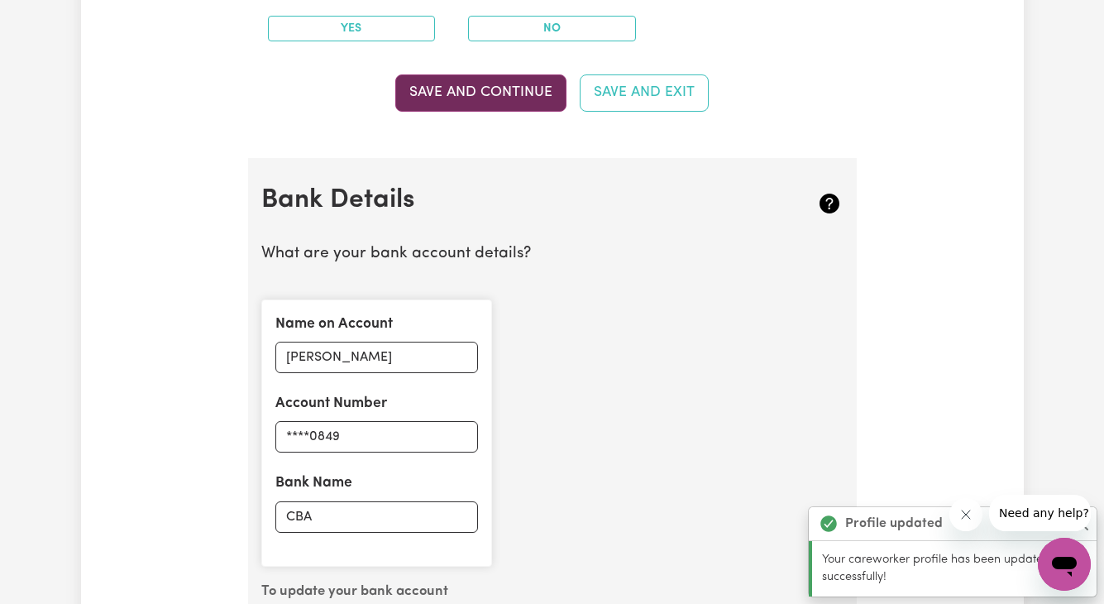
click at [517, 80] on button "Save and Continue" at bounding box center [480, 92] width 171 height 36
click at [472, 84] on button "Save and Continue" at bounding box center [480, 92] width 171 height 36
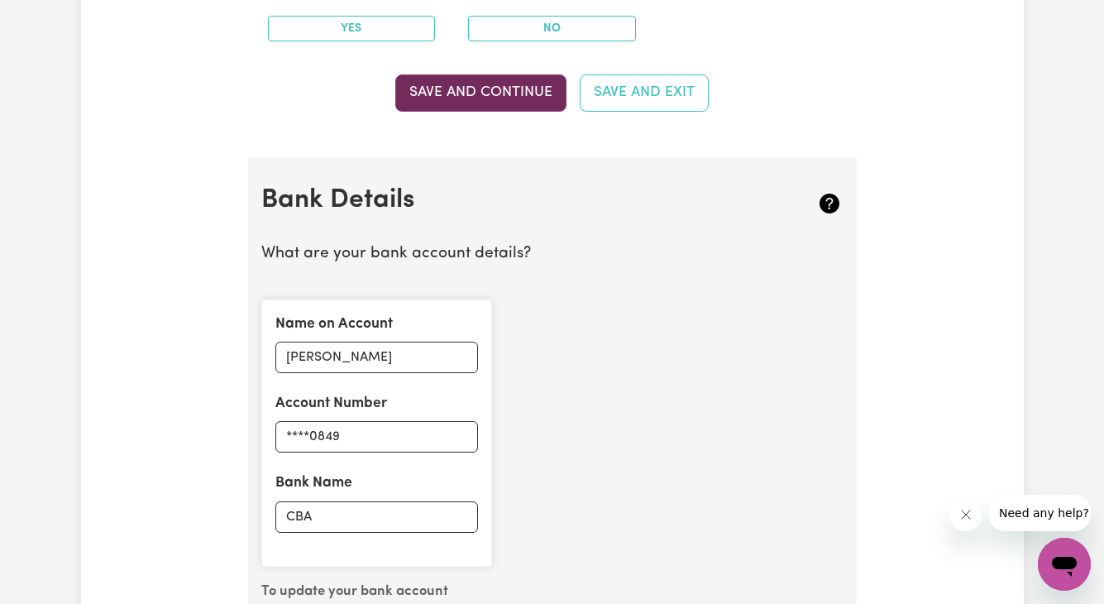
click at [479, 98] on button "Save and Continue" at bounding box center [480, 92] width 171 height 36
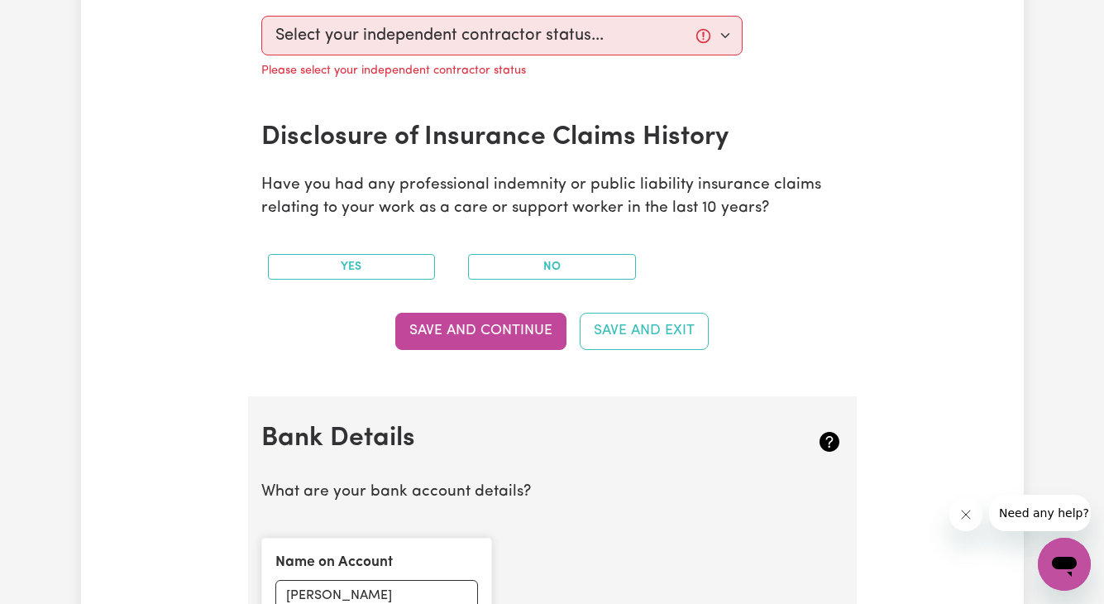
scroll to position [439, 0]
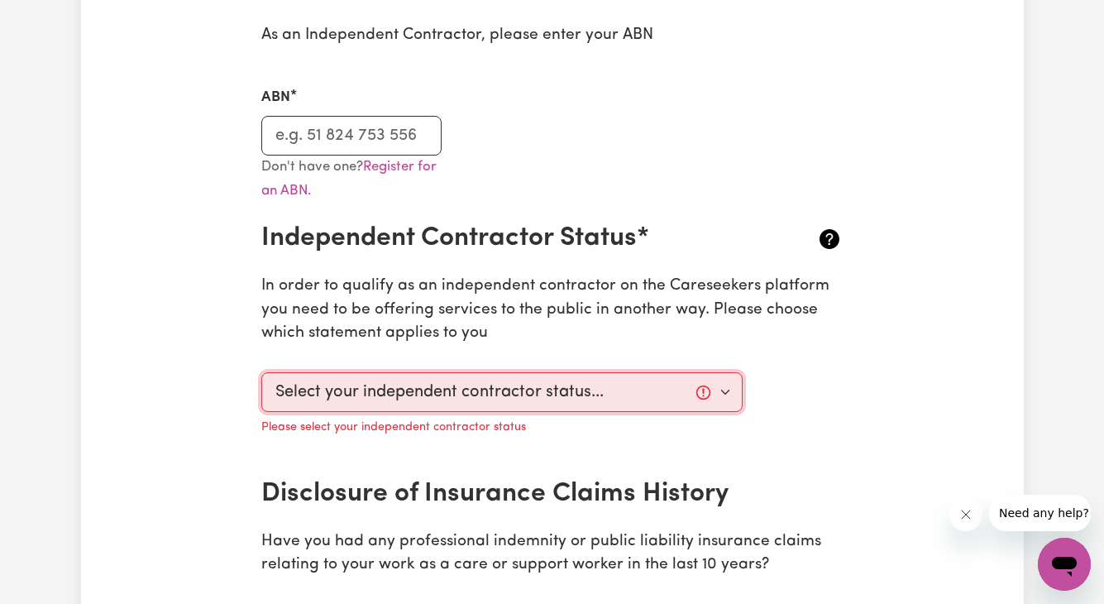
click at [612, 395] on select "Select your independent contractor status... I am providing services through an…" at bounding box center [502, 392] width 482 height 40
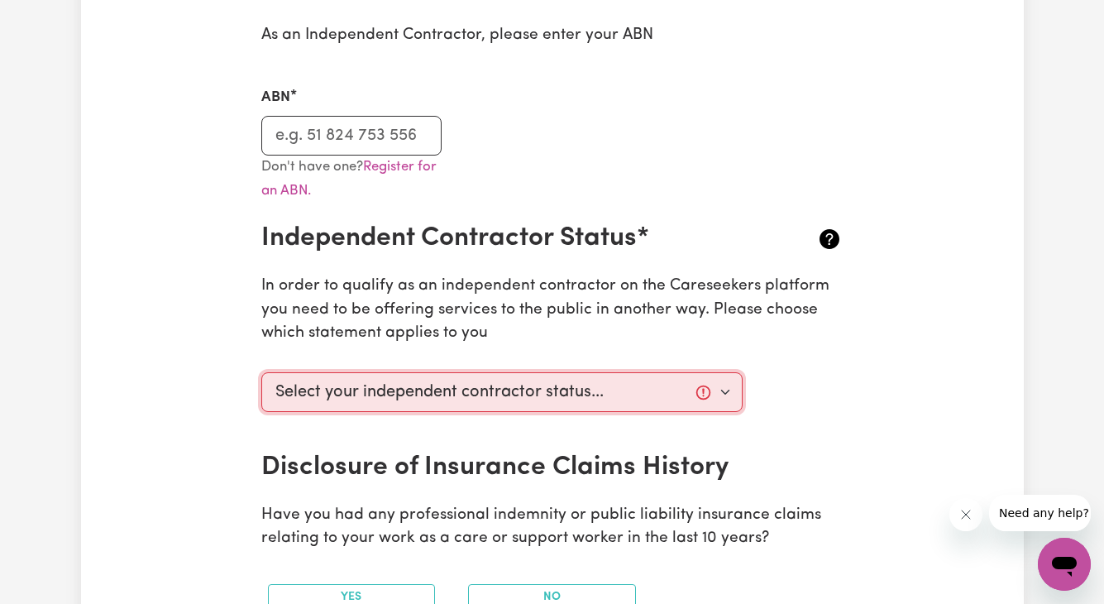
select select "I am working in another industry"
click at [261, 372] on select "Select your independent contractor status... I am providing services through an…" at bounding box center [502, 392] width 482 height 40
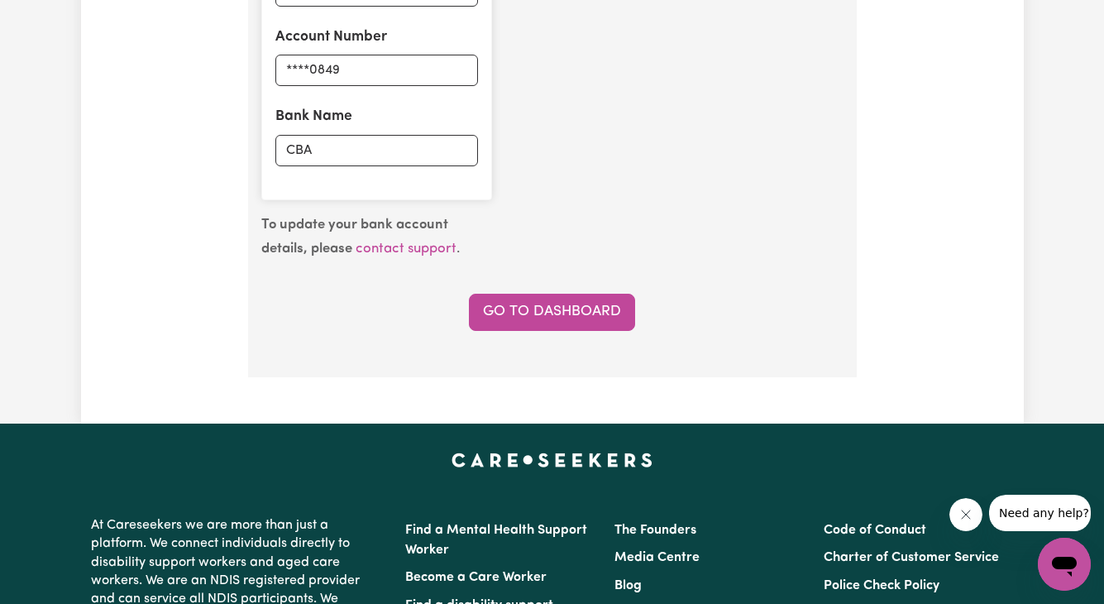
scroll to position [1027, 0]
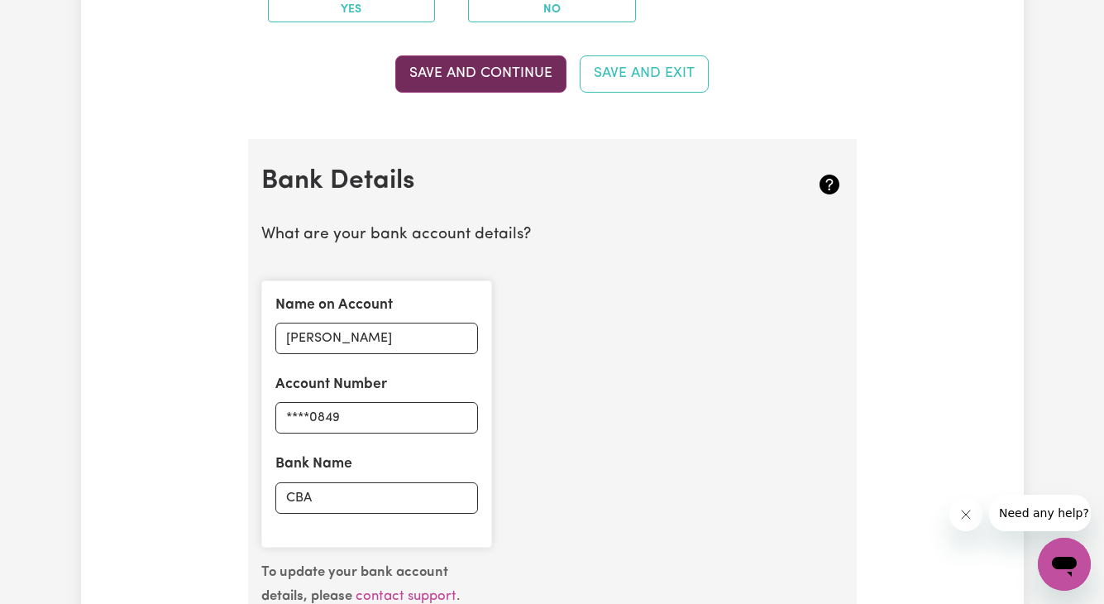
click at [544, 65] on button "Save and Continue" at bounding box center [480, 73] width 171 height 36
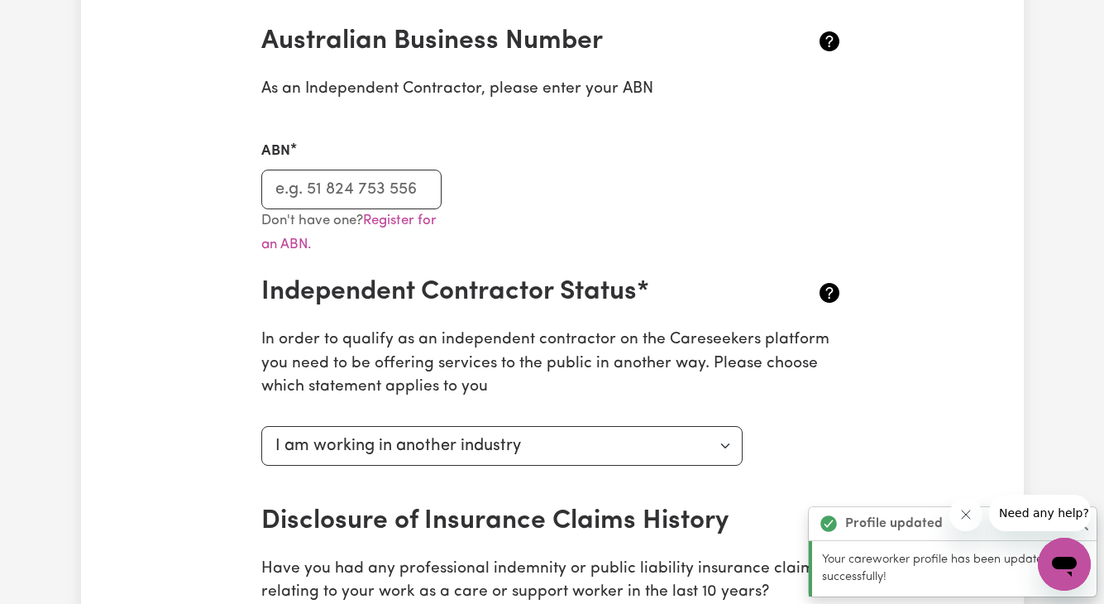
scroll to position [0, 0]
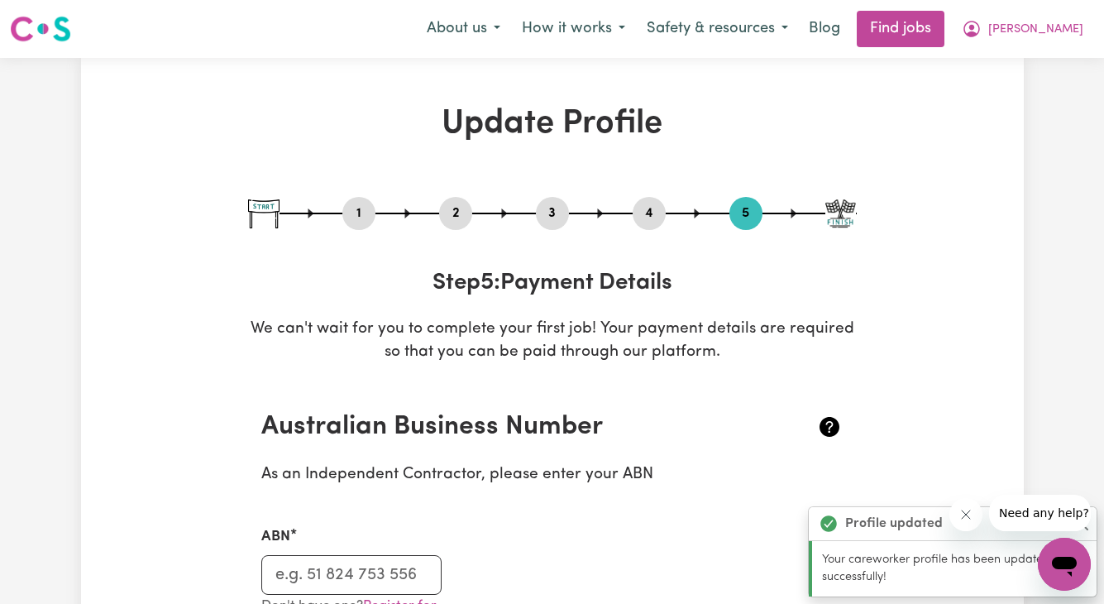
click at [846, 220] on img at bounding box center [841, 213] width 31 height 29
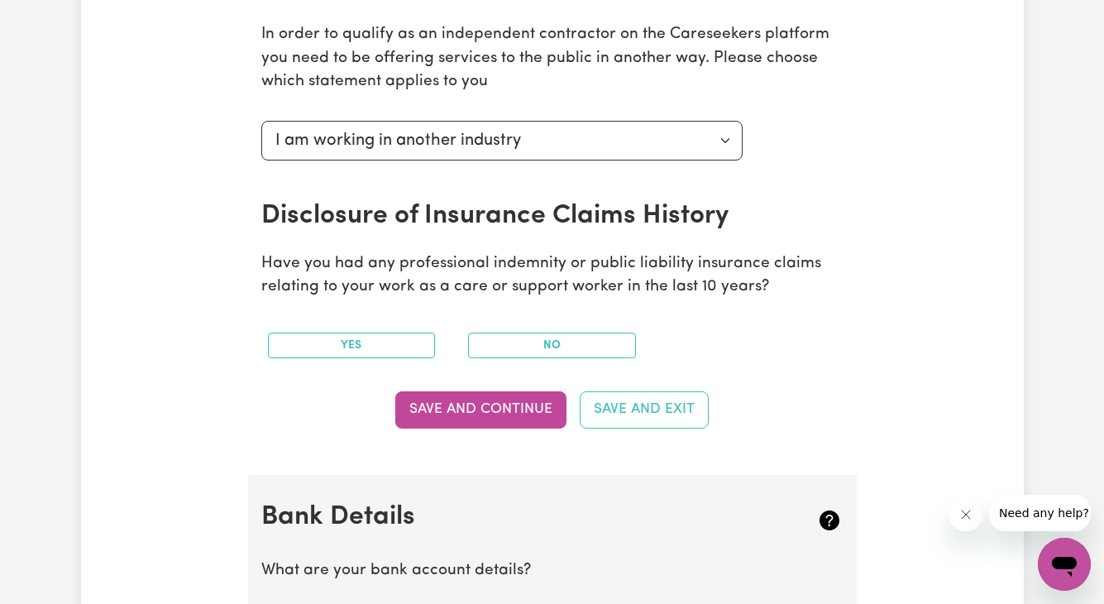
scroll to position [793, 0]
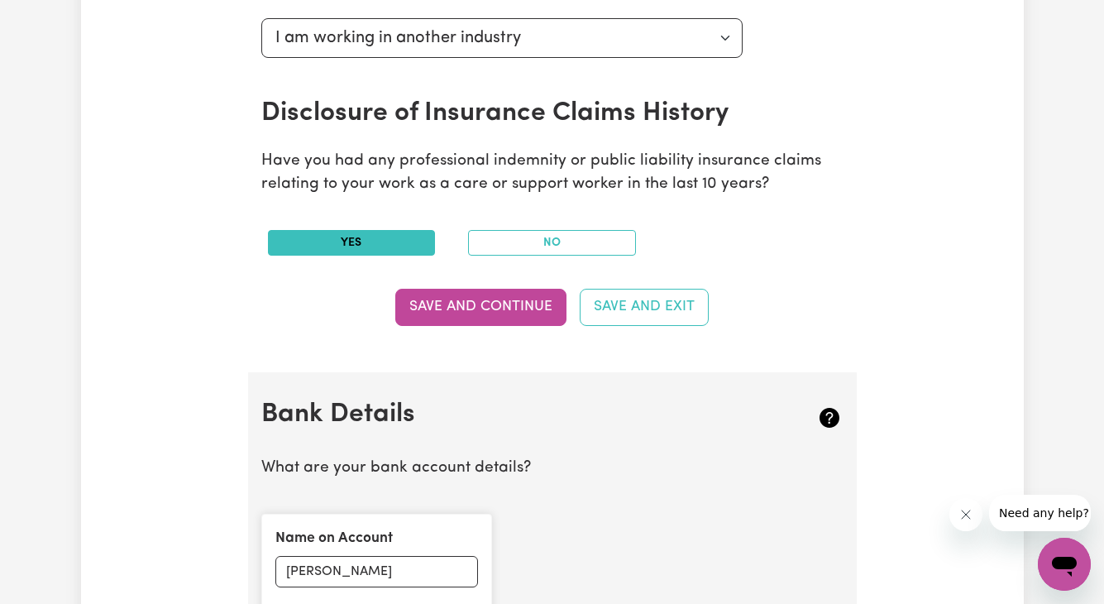
click at [350, 251] on button "Yes" at bounding box center [352, 243] width 168 height 26
click at [493, 242] on button "No" at bounding box center [552, 243] width 168 height 26
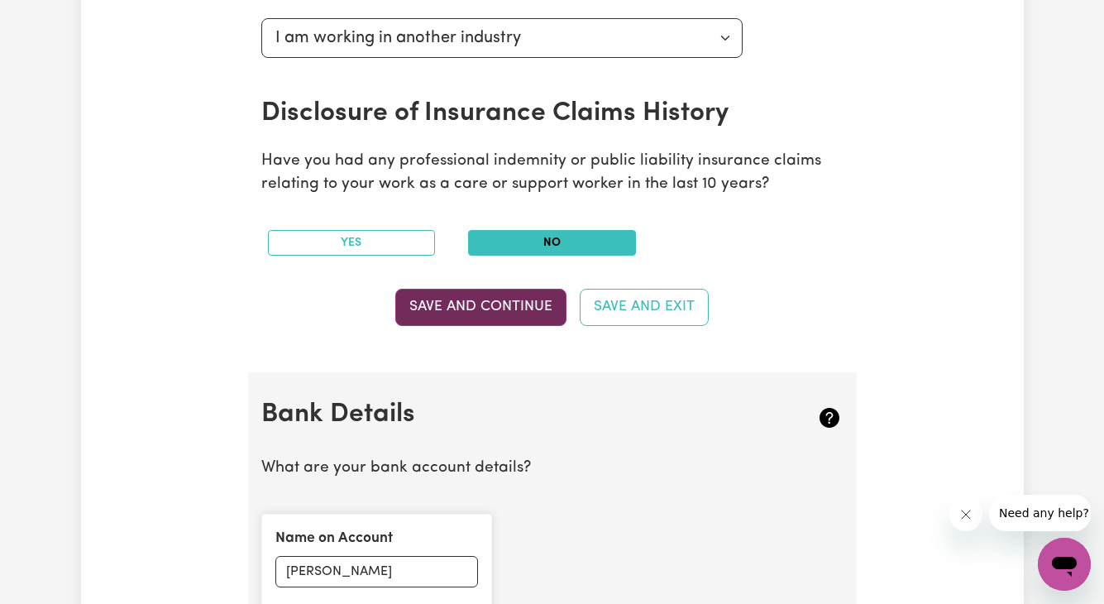
click at [501, 312] on button "Save and Continue" at bounding box center [480, 307] width 171 height 36
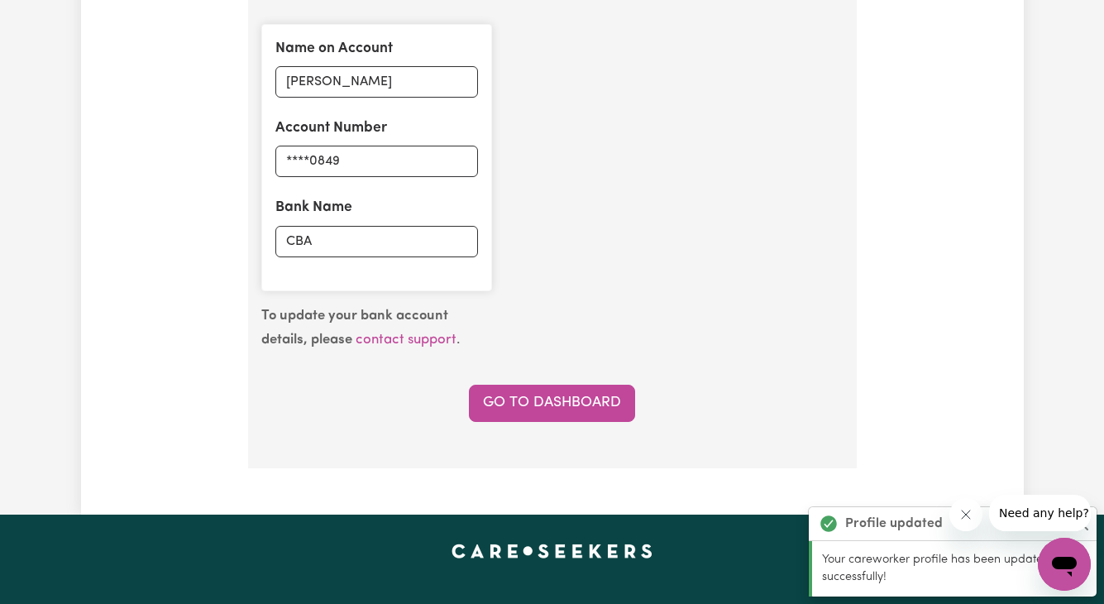
scroll to position [1432, 0]
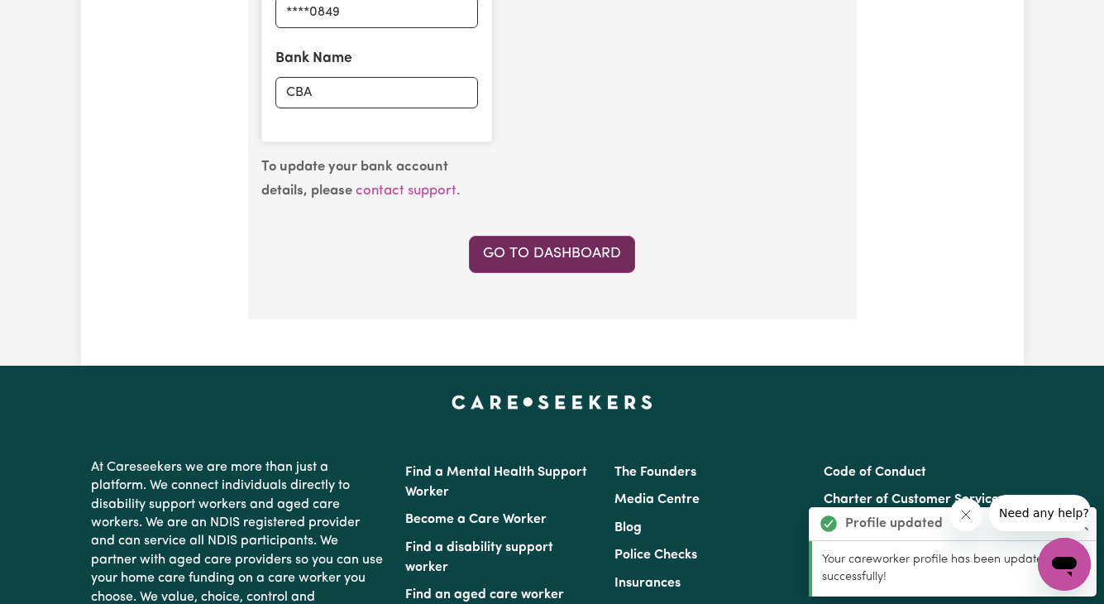
click at [578, 256] on link "Go to Dashboard" at bounding box center [552, 254] width 166 height 36
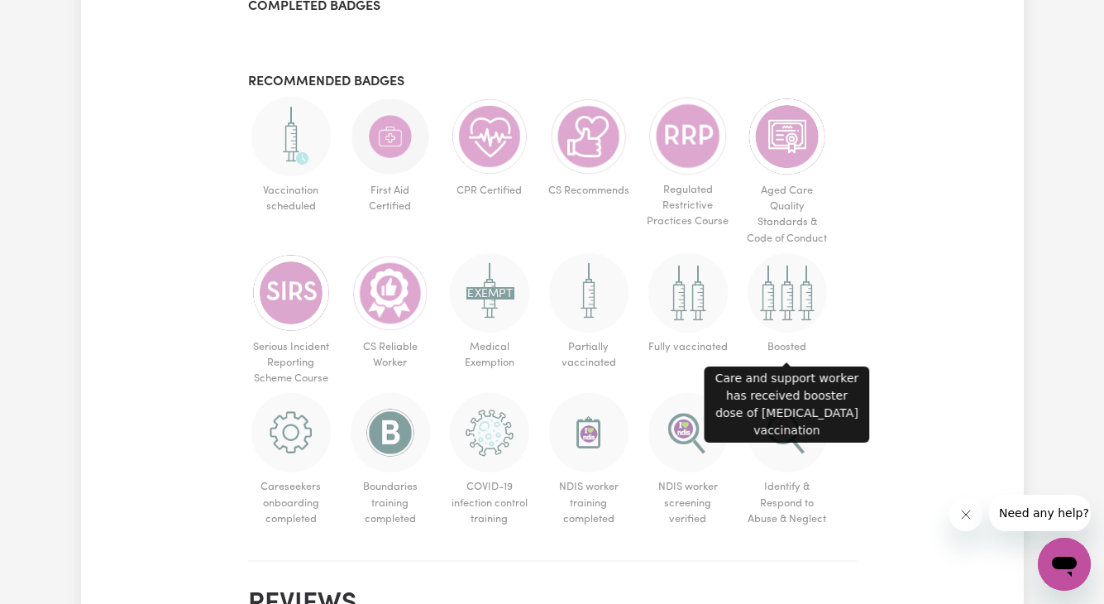
scroll to position [1217, 0]
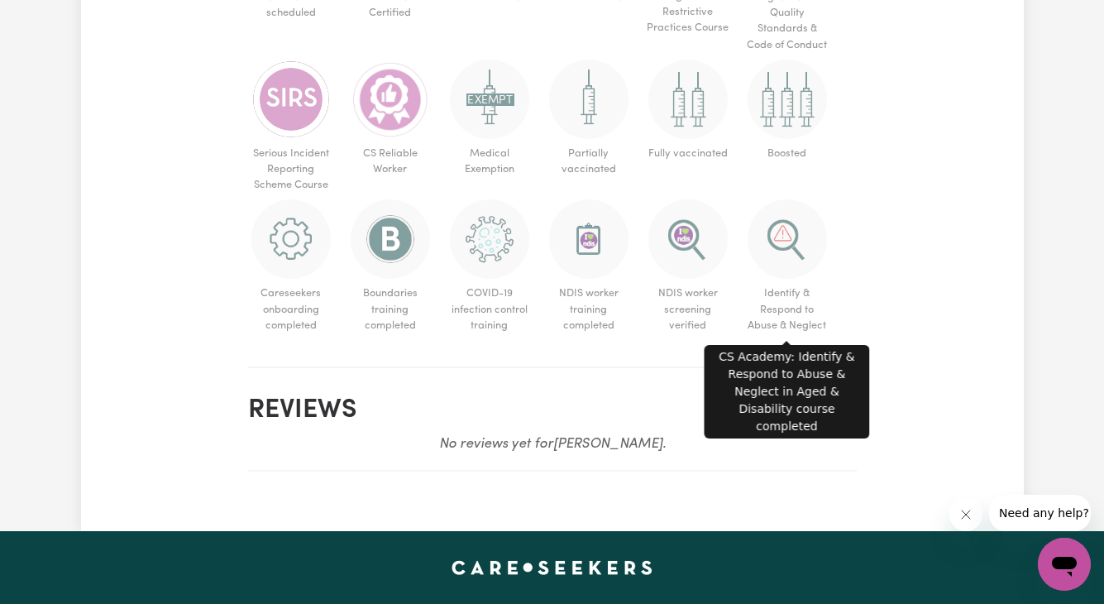
click at [780, 292] on span "Identify & Respond to Abuse & Neglect" at bounding box center [787, 309] width 86 height 61
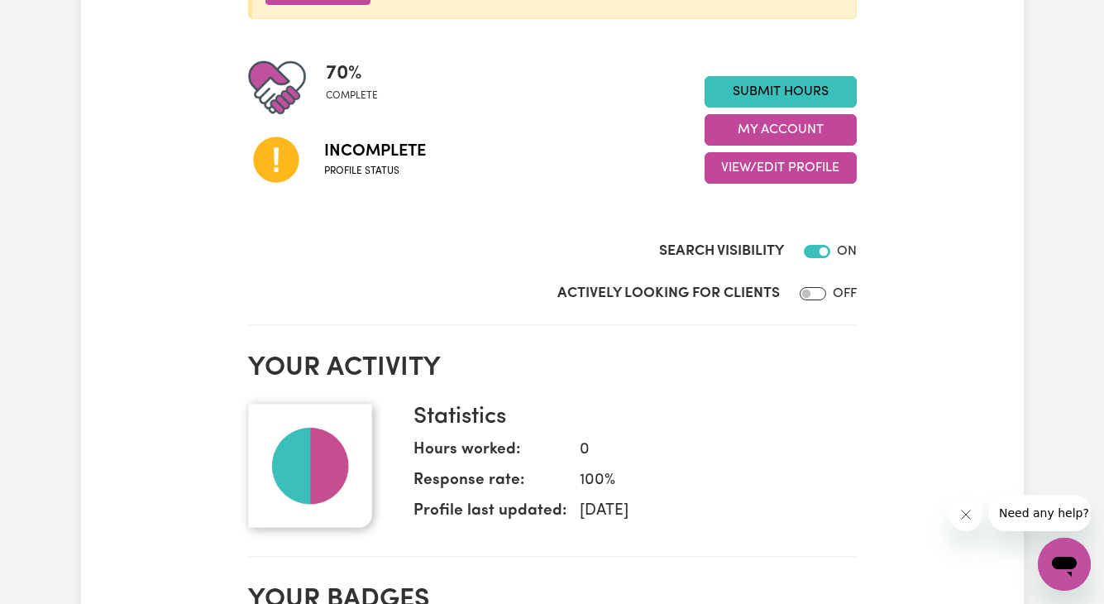
scroll to position [352, 0]
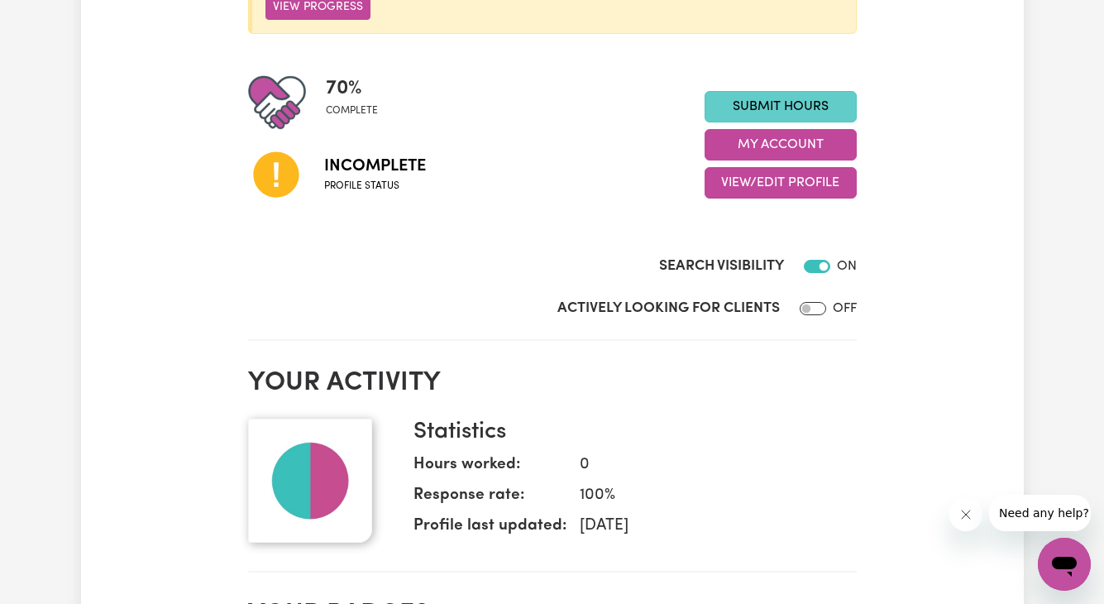
click at [802, 102] on link "Submit Hours" at bounding box center [781, 106] width 152 height 31
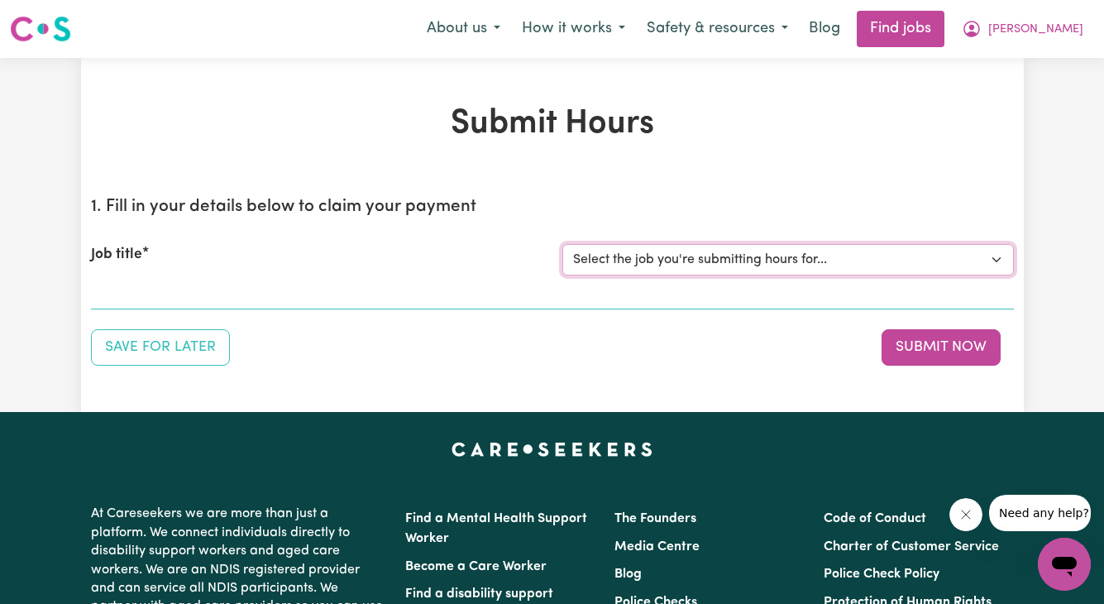
click at [825, 257] on select "Select the job you're submitting hours for..." at bounding box center [788, 259] width 452 height 31
click at [952, 350] on button "Submit Now" at bounding box center [941, 347] width 119 height 36
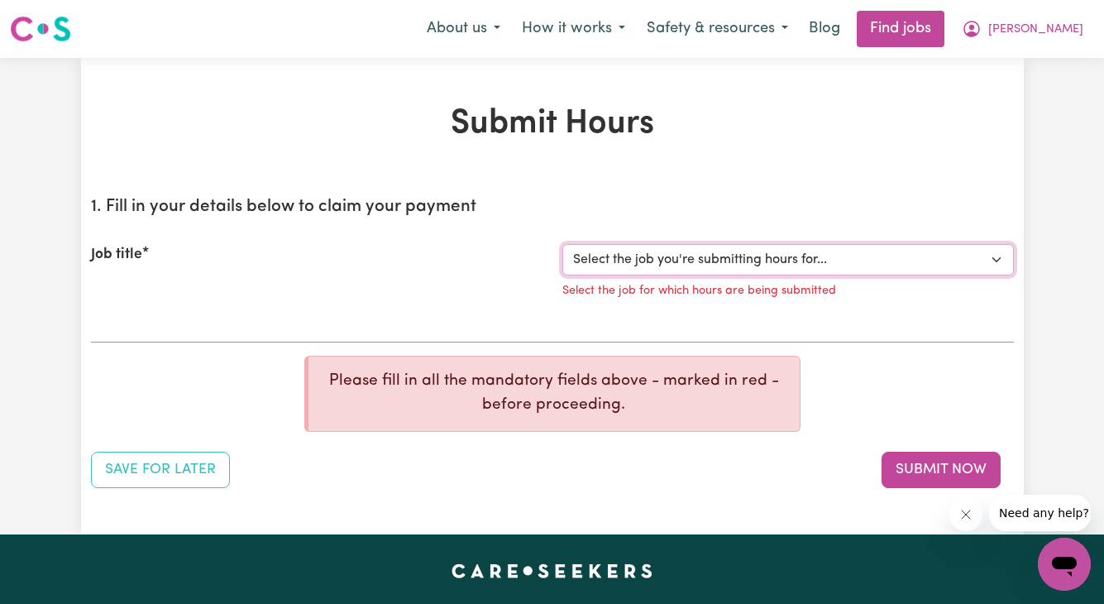
click at [912, 252] on select "Select the job you're submitting hours for..." at bounding box center [788, 259] width 452 height 31
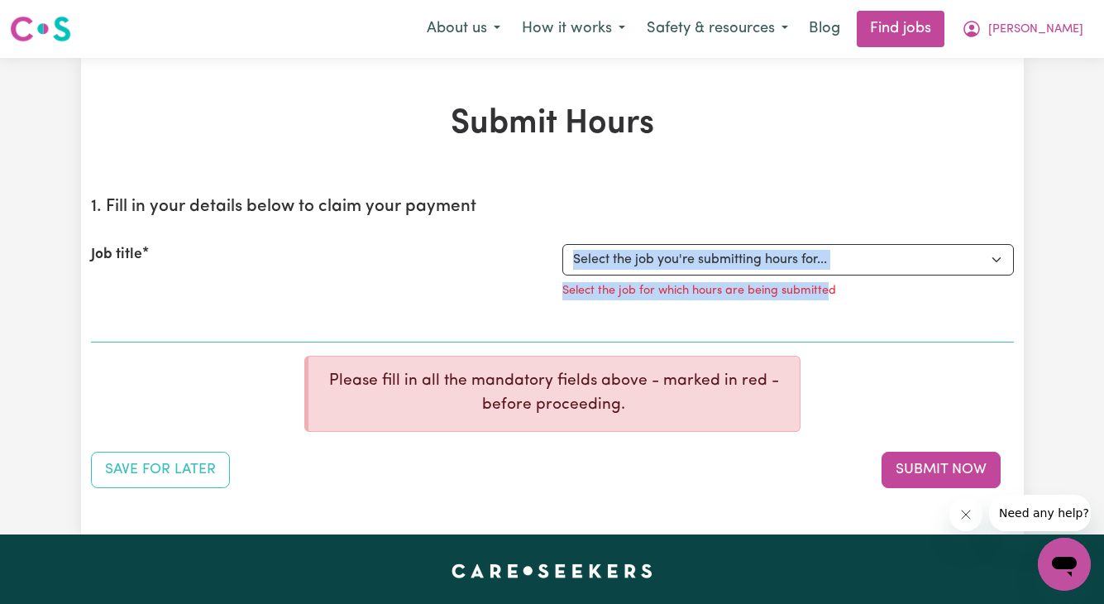
drag, startPoint x: 821, startPoint y: 293, endPoint x: 536, endPoint y: 294, distance: 284.5
click at [536, 294] on div "Job title Select the job you're submitting hours for... Select the job for whic…" at bounding box center [552, 276] width 943 height 65
click at [536, 294] on div "Job title" at bounding box center [316, 276] width 471 height 65
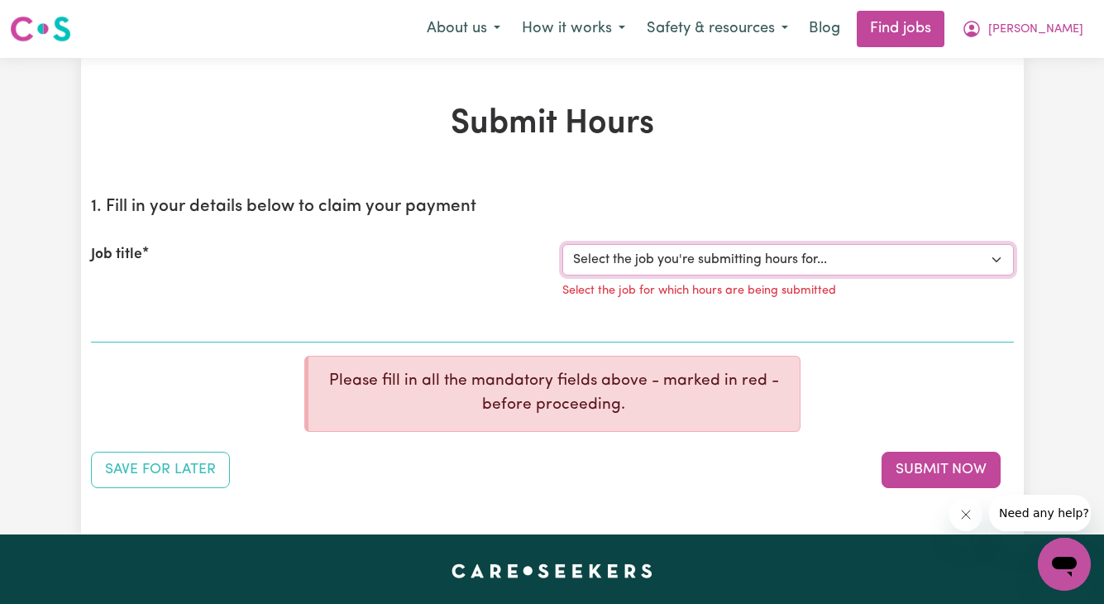
click at [611, 246] on select "Select the job you're submitting hours for..." at bounding box center [788, 259] width 452 height 31
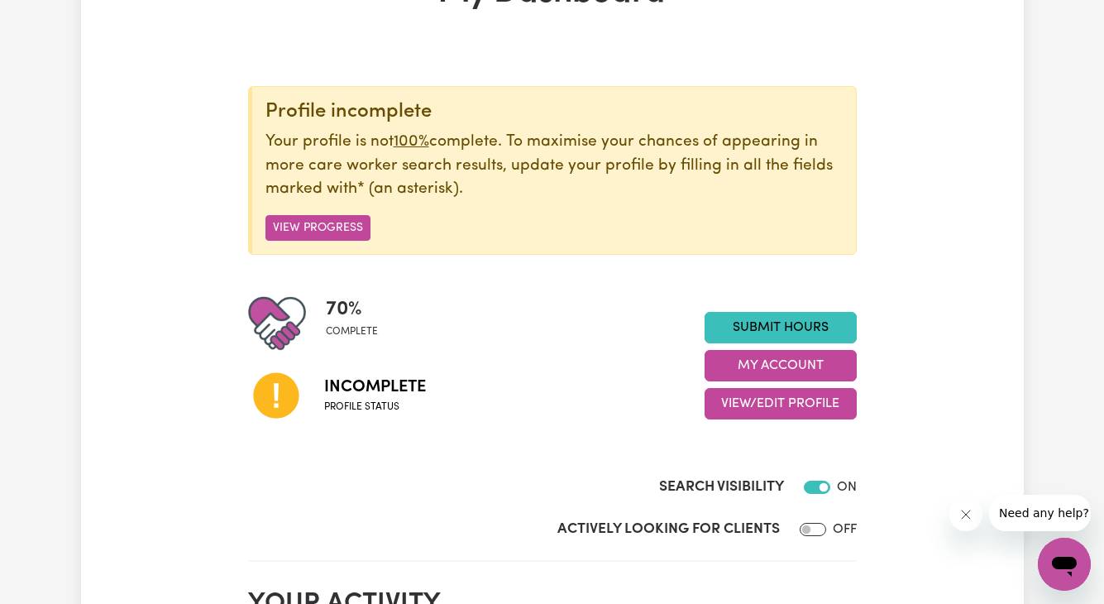
scroll to position [134, 0]
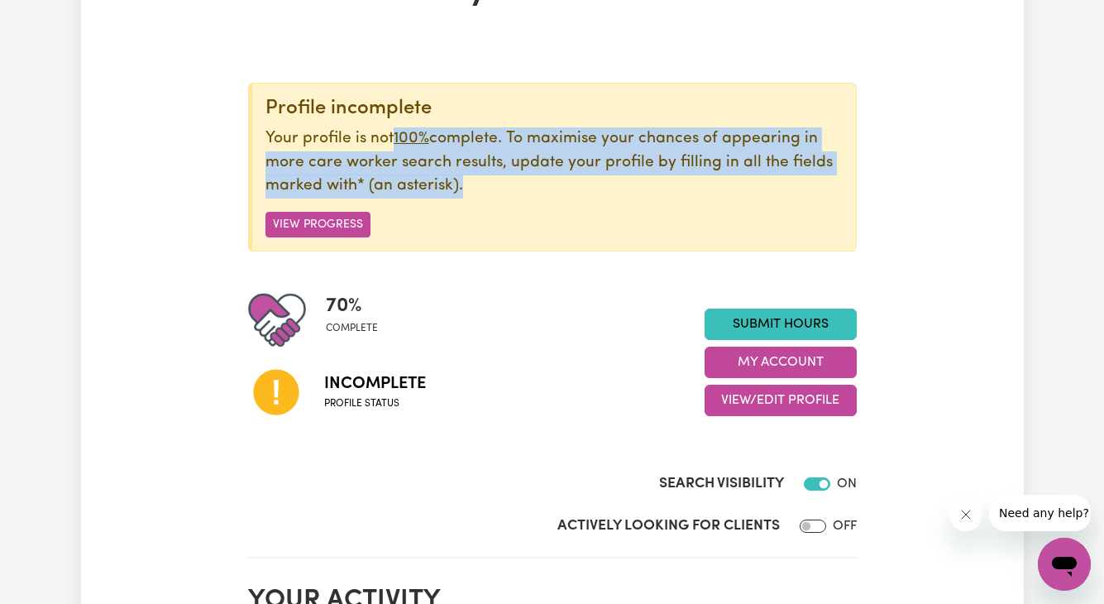
drag, startPoint x: 390, startPoint y: 140, endPoint x: 556, endPoint y: 202, distance: 177.5
click at [557, 201] on div "Profile incomplete Your profile is not 100% complete. To maximise your chances …" at bounding box center [552, 167] width 609 height 169
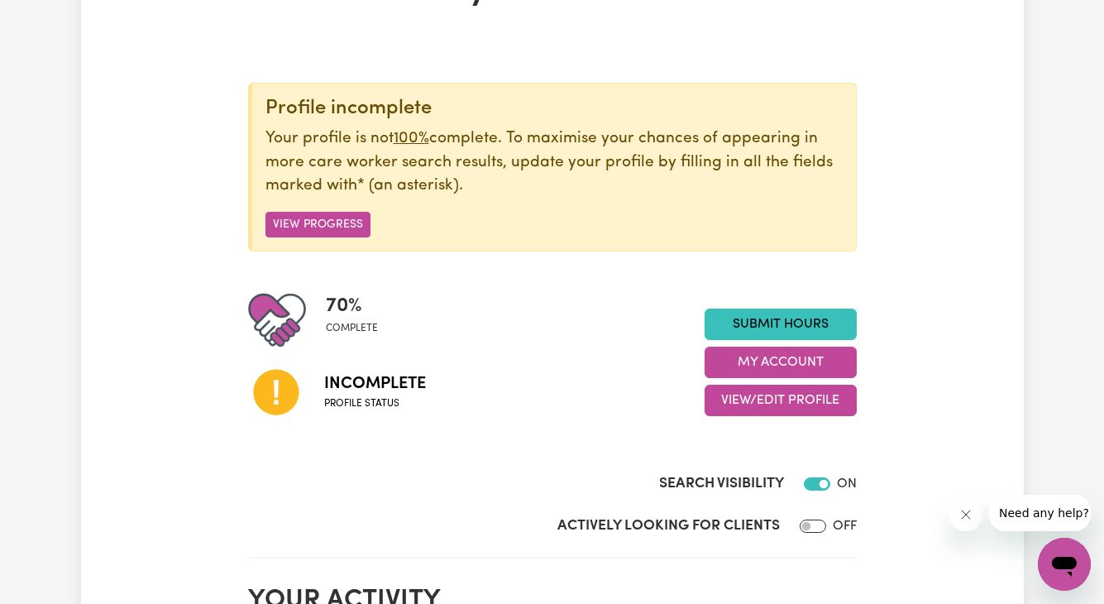
click at [556, 202] on div "Profile incomplete Your profile is not 100% complete. To maximise your chances …" at bounding box center [552, 167] width 609 height 169
click at [786, 397] on button "View/Edit Profile" at bounding box center [781, 400] width 152 height 31
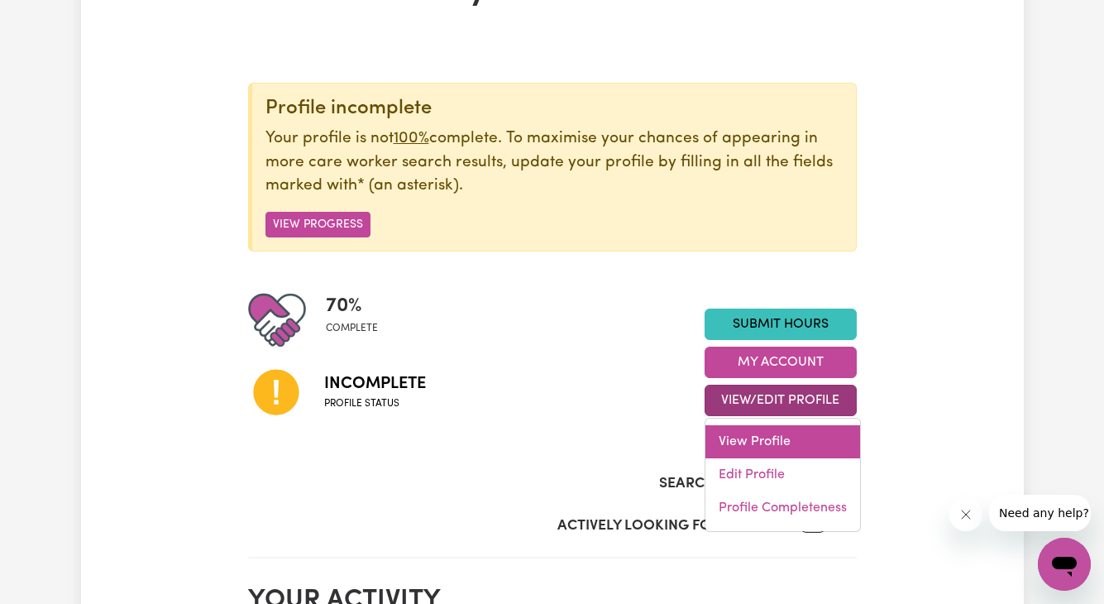
click at [774, 442] on link "View Profile" at bounding box center [783, 441] width 155 height 33
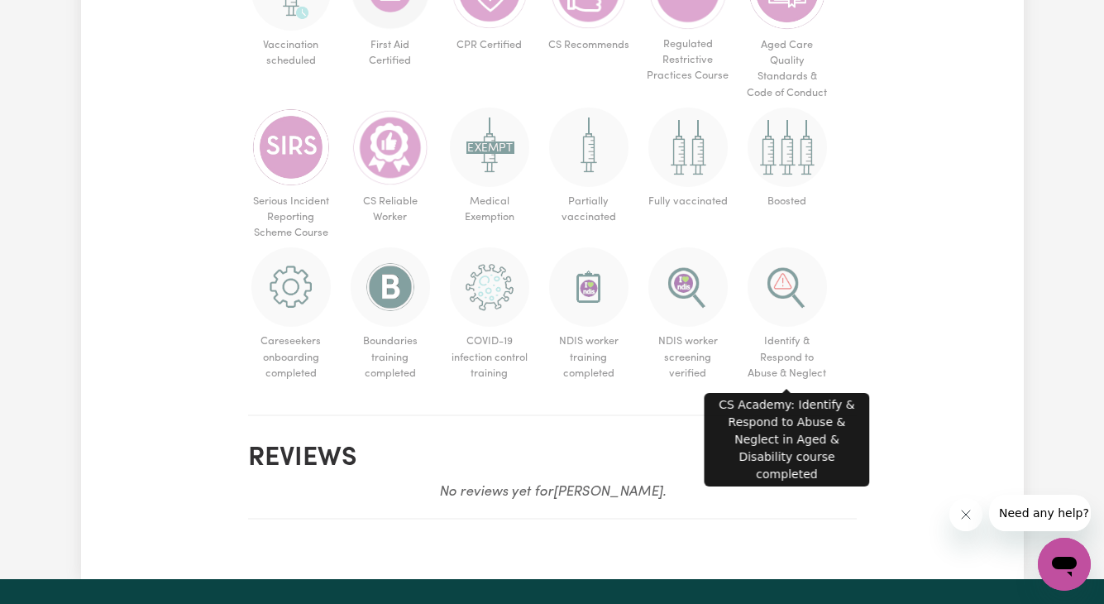
scroll to position [1170, 0]
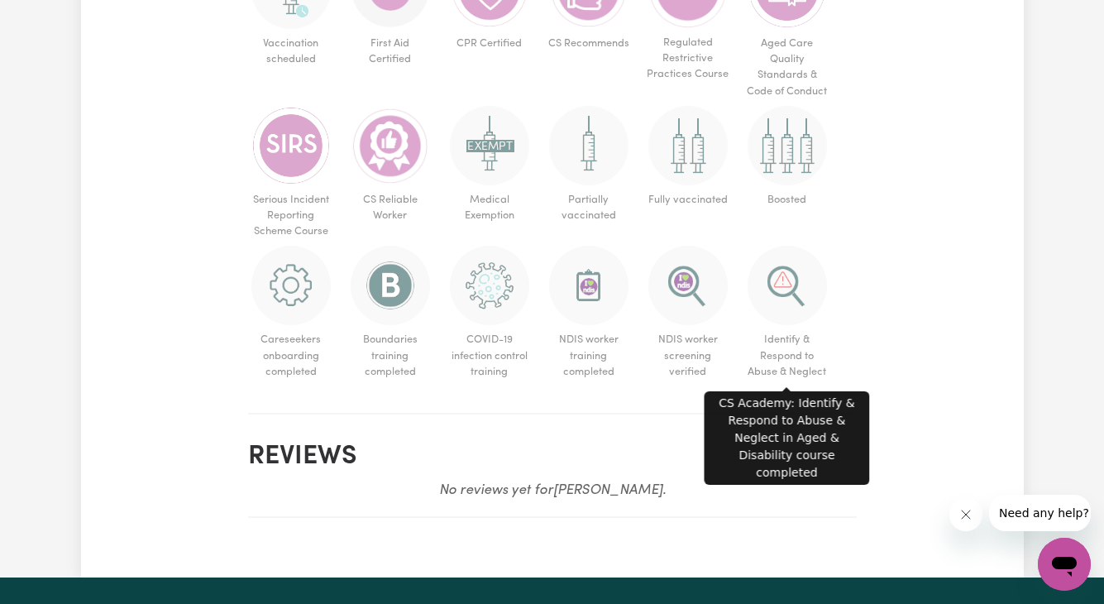
click at [790, 296] on img at bounding box center [787, 285] width 79 height 79
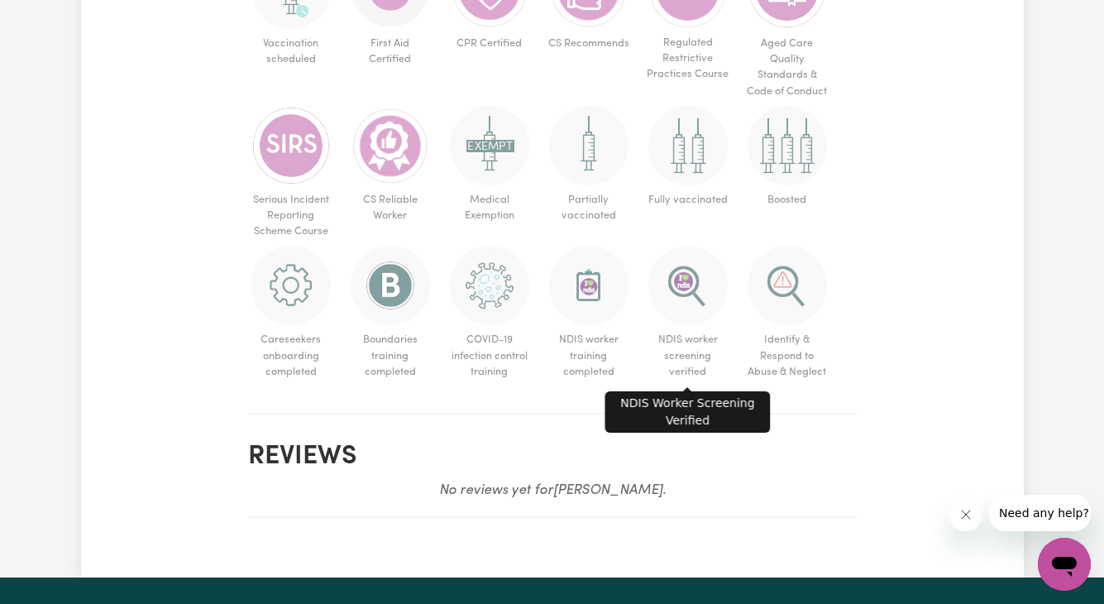
click at [681, 324] on img at bounding box center [687, 285] width 79 height 79
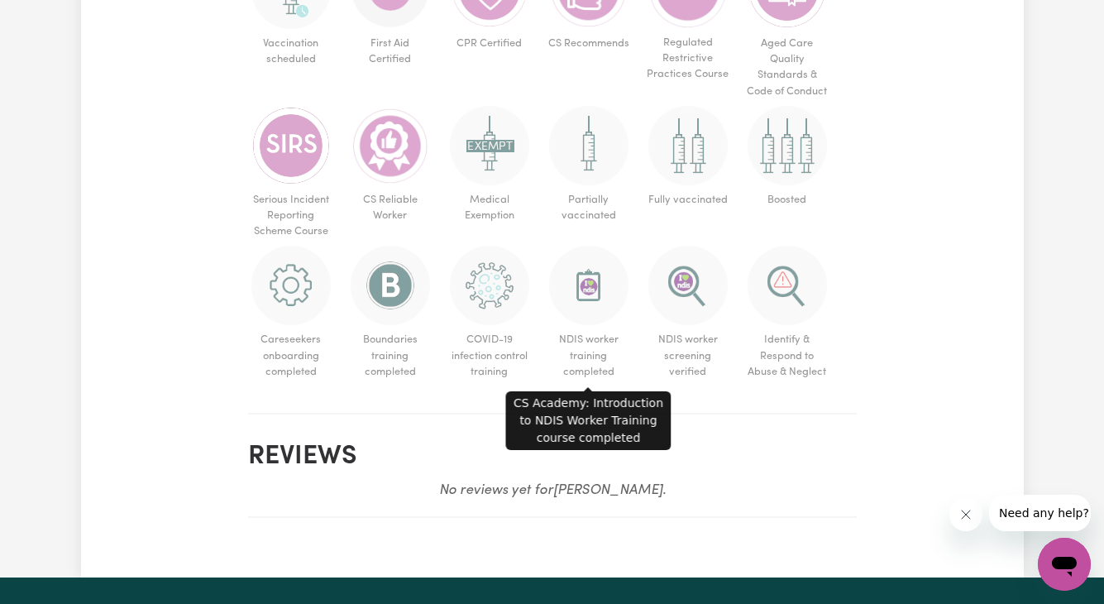
click at [596, 304] on img at bounding box center [588, 285] width 79 height 79
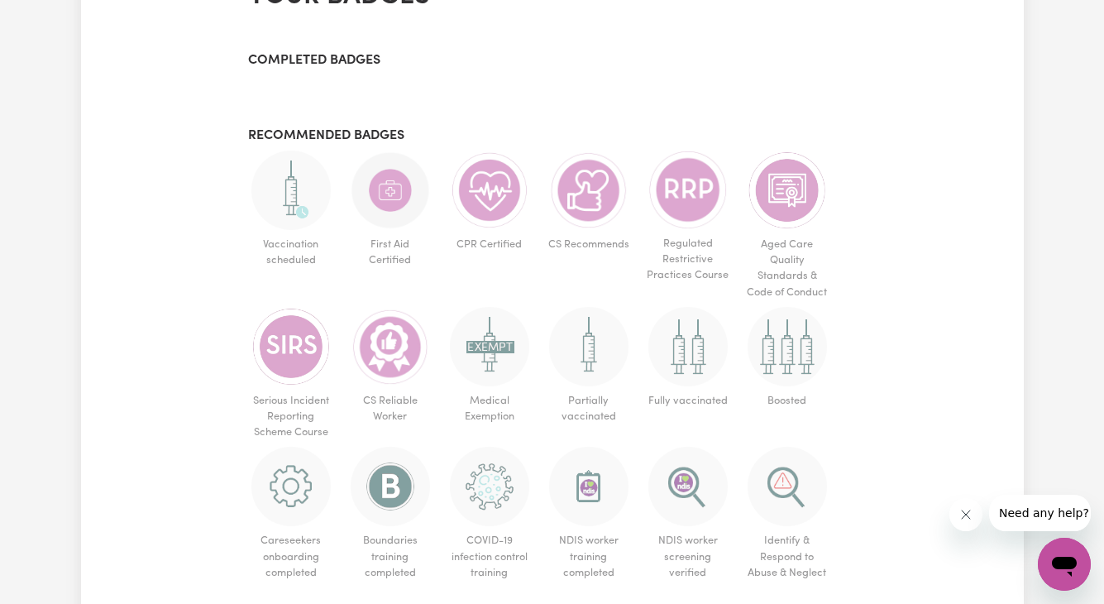
scroll to position [1051, 0]
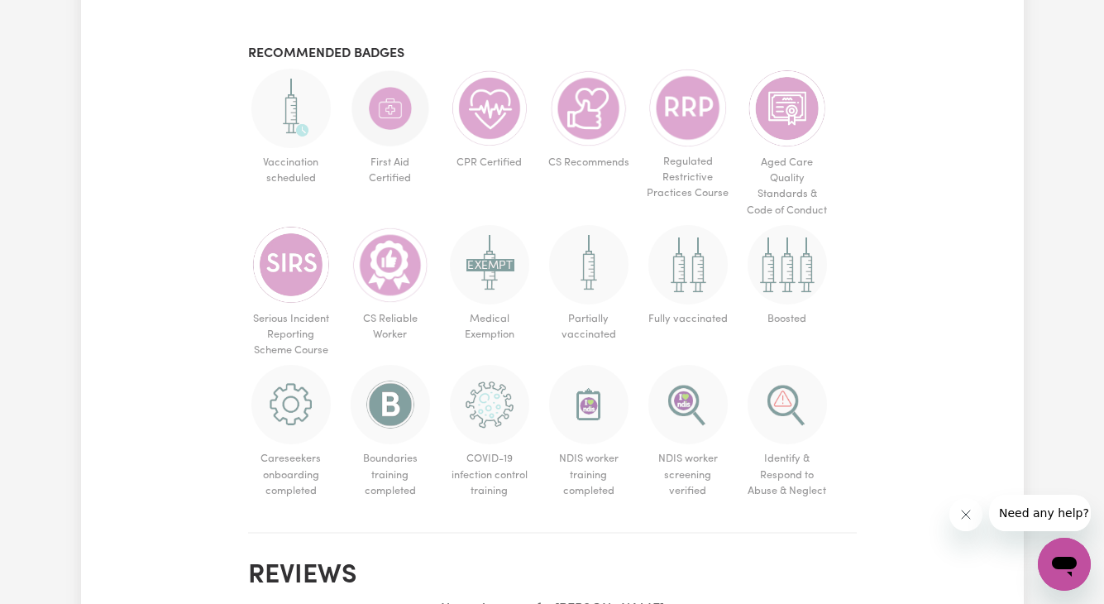
click at [282, 127] on img at bounding box center [290, 108] width 79 height 79
click at [343, 126] on ul "Vaccination scheduled First Aid Certified CPR Certified CS Recommends Regulated…" at bounding box center [552, 287] width 609 height 437
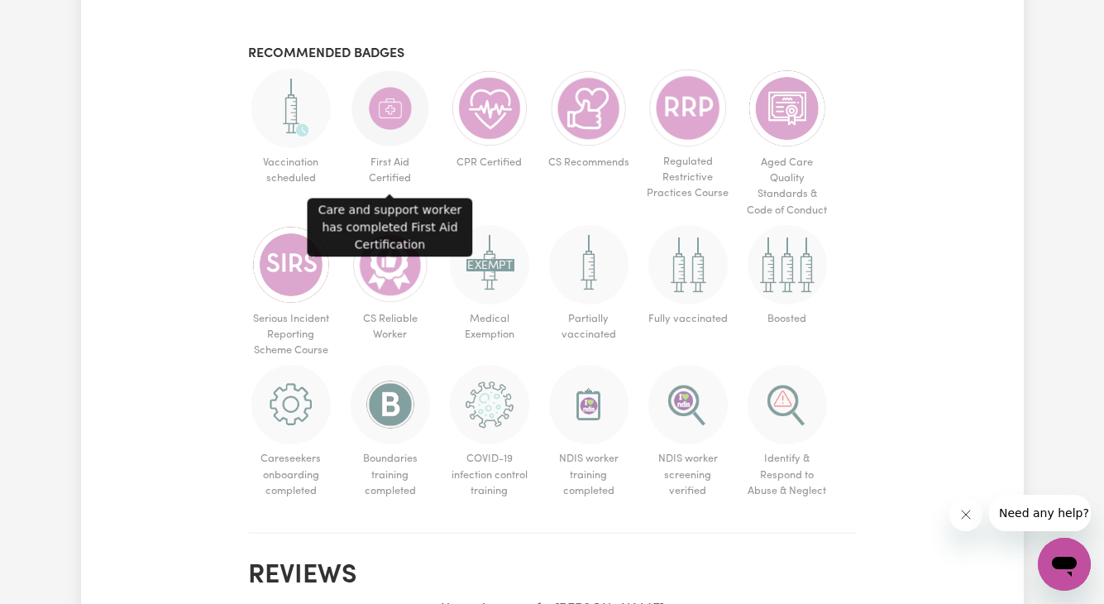
click at [384, 114] on img at bounding box center [390, 108] width 79 height 79
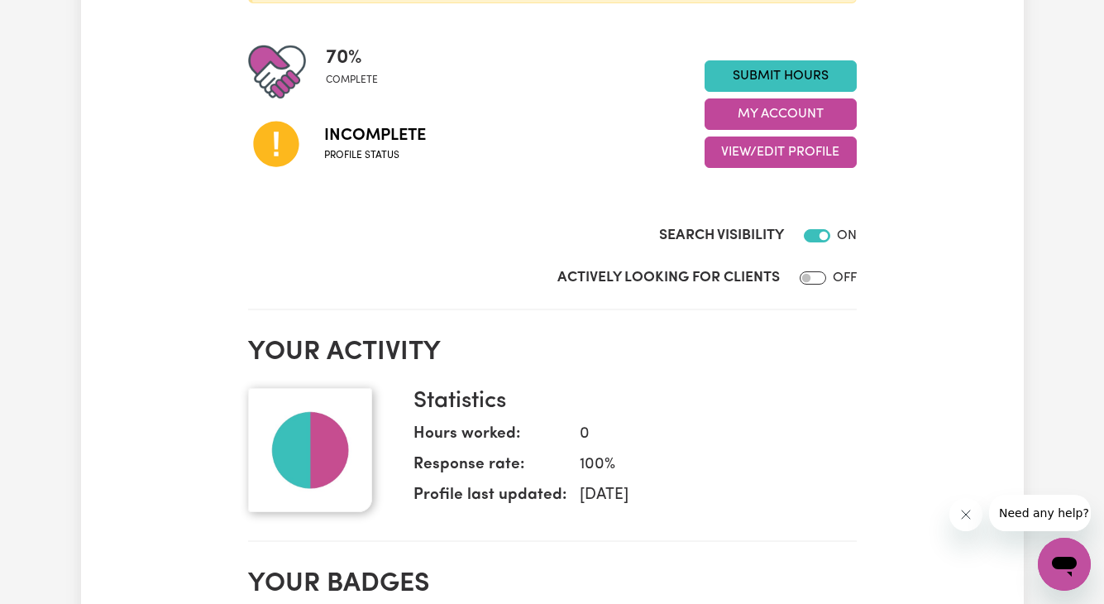
scroll to position [380, 0]
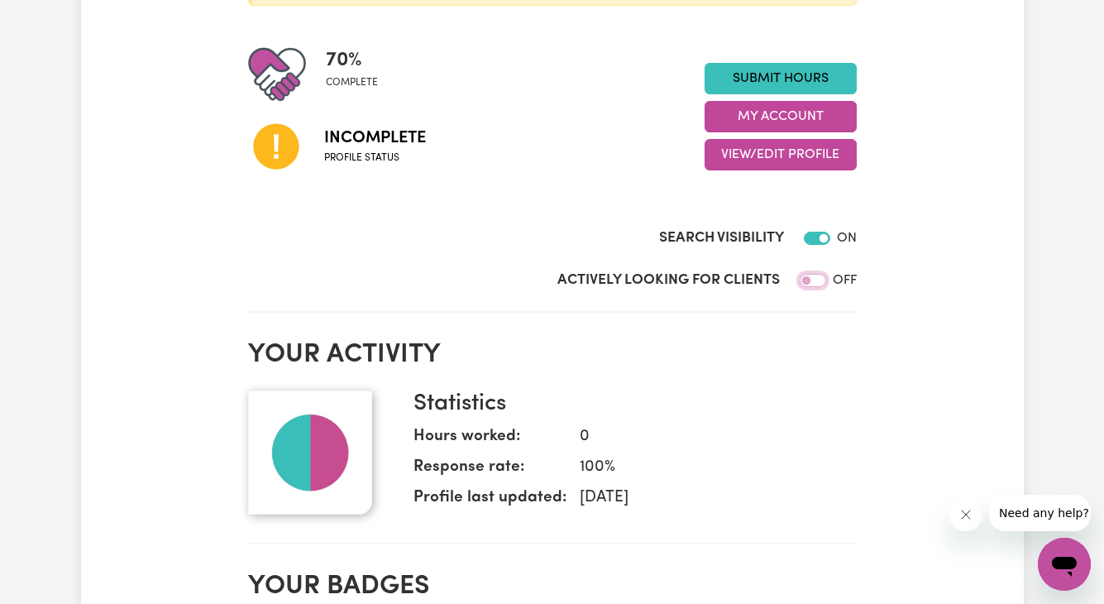
click at [816, 282] on input "Actively Looking for Clients" at bounding box center [813, 280] width 26 height 13
checkbox input "true"
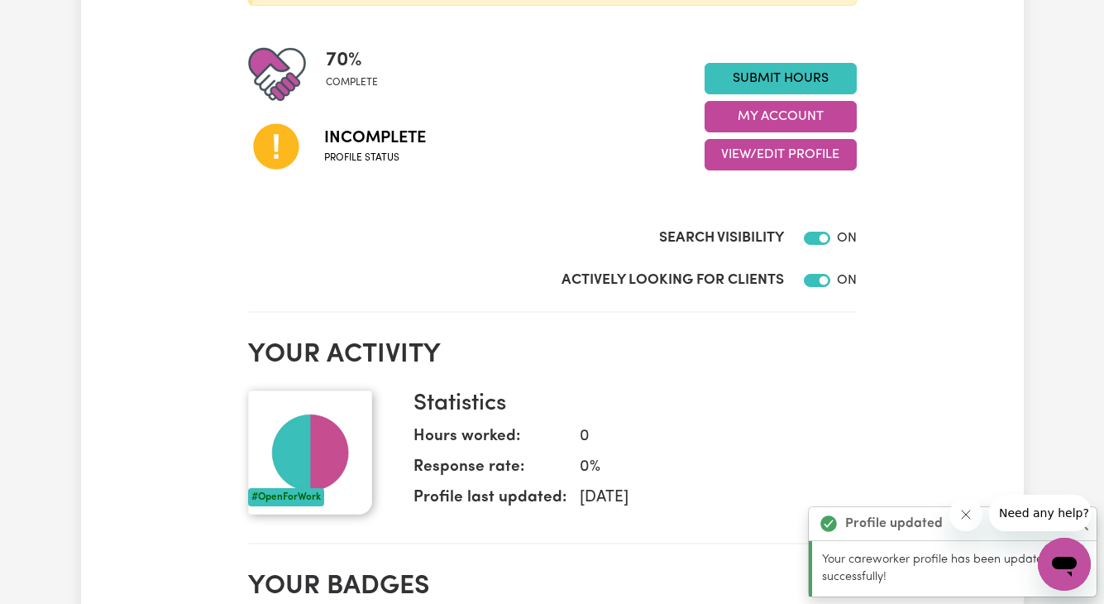
click at [821, 286] on div at bounding box center [813, 280] width 33 height 20
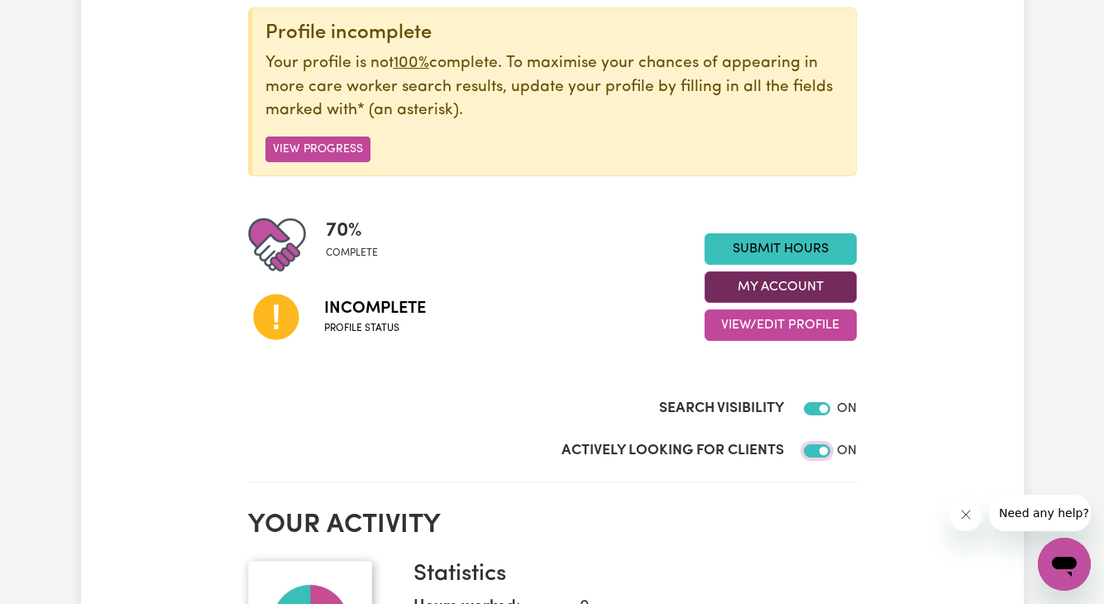
scroll to position [120, 0]
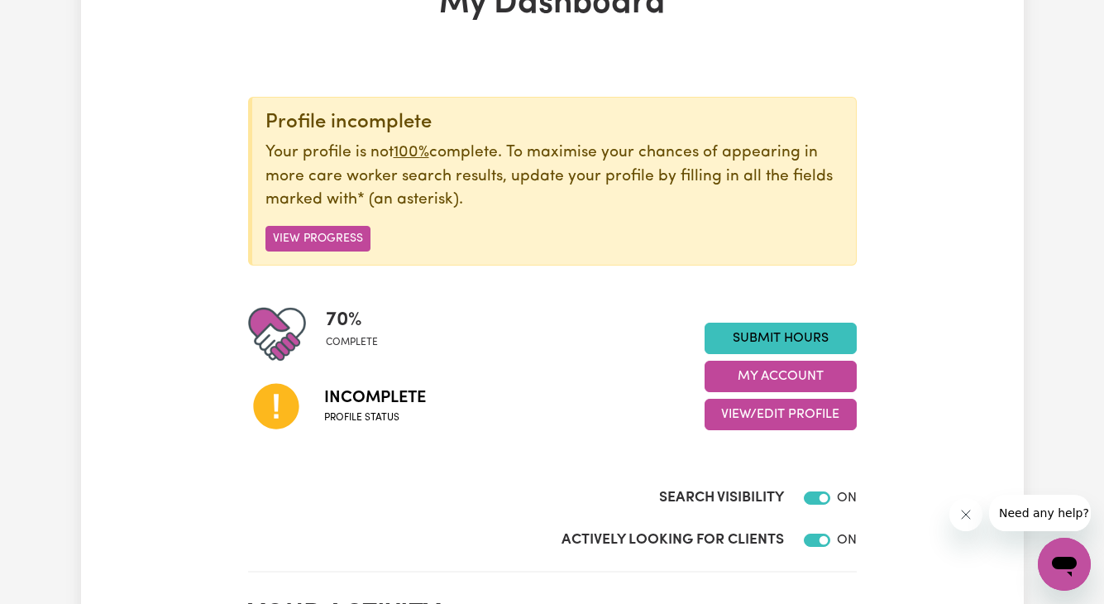
click at [343, 201] on p "Your profile is not 100% complete. To maximise your chances of appearing in mor…" at bounding box center [554, 176] width 577 height 71
click at [343, 232] on button "View Progress" at bounding box center [318, 239] width 105 height 26
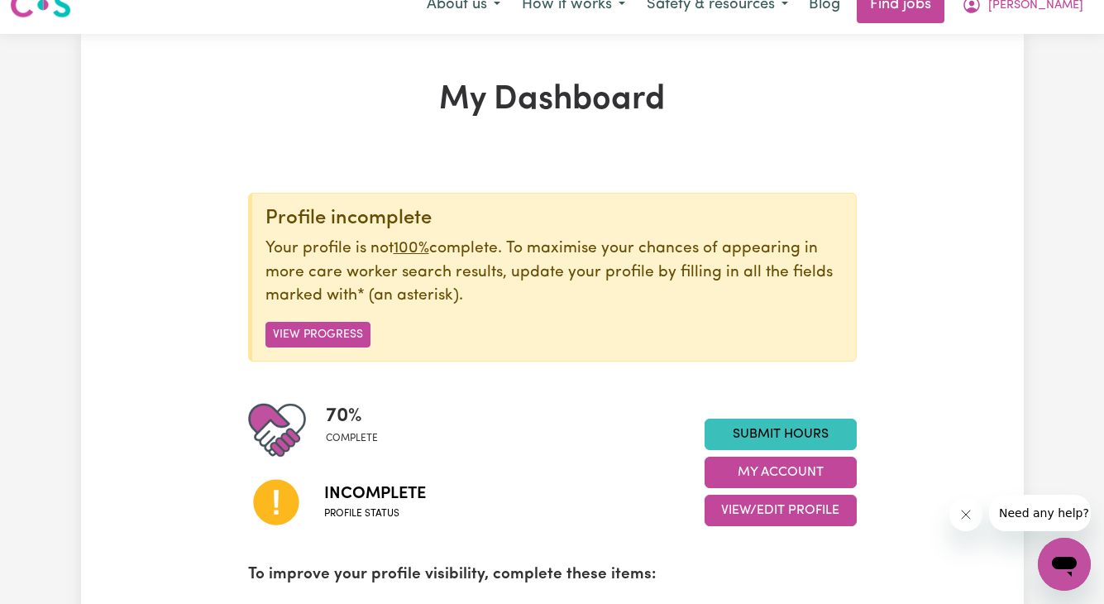
scroll to position [0, 0]
